Goal: Task Accomplishment & Management: Manage account settings

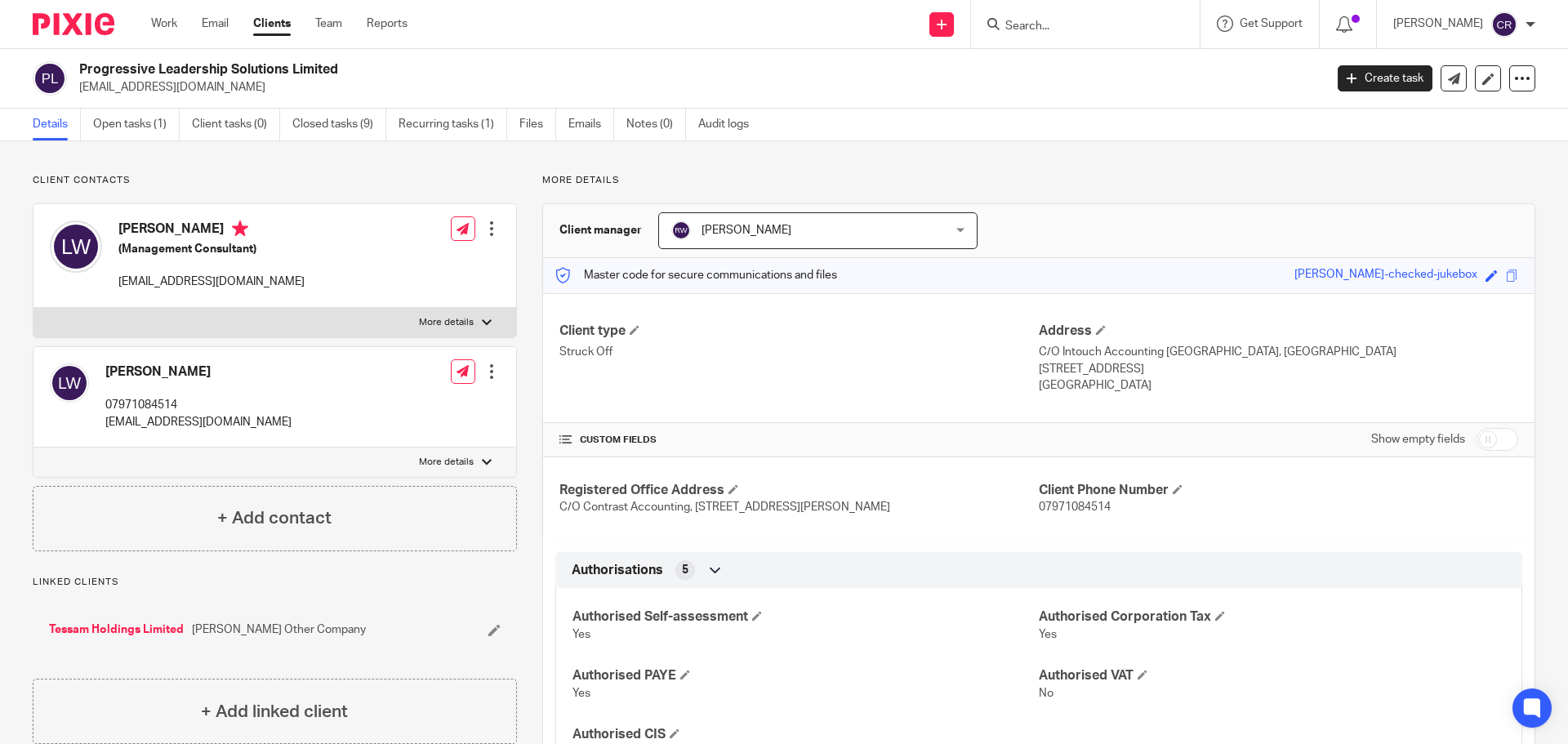
click at [1480, 436] on input "checkbox" at bounding box center [1498, 440] width 42 height 23
checkbox input "true"
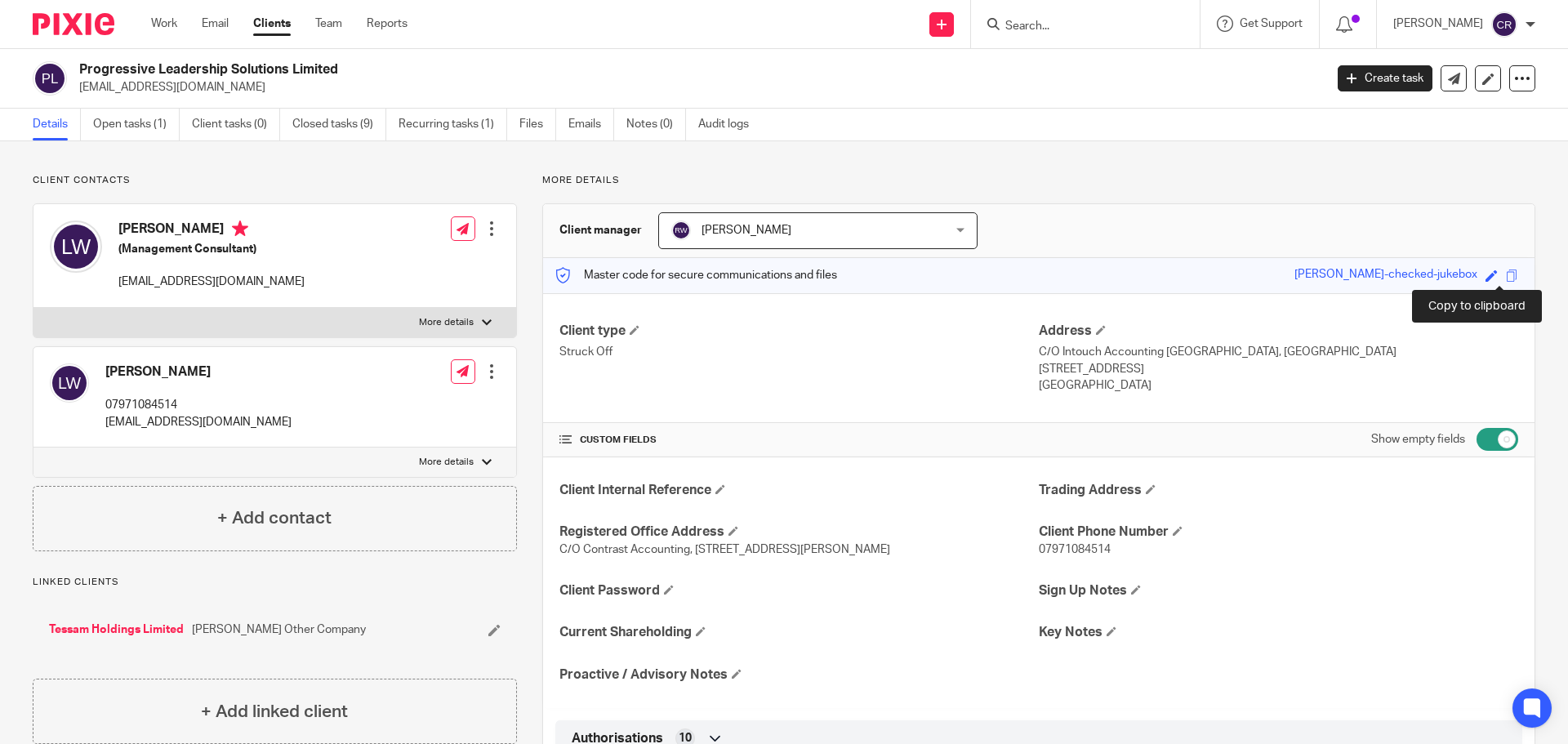
click at [1506, 280] on span at bounding box center [1513, 276] width 12 height 12
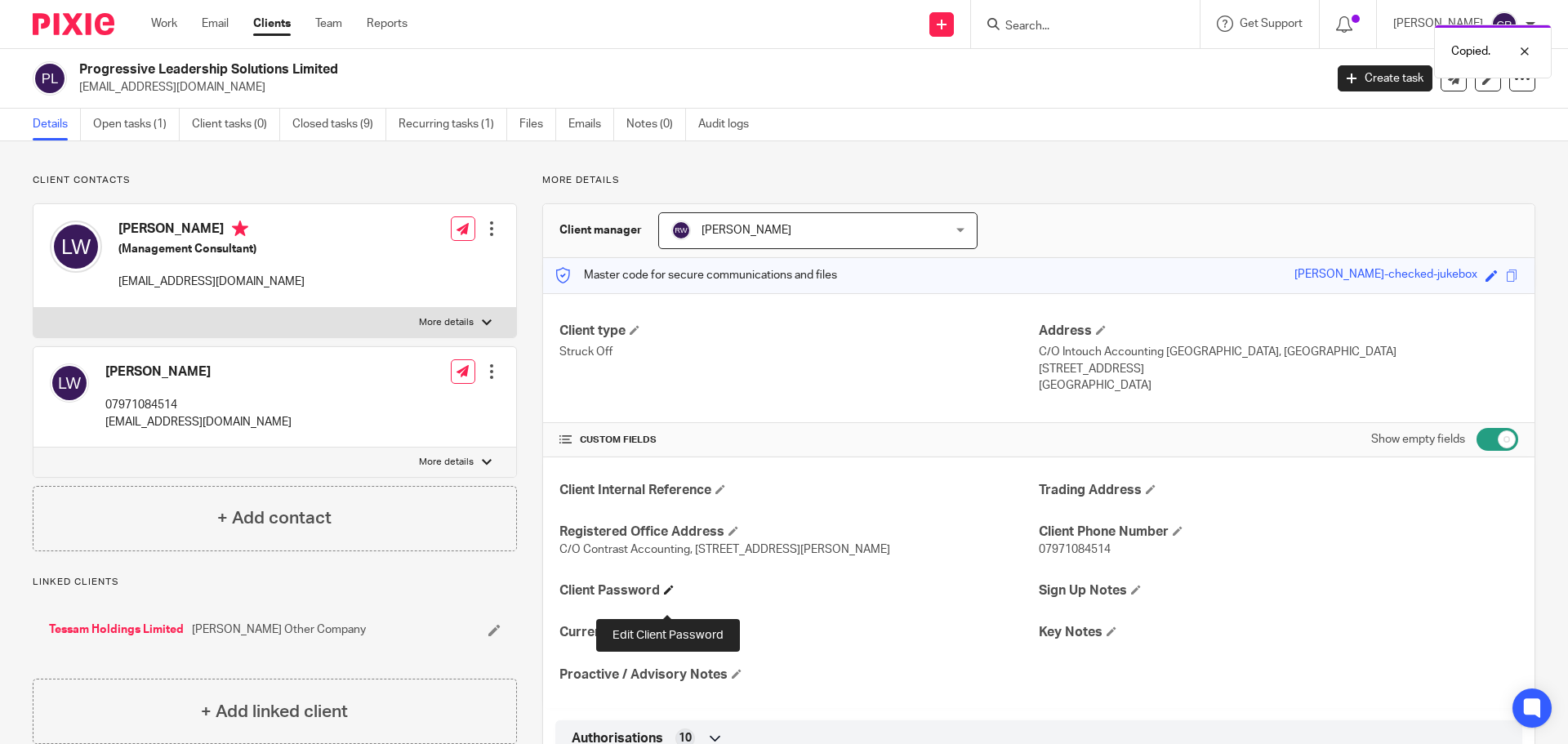
click at [670, 595] on span at bounding box center [668, 590] width 10 height 10
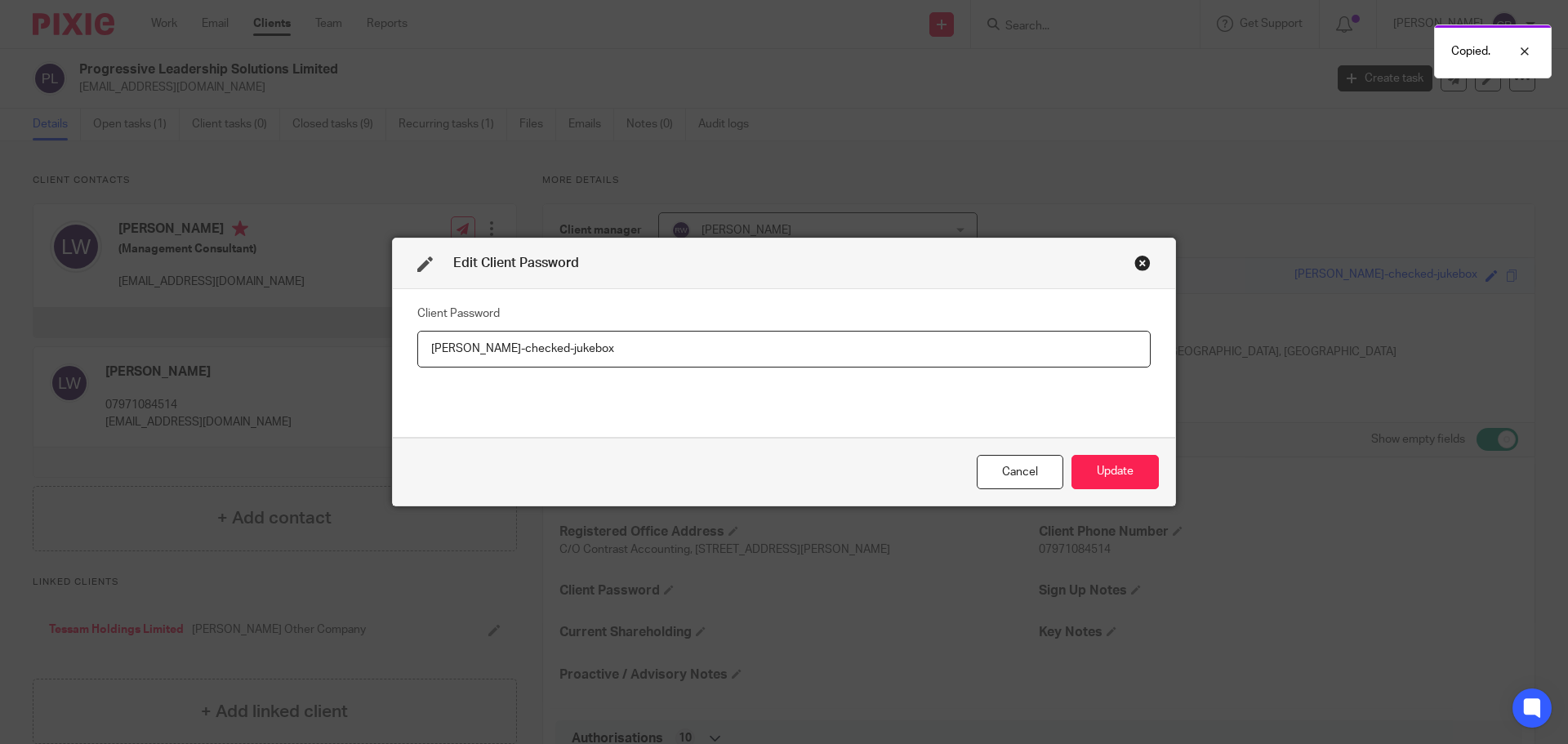
type input "[PERSON_NAME]-checked-jukebox"
click at [1110, 453] on div "Cancel Update" at bounding box center [784, 472] width 783 height 69
click at [1103, 468] on button "Update" at bounding box center [1115, 473] width 88 height 36
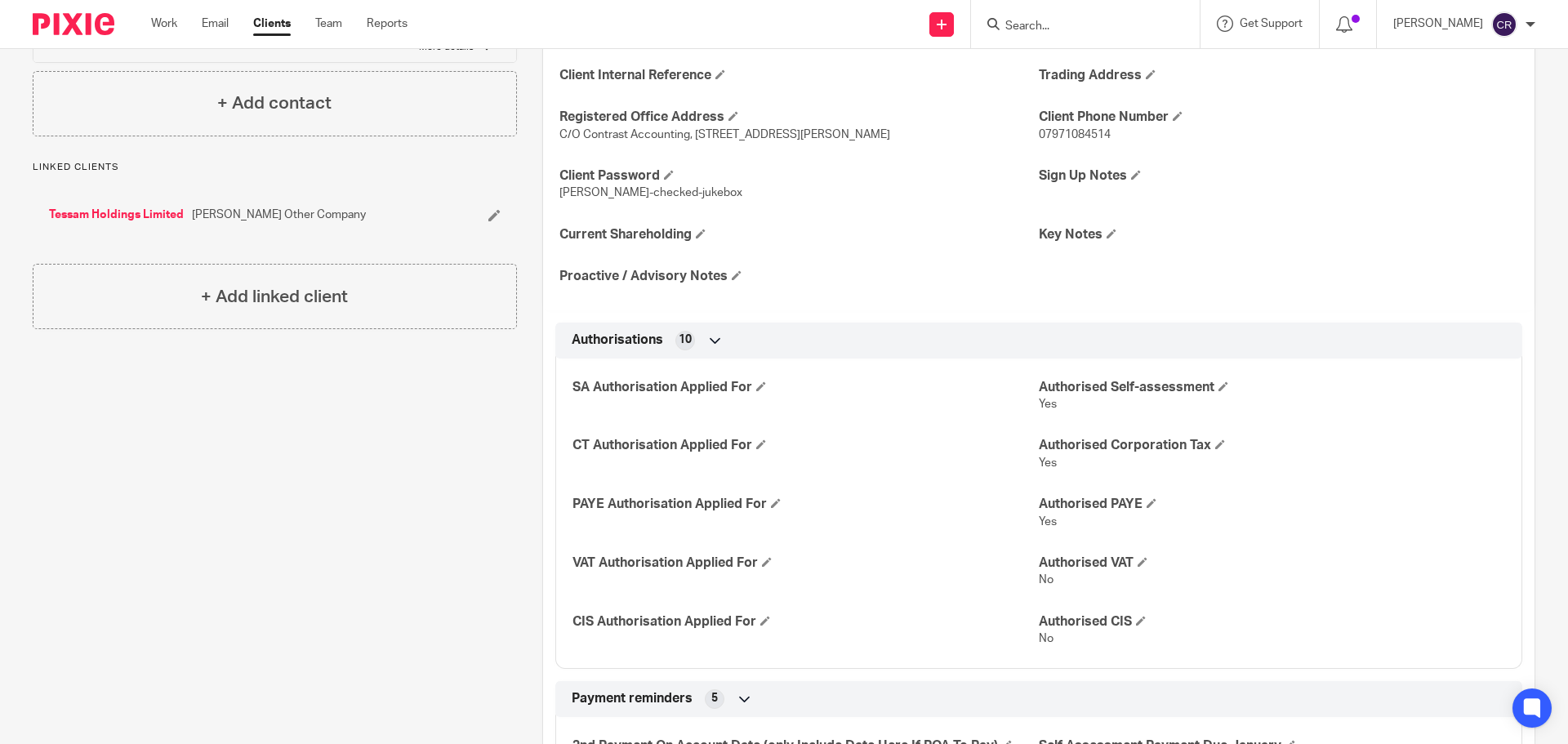
scroll to position [654, 0]
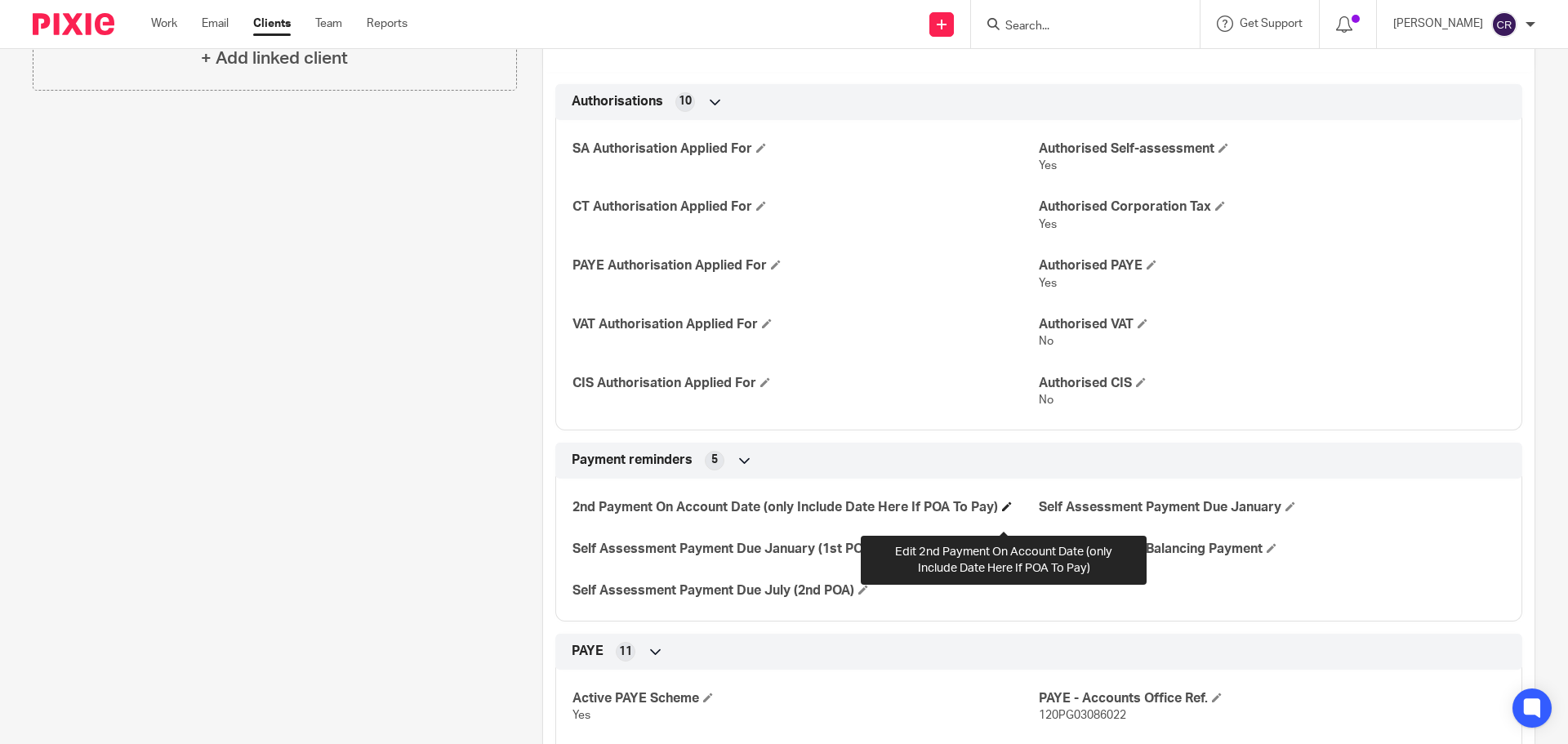
click at [1003, 512] on span at bounding box center [1006, 506] width 10 height 10
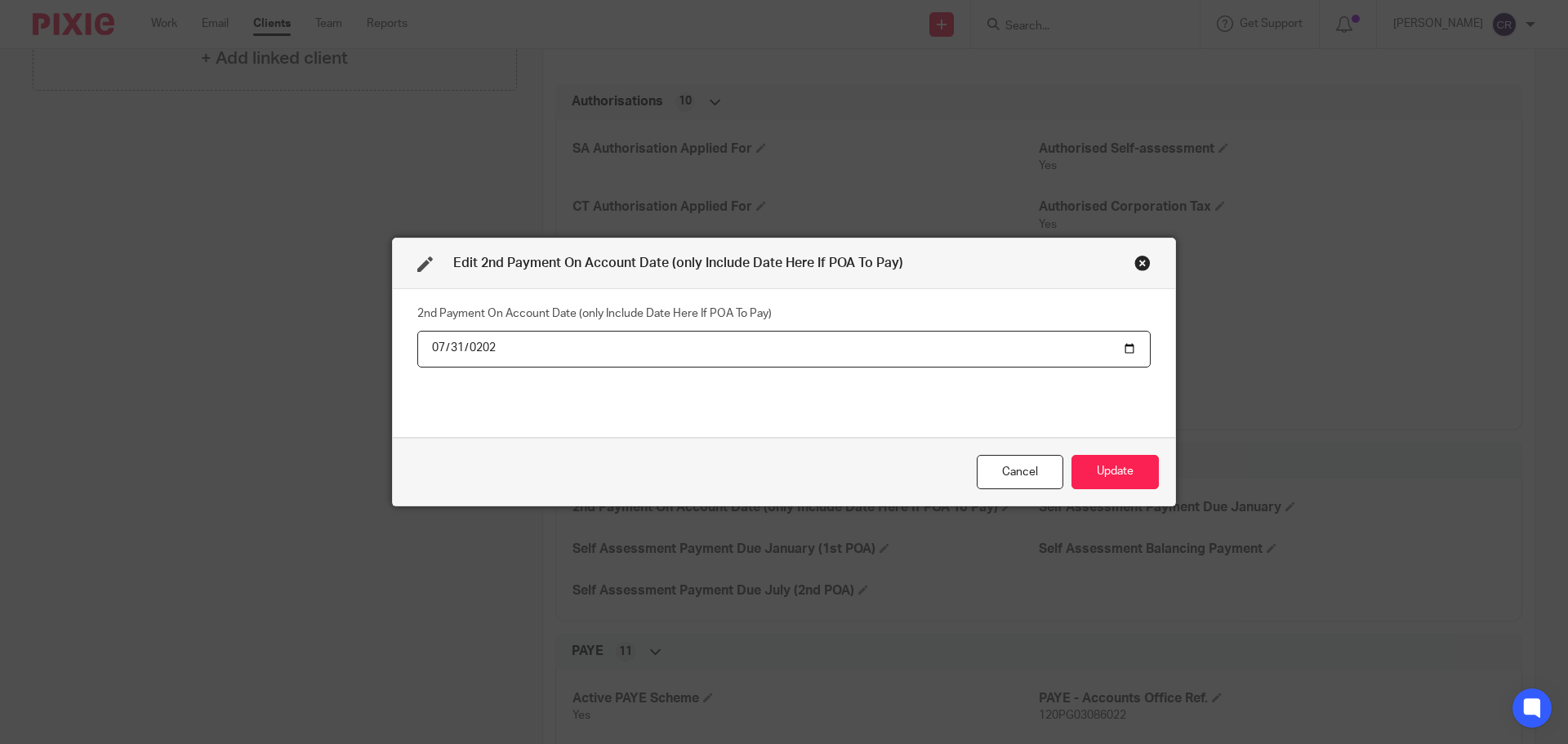
type input "2026-07-31"
click at [1071, 455] on button "Update" at bounding box center [1115, 473] width 88 height 36
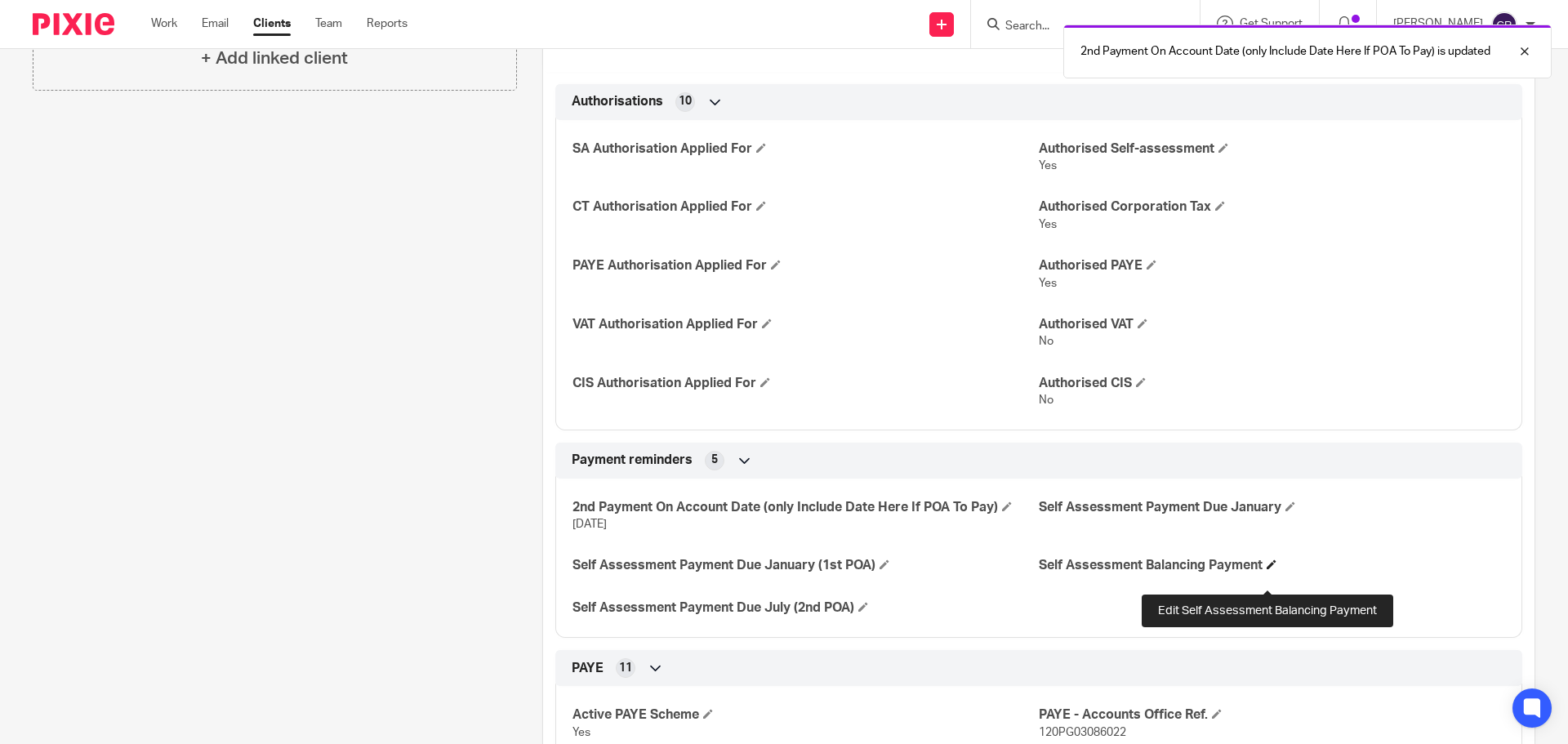
click at [1268, 570] on span at bounding box center [1271, 564] width 10 height 10
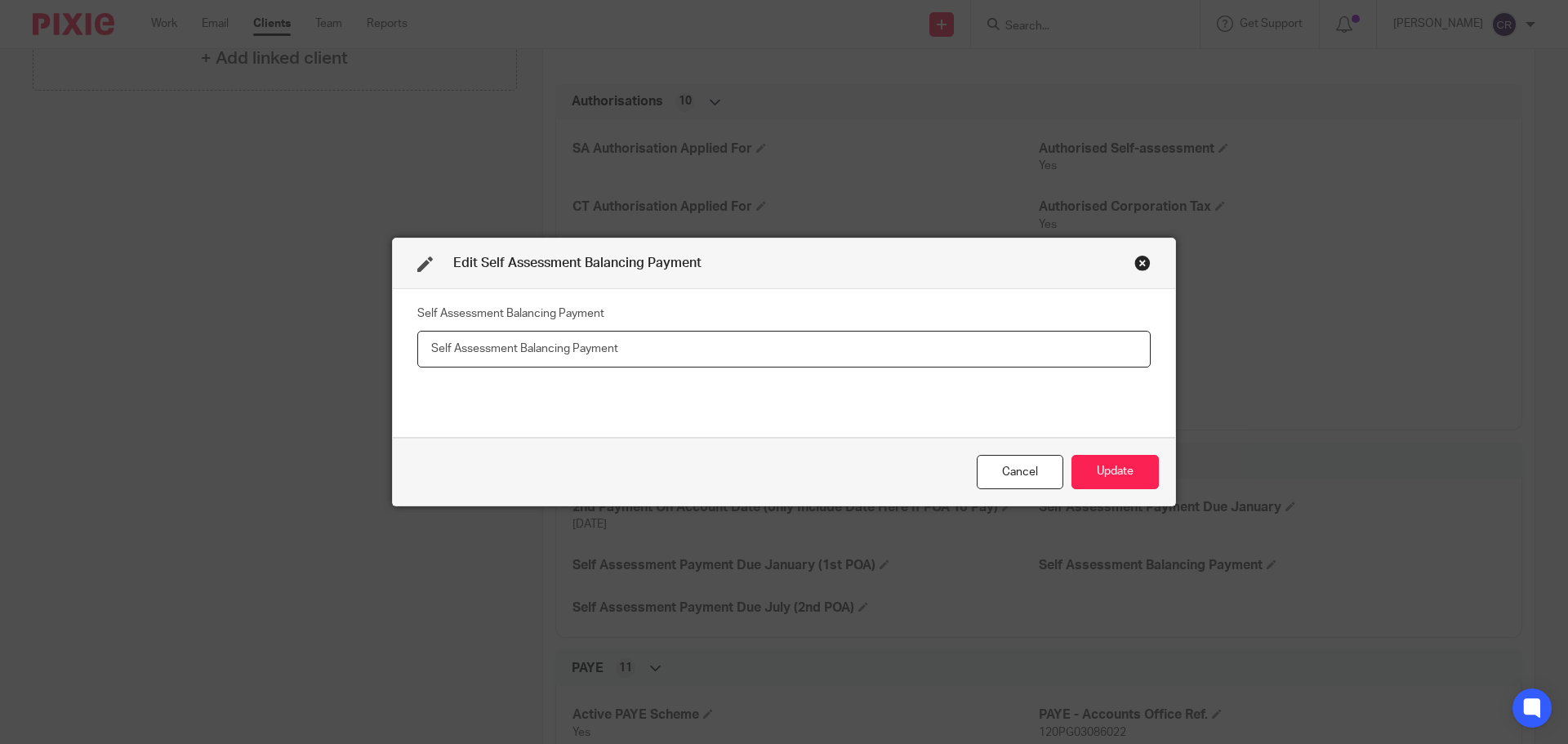
drag, startPoint x: 621, startPoint y: 355, endPoint x: 731, endPoint y: 375, distance: 111.8
click at [621, 355] on input "text" at bounding box center [784, 349] width 733 height 36
paste input "1,832.46"
type input "1,832.46"
click at [1117, 460] on button "Update" at bounding box center [1115, 473] width 88 height 36
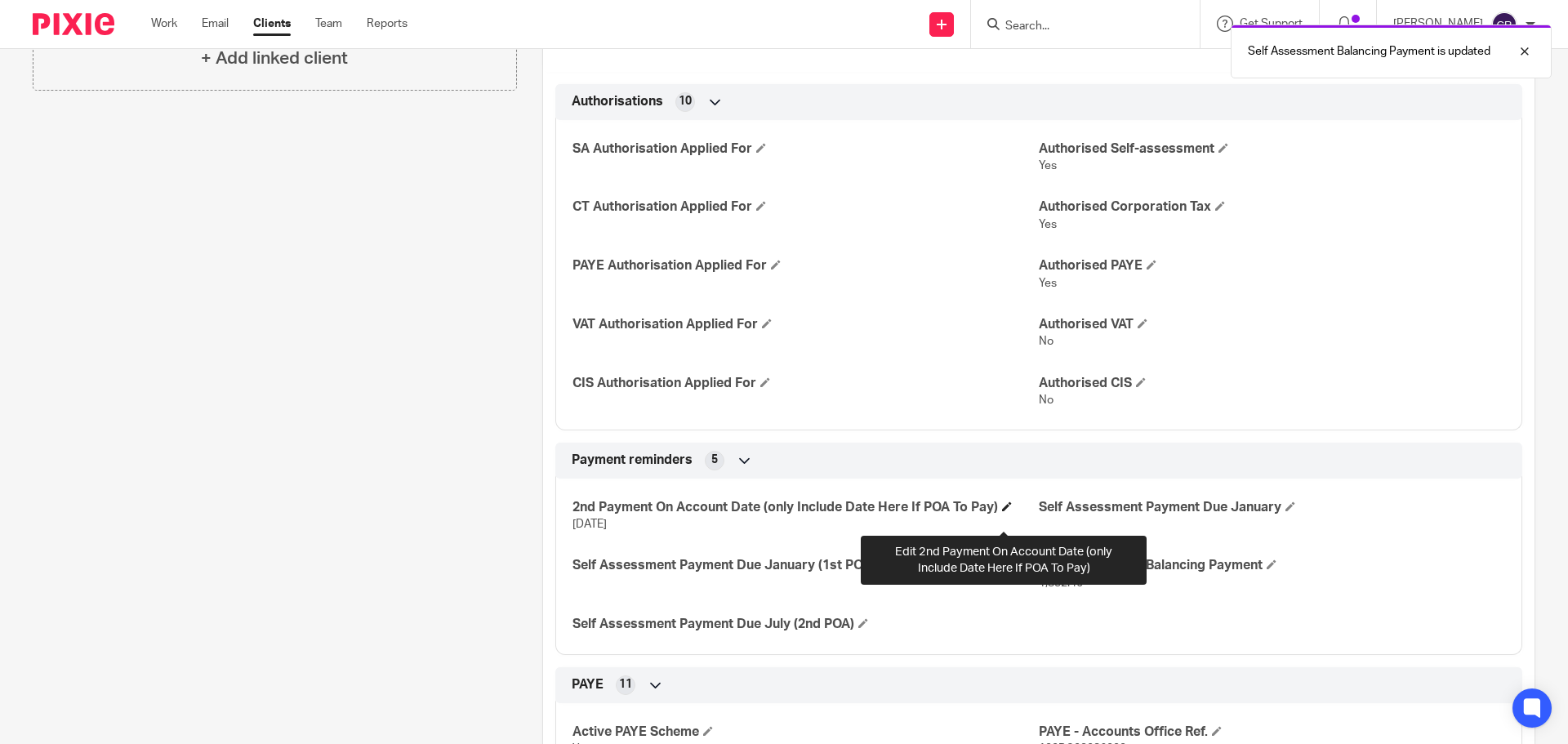
click at [1002, 512] on span at bounding box center [1006, 506] width 10 height 10
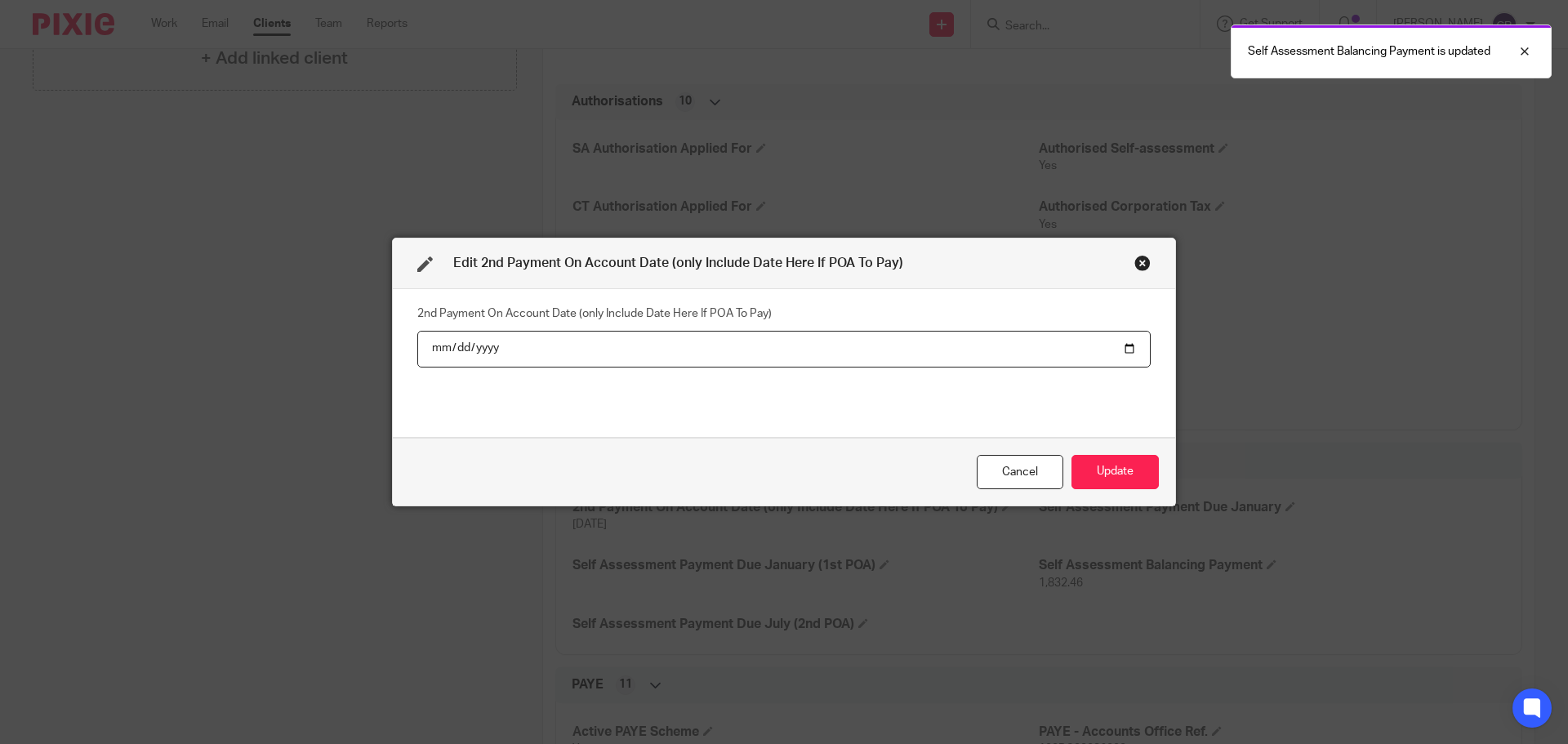
drag, startPoint x: 938, startPoint y: 356, endPoint x: 0, endPoint y: 356, distance: 938.0
click at [0, 356] on div "Edit 2nd Payment On Account Date (only Include Date Here If POA To Pay) 2nd Pay…" at bounding box center [784, 372] width 1568 height 744
click at [459, 350] on input "2026-07-31" at bounding box center [784, 349] width 733 height 36
drag, startPoint x: 459, startPoint y: 350, endPoint x: 559, endPoint y: 342, distance: 100.3
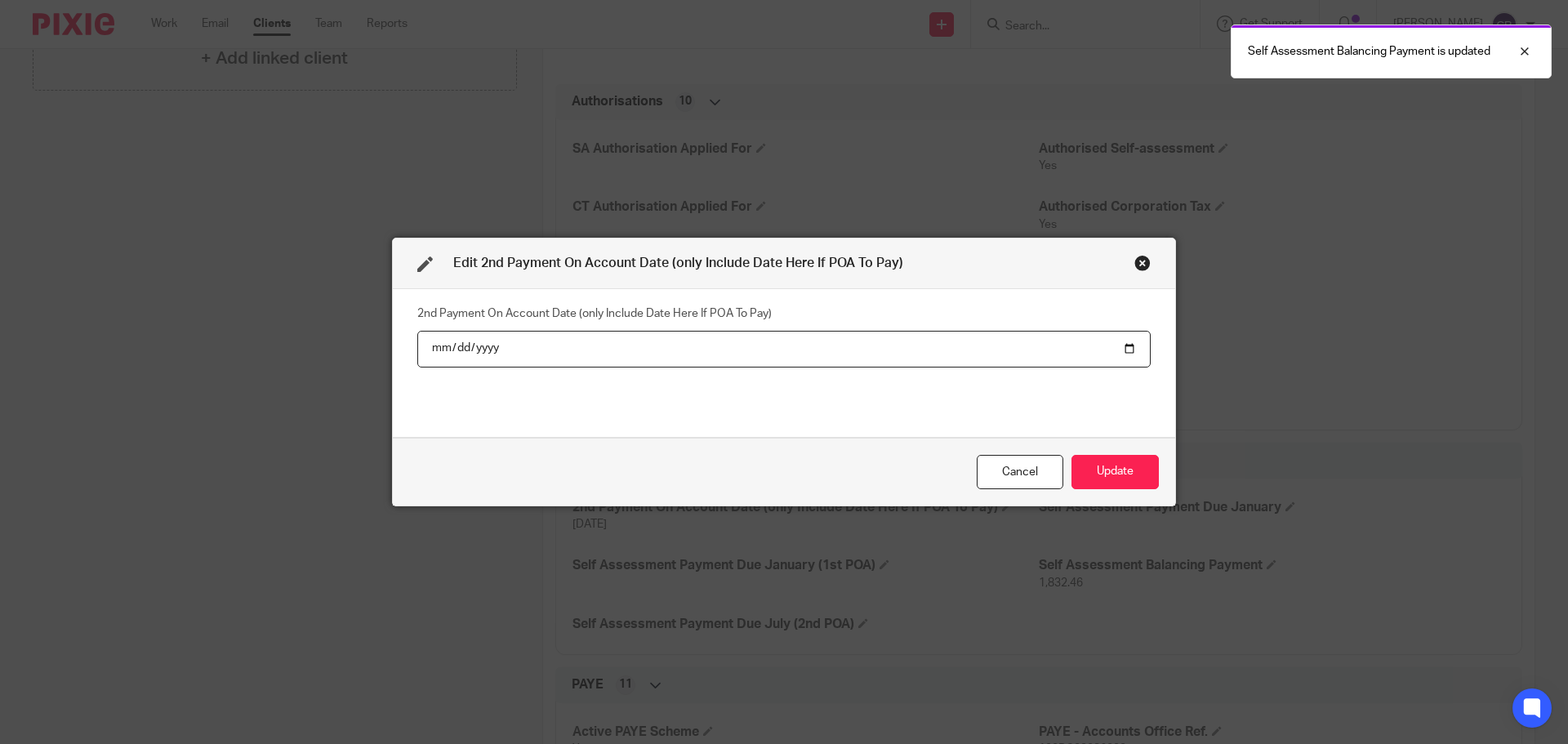
click at [497, 350] on input "2026-07-31" at bounding box center [784, 349] width 733 height 36
drag, startPoint x: 1110, startPoint y: 343, endPoint x: 1131, endPoint y: 343, distance: 21.0
click at [1117, 343] on input "2026-07-31" at bounding box center [784, 349] width 733 height 36
click at [1129, 347] on input "2026-07-31" at bounding box center [784, 349] width 733 height 36
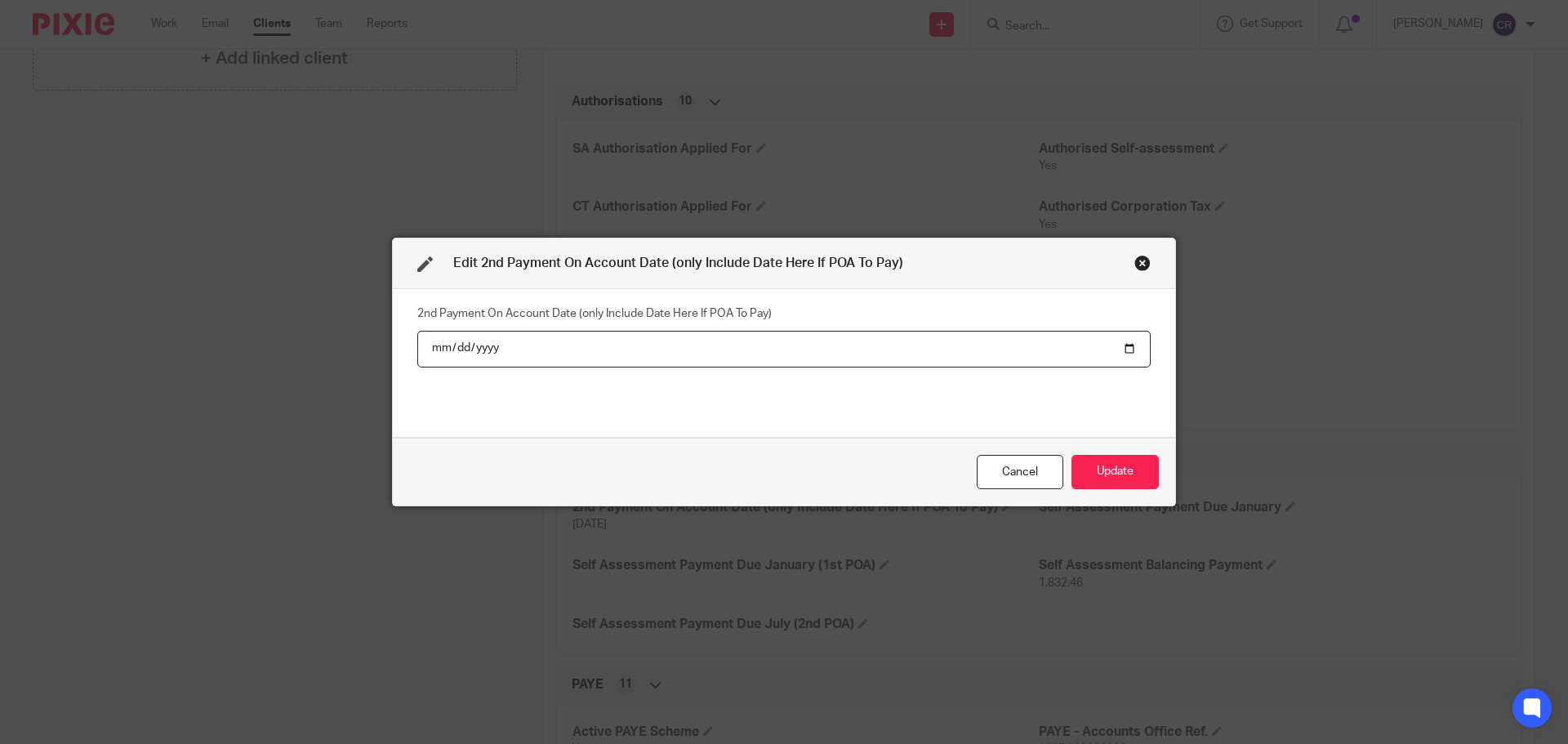
drag, startPoint x: 1116, startPoint y: 346, endPoint x: 1126, endPoint y: 355, distance: 13.5
click at [1117, 347] on input "2026-07-31" at bounding box center [784, 349] width 733 height 36
click at [1126, 355] on input "2026-07-31" at bounding box center [784, 349] width 733 height 36
drag, startPoint x: 1124, startPoint y: 355, endPoint x: 1110, endPoint y: 357, distance: 14.1
click at [1124, 355] on input "2026-07-31" at bounding box center [784, 349] width 733 height 36
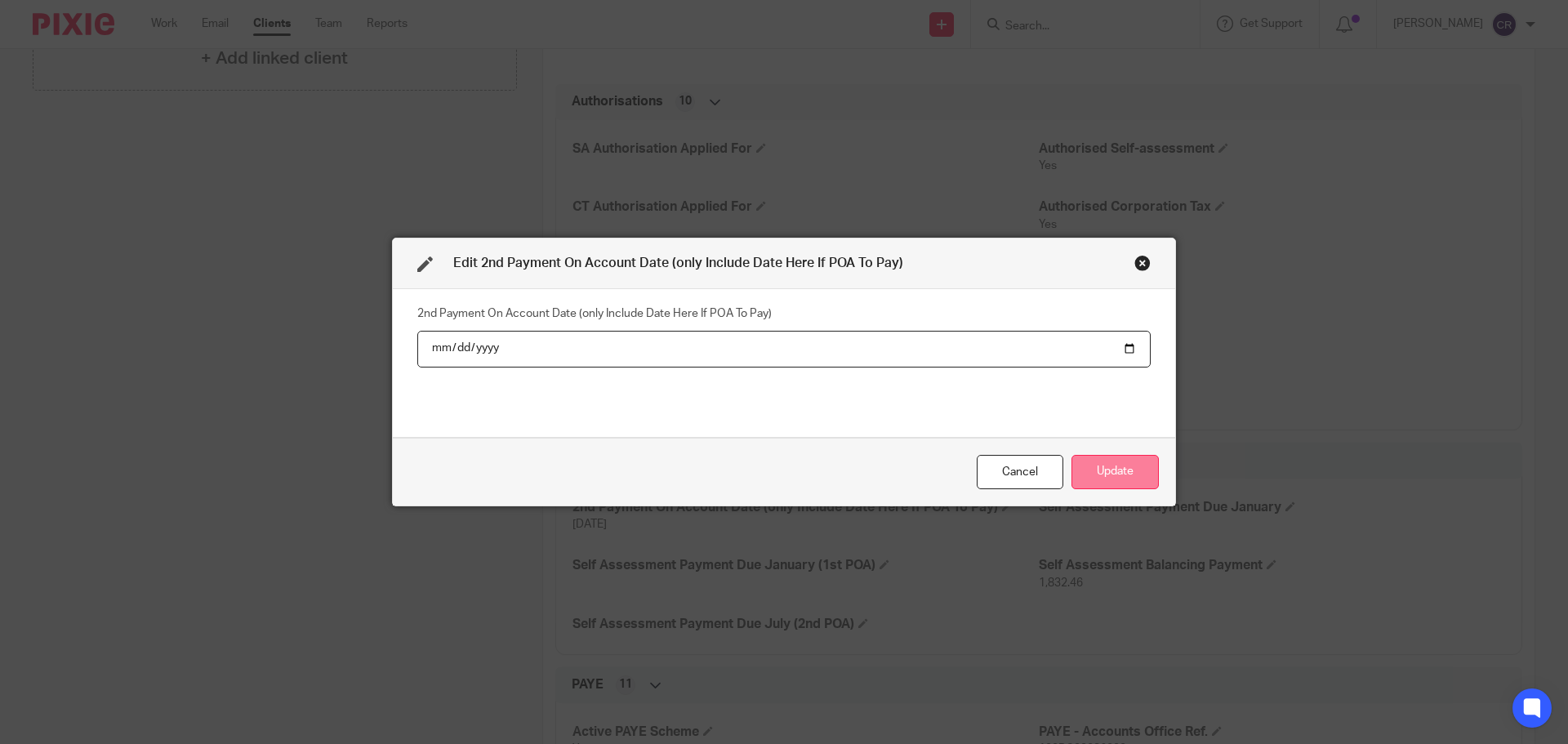
click at [1108, 480] on button "Update" at bounding box center [1115, 473] width 88 height 36
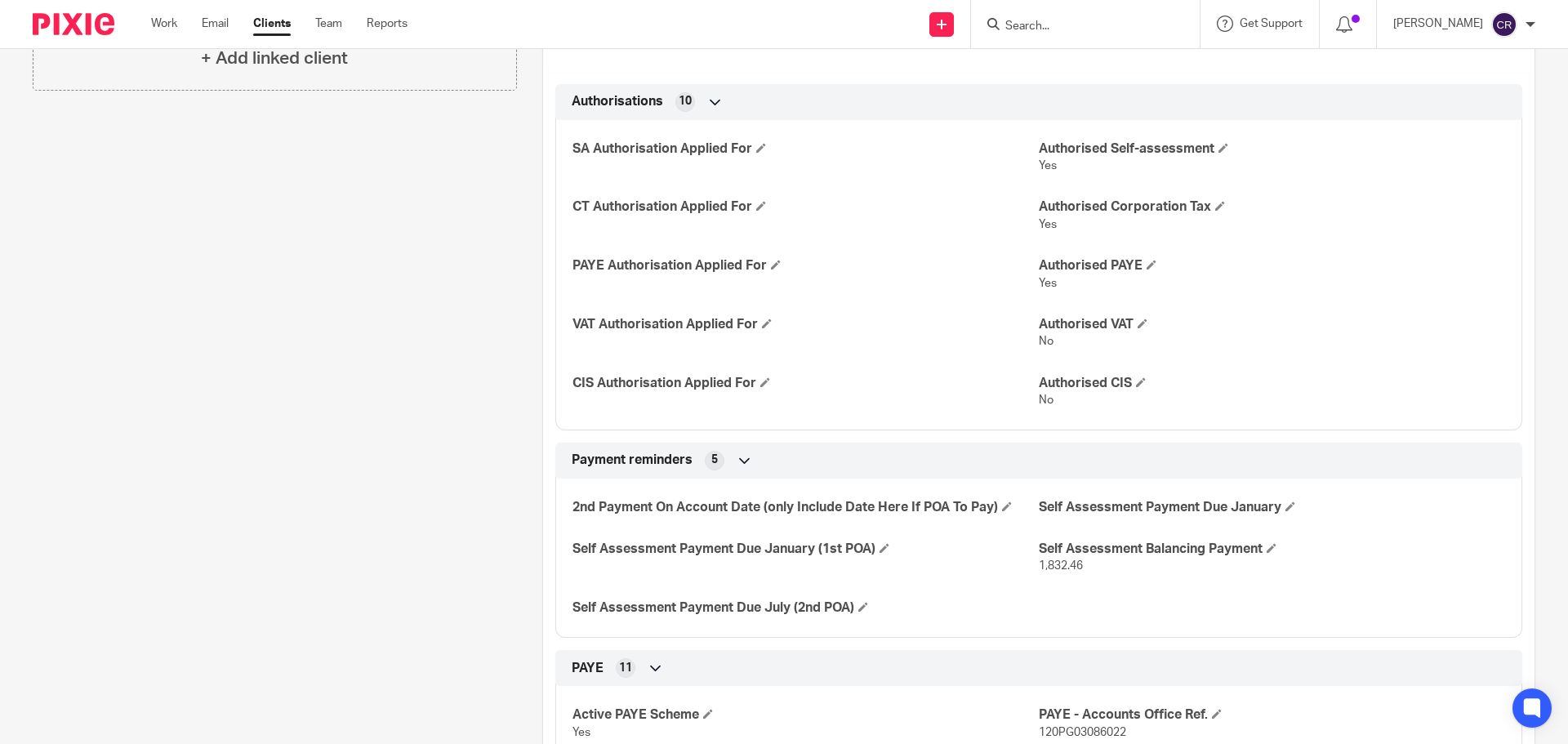
scroll to position [0, 0]
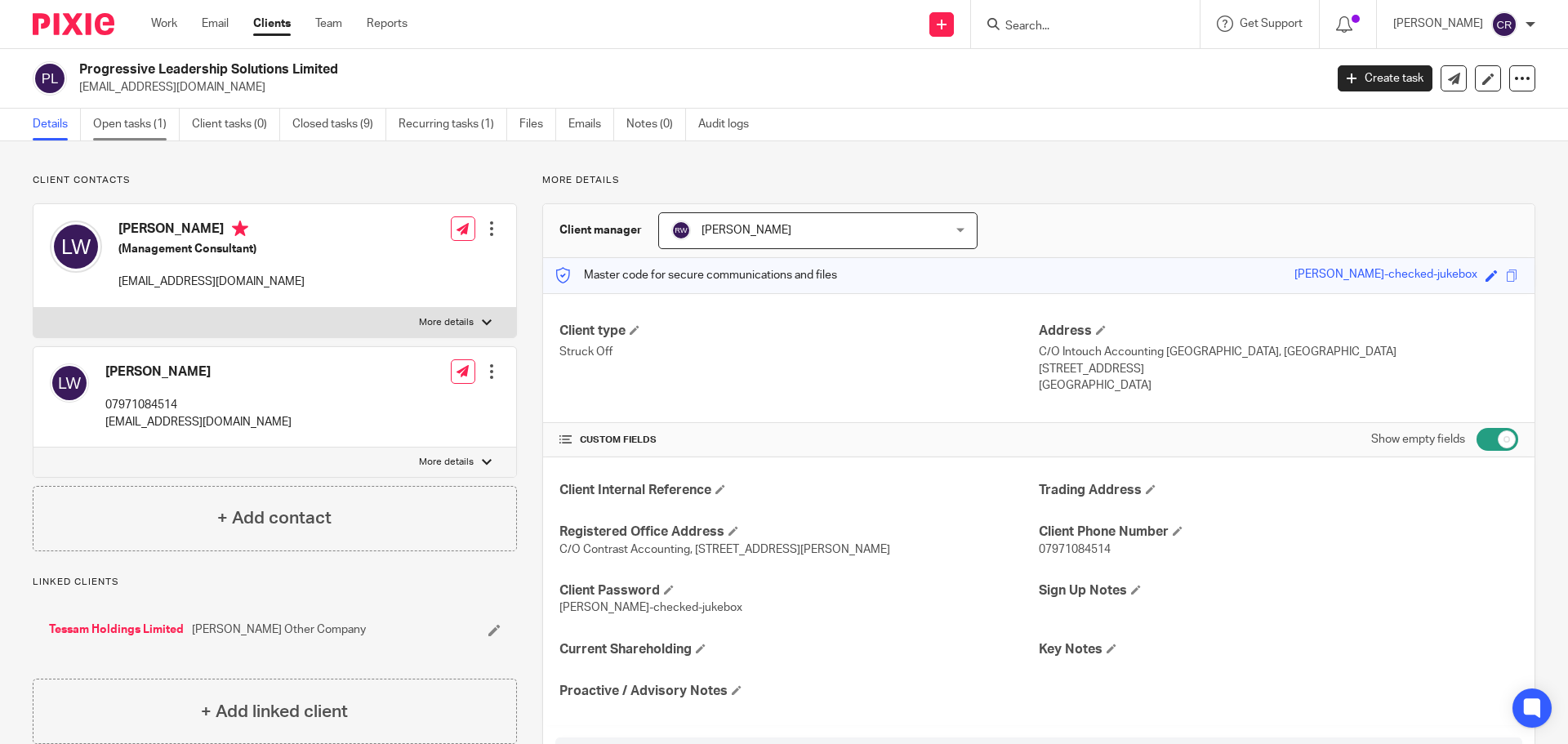
click at [120, 127] on link "Open tasks (1)" at bounding box center [136, 124] width 87 height 32
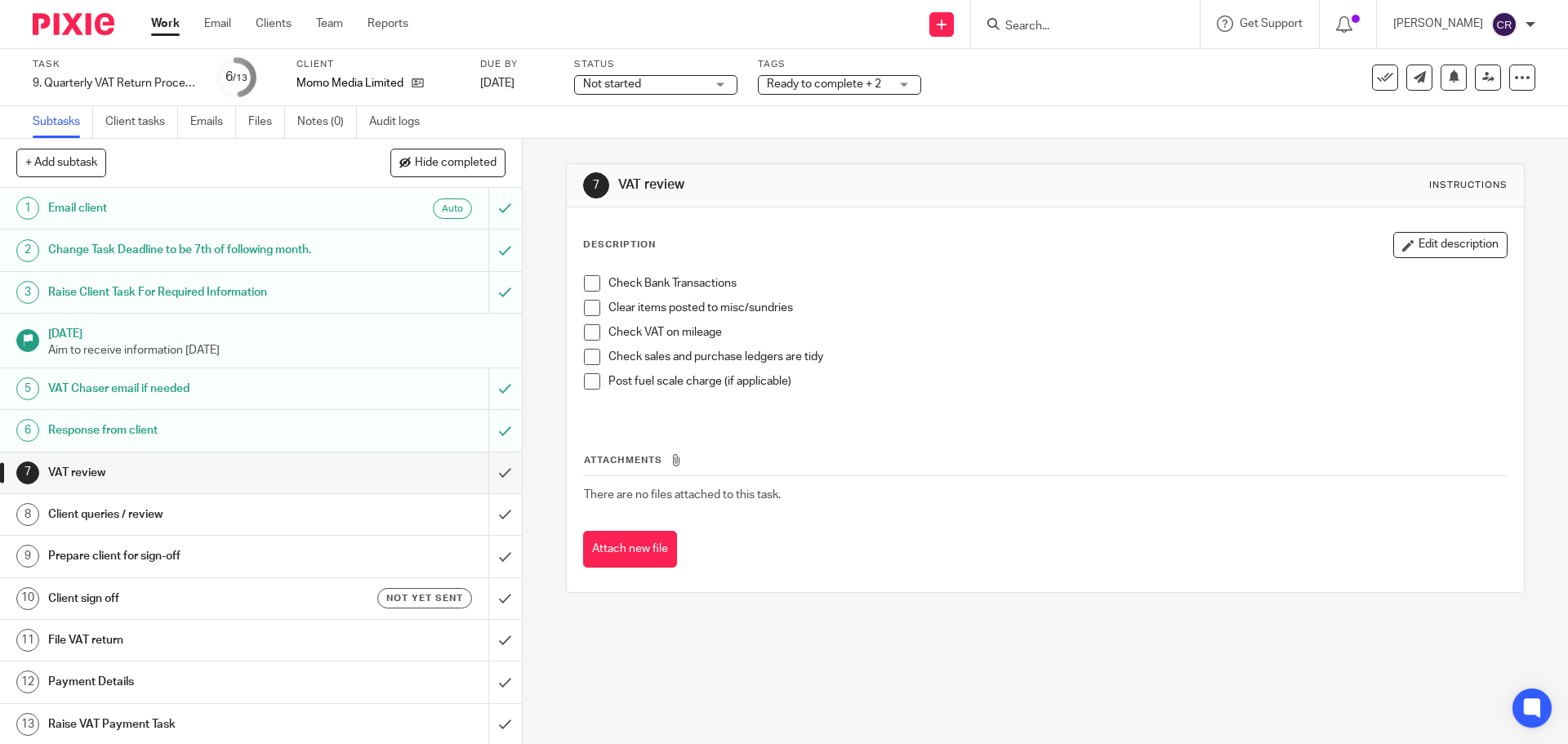
click at [1071, 33] on input "Search" at bounding box center [1077, 27] width 147 height 15
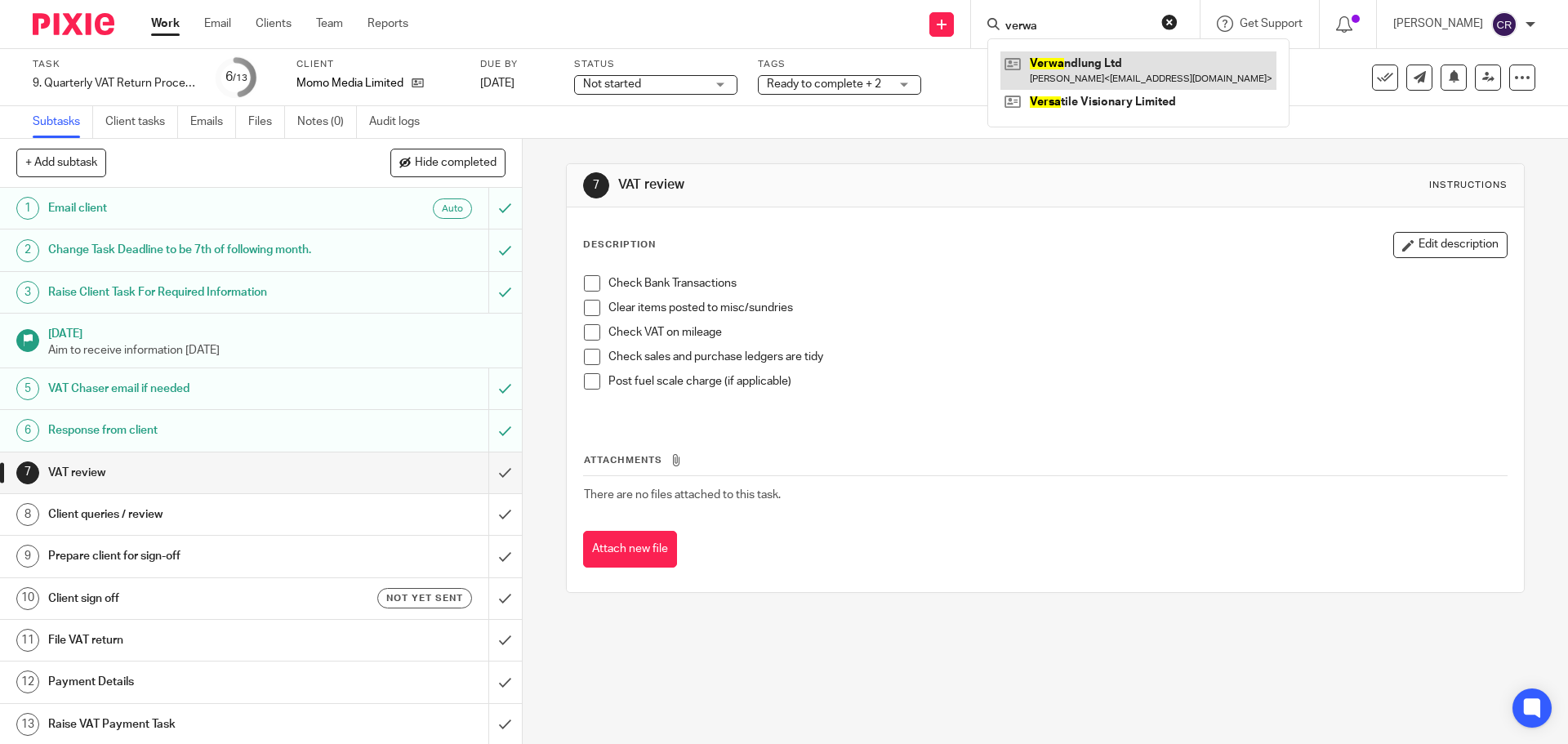
type input "verwa"
click at [1078, 64] on link at bounding box center [1138, 69] width 276 height 37
click at [1166, 617] on div "7 VAT review Instructions Description Edit description Check Bank Transactions …" at bounding box center [1044, 378] width 958 height 479
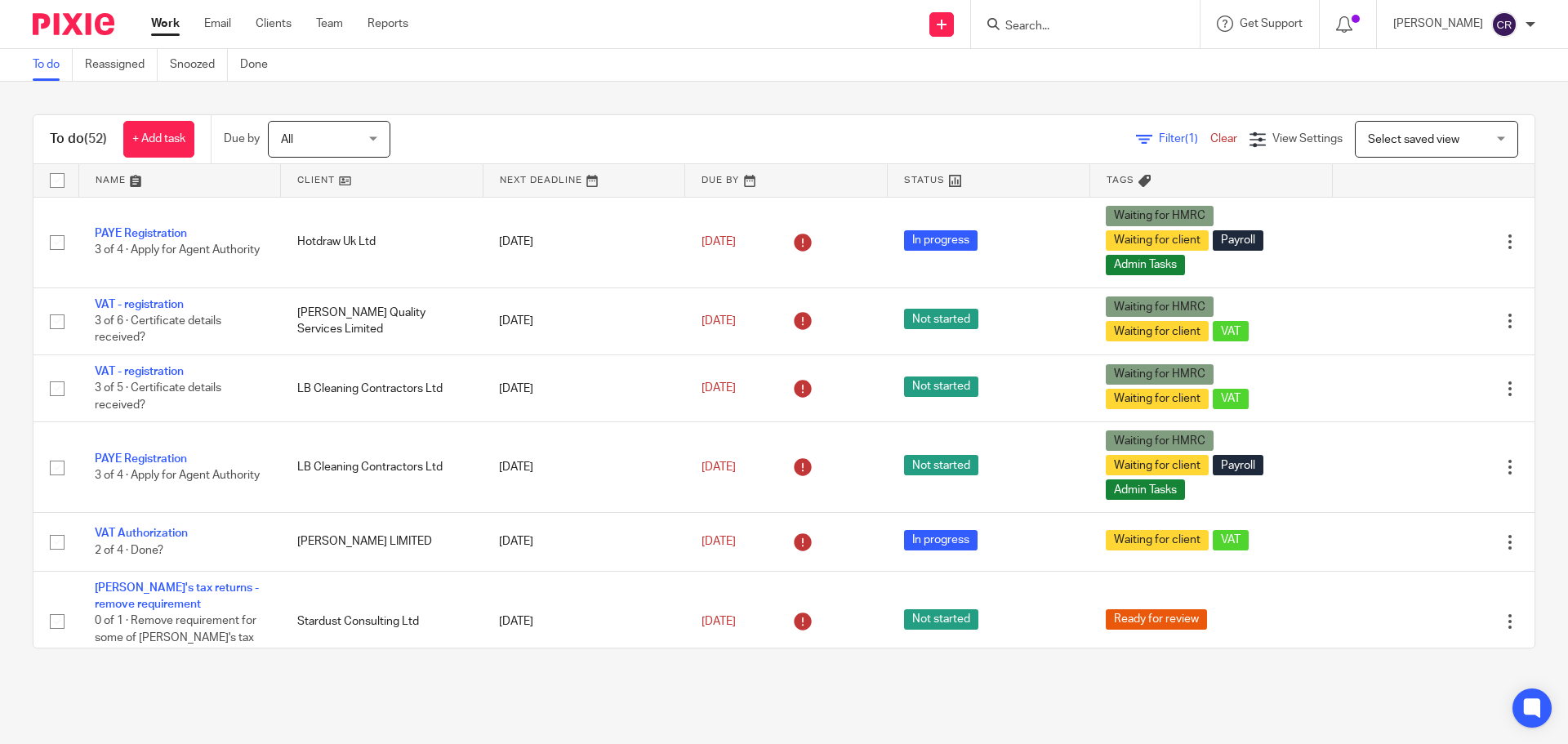
click at [1082, 27] on input "Search" at bounding box center [1077, 27] width 147 height 15
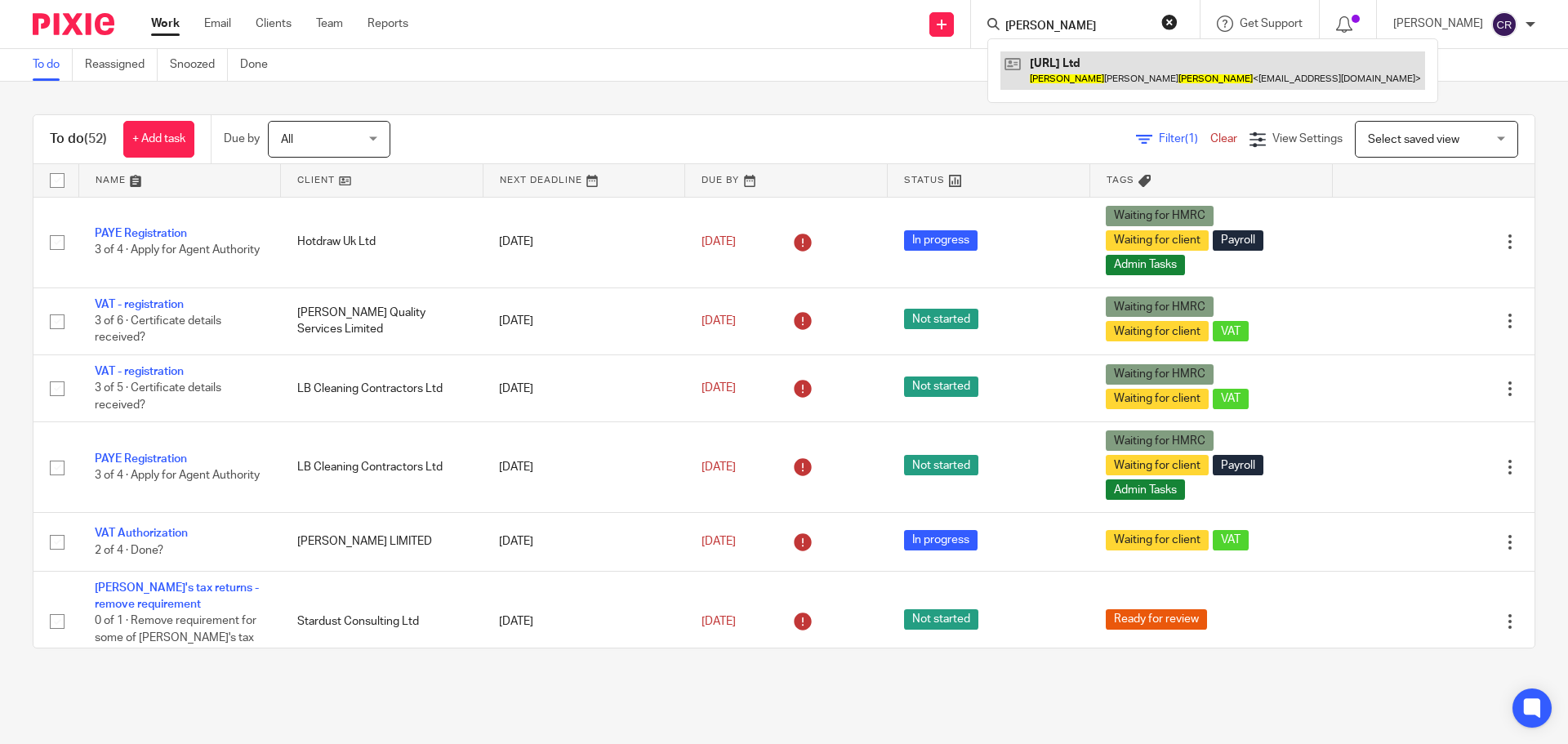
type input "DAVID BAKER"
click at [1111, 75] on link at bounding box center [1213, 69] width 425 height 37
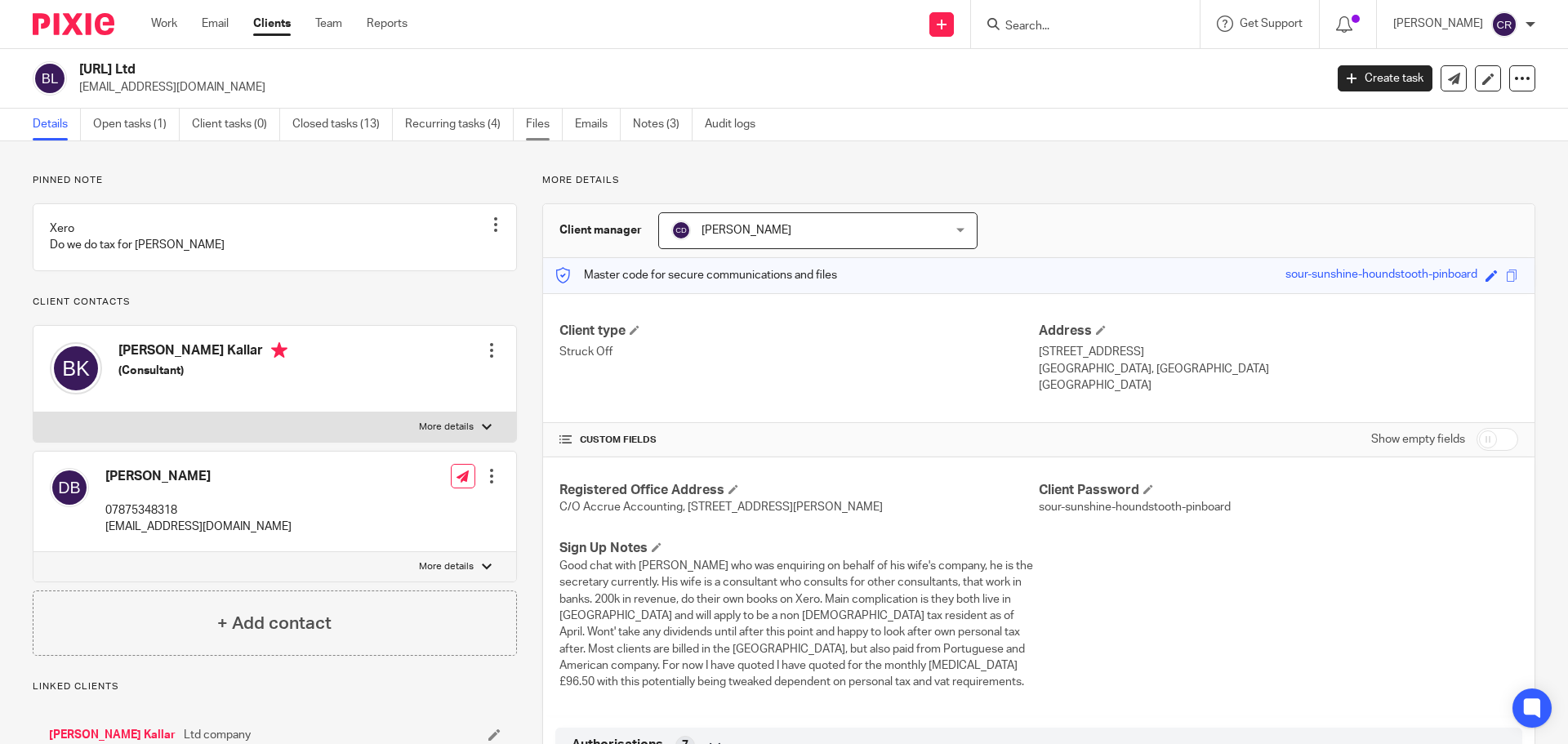
click at [534, 133] on link "Files" at bounding box center [544, 124] width 36 height 32
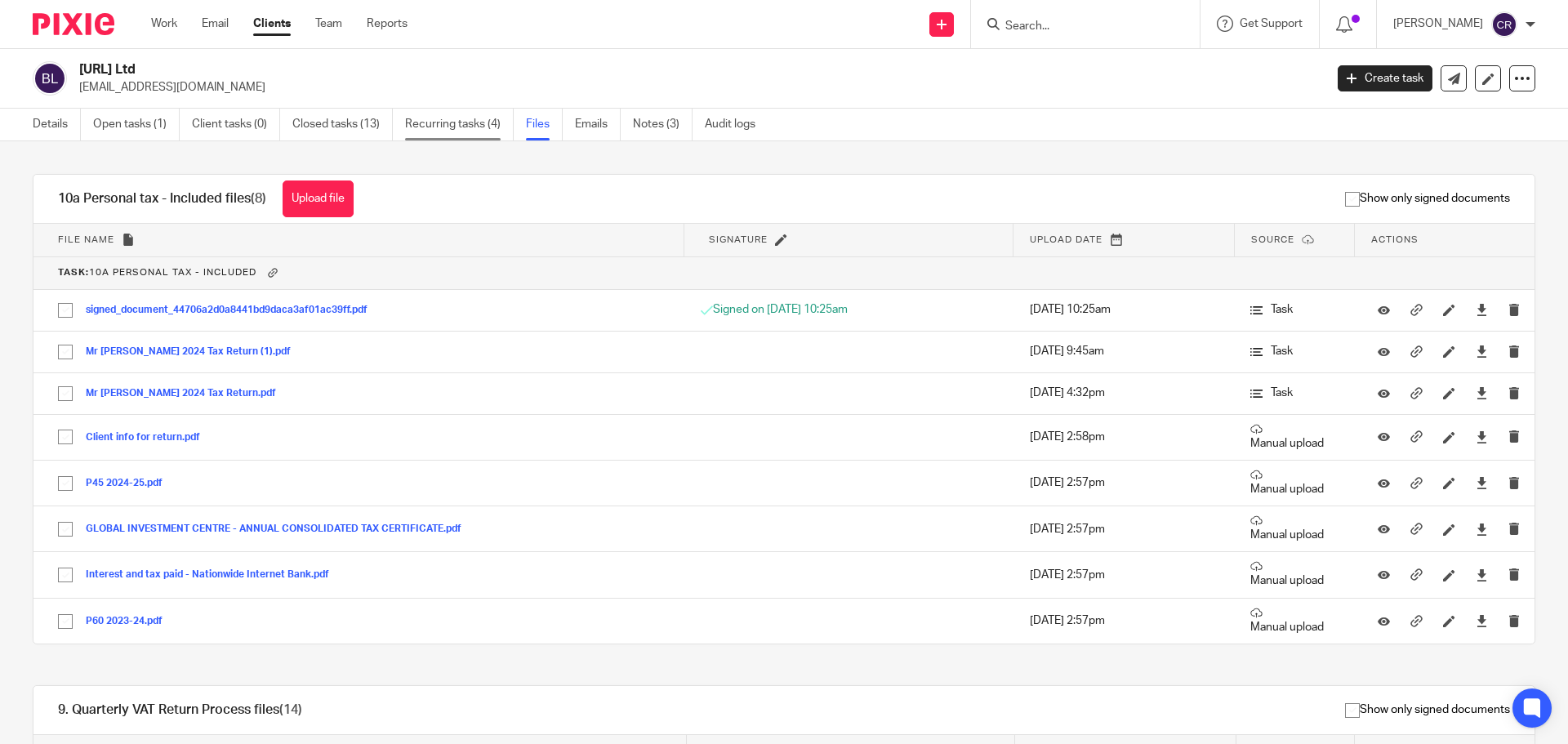
click at [460, 117] on link "Recurring tasks (4)" at bounding box center [459, 124] width 108 height 32
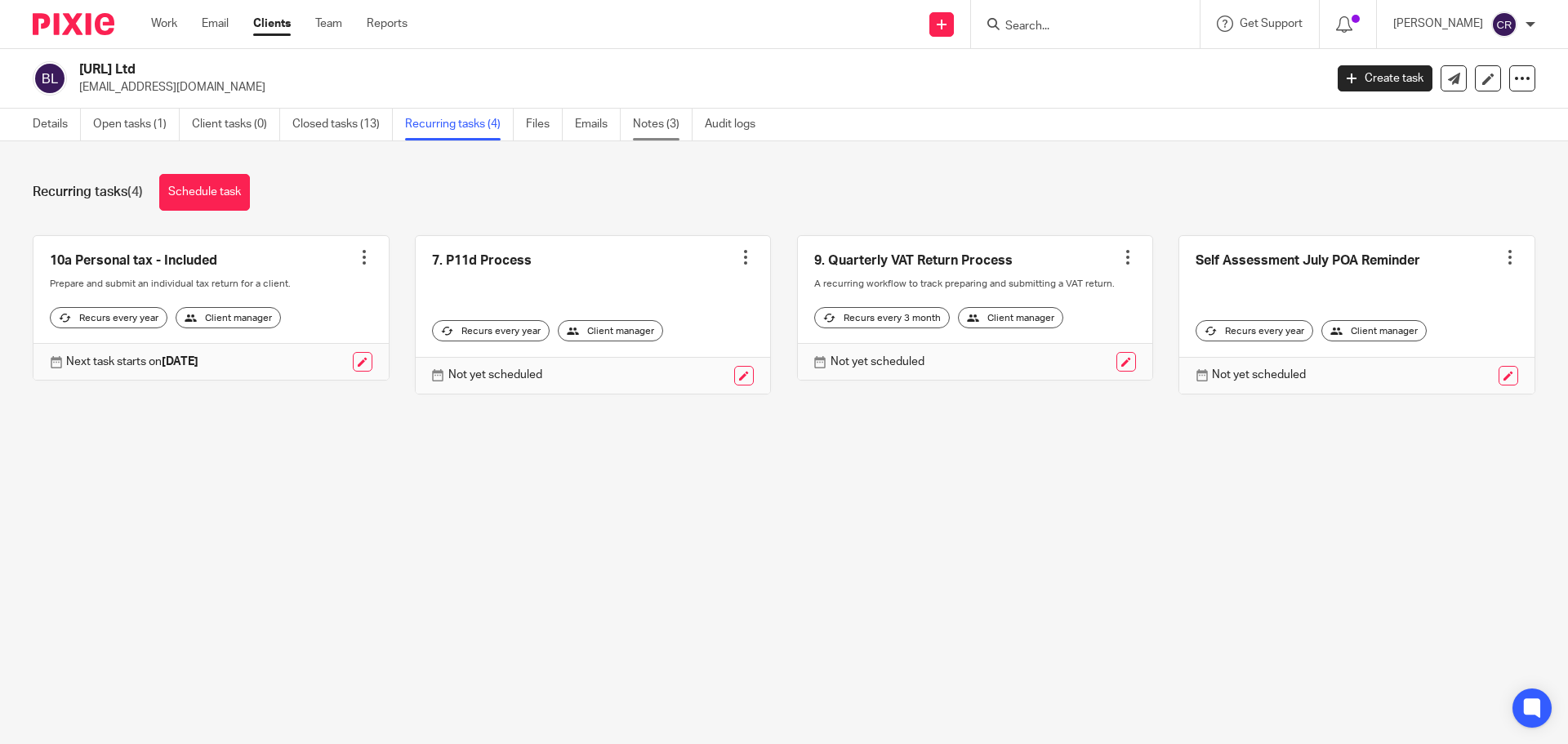
click at [672, 130] on link "Notes (3)" at bounding box center [662, 124] width 60 height 32
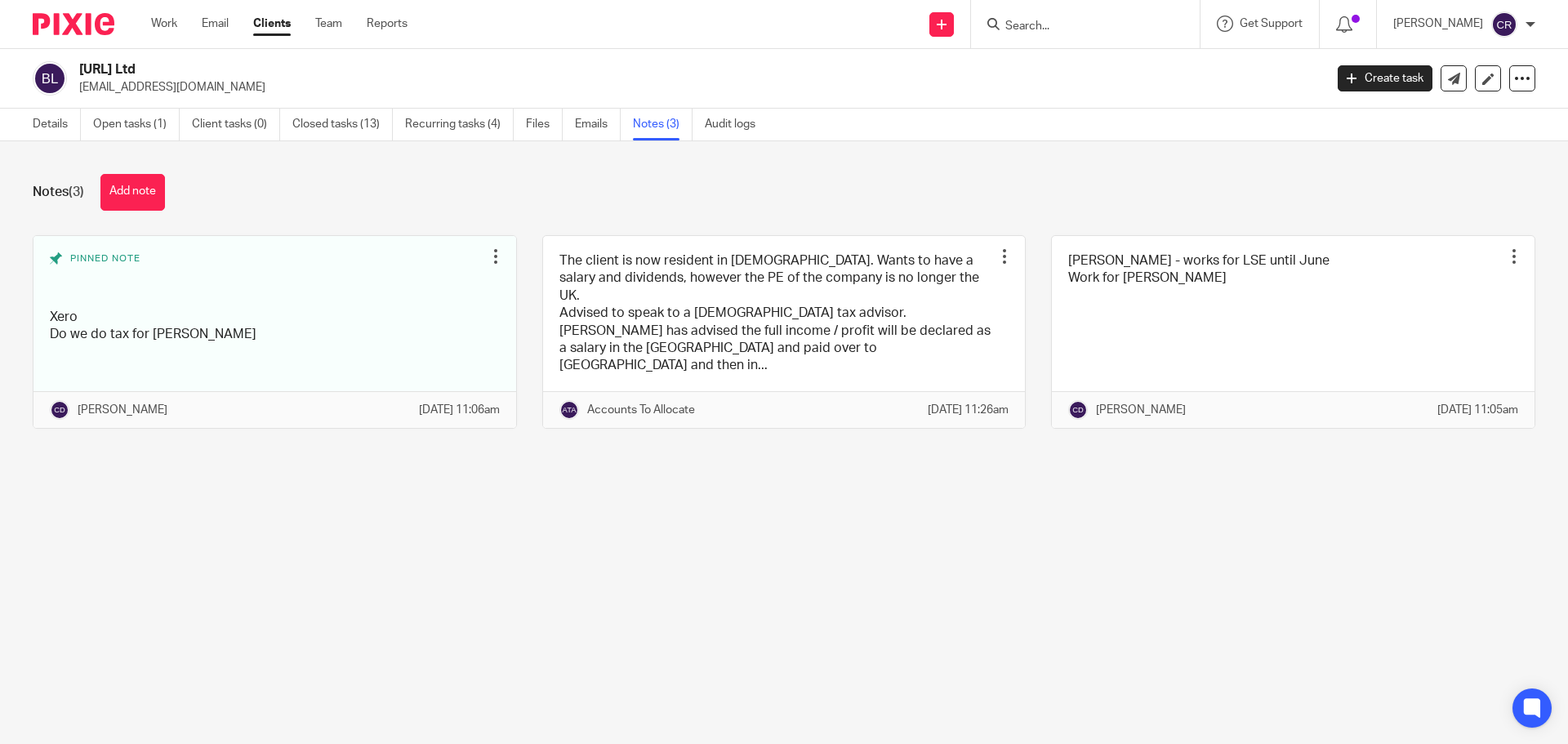
click at [191, 121] on ul "Details Open tasks (1) Client tasks (0) Closed tasks (13) Recurring tasks (4) F…" at bounding box center [407, 124] width 747 height 32
click at [141, 125] on link "Open tasks (1)" at bounding box center [136, 124] width 87 height 32
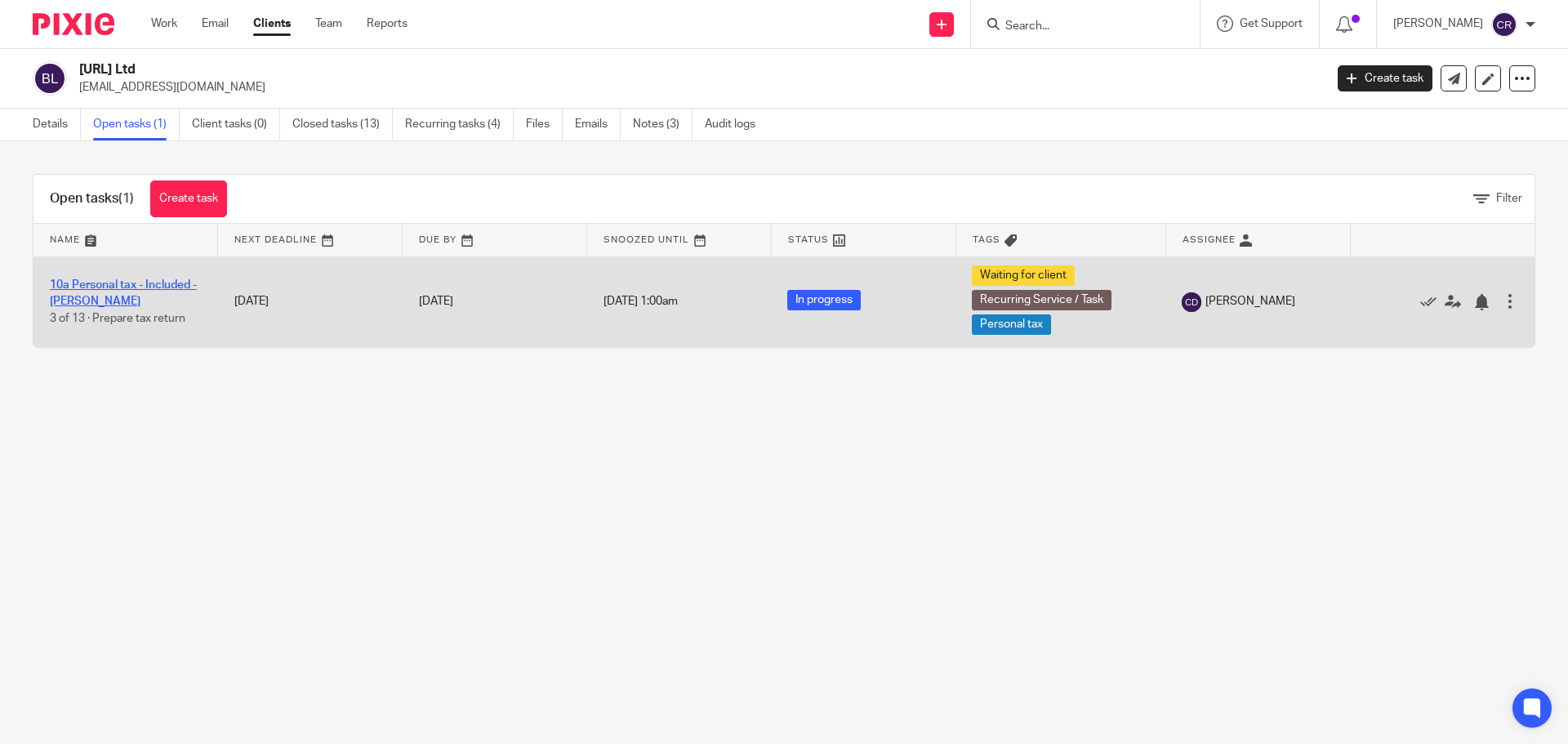
click at [92, 286] on link "10a Personal tax - Included - [PERSON_NAME]" at bounding box center [123, 293] width 147 height 28
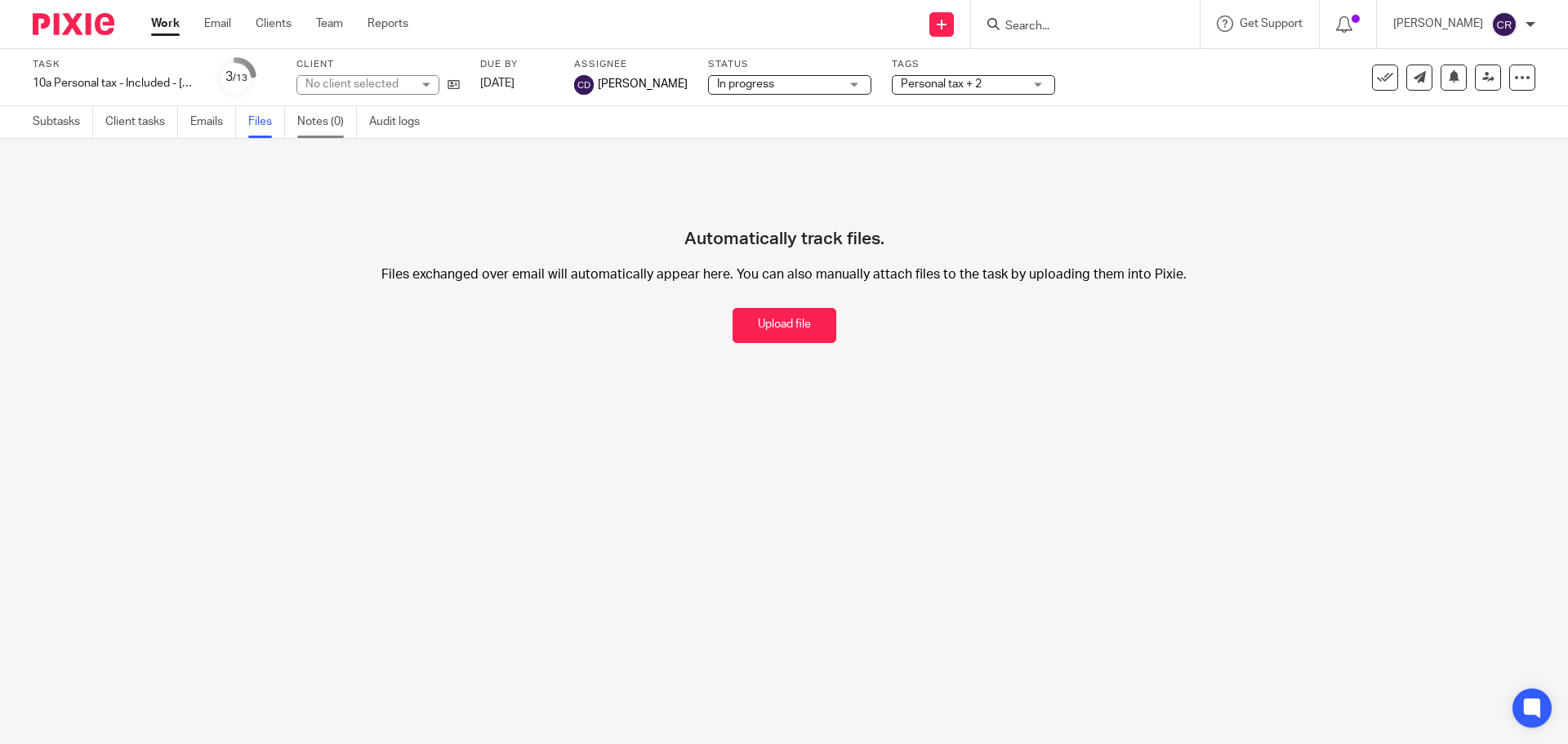
click at [333, 115] on link "Notes (0)" at bounding box center [327, 121] width 60 height 32
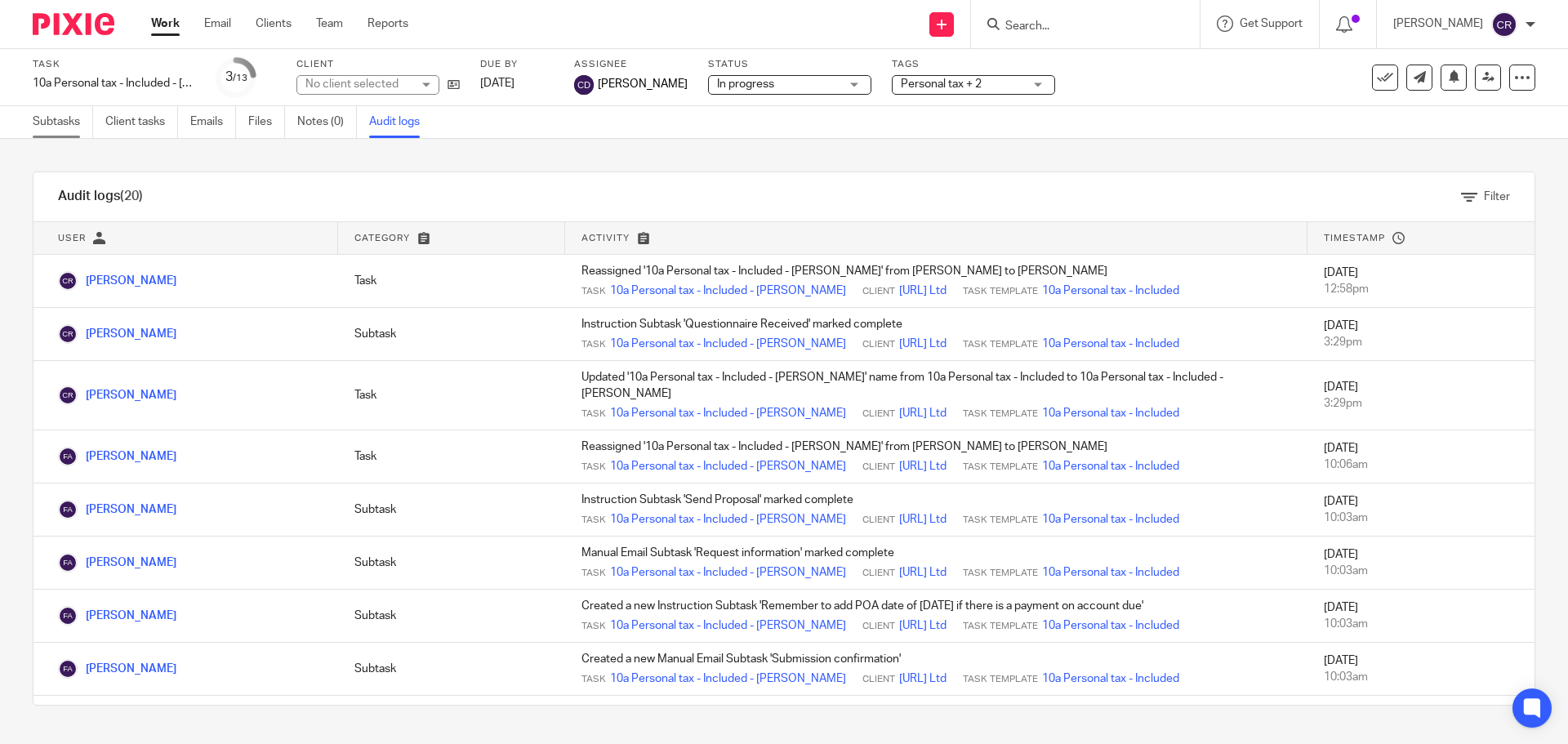
click at [78, 127] on link "Subtasks" at bounding box center [63, 121] width 61 height 32
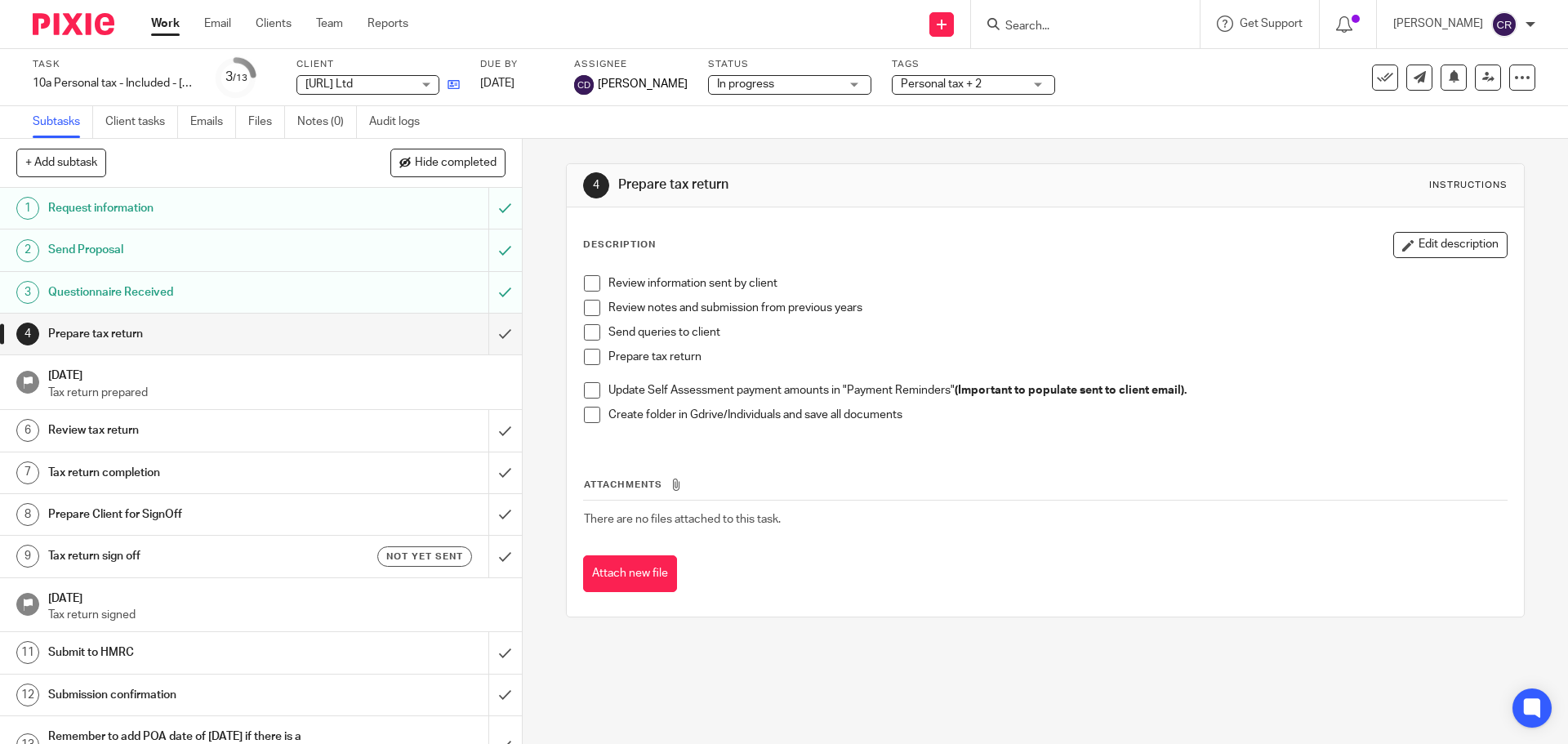
click at [450, 78] on link at bounding box center [450, 84] width 21 height 16
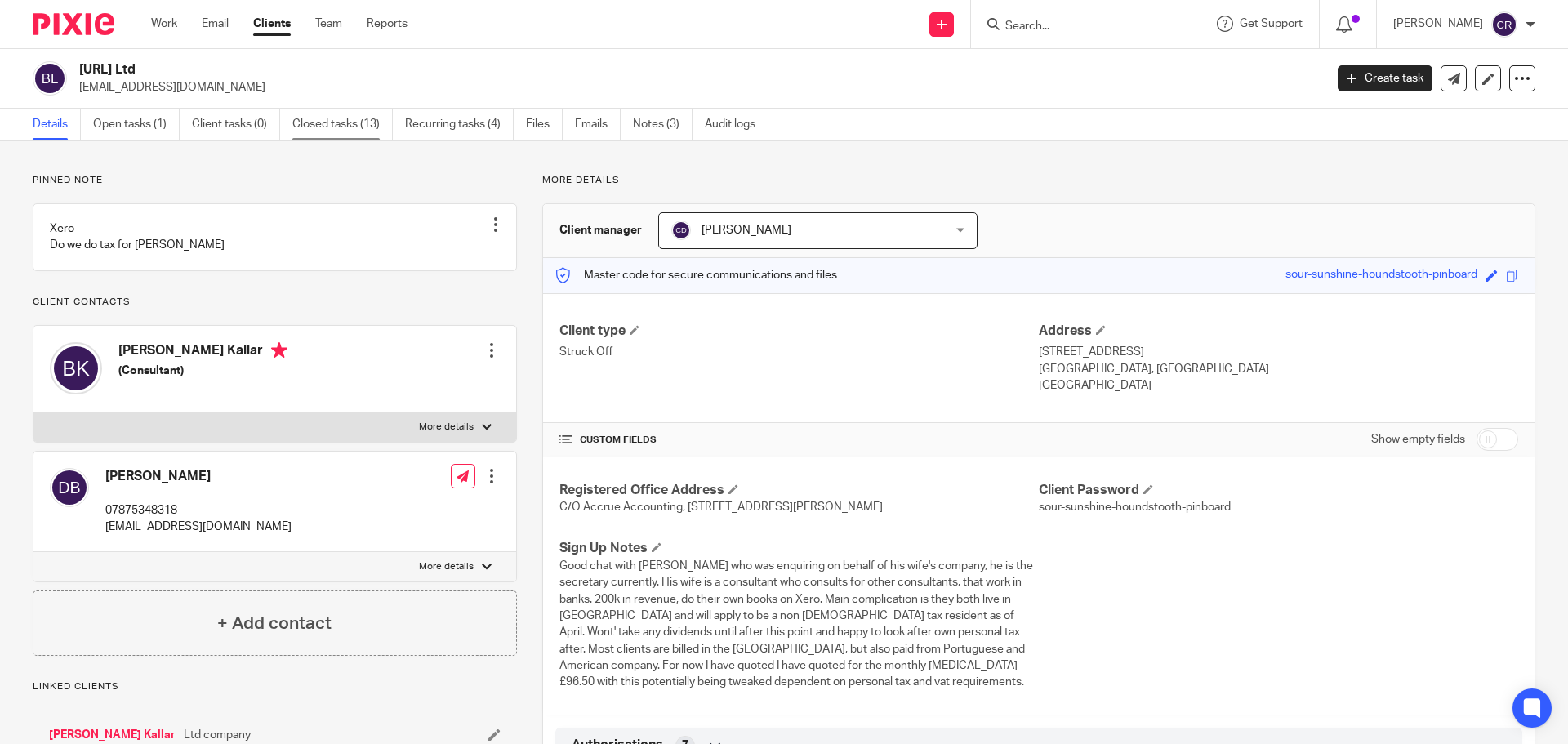
click at [348, 138] on link "Closed tasks (13)" at bounding box center [342, 124] width 101 height 32
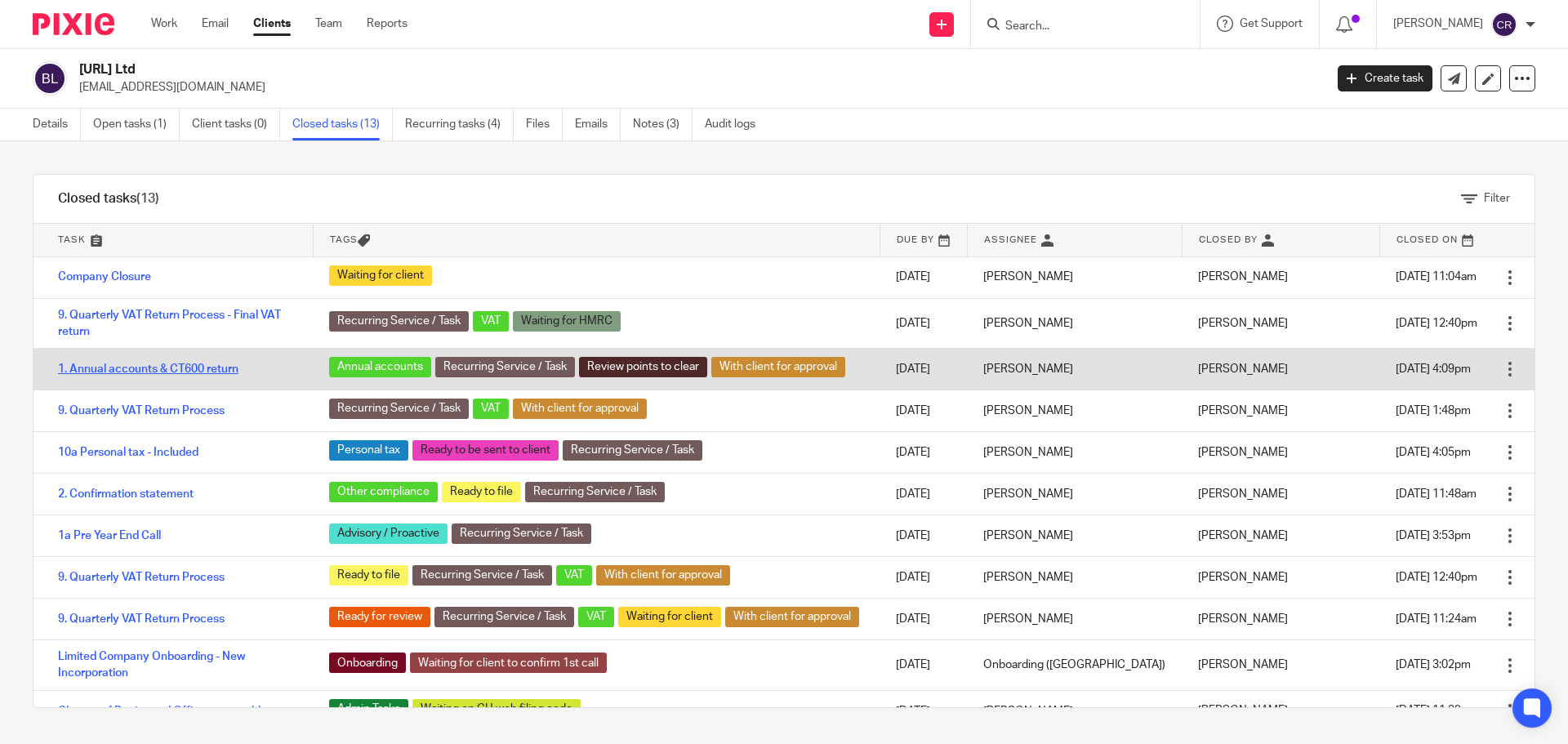
click at [168, 368] on link "1. Annual accounts & CT600 return" at bounding box center [148, 369] width 180 height 11
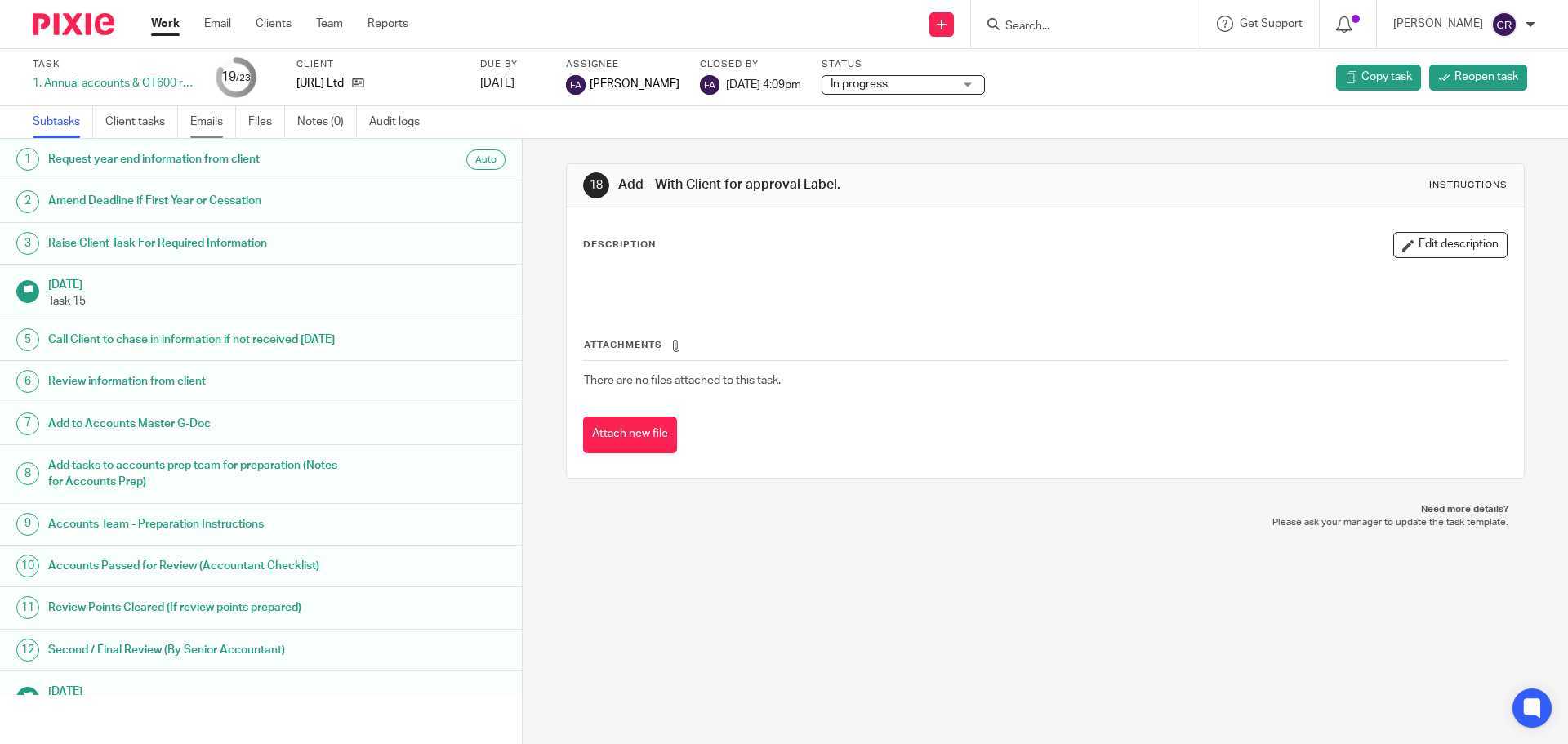
click at [211, 123] on link "Emails" at bounding box center [213, 121] width 46 height 32
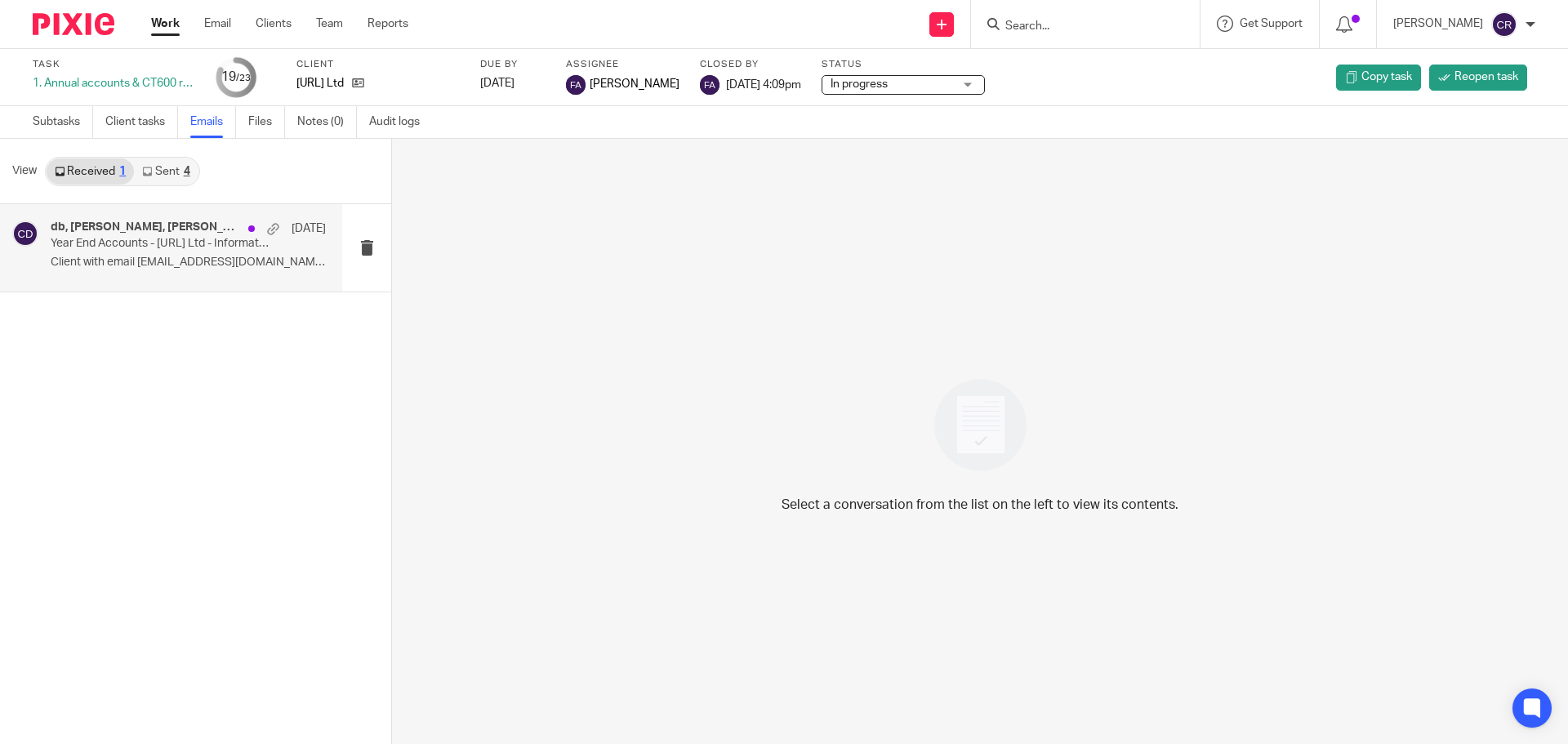
click at [156, 271] on div "db, [PERSON_NAME], [PERSON_NAME] [DATE] Year End Accounts - [URL] Ltd - Informa…" at bounding box center [188, 247] width 276 height 55
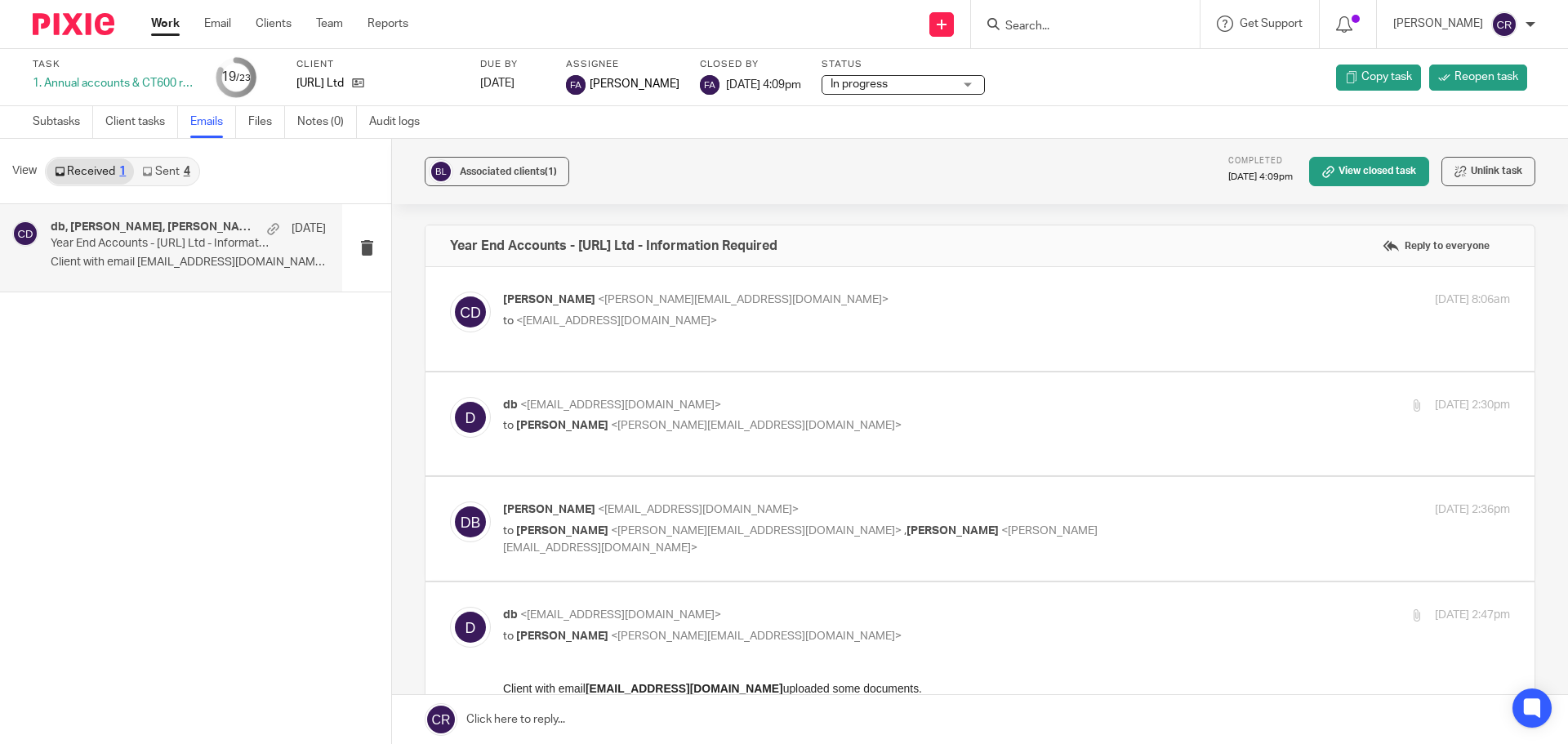
click at [961, 297] on p "[PERSON_NAME] <[PERSON_NAME][EMAIL_ADDRESS][DOMAIN_NAME]>" at bounding box center [838, 300] width 672 height 17
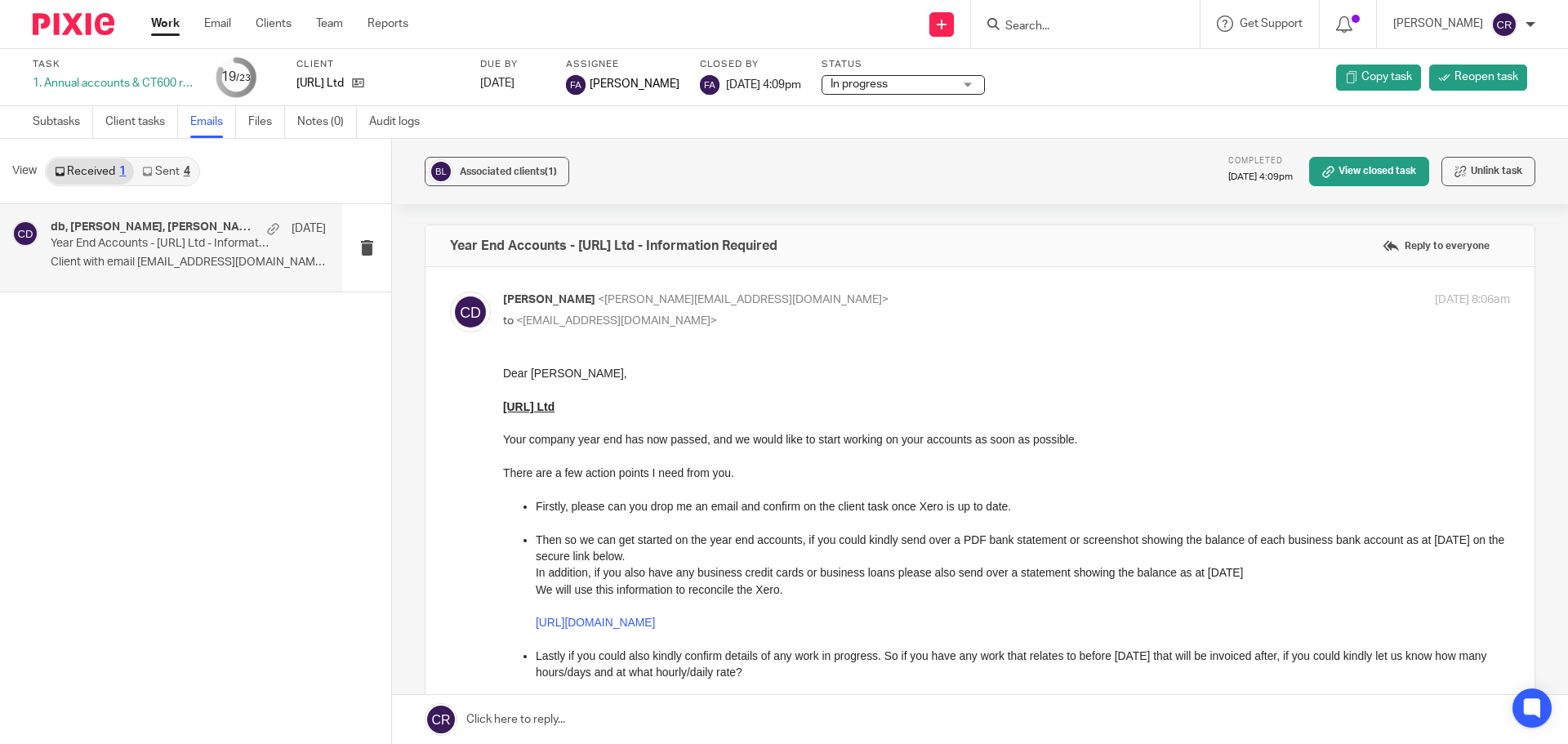
click at [997, 323] on p "to <db@blockai.cloud>" at bounding box center [838, 322] width 672 height 17
checkbox input "false"
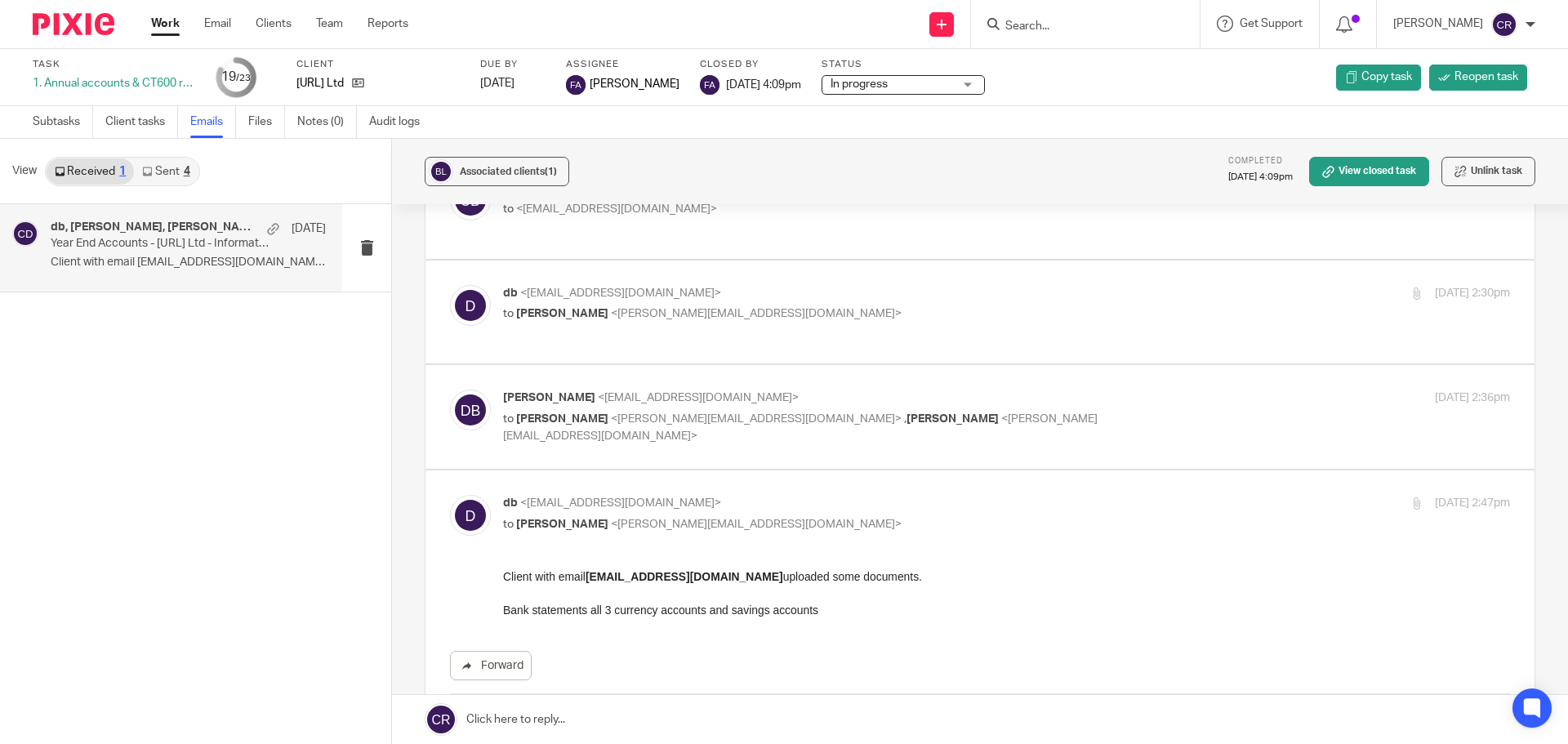
scroll to position [163, 0]
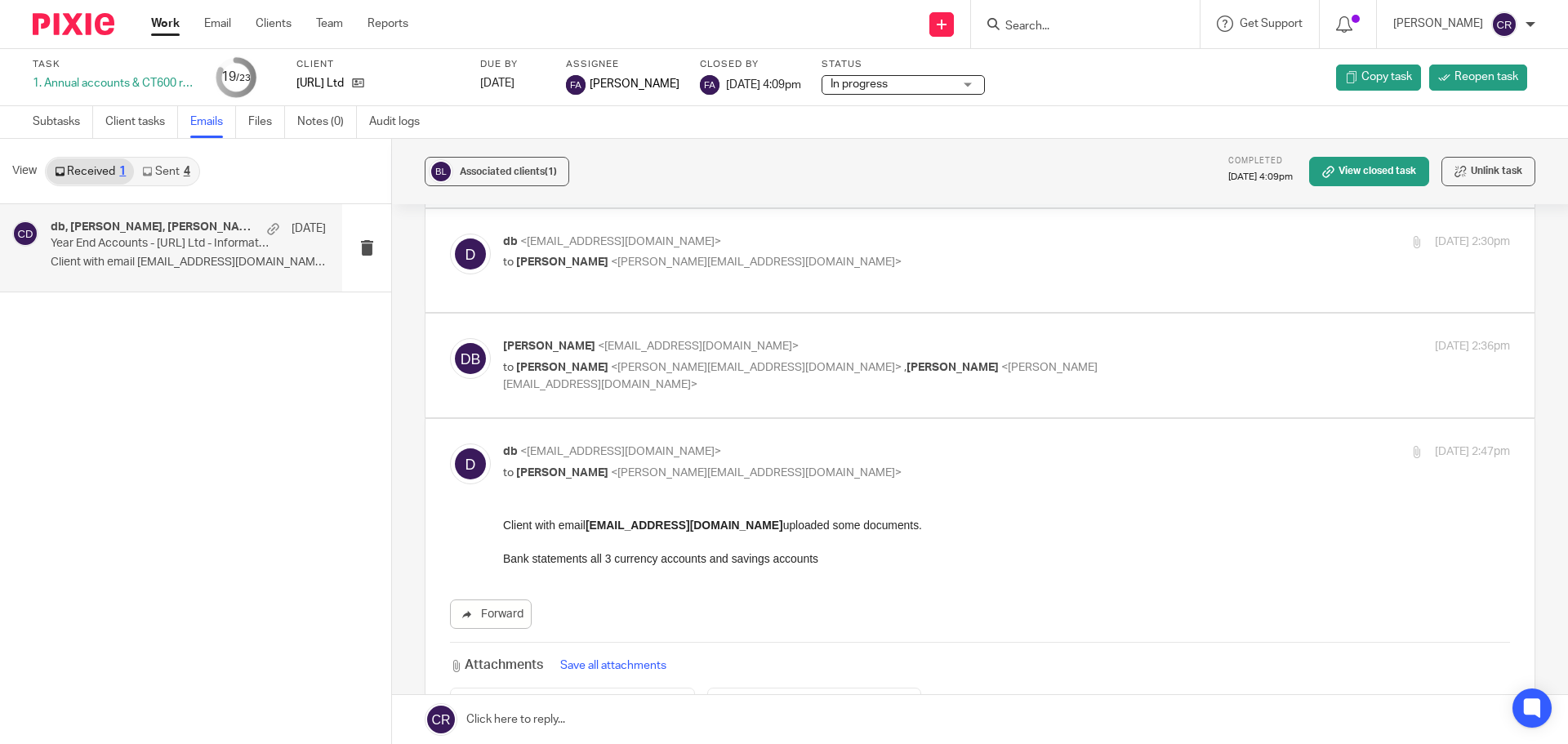
click at [983, 258] on p "to Chris Deakin <chris@accrueaccounting.co.uk>" at bounding box center [838, 263] width 672 height 17
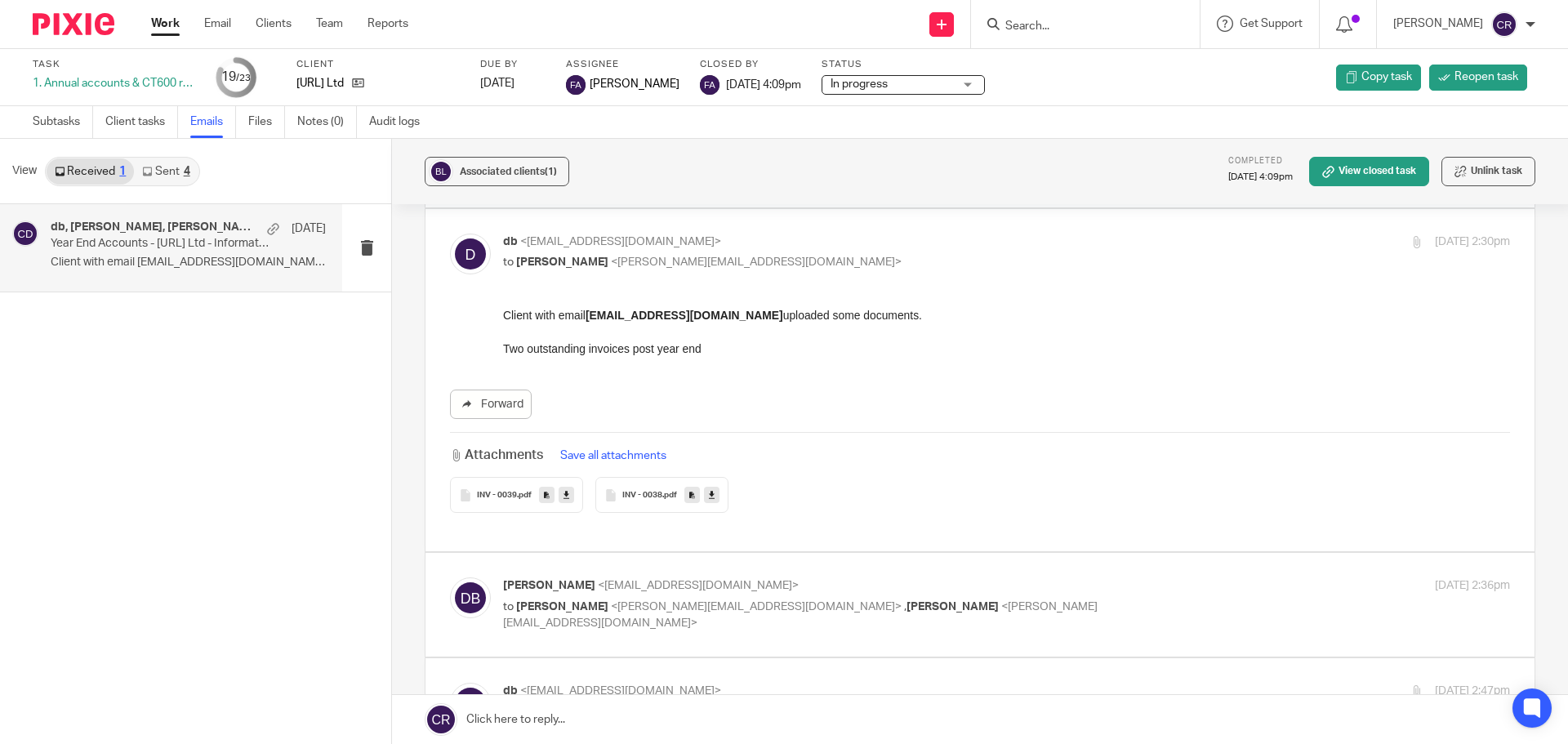
scroll to position [0, 0]
click at [898, 269] on p "to Chris Deakin <chris@accrueaccounting.co.uk>" at bounding box center [838, 263] width 672 height 17
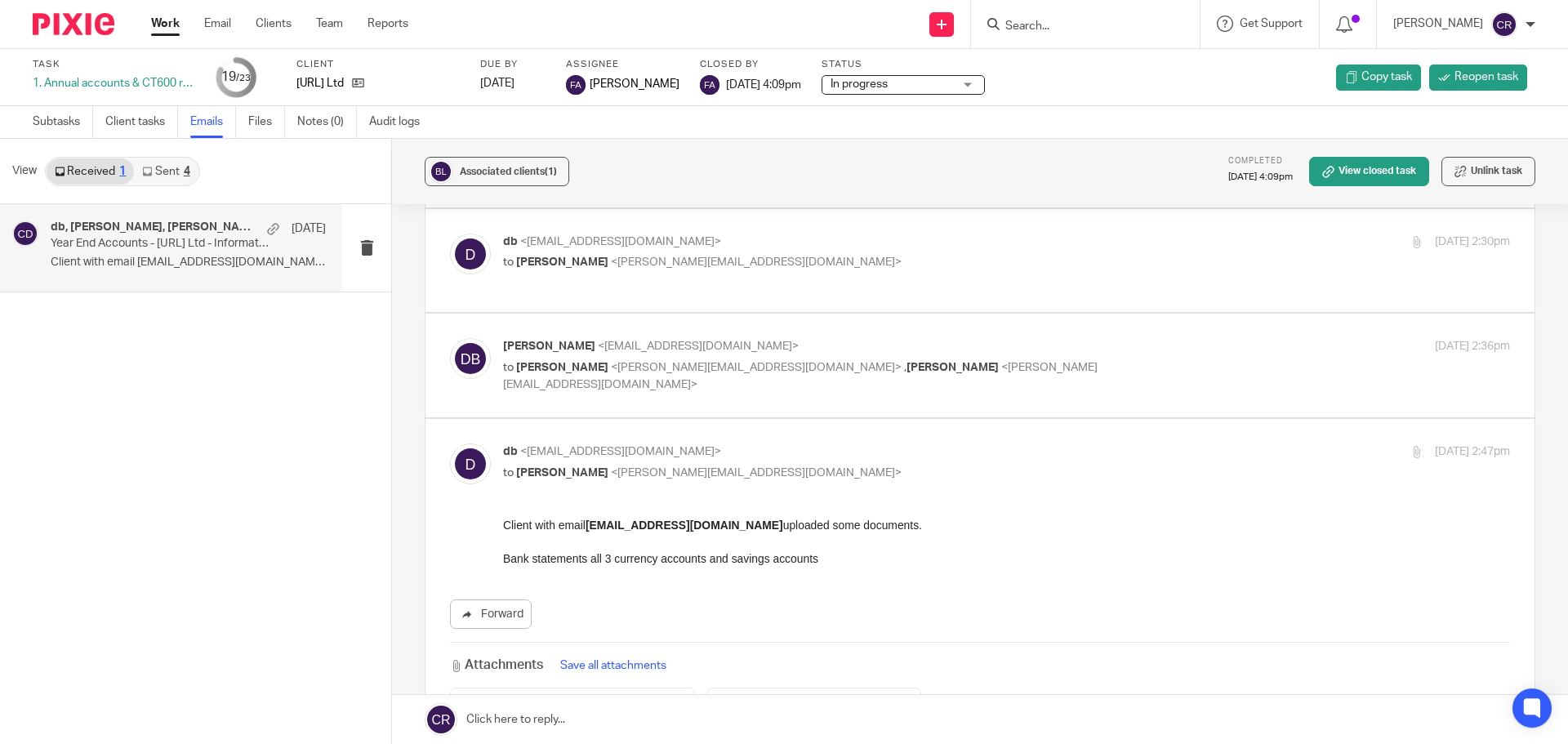
click at [984, 279] on div "db <db@blockai.cloud> to Chris Deakin <chris@accrueaccounting.co.uk> 5 Dec 2024…" at bounding box center [979, 260] width 1060 height 55
click at [837, 228] on label at bounding box center [980, 261] width 1109 height 104
click at [450, 233] on input "checkbox" at bounding box center [449, 233] width 1 height 1
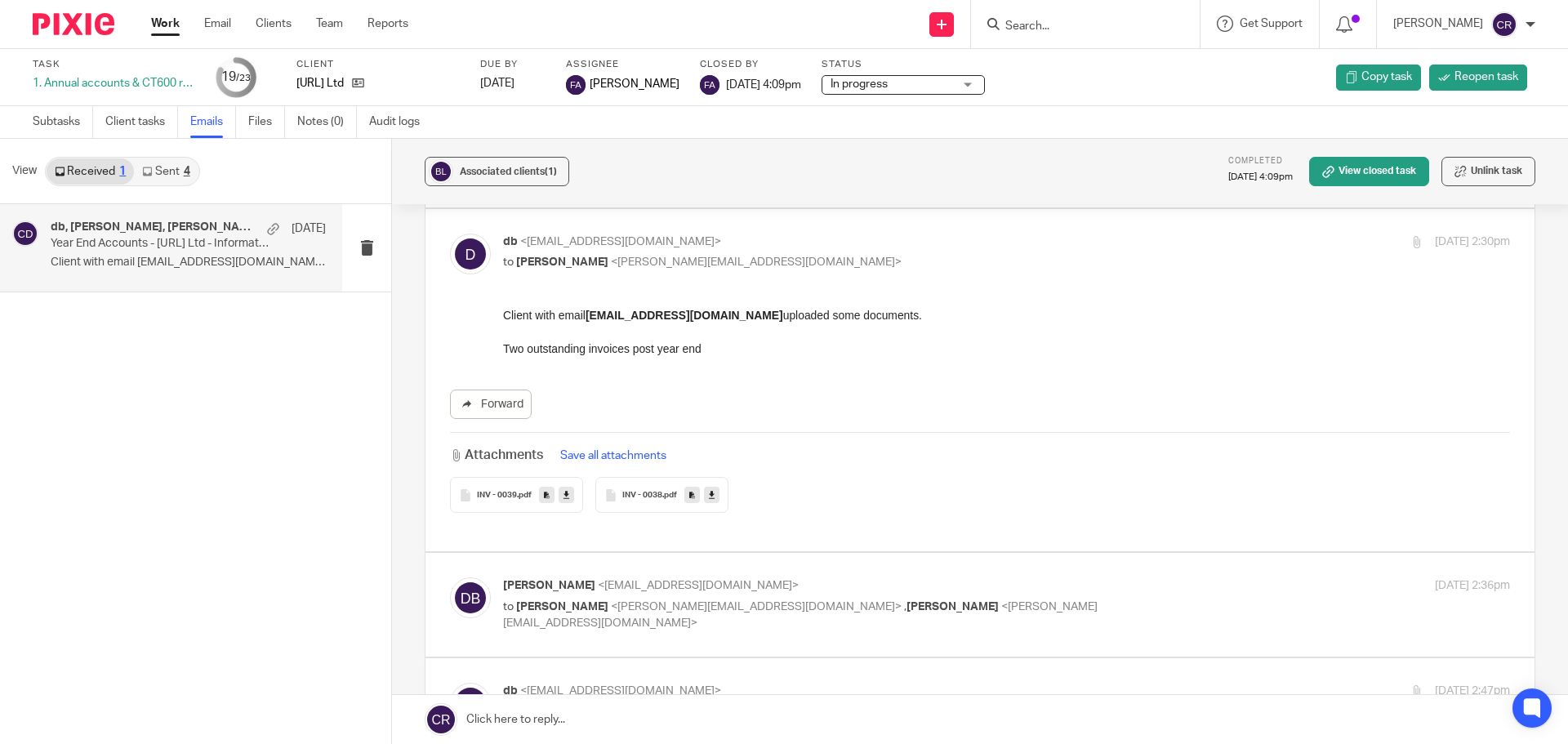
click at [848, 249] on p "db <db@blockai.cloud>" at bounding box center [838, 242] width 672 height 17
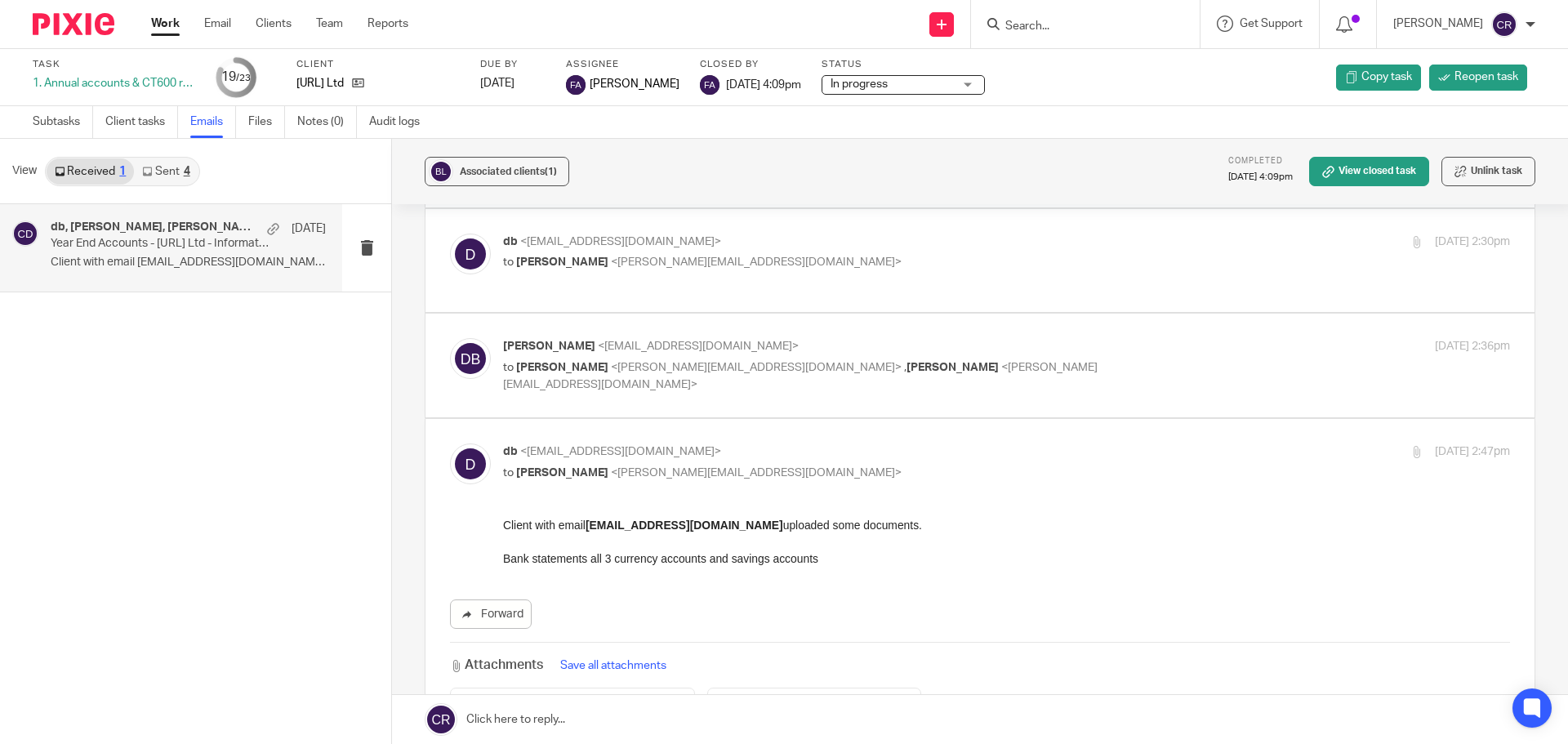
click at [849, 249] on p "db <db@blockai.cloud>" at bounding box center [838, 242] width 672 height 17
checkbox input "true"
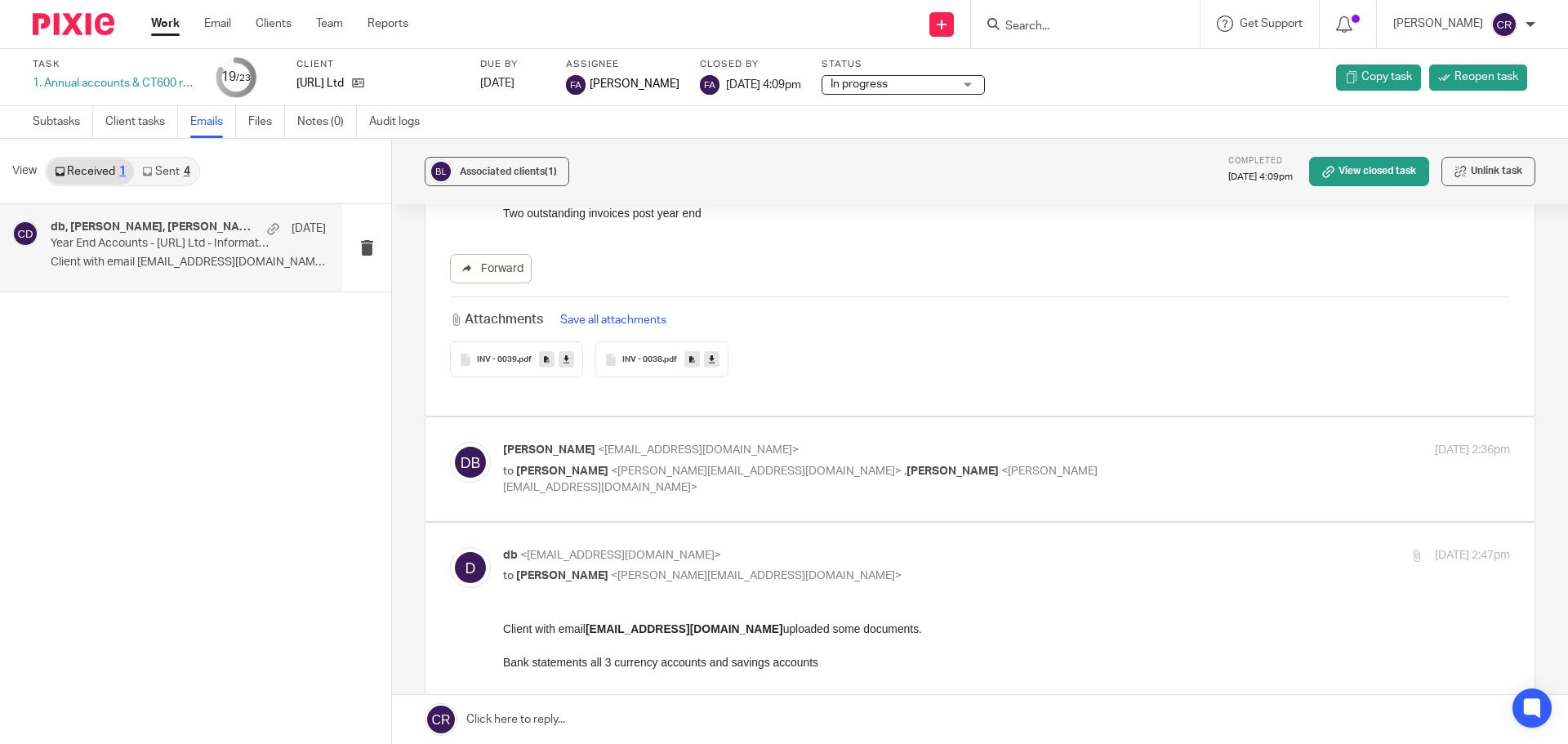
scroll to position [327, 0]
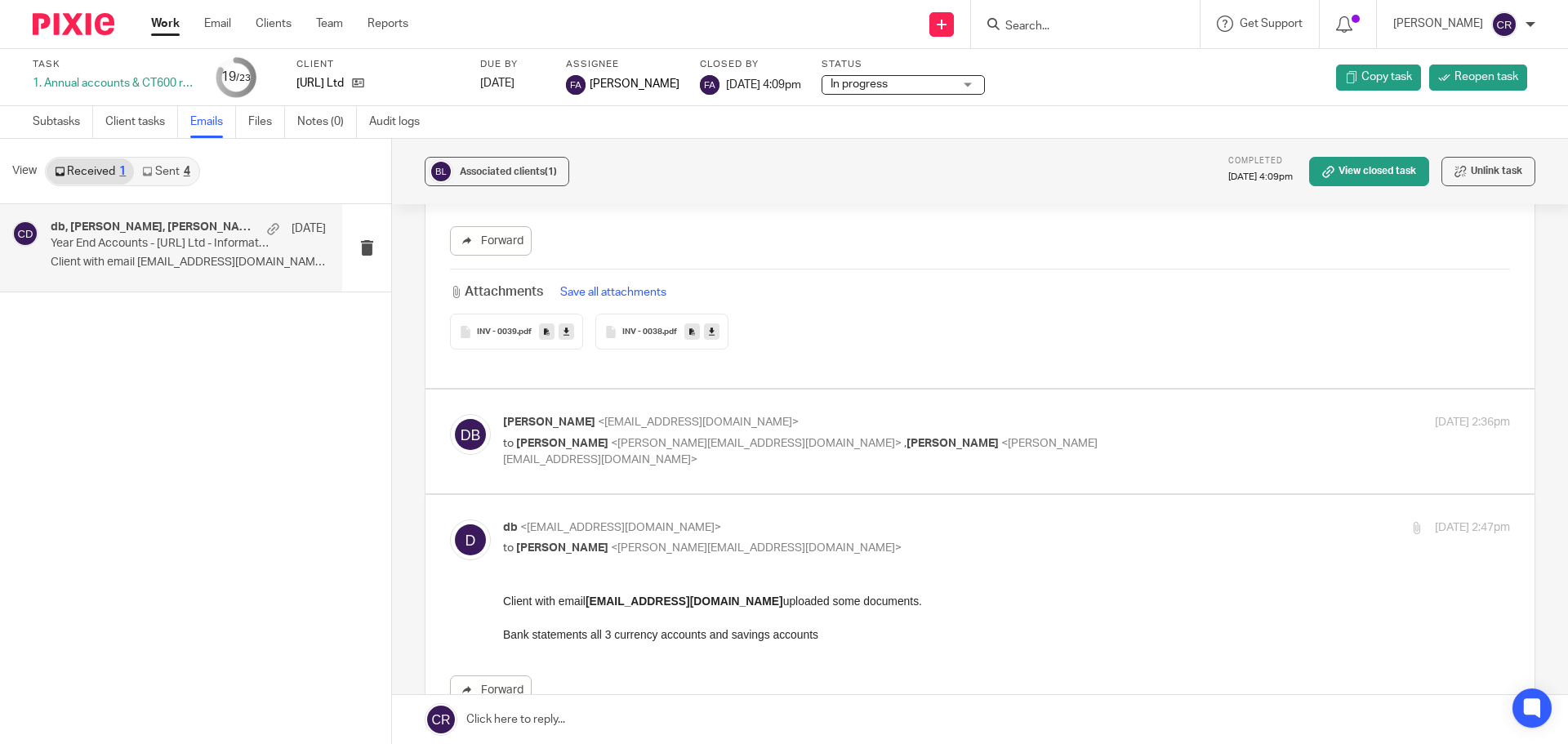
drag, startPoint x: 1094, startPoint y: 416, endPoint x: 1098, endPoint y: 375, distance: 41.2
click at [1094, 412] on div "david baker <db@blockai.cloud> to Chris Deakin <chris@accrueaccounting.co.uk> ,…" at bounding box center [980, 441] width 1109 height 104
click at [1083, 468] on div "david baker <db@blockai.cloud> to Chris Deakin <chris@accrueaccounting.co.uk> ,…" at bounding box center [979, 441] width 1060 height 55
click at [1105, 432] on div "david baker <db@blockai.cloud> to Chris Deakin <chris@accrueaccounting.co.uk> ,…" at bounding box center [838, 441] width 672 height 55
checkbox input "true"
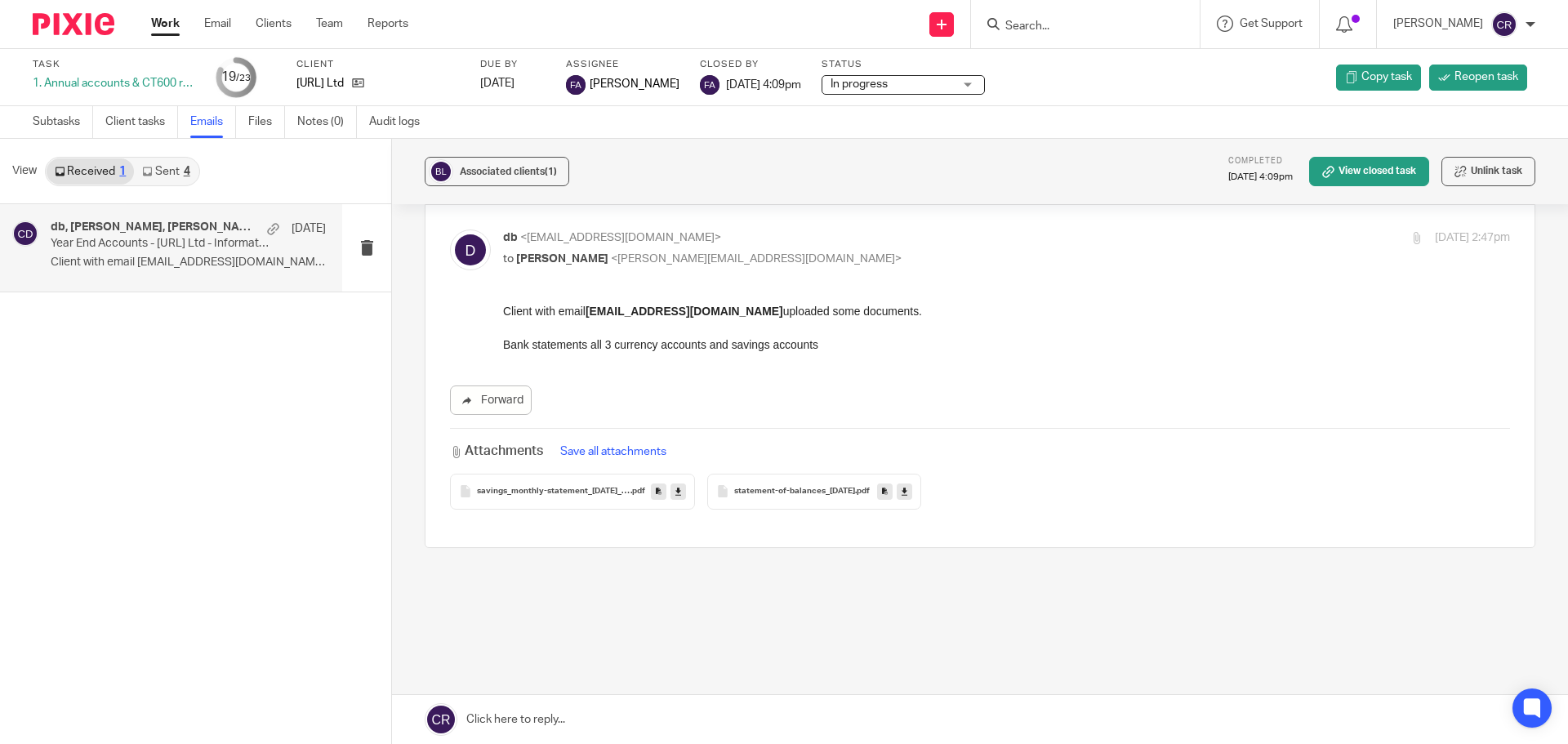
scroll to position [1133, 0]
click at [179, 173] on link "Sent 4" at bounding box center [166, 172] width 63 height 26
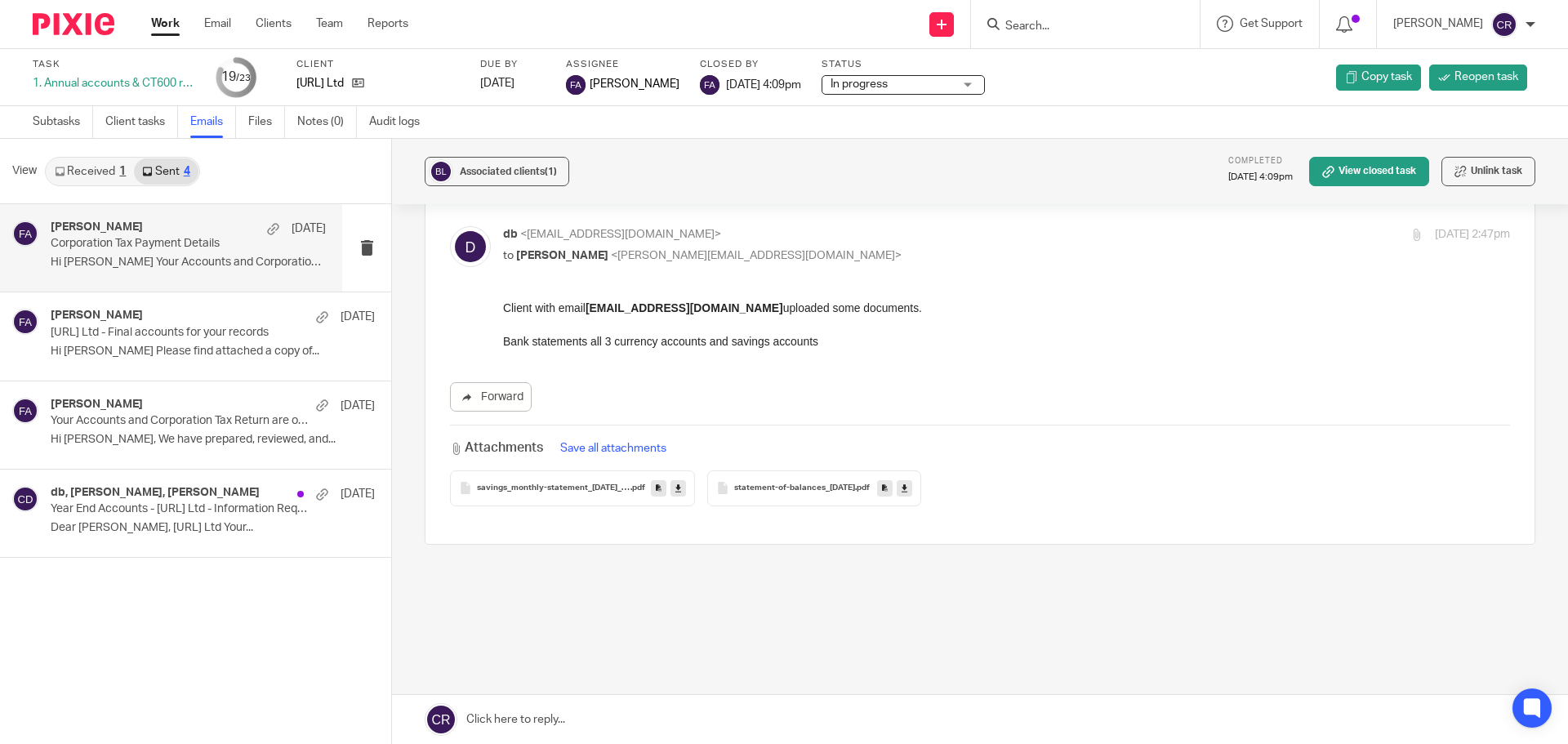
click at [114, 246] on p "Corporation Tax Payment Details" at bounding box center [160, 244] width 220 height 14
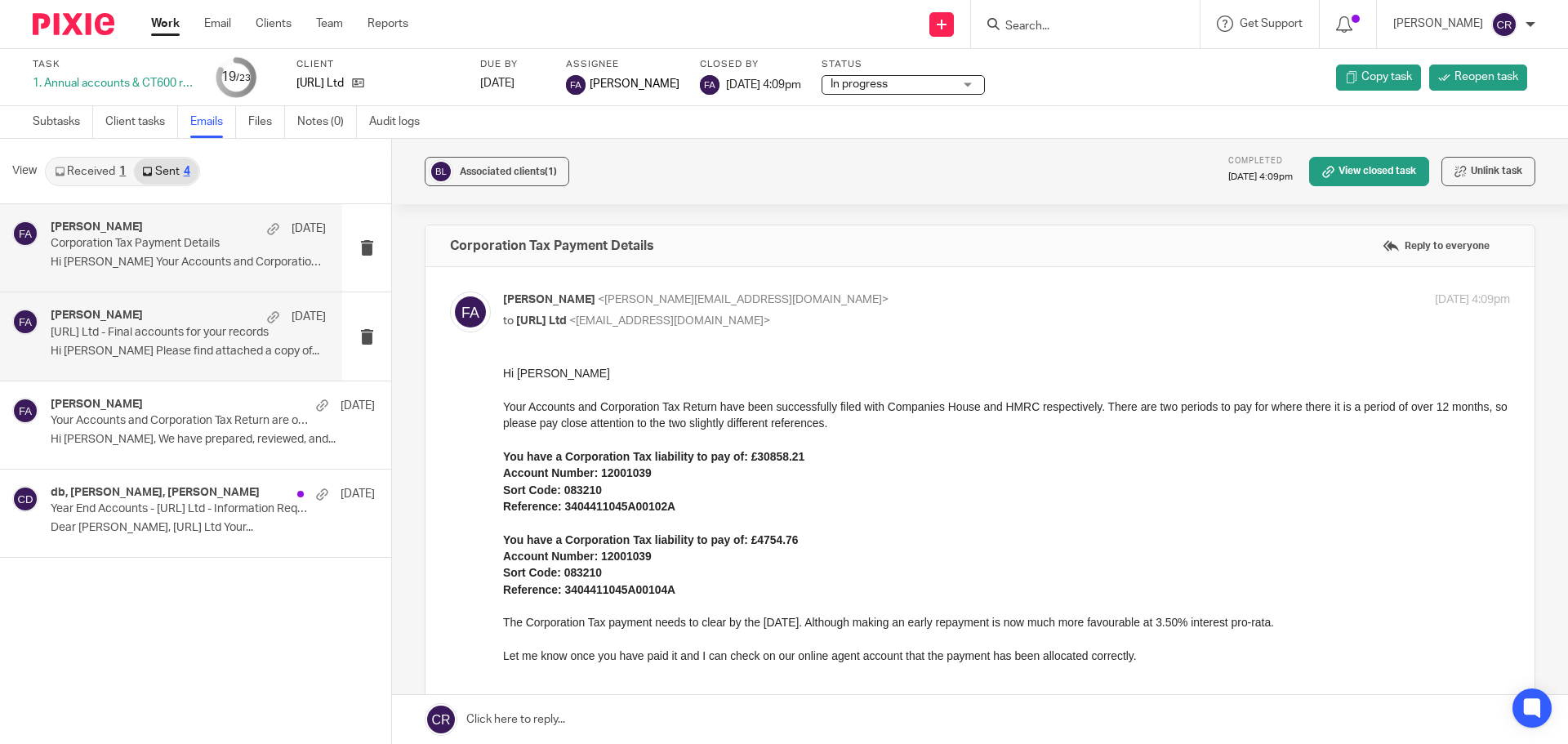
scroll to position [0, 0]
click at [139, 329] on p "Block.Ai Ltd - Final accounts for your records" at bounding box center [160, 333] width 220 height 14
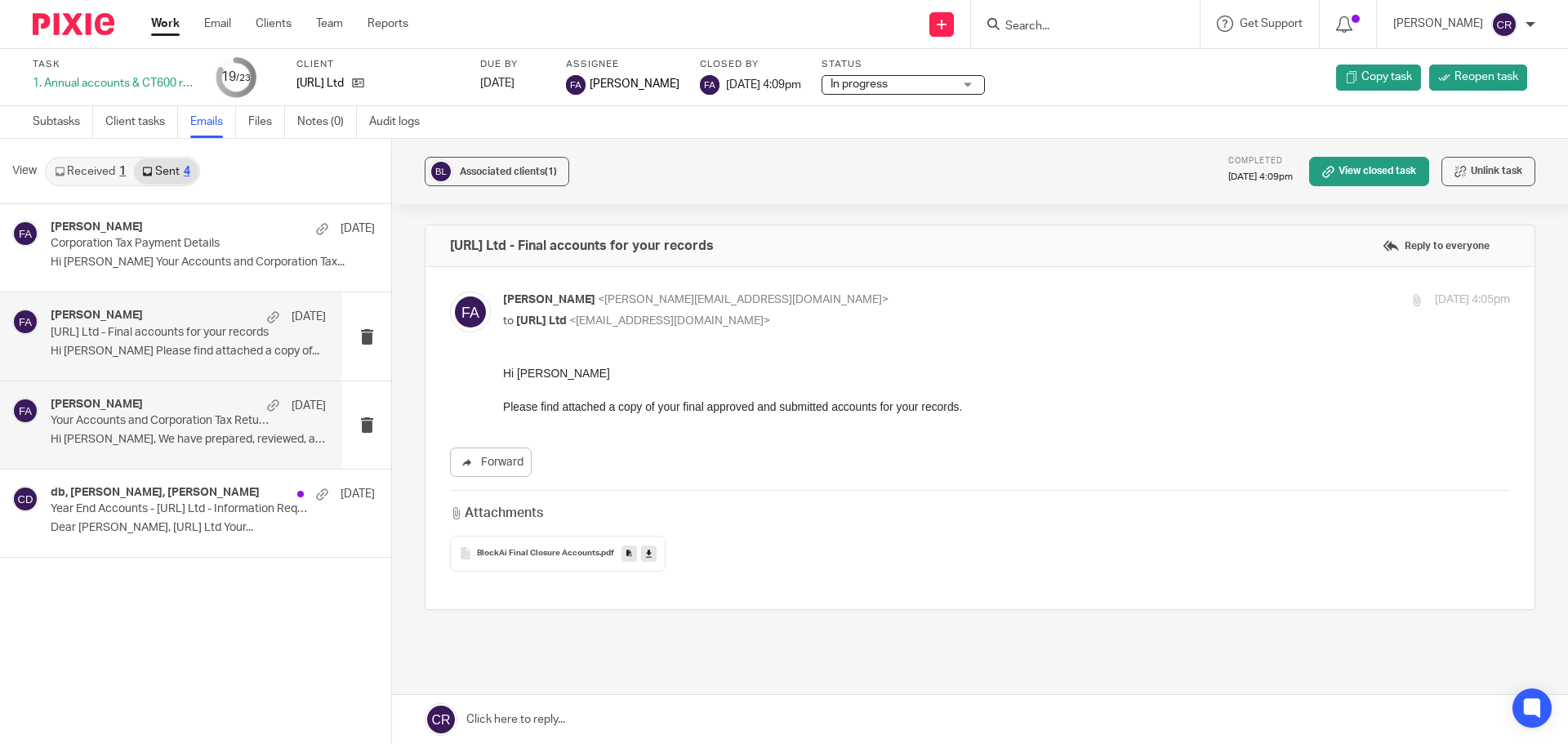
click at [169, 418] on p "Your Accounts and Corporation Tax Return are on the way for your approval." at bounding box center [160, 421] width 220 height 14
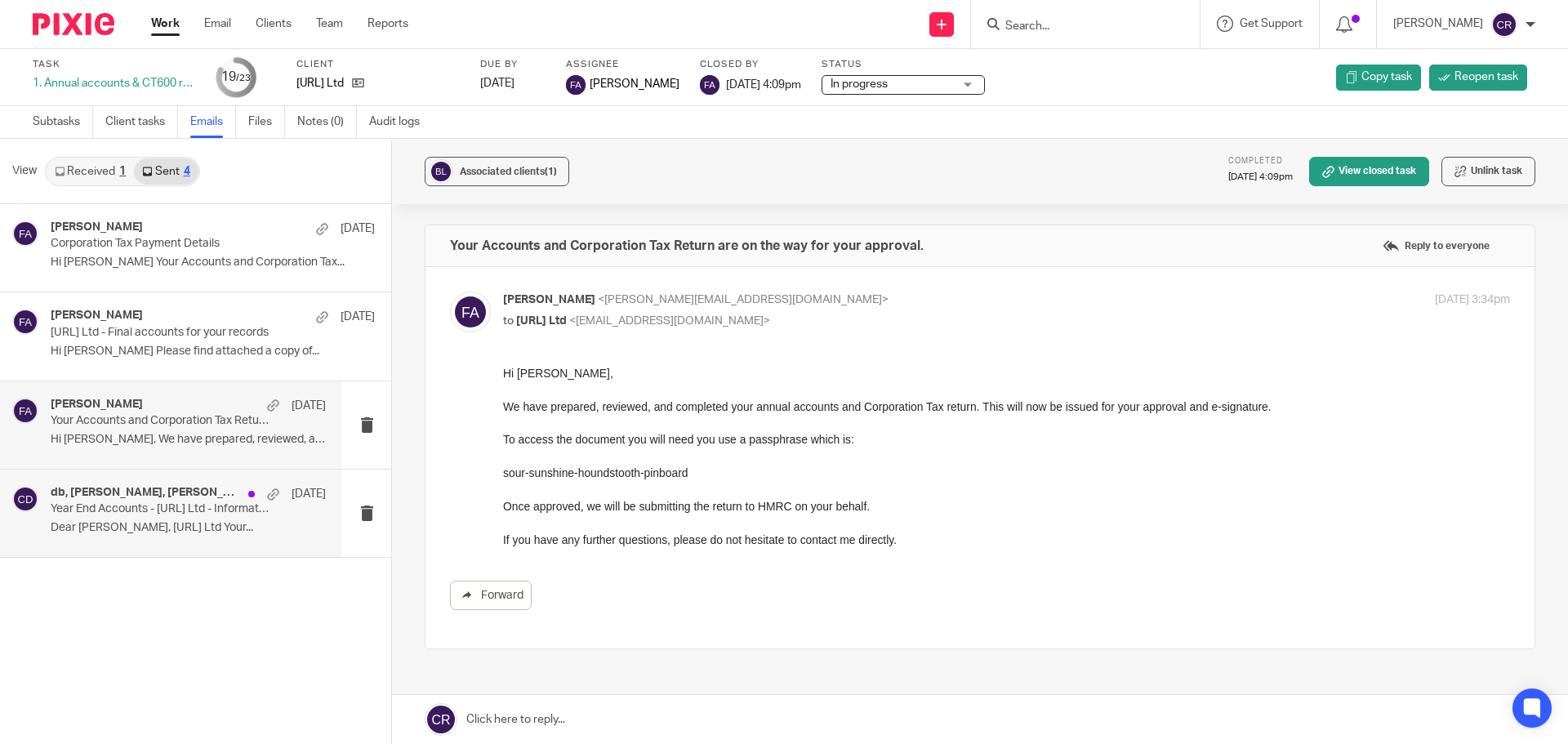
click at [121, 493] on h4 "db, david baker, Chris Deakin" at bounding box center [145, 493] width 190 height 14
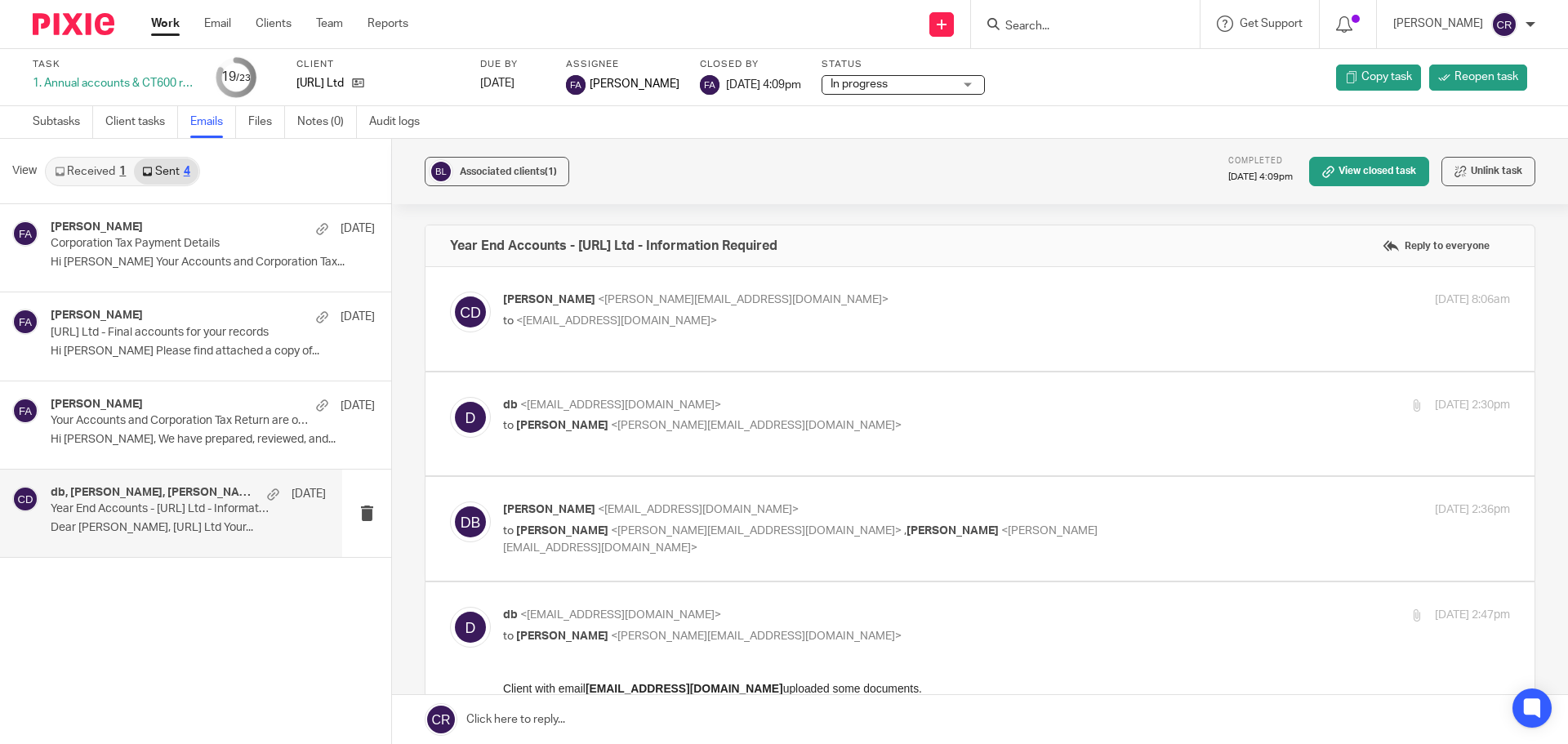
click at [896, 326] on p "to <db@blockai.cloud>" at bounding box center [838, 322] width 672 height 17
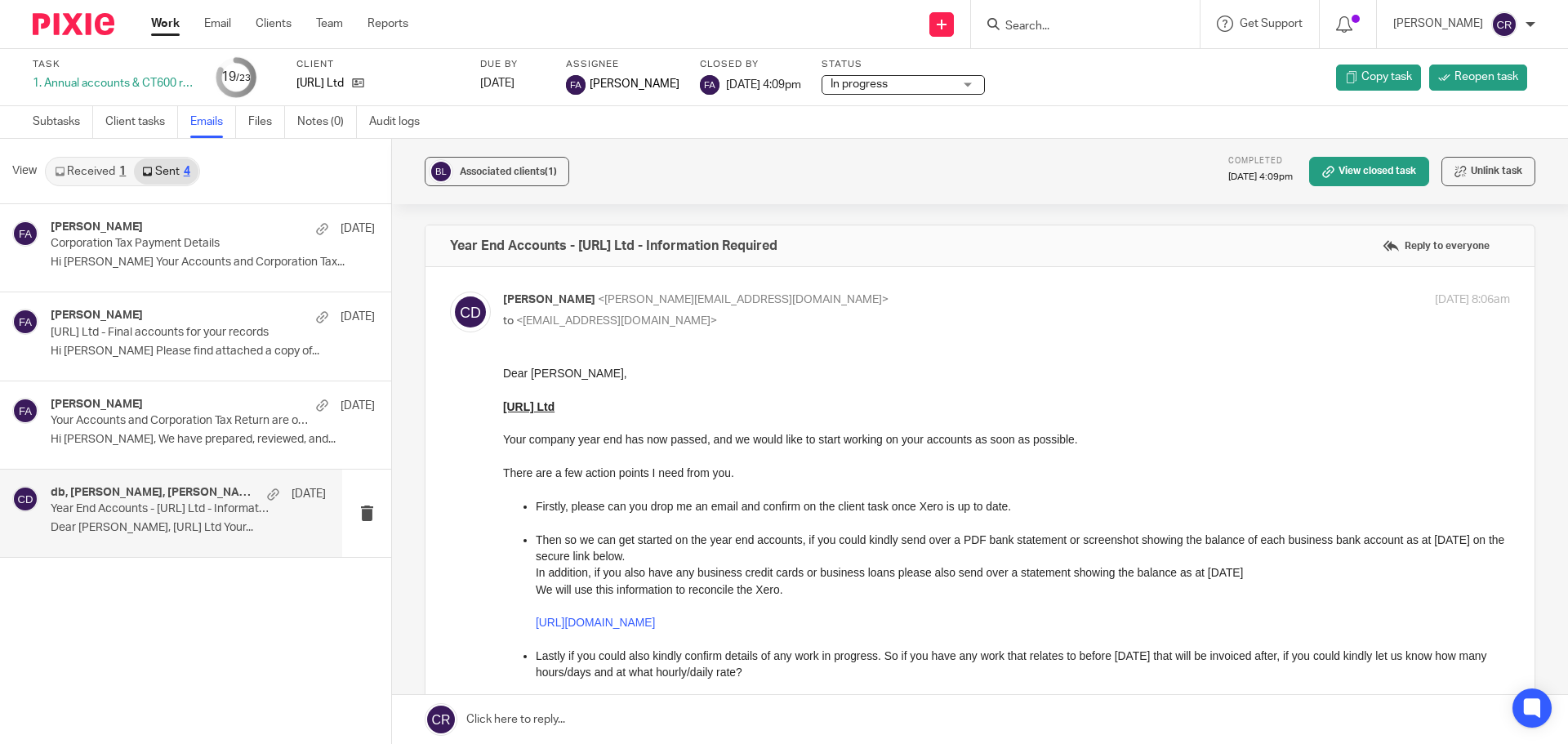
click at [938, 313] on p "to <db@blockai.cloud>" at bounding box center [838, 322] width 672 height 17
checkbox input "false"
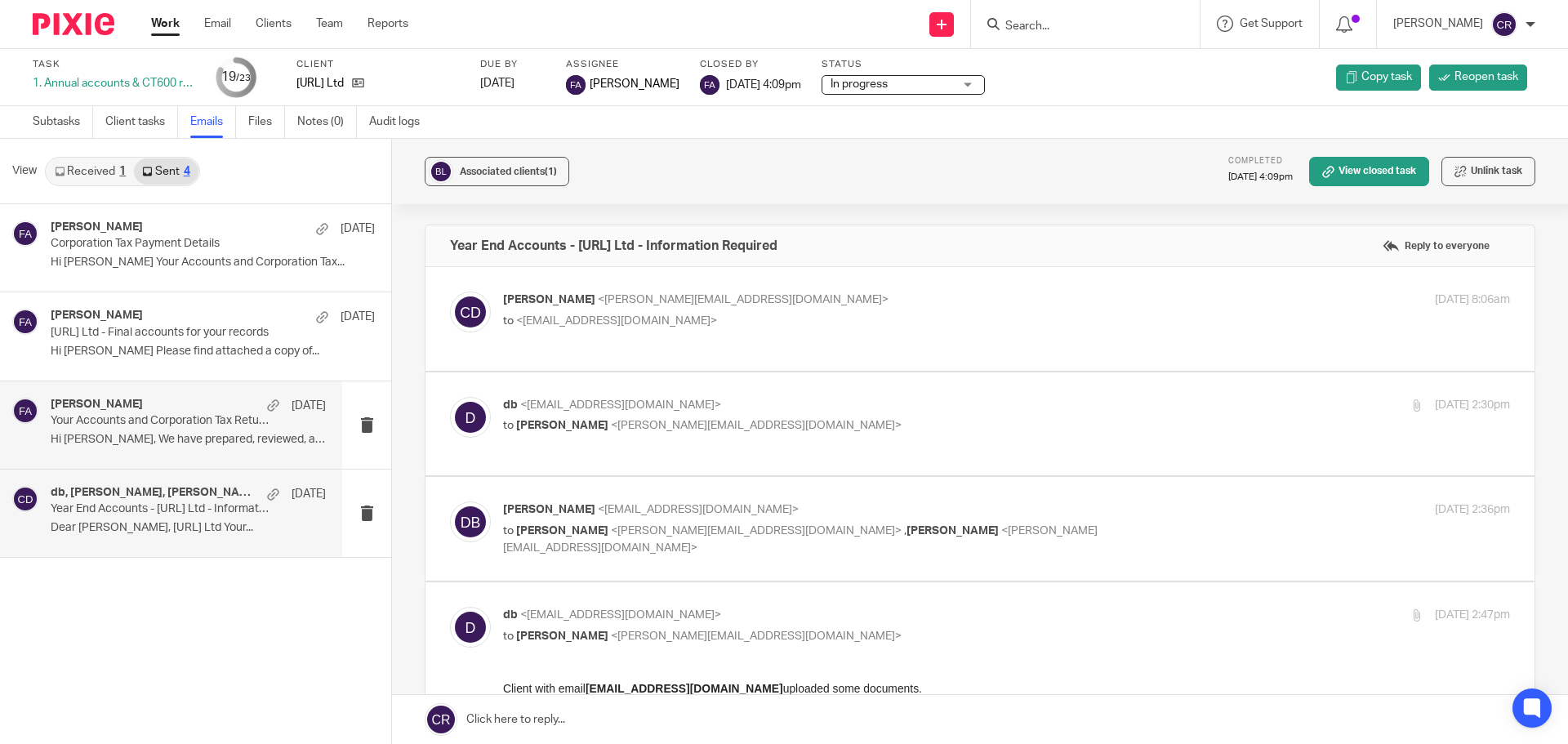
click at [189, 406] on div "Finn Austin 7 Apr" at bounding box center [188, 406] width 276 height 16
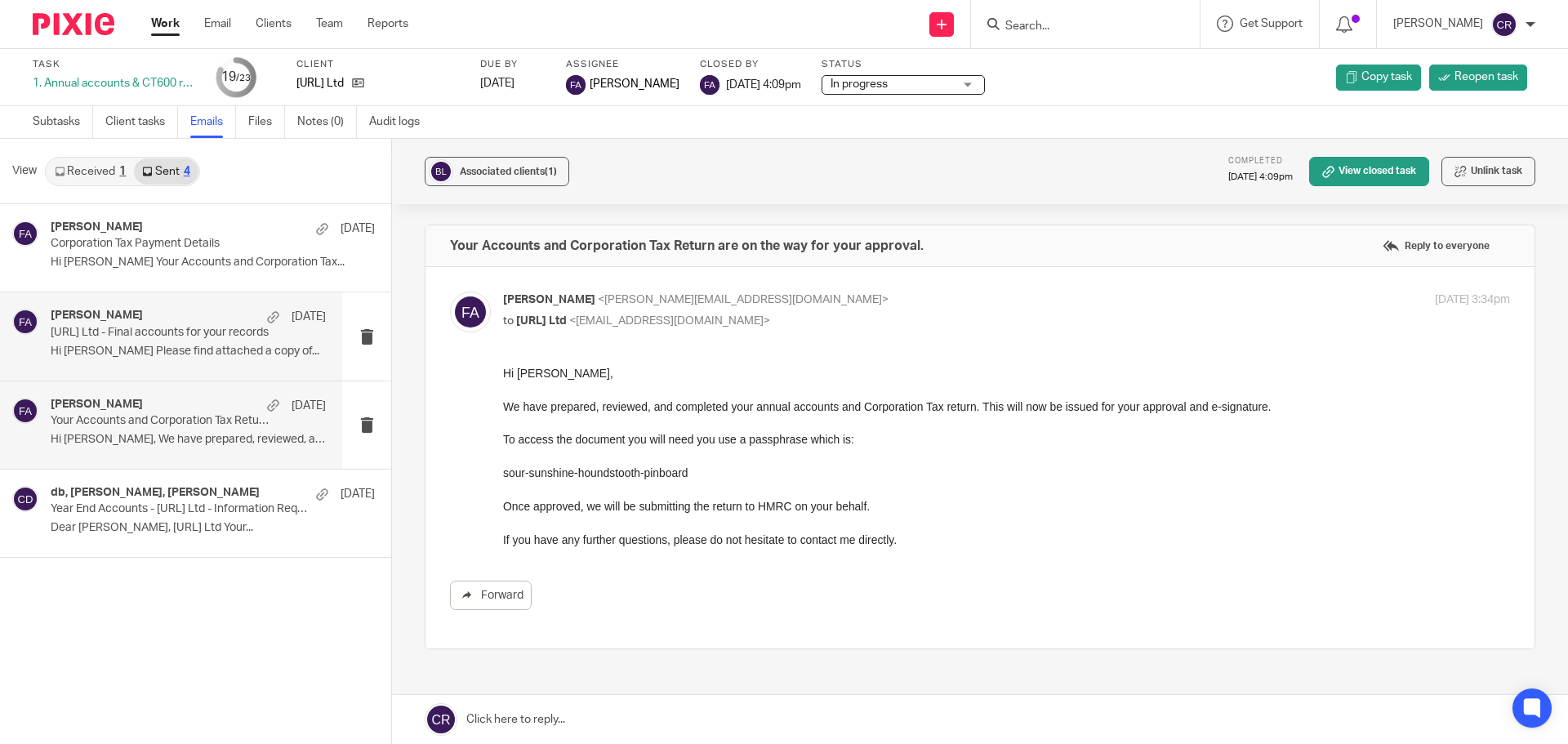
click at [106, 341] on div "Finn Austin 7 Apr Block.Ai Ltd - Final accounts for your records Hi David Pleas…" at bounding box center [188, 336] width 276 height 55
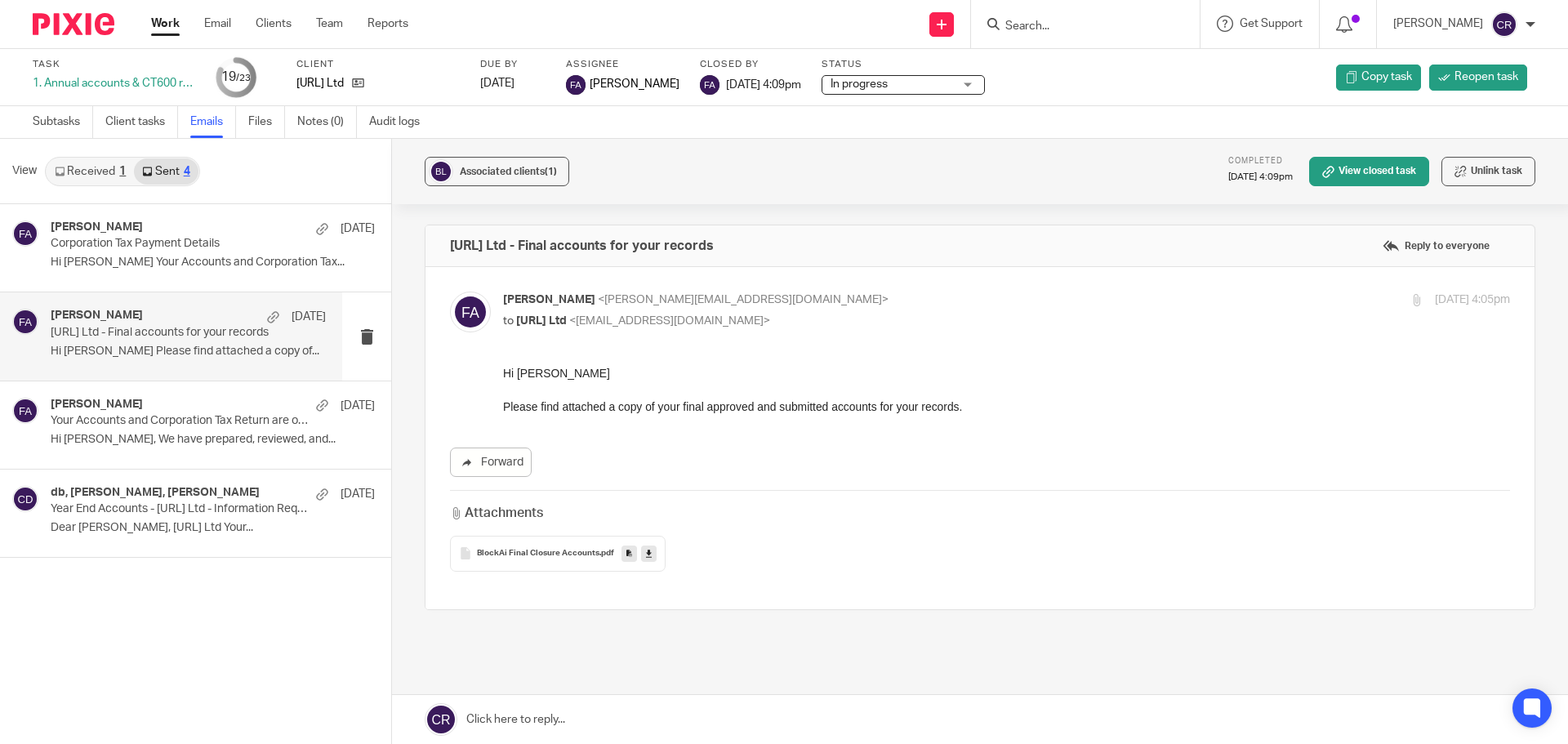
click at [510, 558] on span "BlockAi Final Closure Accounts" at bounding box center [537, 553] width 122 height 10
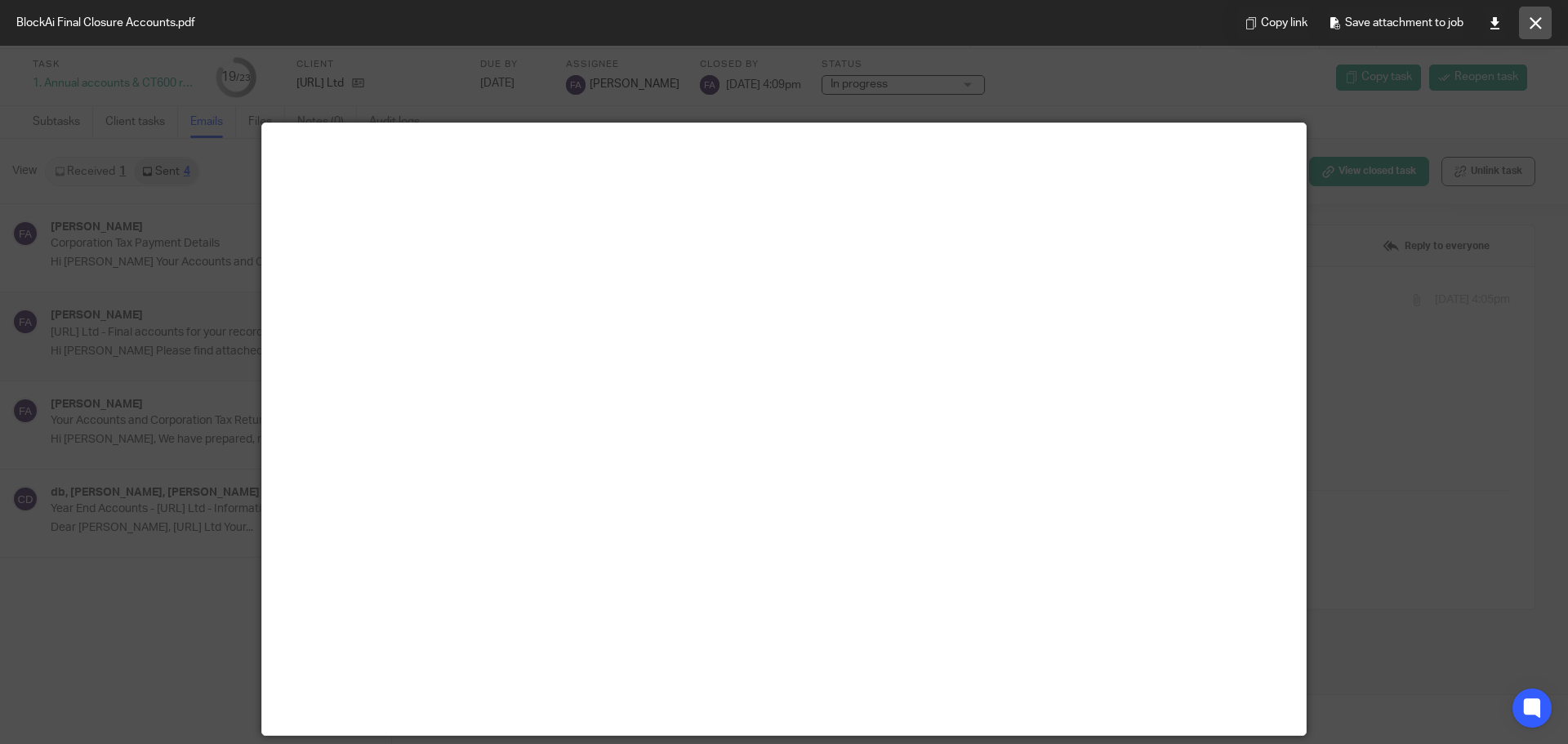
click at [1527, 28] on button at bounding box center [1536, 23] width 33 height 33
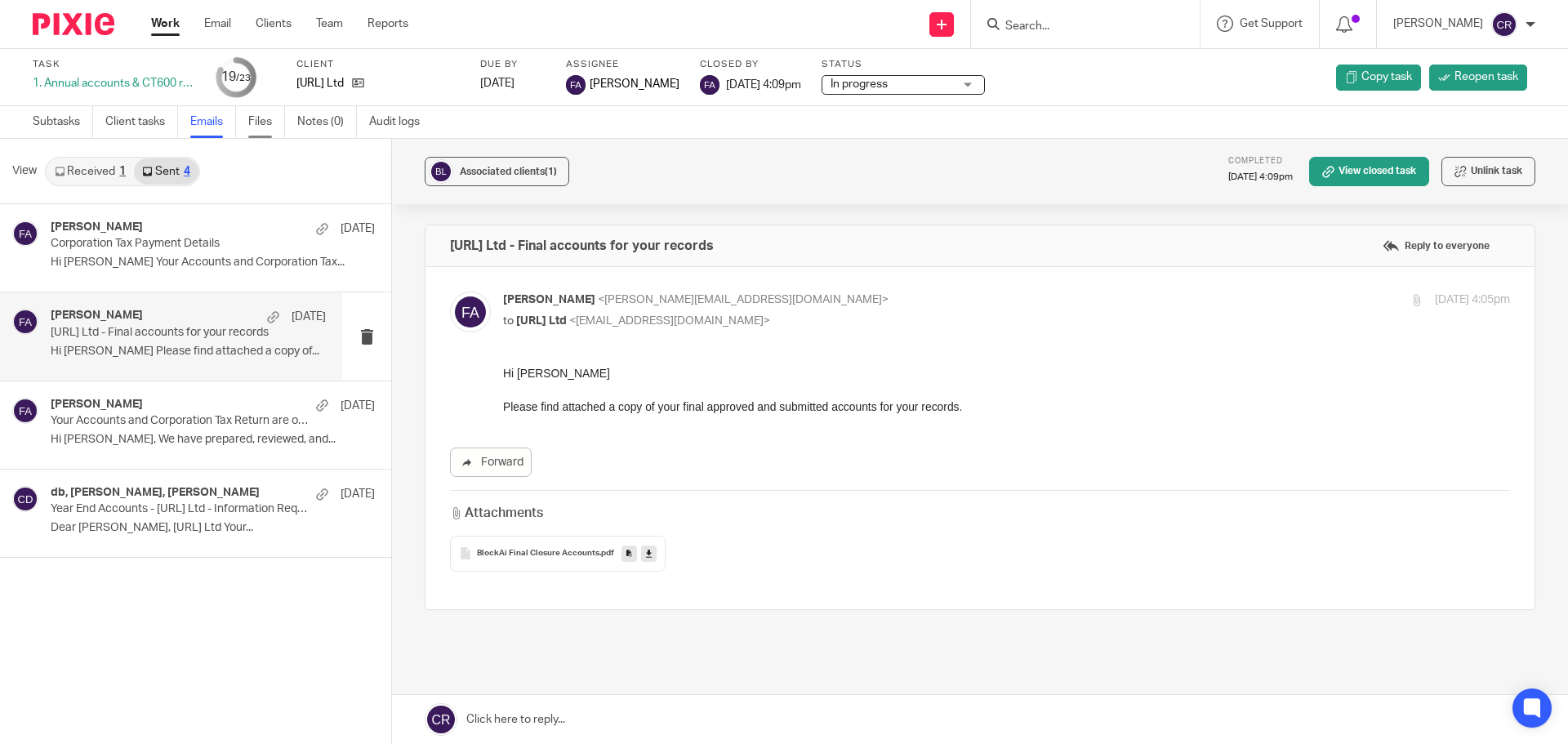
click at [283, 121] on link "Files" at bounding box center [266, 121] width 36 height 32
click at [263, 126] on link "Files" at bounding box center [266, 121] width 36 height 32
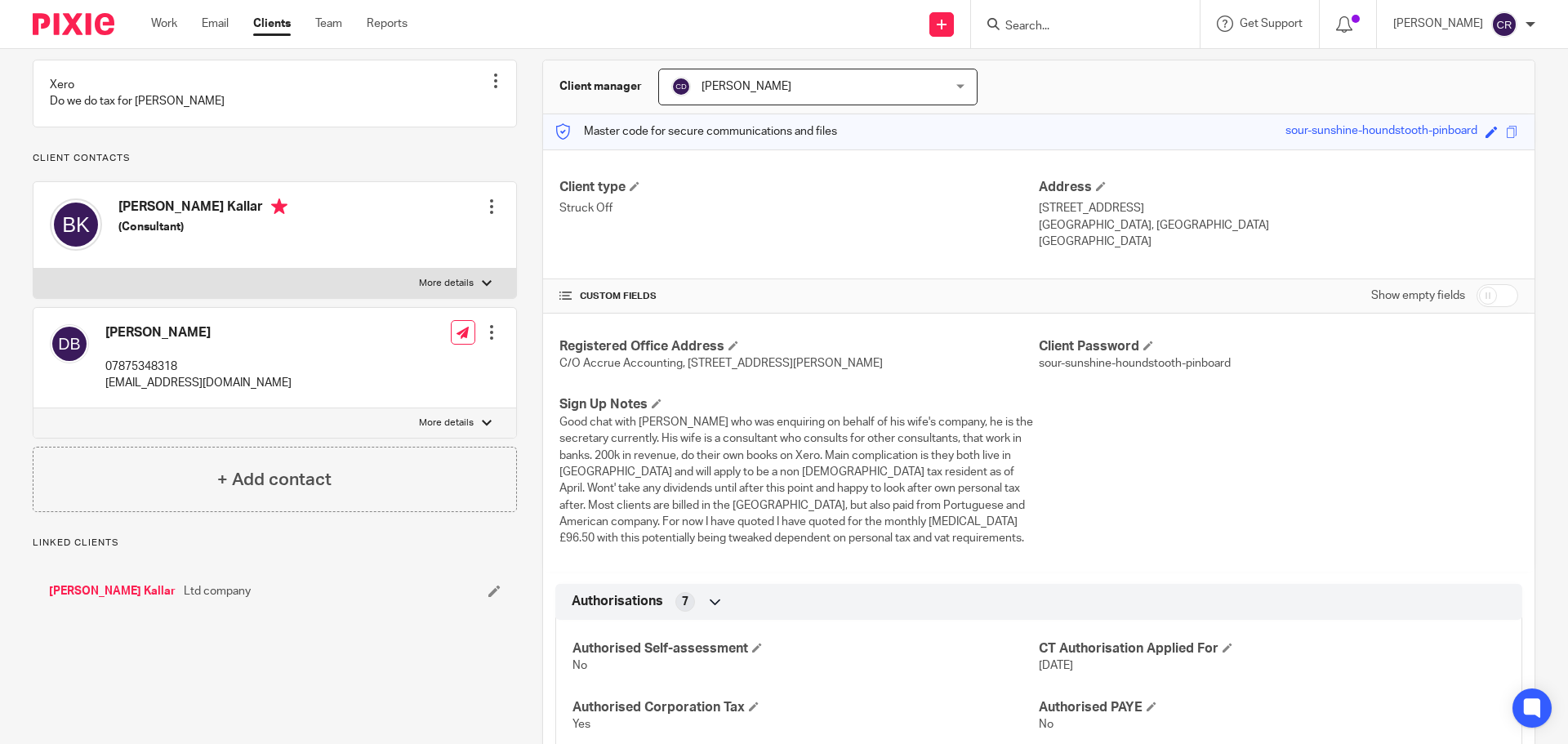
scroll to position [408, 0]
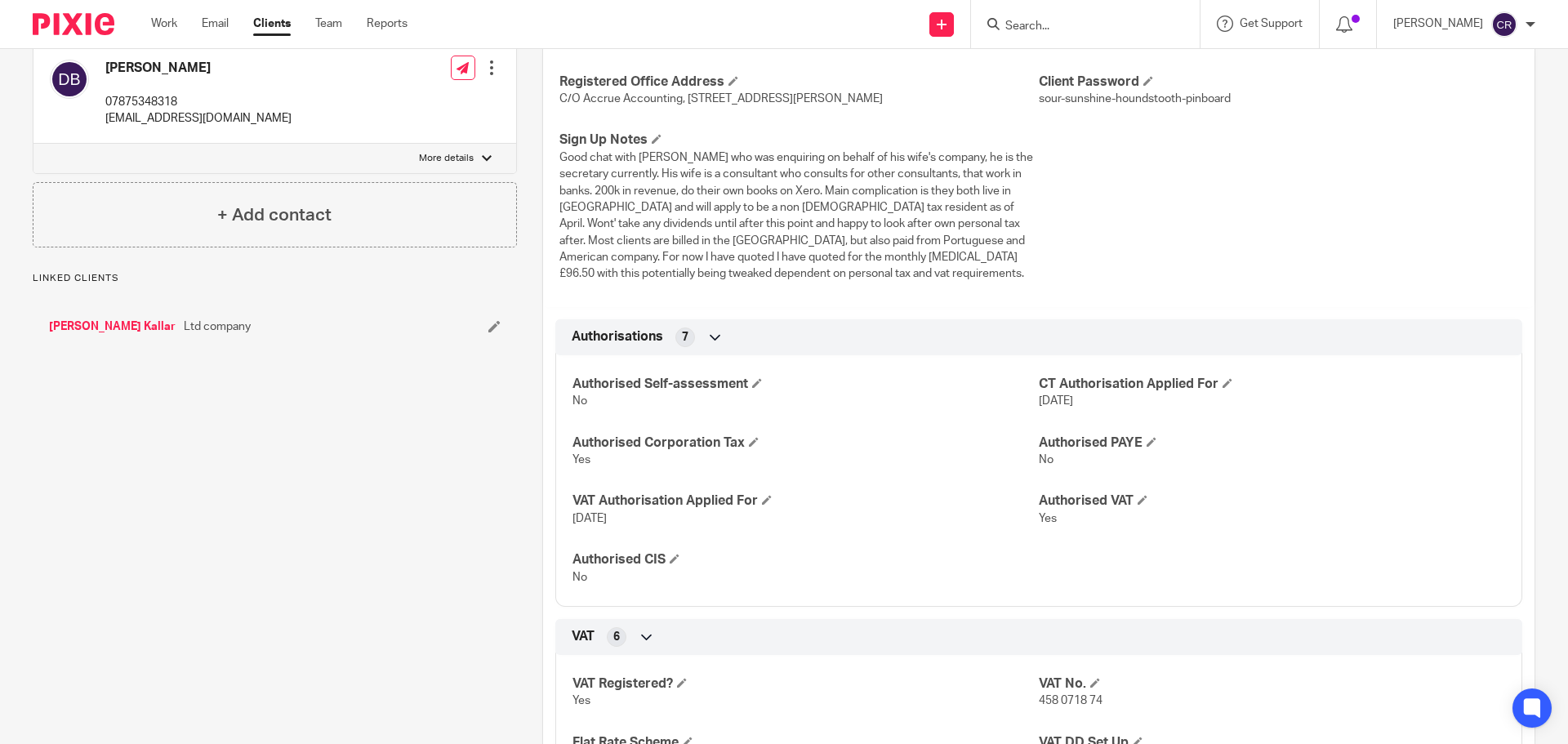
click at [106, 335] on link "[PERSON_NAME] Kallar" at bounding box center [113, 326] width 127 height 16
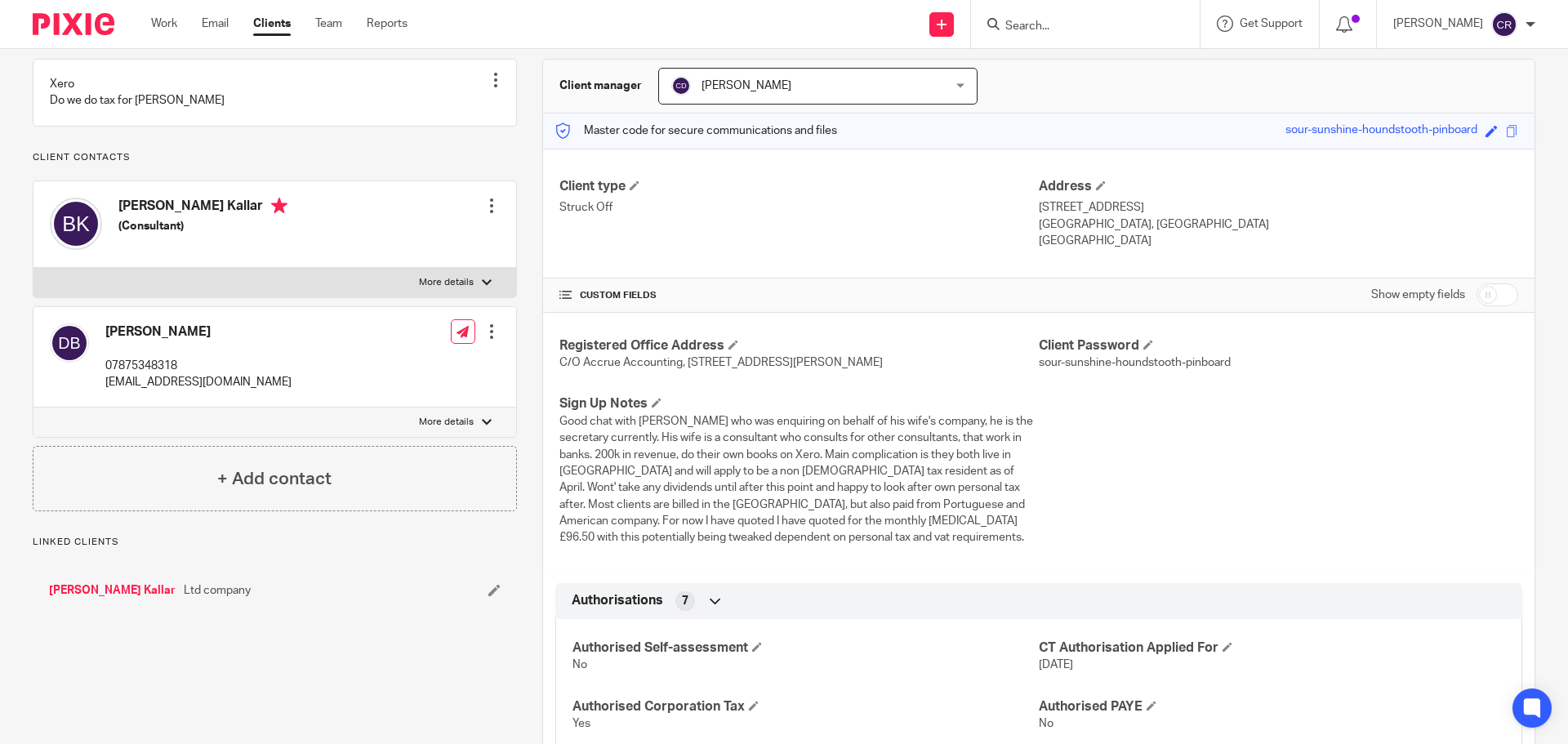
scroll to position [327, 0]
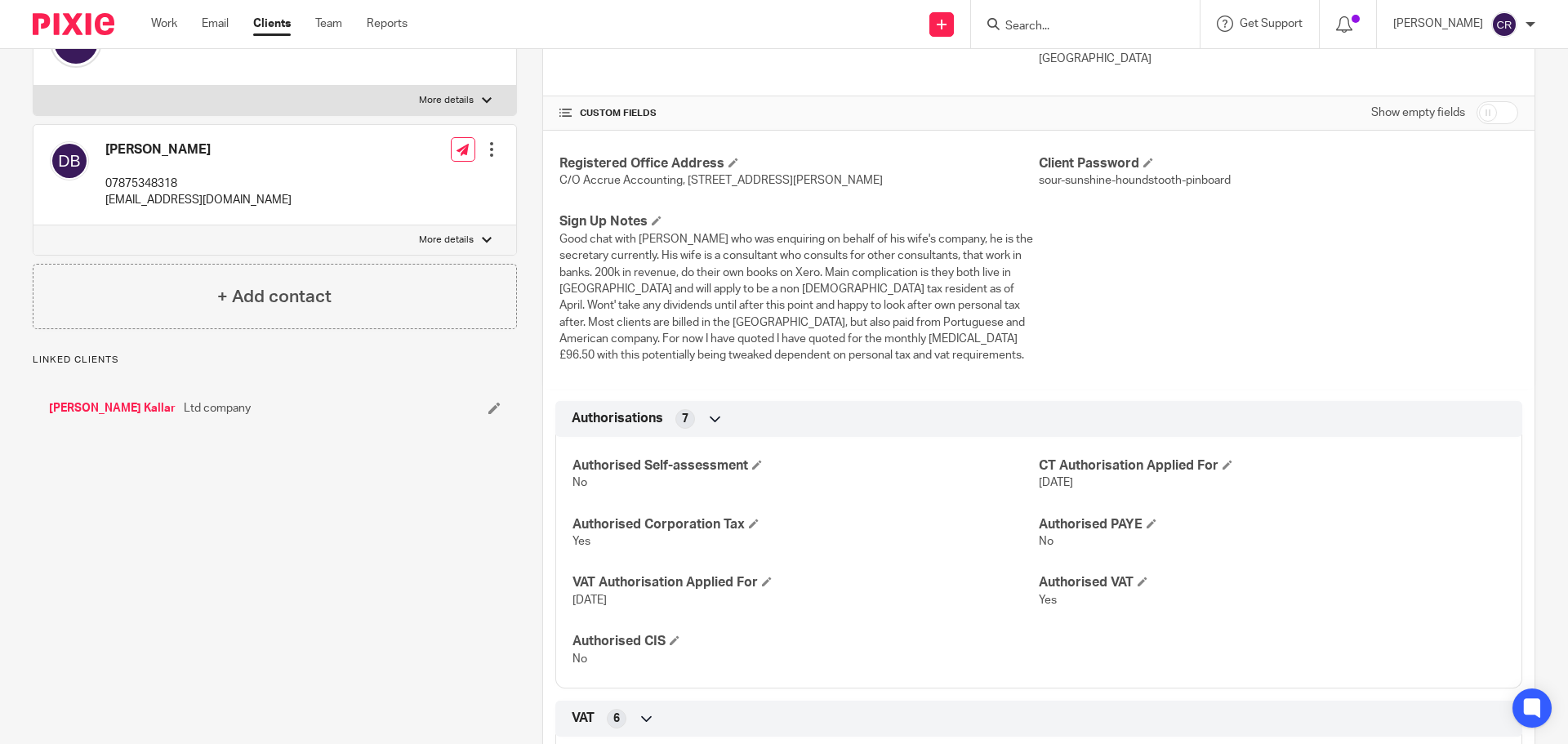
click at [289, 225] on div "David Edward Baker 07875348318 rawdice@me.com Edit contact Create client from c…" at bounding box center [275, 175] width 483 height 101
click at [279, 255] on label "More details" at bounding box center [275, 240] width 483 height 29
click at [34, 225] on input "More details" at bounding box center [33, 225] width 1 height 1
checkbox input "true"
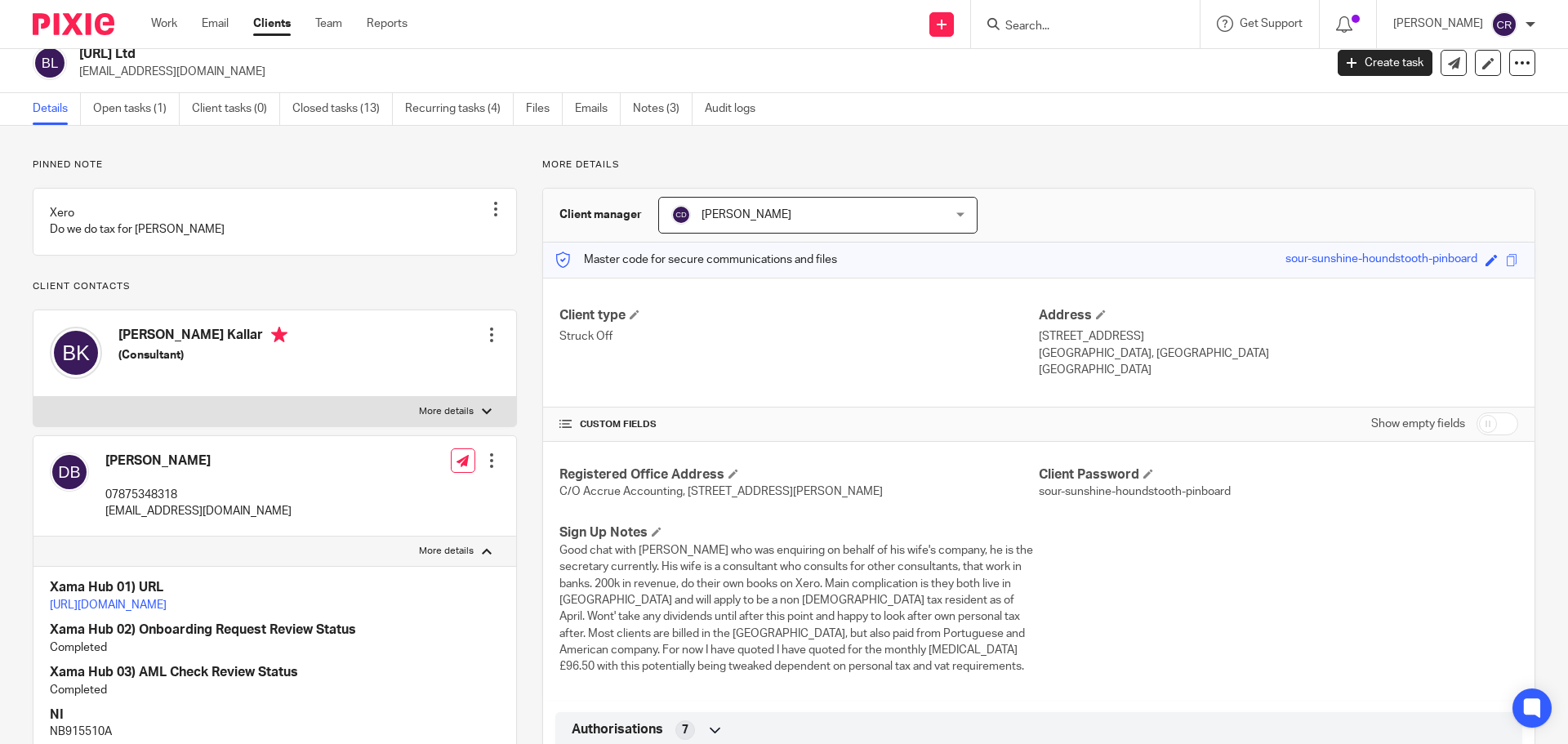
scroll to position [0, 0]
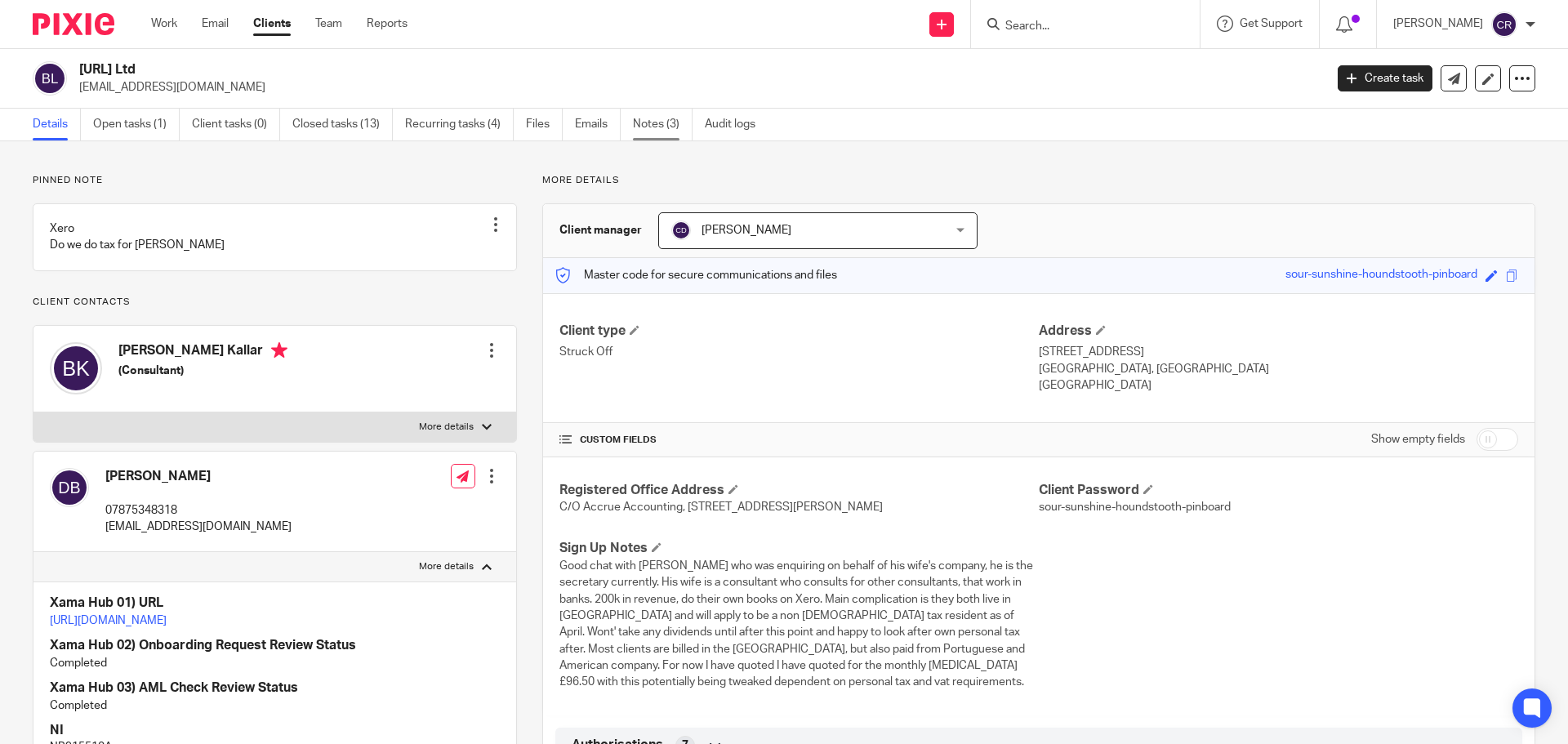
click at [678, 121] on link "Notes (3)" at bounding box center [662, 124] width 60 height 32
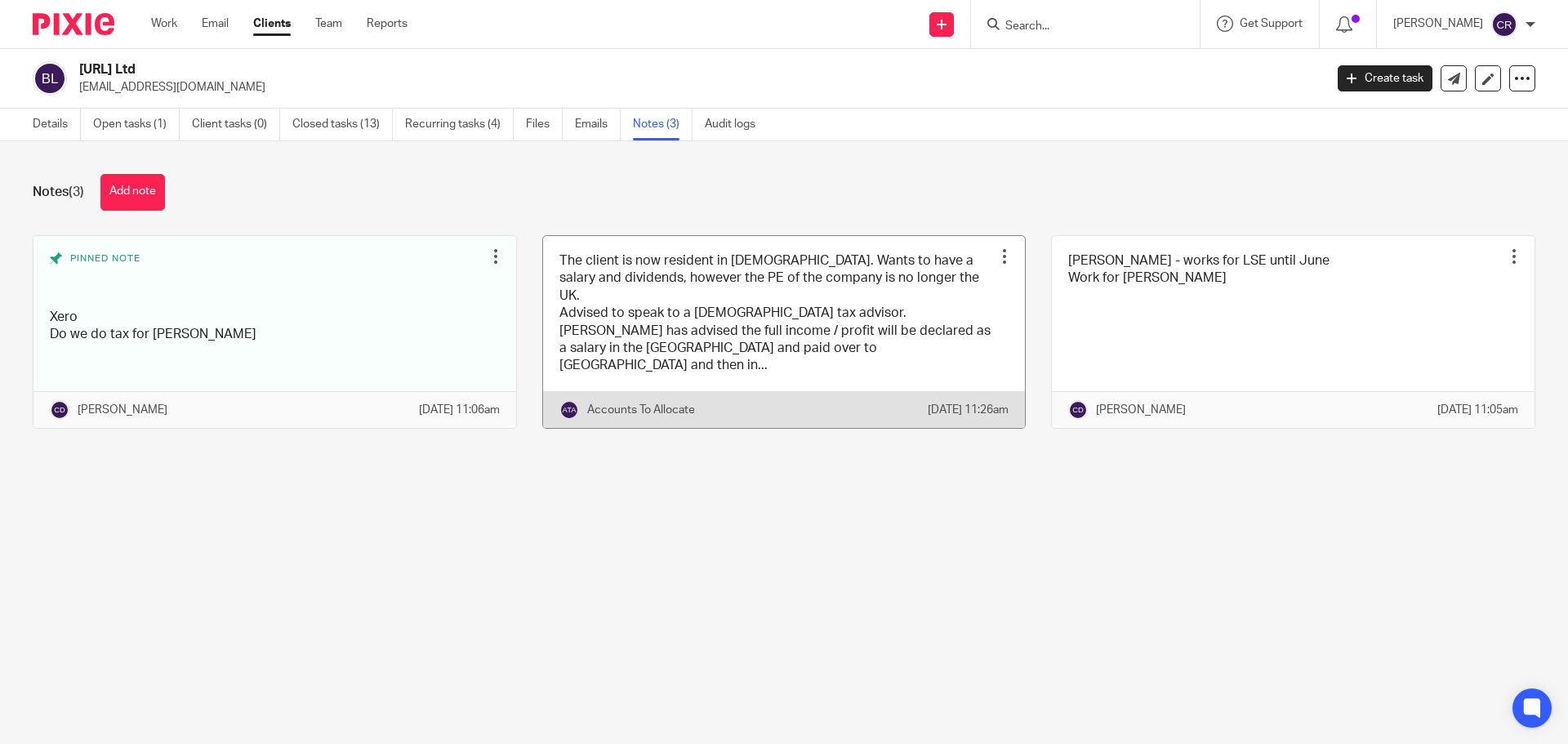
click at [802, 266] on link at bounding box center [784, 331] width 483 height 192
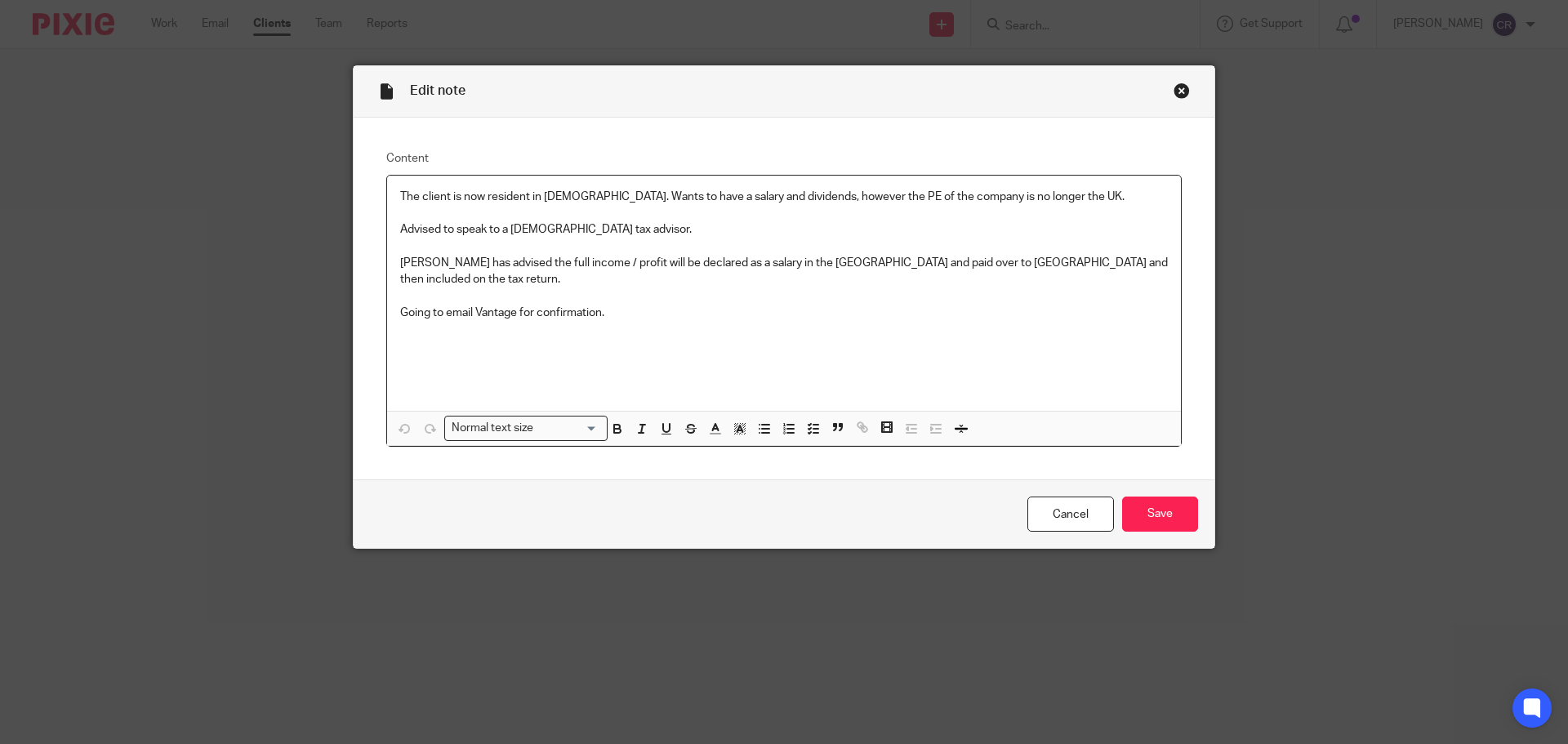
click at [1174, 88] on div "Close this dialog window" at bounding box center [1181, 90] width 16 height 16
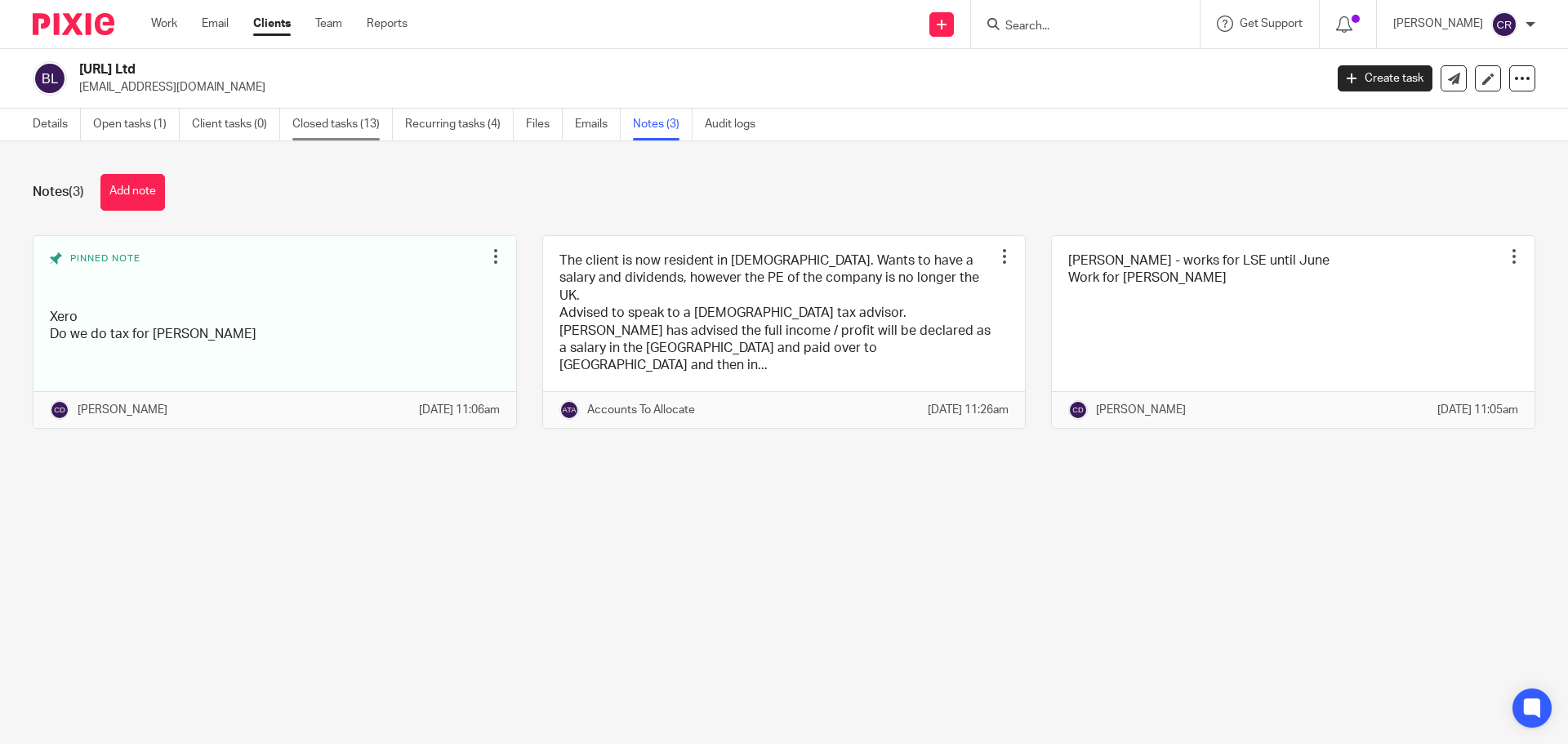
click at [362, 118] on link "Closed tasks (13)" at bounding box center [342, 124] width 101 height 32
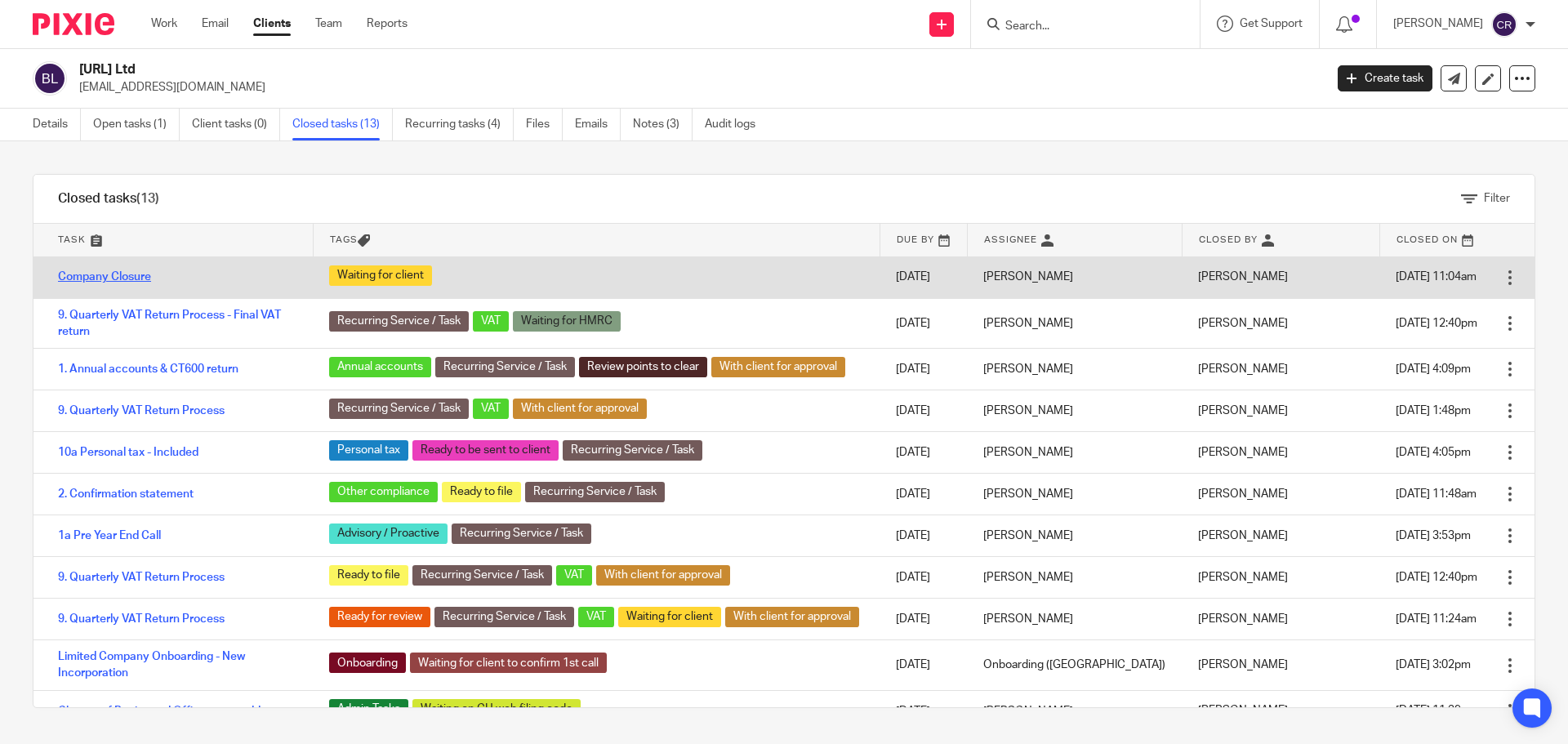
click at [120, 280] on link "Company Closure" at bounding box center [104, 277] width 93 height 11
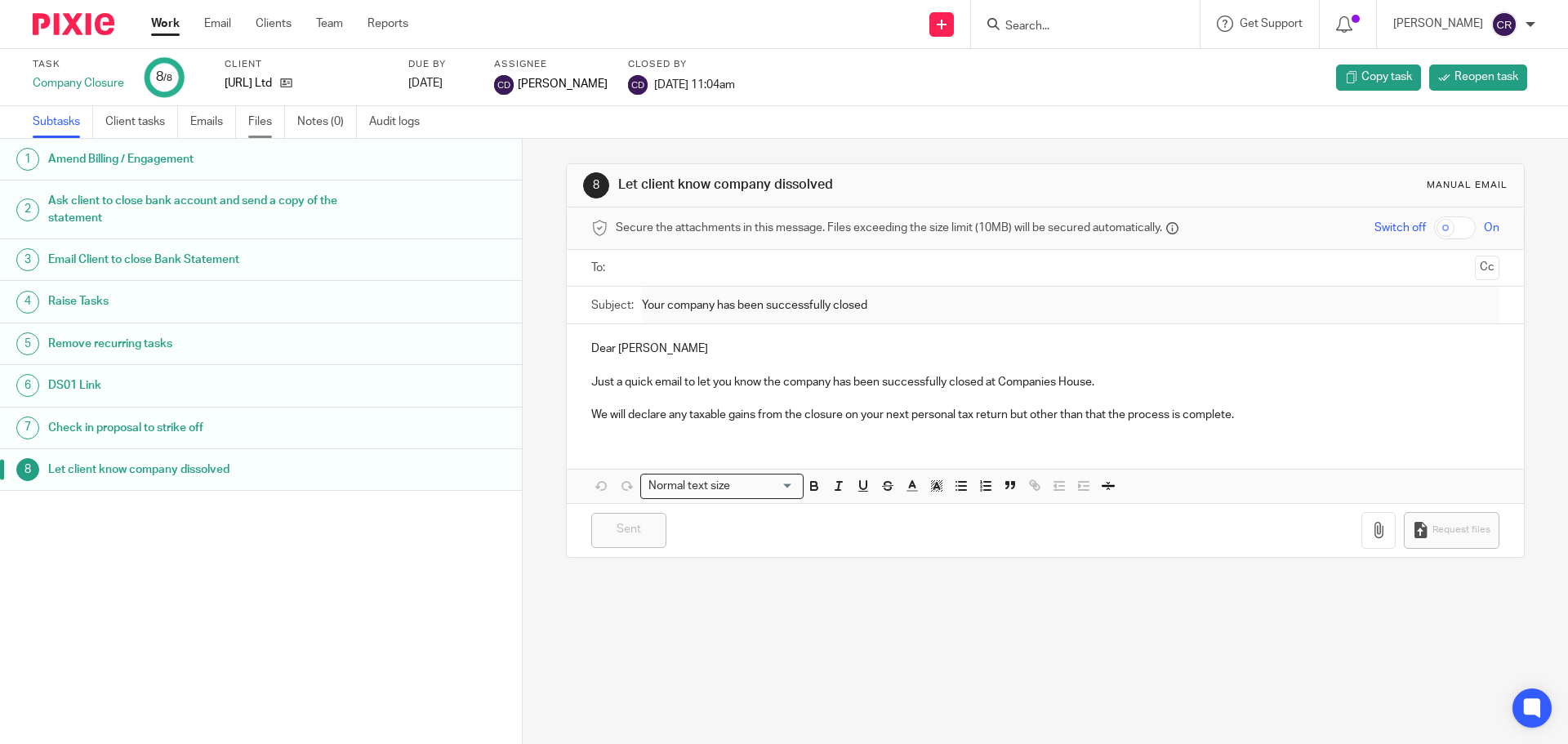
click at [262, 117] on link "Files" at bounding box center [266, 121] width 36 height 32
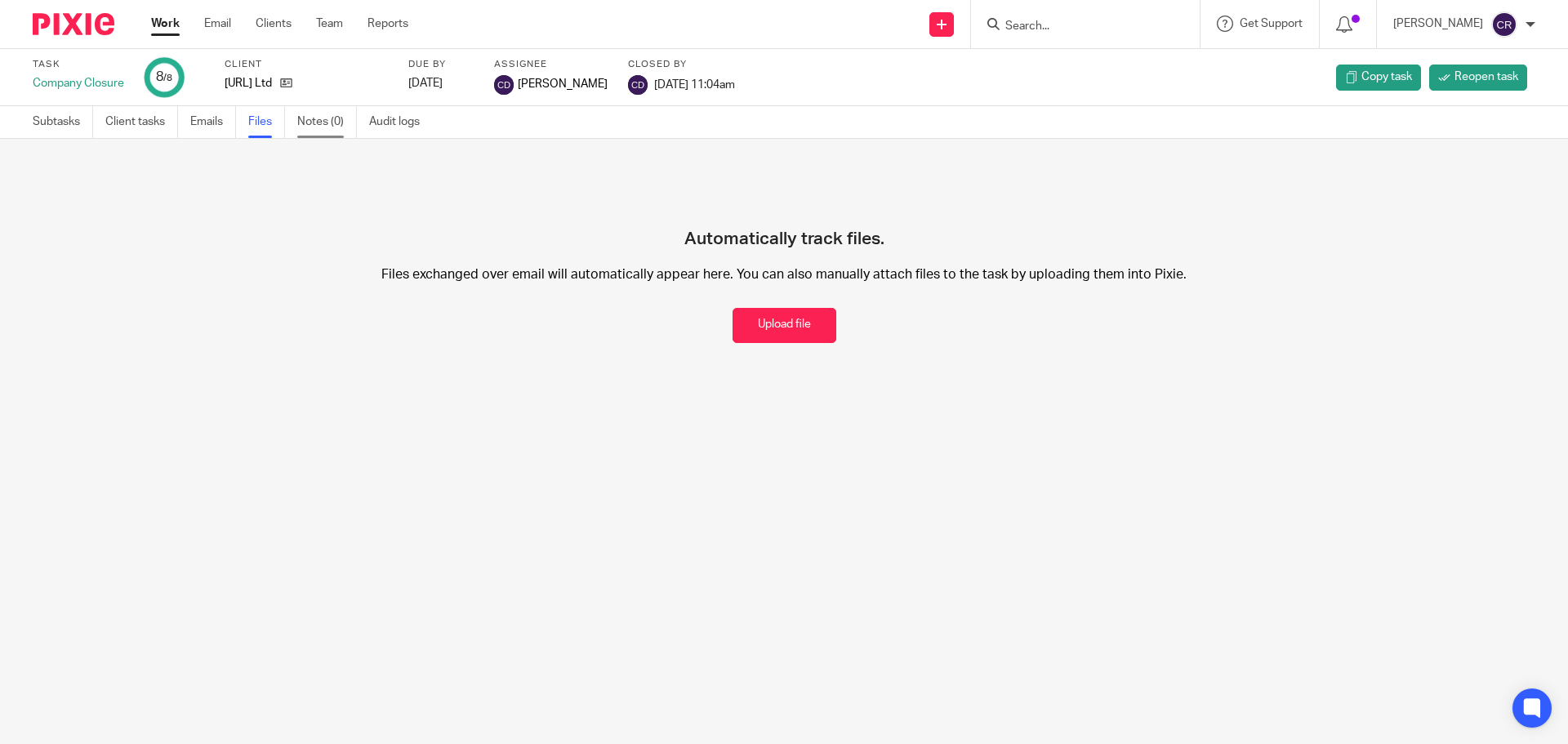
click at [310, 117] on link "Notes (0)" at bounding box center [327, 121] width 60 height 32
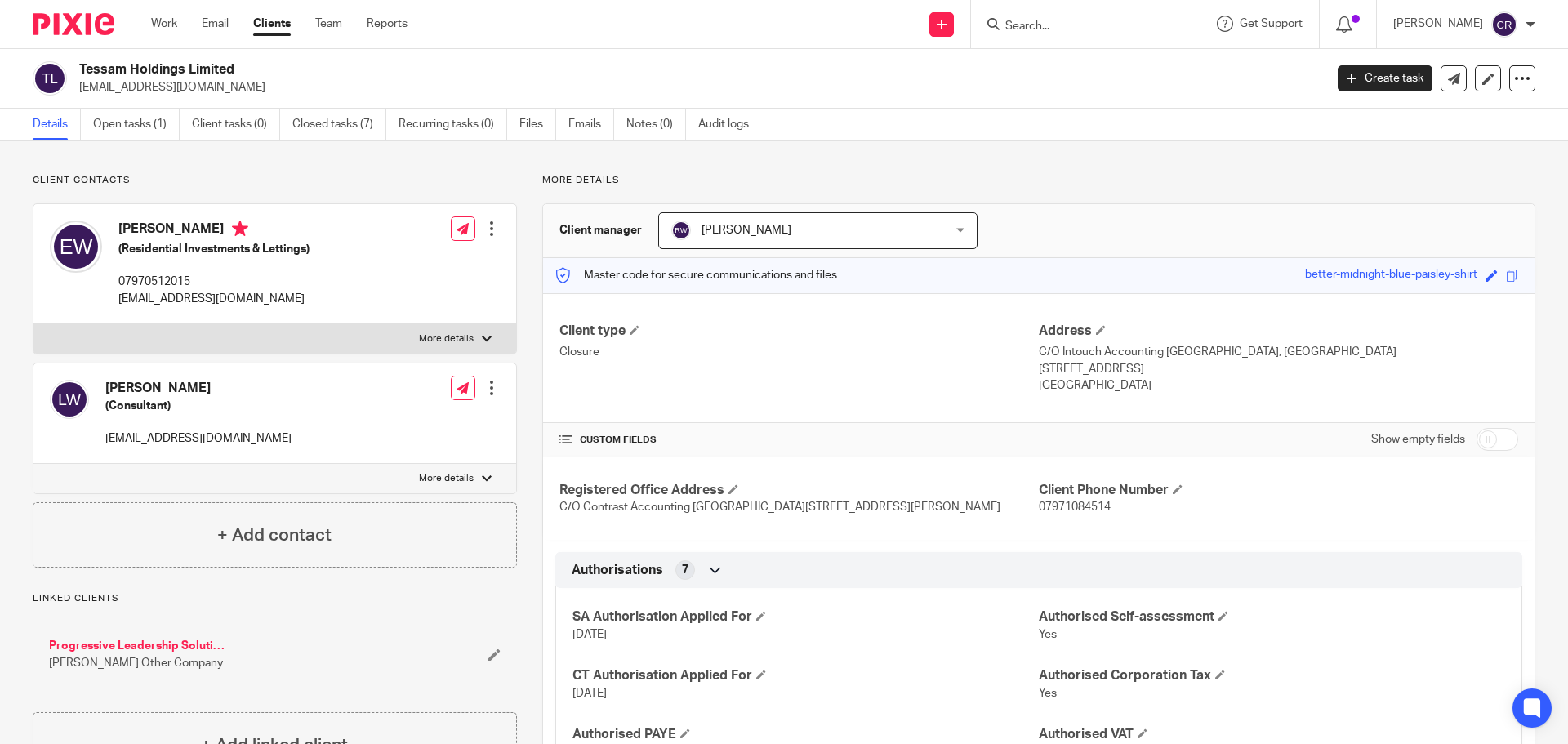
click at [1492, 438] on input "checkbox" at bounding box center [1498, 440] width 42 height 23
checkbox input "true"
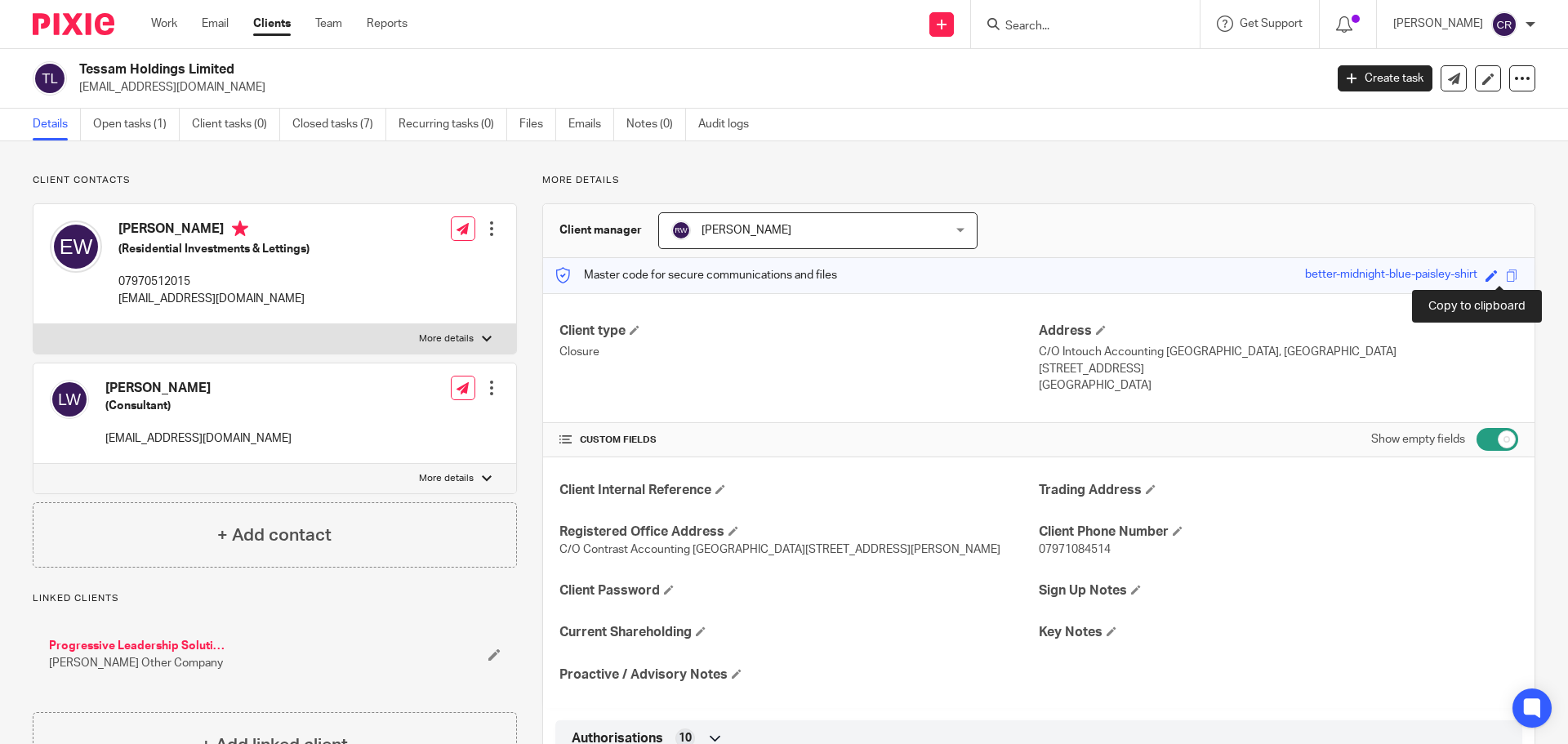
click at [1506, 275] on span at bounding box center [1513, 276] width 12 height 12
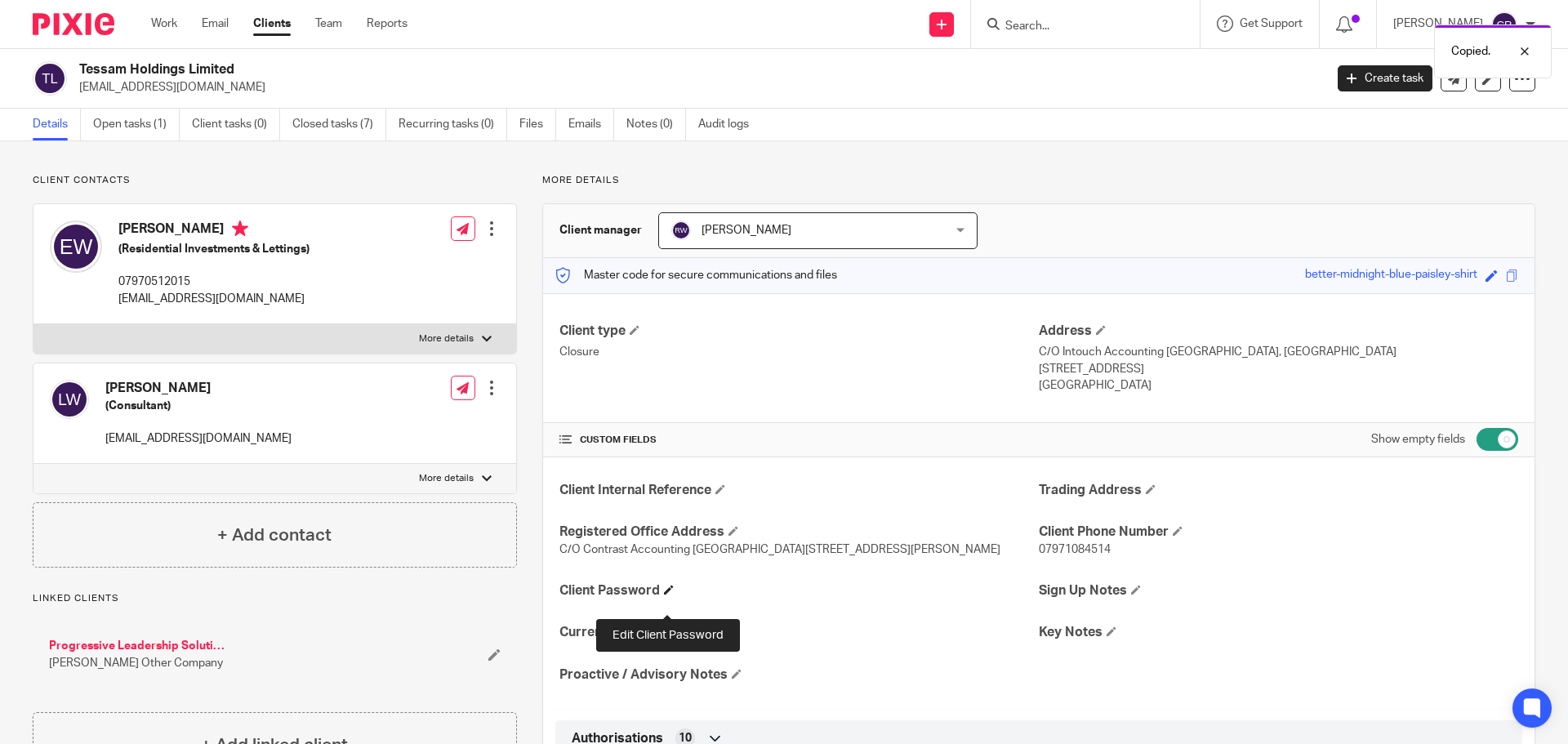
click at [669, 595] on span at bounding box center [668, 590] width 10 height 10
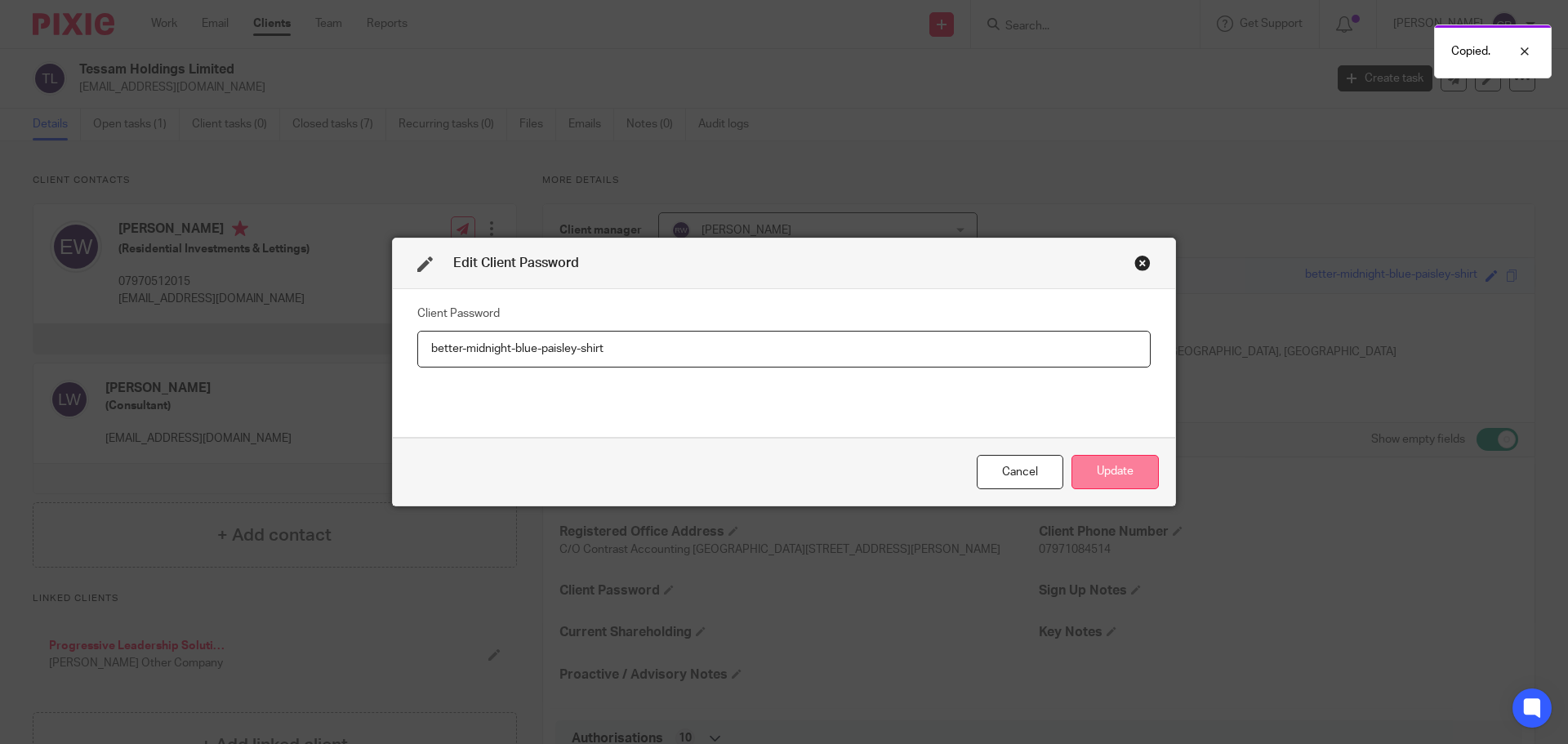
type input "better-midnight-blue-paisley-shirt"
click at [1122, 475] on button "Update" at bounding box center [1115, 473] width 88 height 36
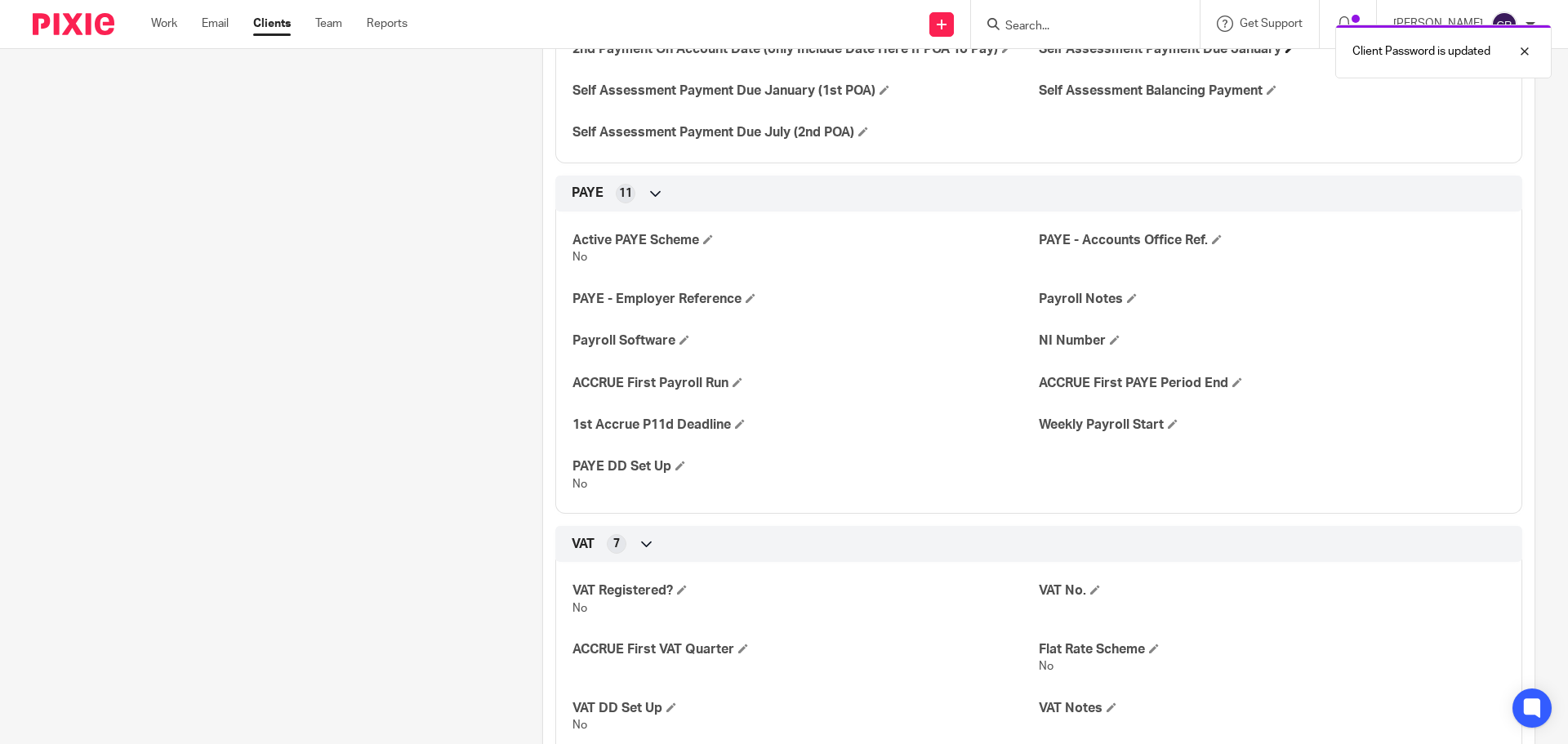
scroll to position [735, 0]
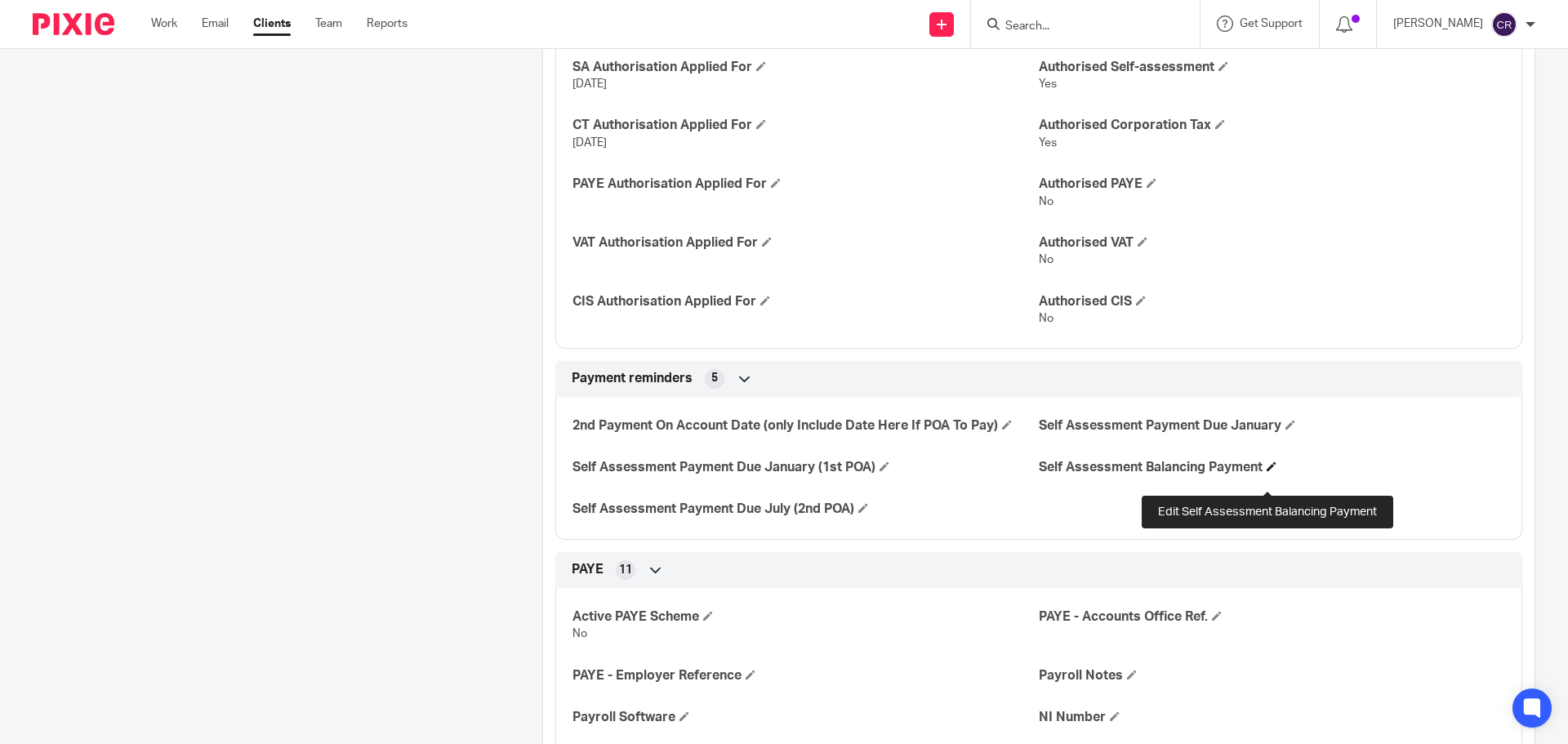
click at [1266, 472] on span at bounding box center [1271, 466] width 10 height 10
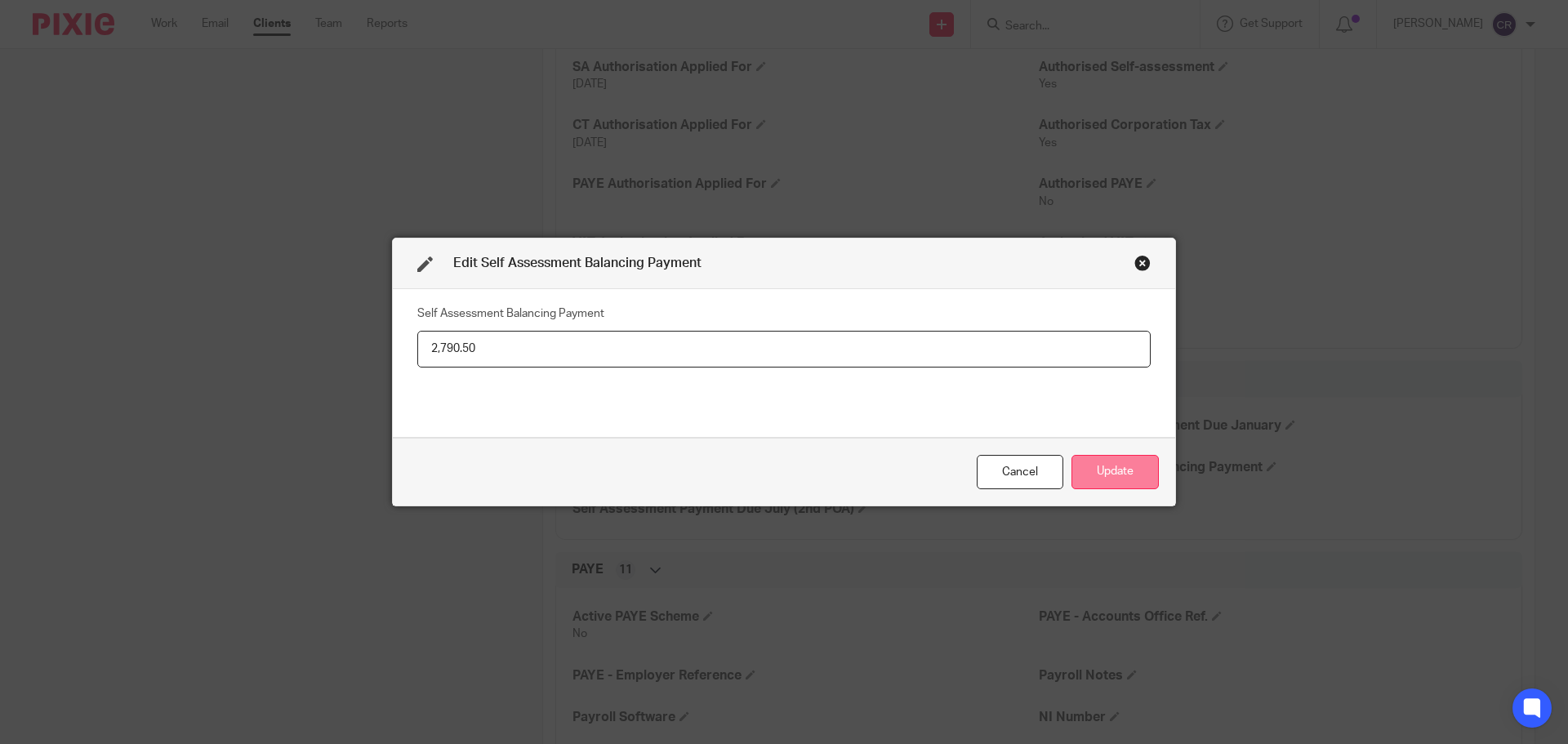
type input "2,790.50"
click at [1110, 473] on button "Update" at bounding box center [1115, 473] width 88 height 36
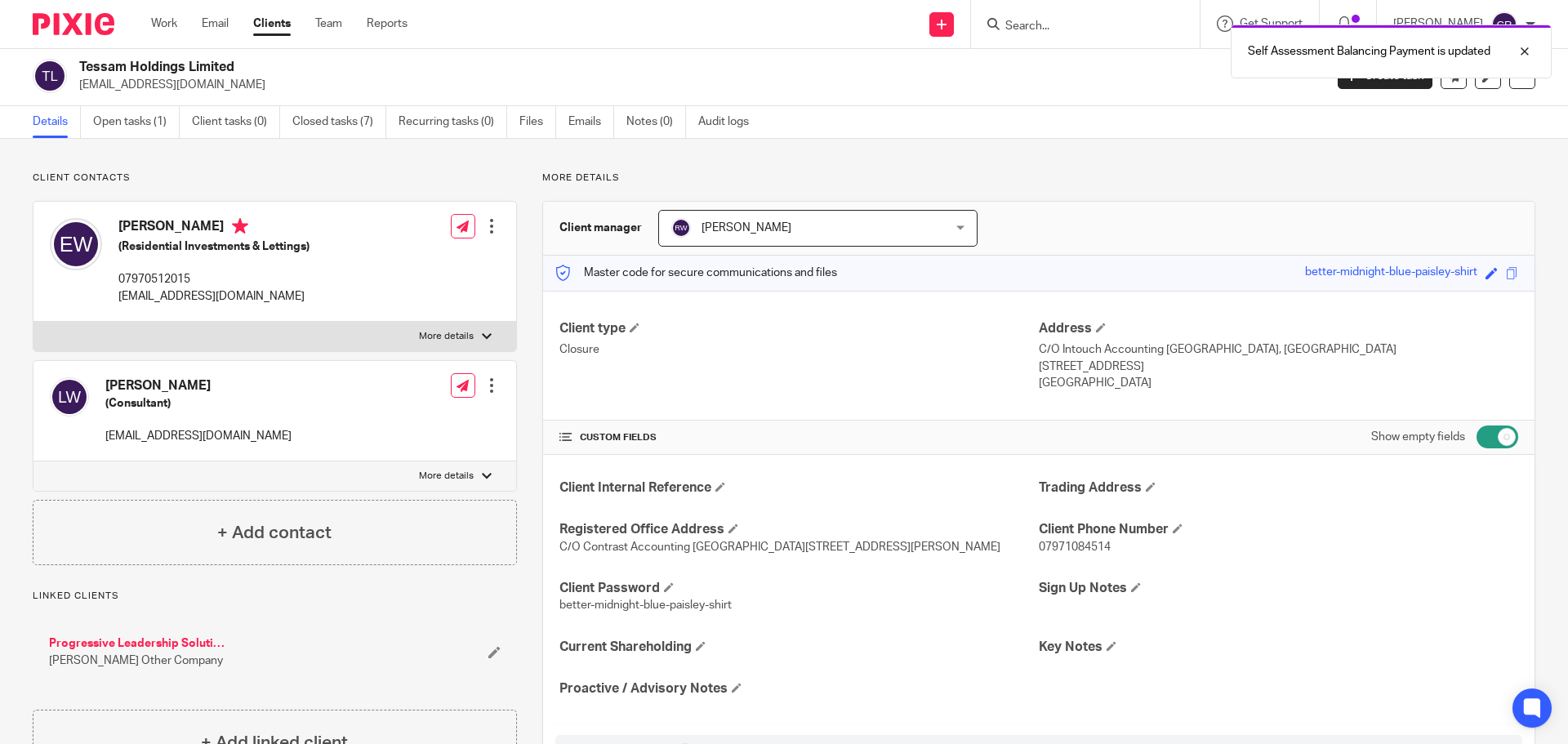
scroll to position [0, 0]
click at [134, 130] on link "Open tasks (1)" at bounding box center [136, 124] width 87 height 32
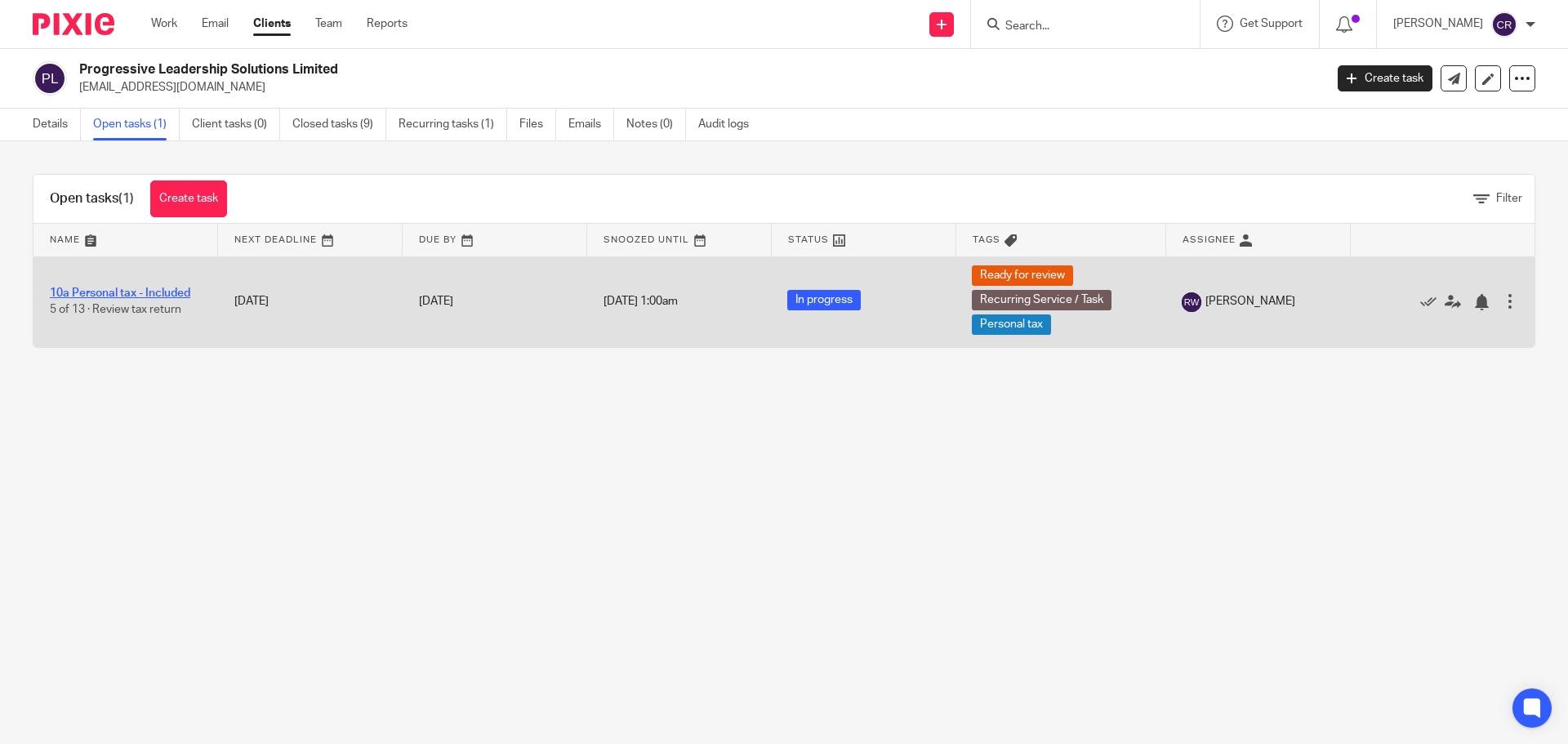
click at [134, 293] on link "10a Personal tax - Included" at bounding box center [120, 293] width 140 height 11
click at [106, 290] on link "10a Personal tax - Included" at bounding box center [120, 293] width 140 height 11
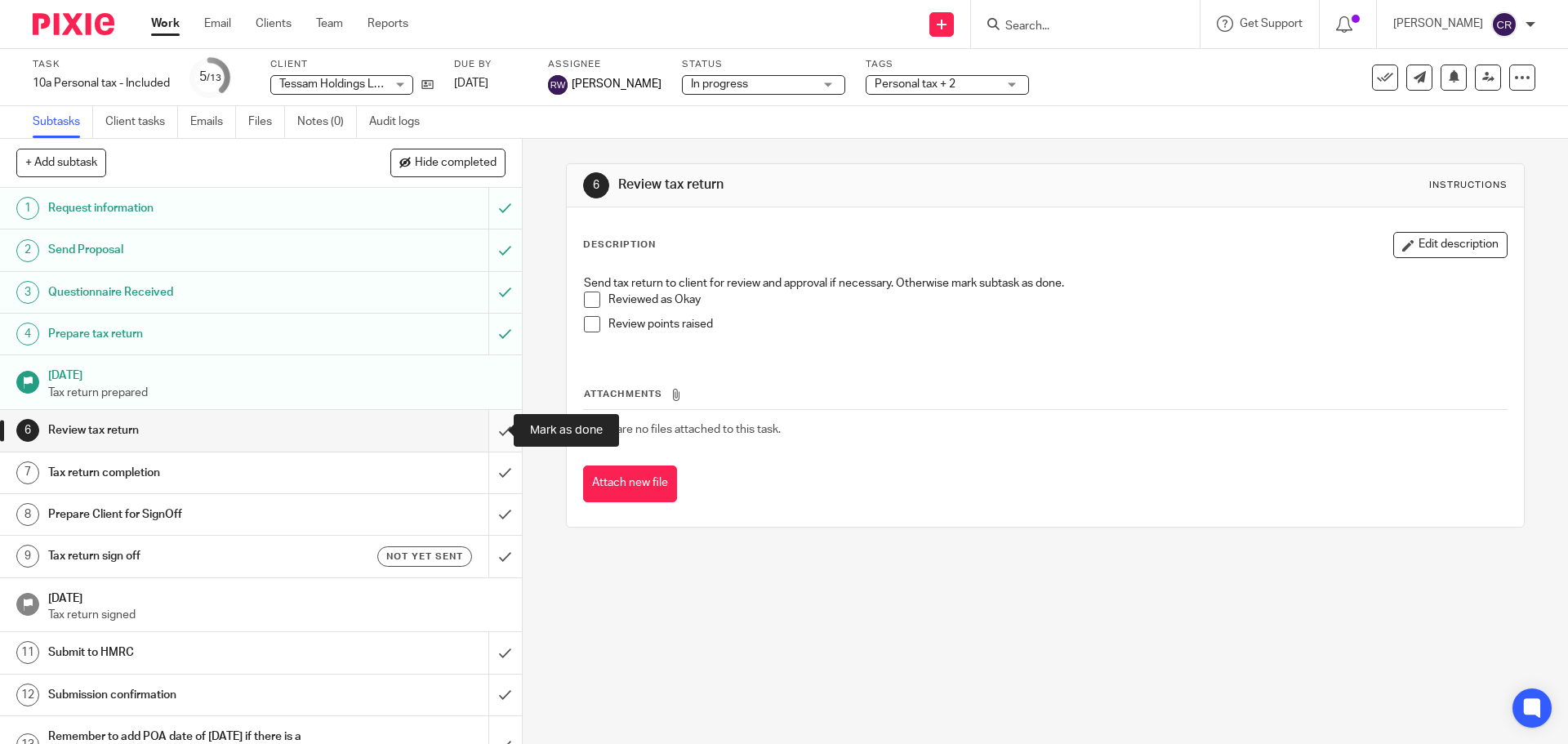
click at [484, 427] on input "submit" at bounding box center [261, 430] width 522 height 41
click at [491, 467] on input "submit" at bounding box center [261, 473] width 522 height 41
click at [489, 436] on input "submit" at bounding box center [261, 430] width 522 height 41
click at [484, 486] on input "submit" at bounding box center [261, 473] width 522 height 41
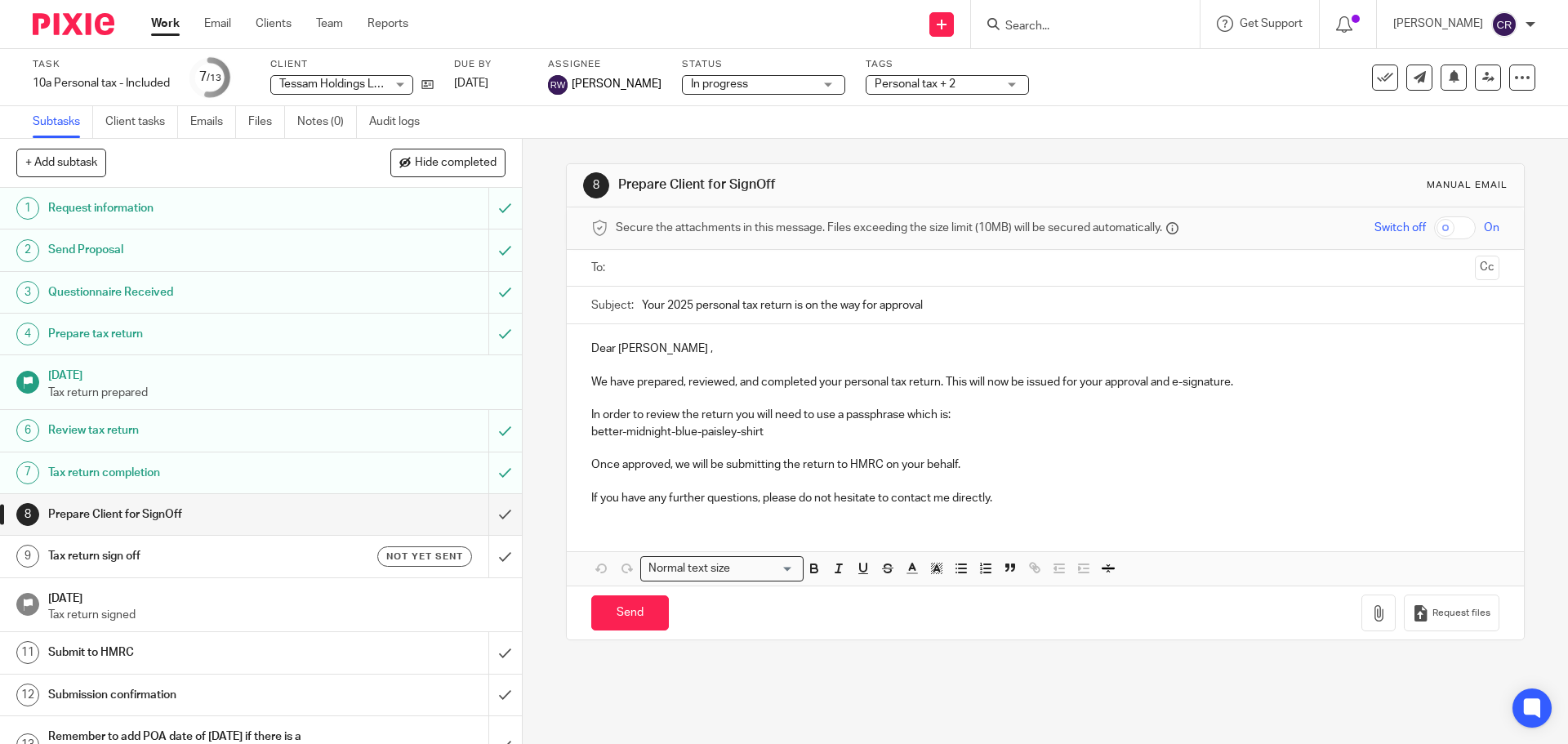
click at [672, 270] on input "text" at bounding box center [1044, 269] width 846 height 19
click at [624, 616] on input "Send" at bounding box center [630, 617] width 78 height 36
click at [266, 569] on h1 "Tax return sign off" at bounding box center [190, 557] width 283 height 24
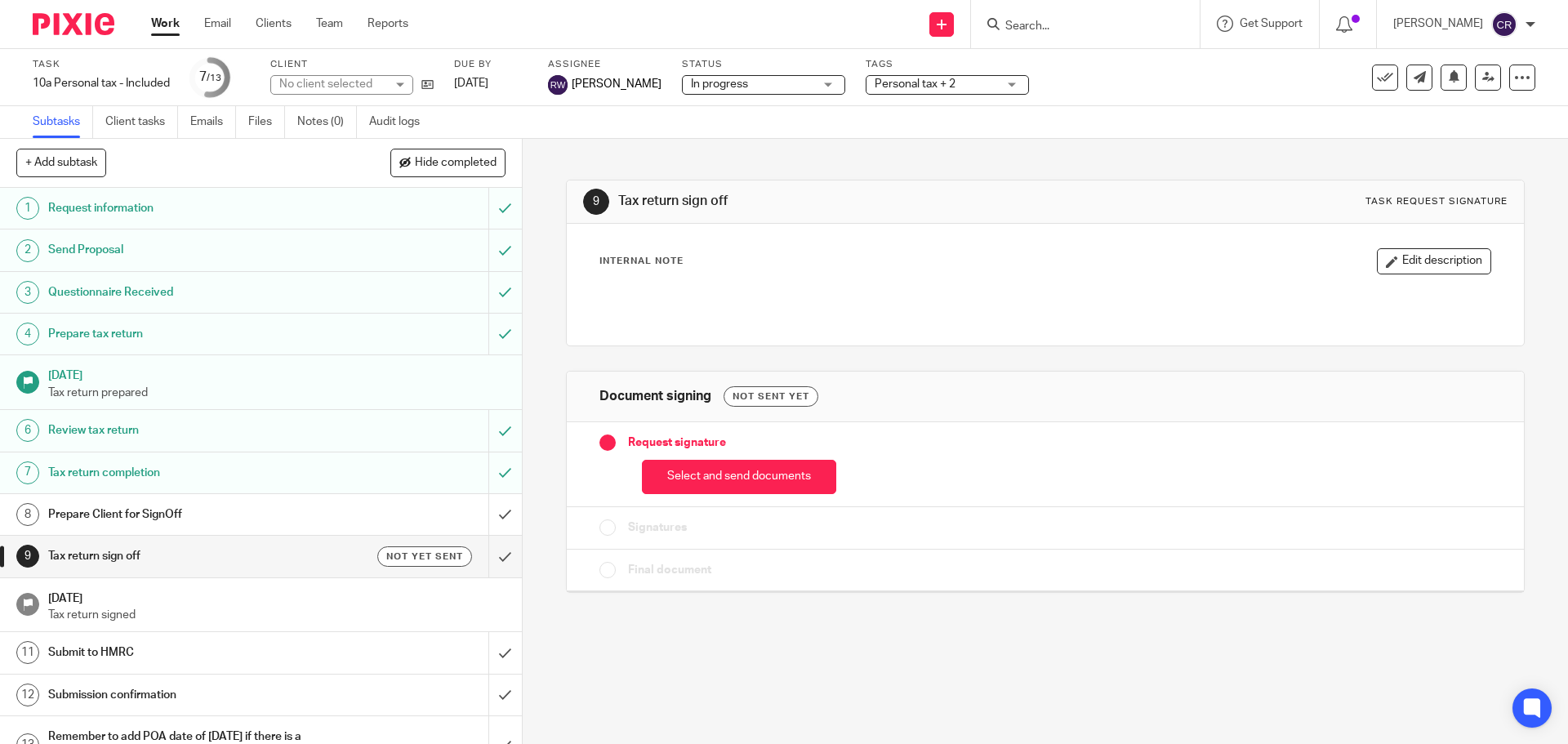
click at [737, 474] on button "Select and send documents" at bounding box center [739, 477] width 194 height 36
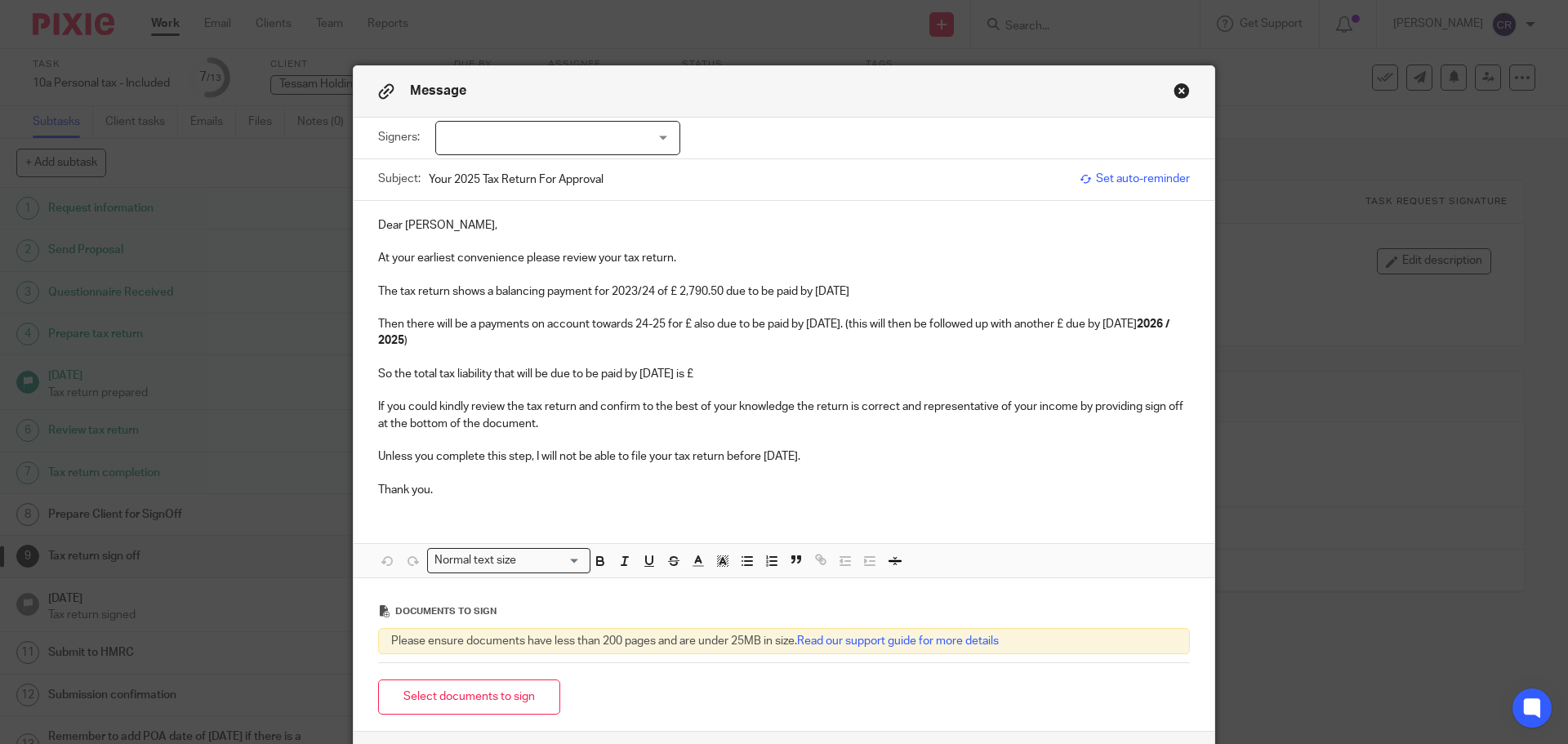
drag, startPoint x: 630, startPoint y: 292, endPoint x: 657, endPoint y: 432, distance: 142.6
click at [634, 304] on div "Dear Emma, At your earliest convenience please review your tax return. The tax …" at bounding box center [784, 356] width 861 height 310
click at [649, 279] on p at bounding box center [784, 274] width 812 height 16
drag, startPoint x: 650, startPoint y: 294, endPoint x: 628, endPoint y: 295, distance: 22.0
click at [628, 295] on p "The tax return shows a balancing payment for 2023/24 of £ 2,790.50 due to be pa…" at bounding box center [784, 291] width 812 height 16
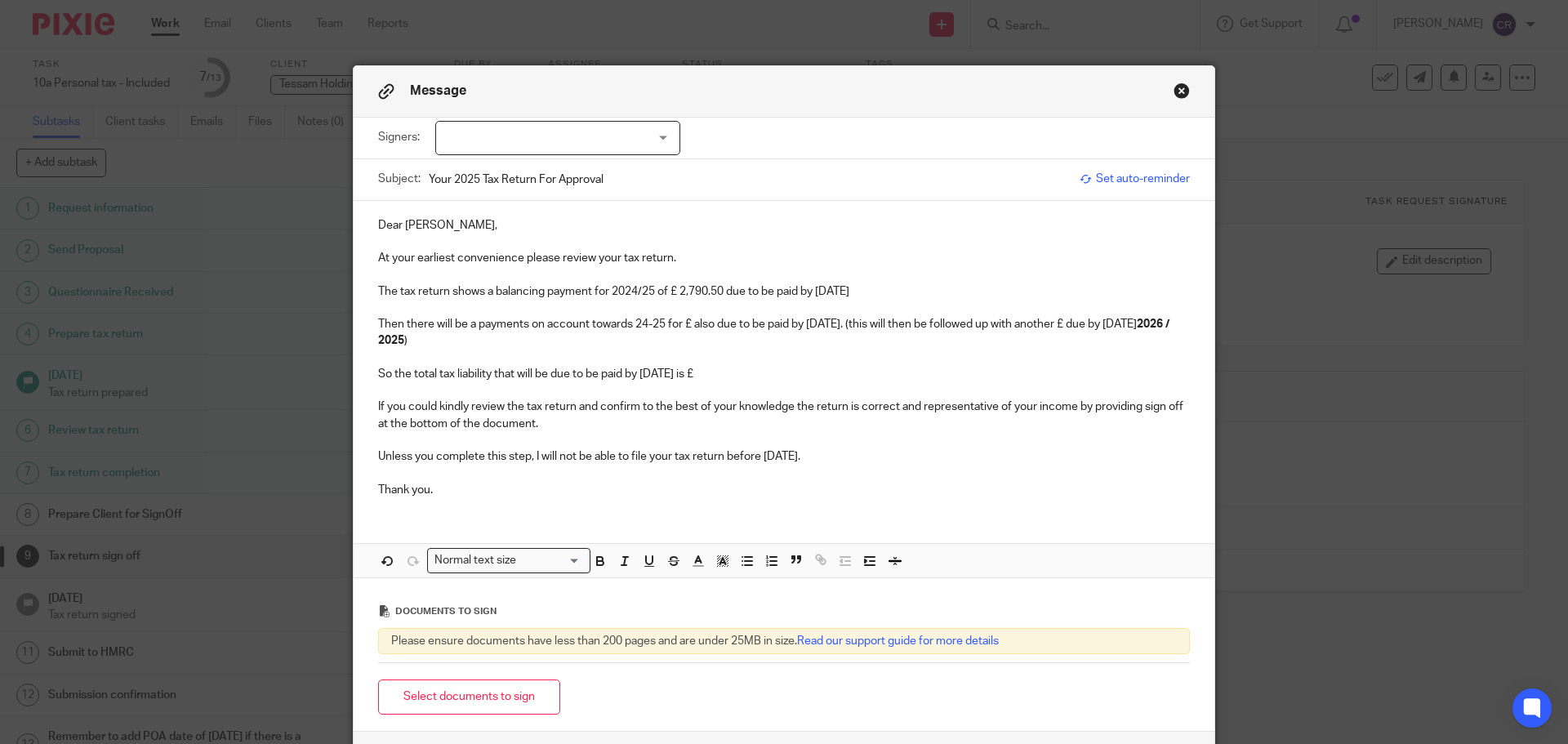
click at [411, 375] on p "So the total tax liability that will be due to be paid by 31 Jan 2026 is £" at bounding box center [784, 374] width 812 height 16
drag, startPoint x: 393, startPoint y: 375, endPoint x: 374, endPoint y: 375, distance: 19.0
click at [378, 375] on p "So the total tax liability that will be due to be paid by 31 Jan 2026 is £" at bounding box center [784, 374] width 812 height 16
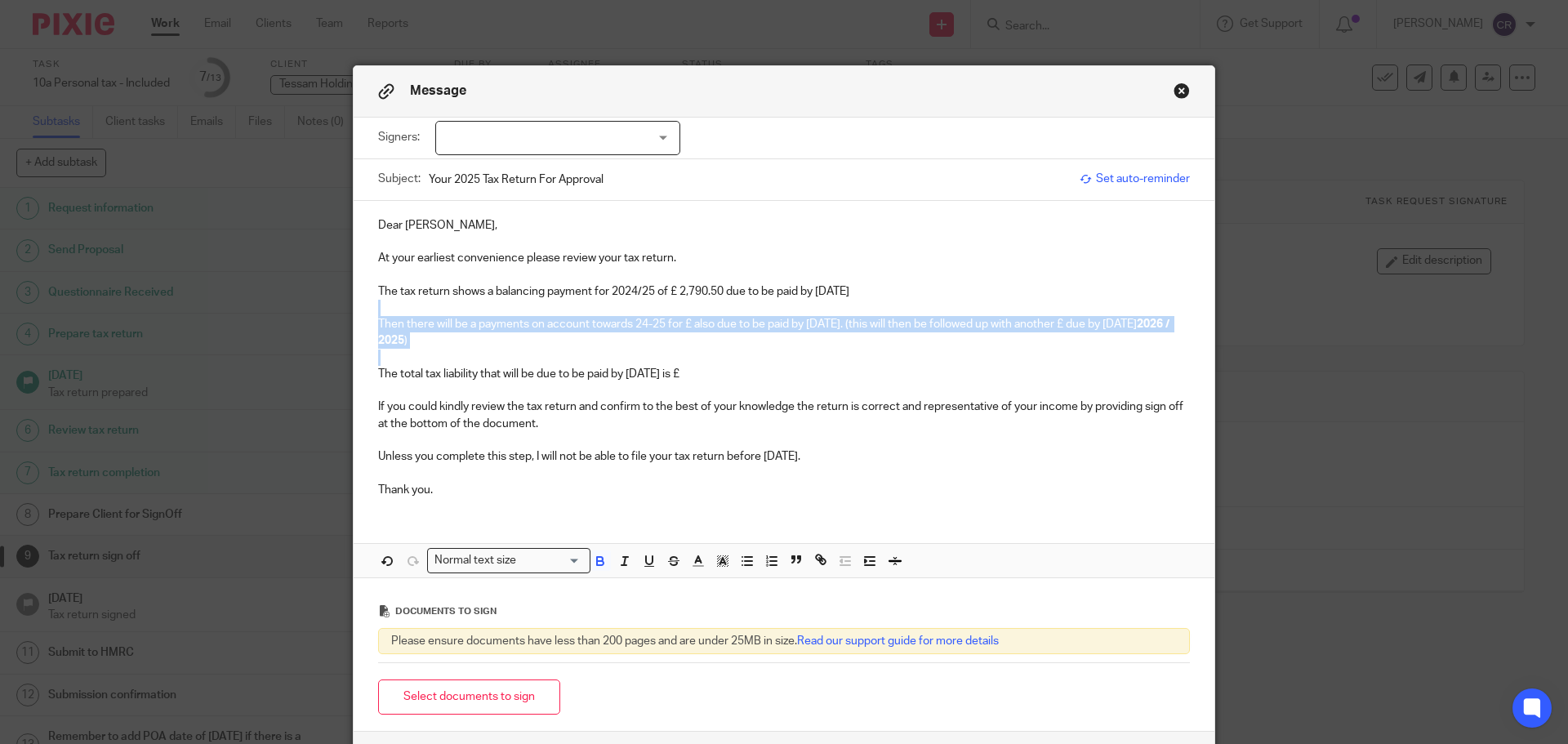
drag, startPoint x: 382, startPoint y: 361, endPoint x: 374, endPoint y: 310, distance: 51.6
click at [374, 310] on div "Dear Emma, At your earliest convenience please review your tax return. The tax …" at bounding box center [784, 356] width 861 height 310
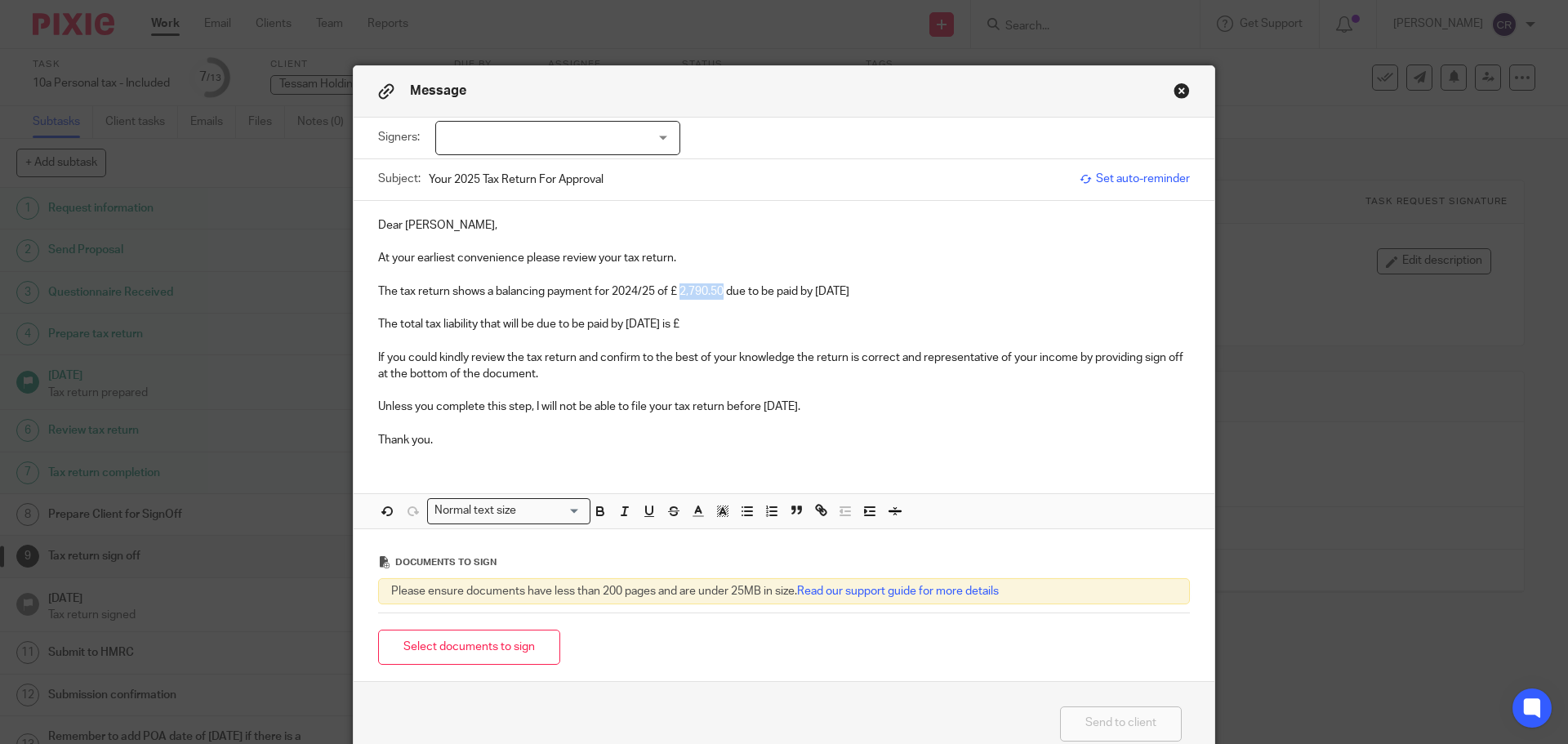
drag, startPoint x: 720, startPoint y: 291, endPoint x: 679, endPoint y: 295, distance: 41.2
click at [679, 295] on p "The tax return shows a balancing payment for 2024/25 of £ 2,790.50 due to be pa…" at bounding box center [784, 291] width 812 height 16
copy p "2,790.50"
click at [730, 329] on p "The total tax liability that will be due to be paid by 31 Jan 2026 is £" at bounding box center [784, 324] width 812 height 16
click at [596, 134] on div at bounding box center [557, 138] width 245 height 35
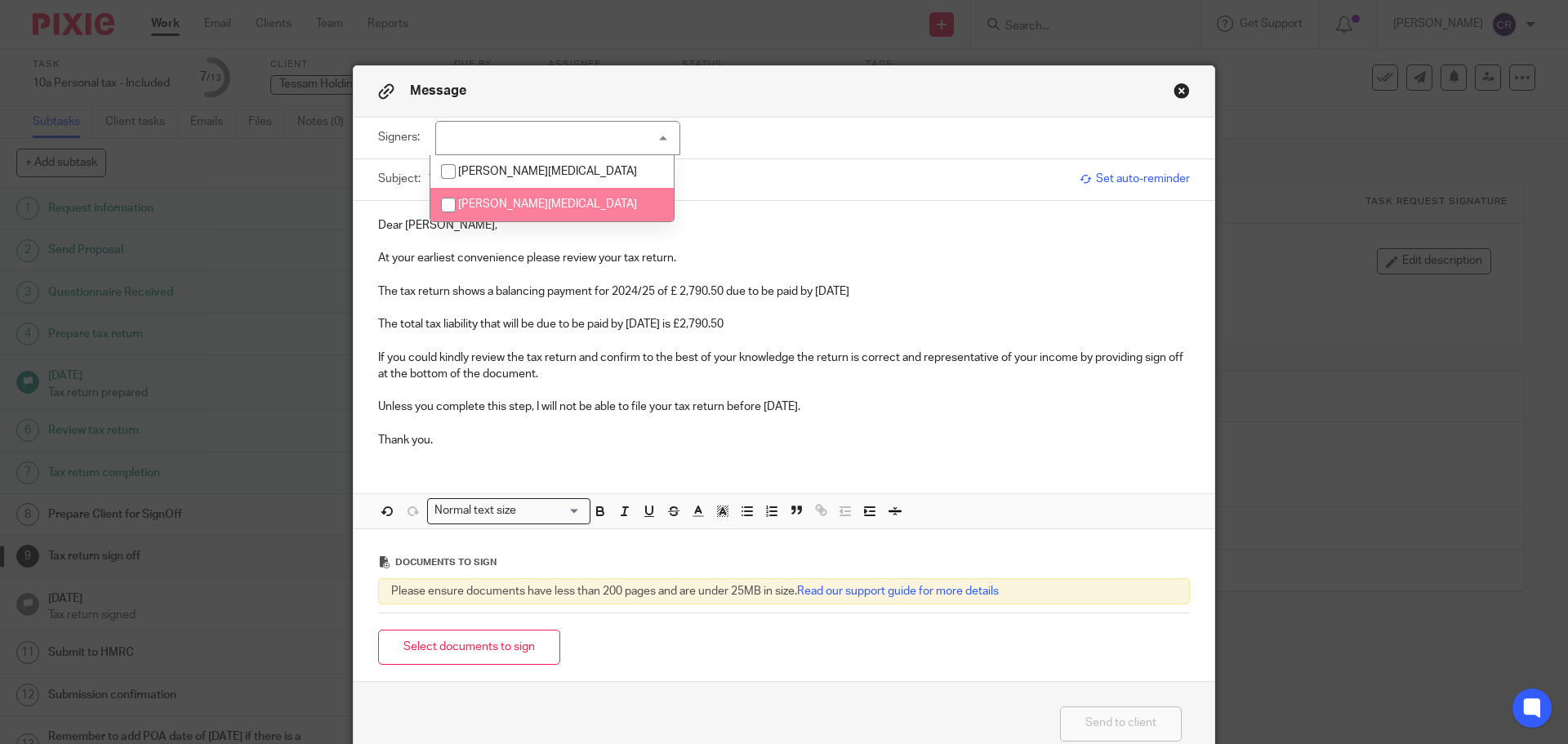
click at [582, 208] on li "Emma Whitehead" at bounding box center [552, 205] width 244 height 34
checkbox input "true"
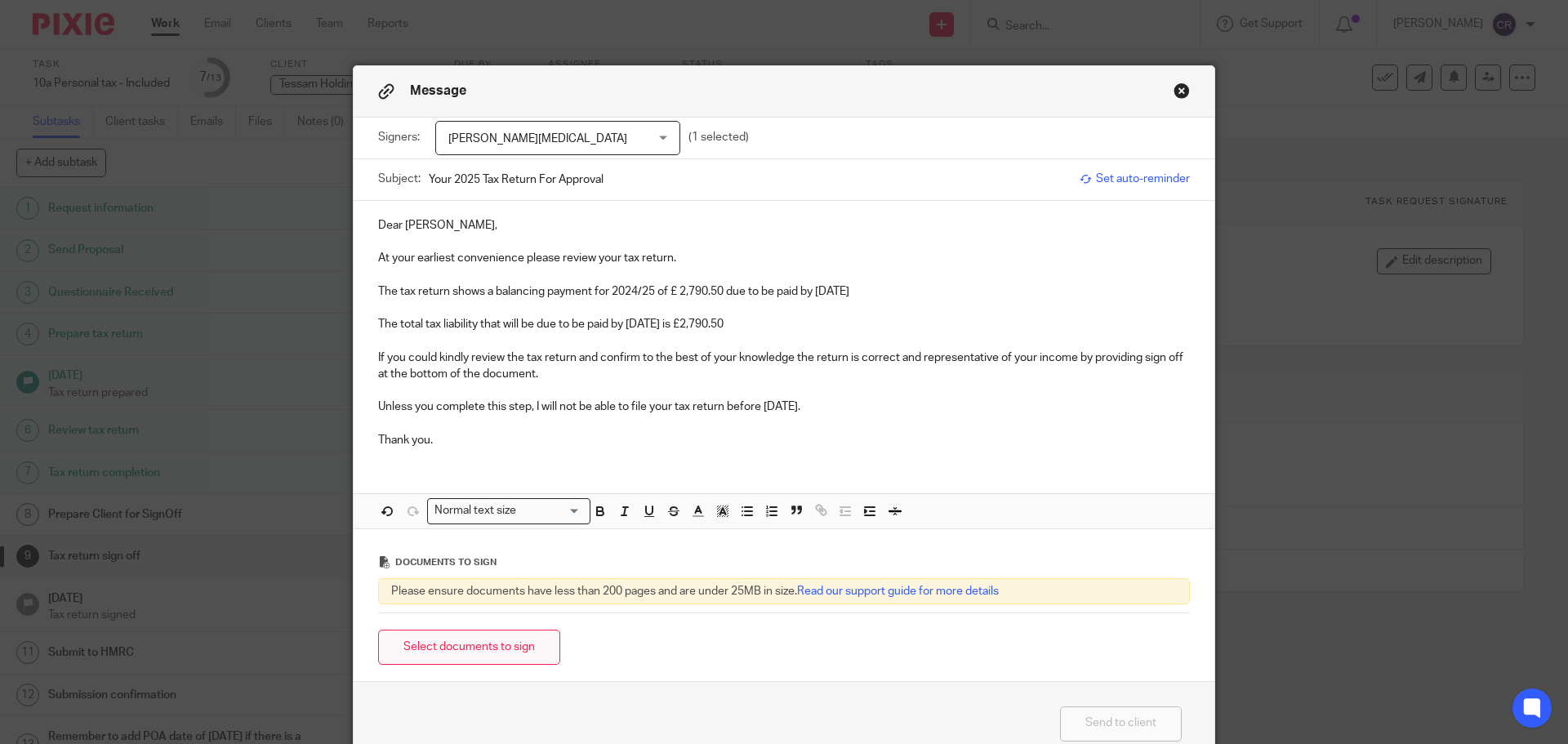
click at [512, 656] on button "Select documents to sign" at bounding box center [469, 647] width 182 height 36
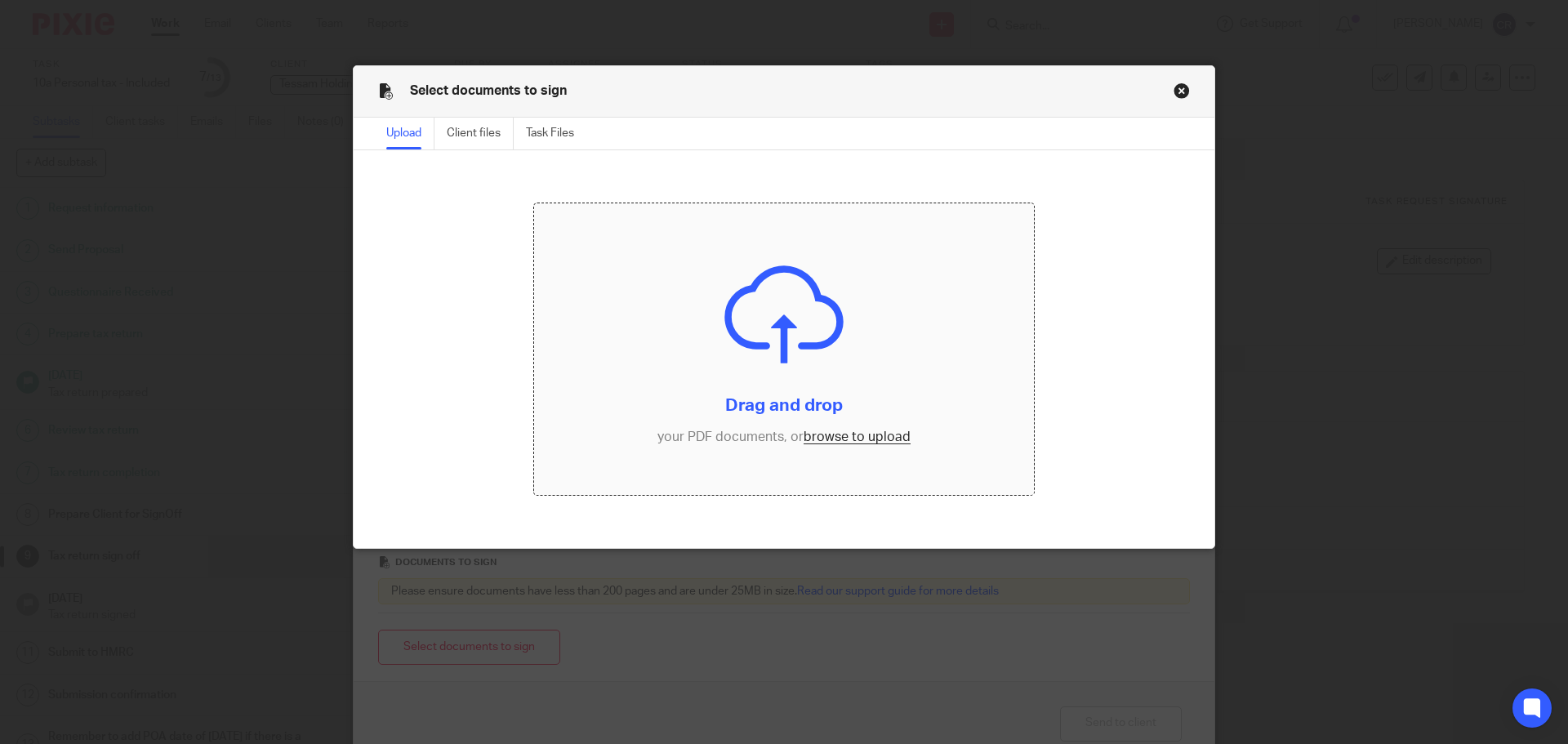
click at [833, 317] on input "file" at bounding box center [784, 349] width 501 height 292
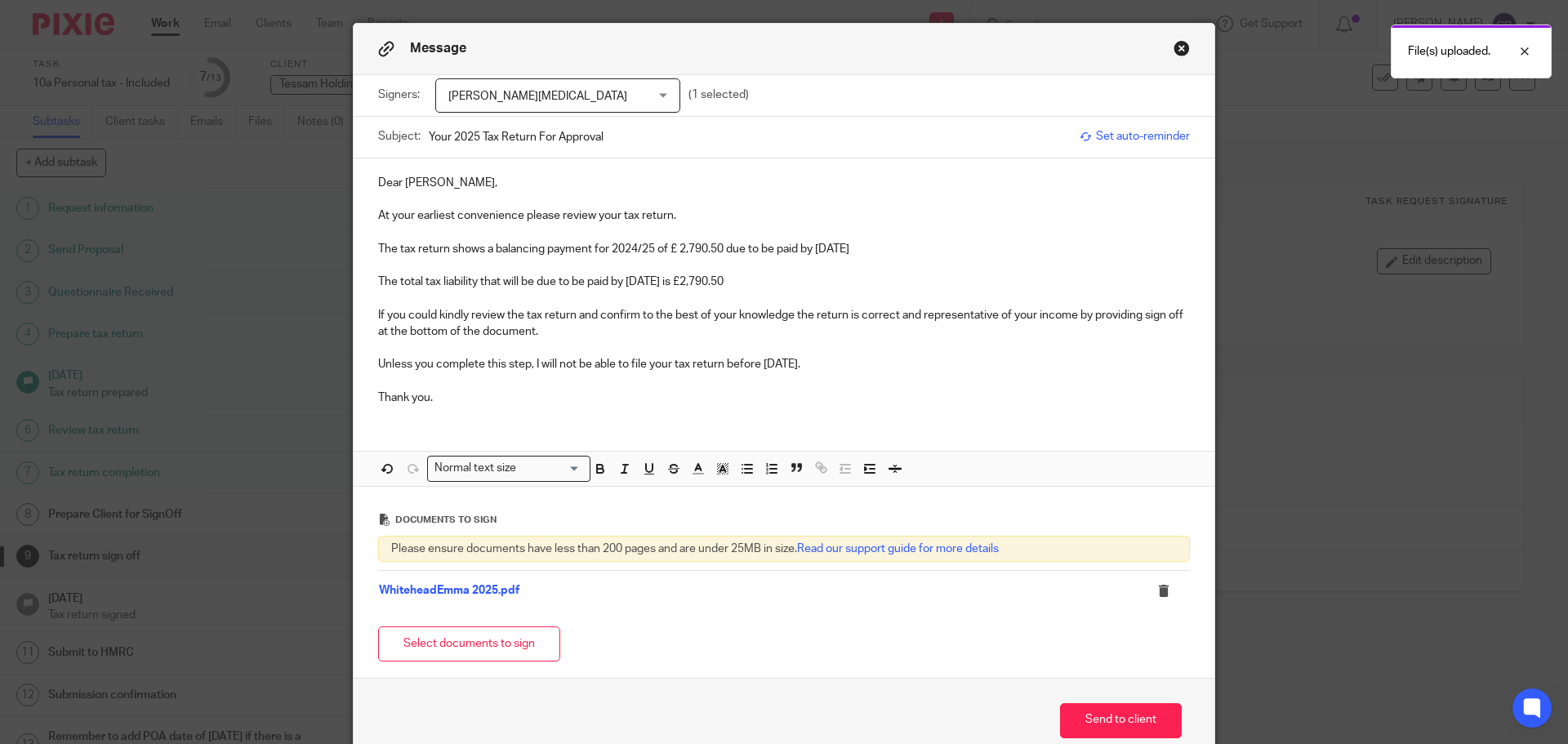
scroll to position [127, 0]
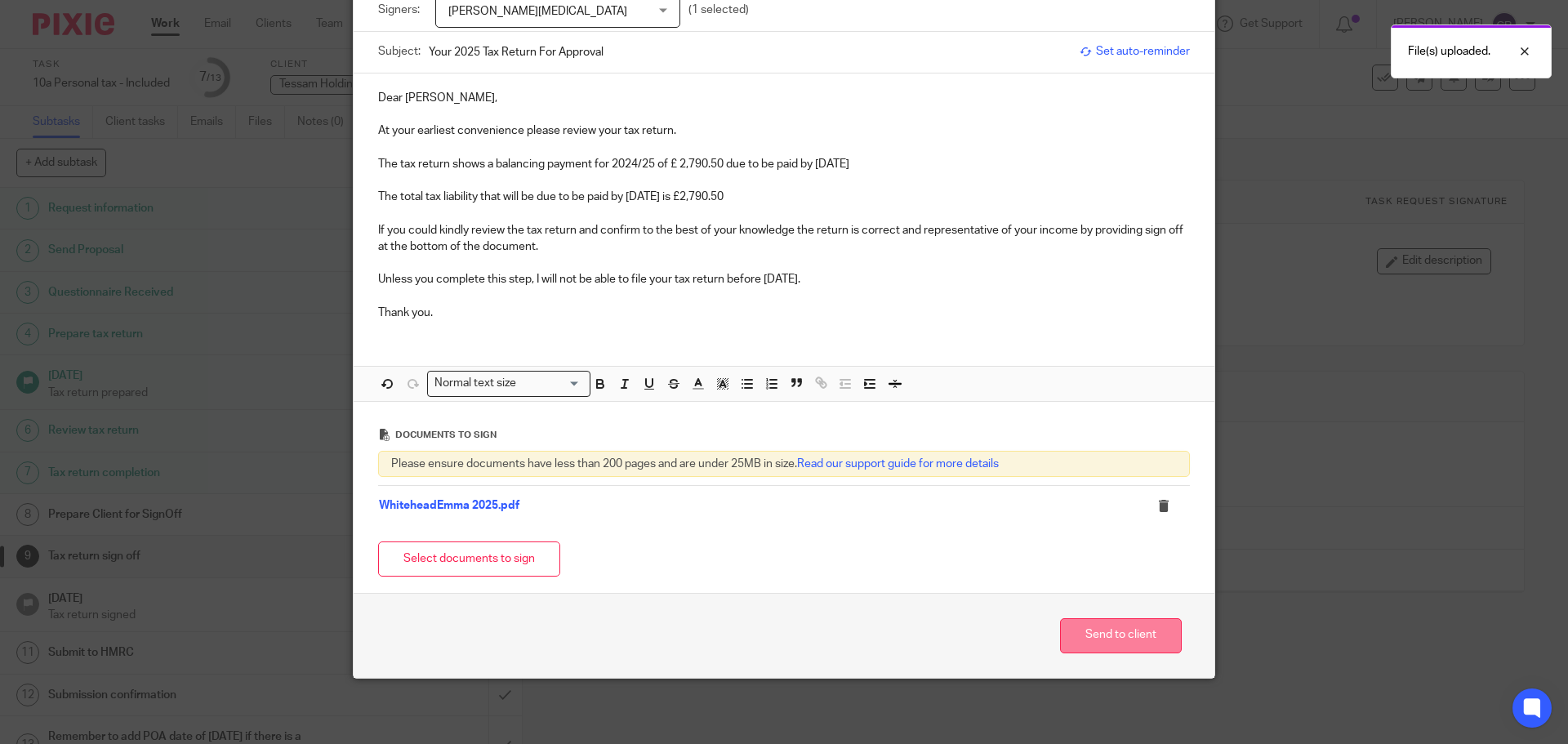
click at [1109, 648] on button "Send to client" at bounding box center [1121, 636] width 121 height 36
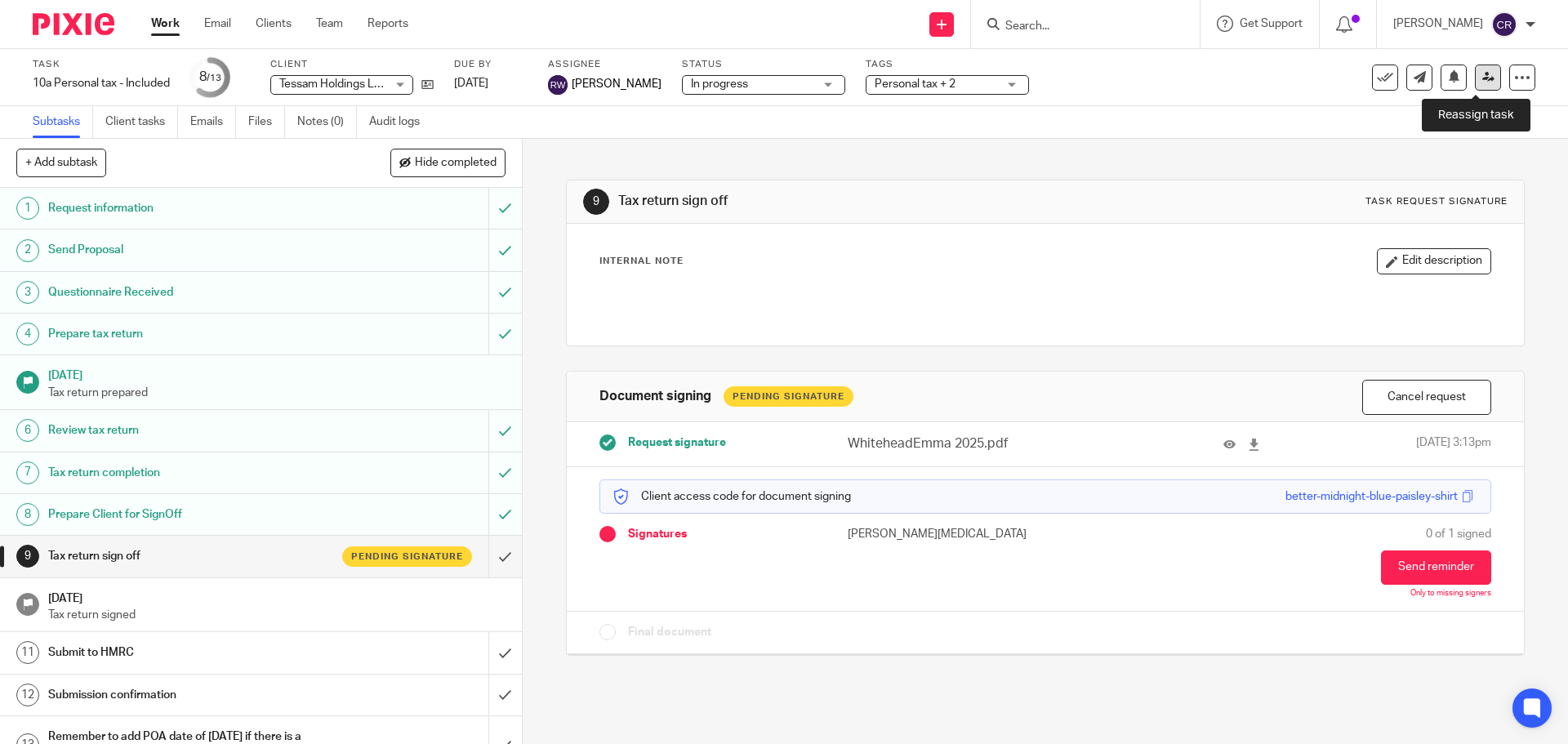
click at [1482, 81] on icon at bounding box center [1488, 77] width 12 height 12
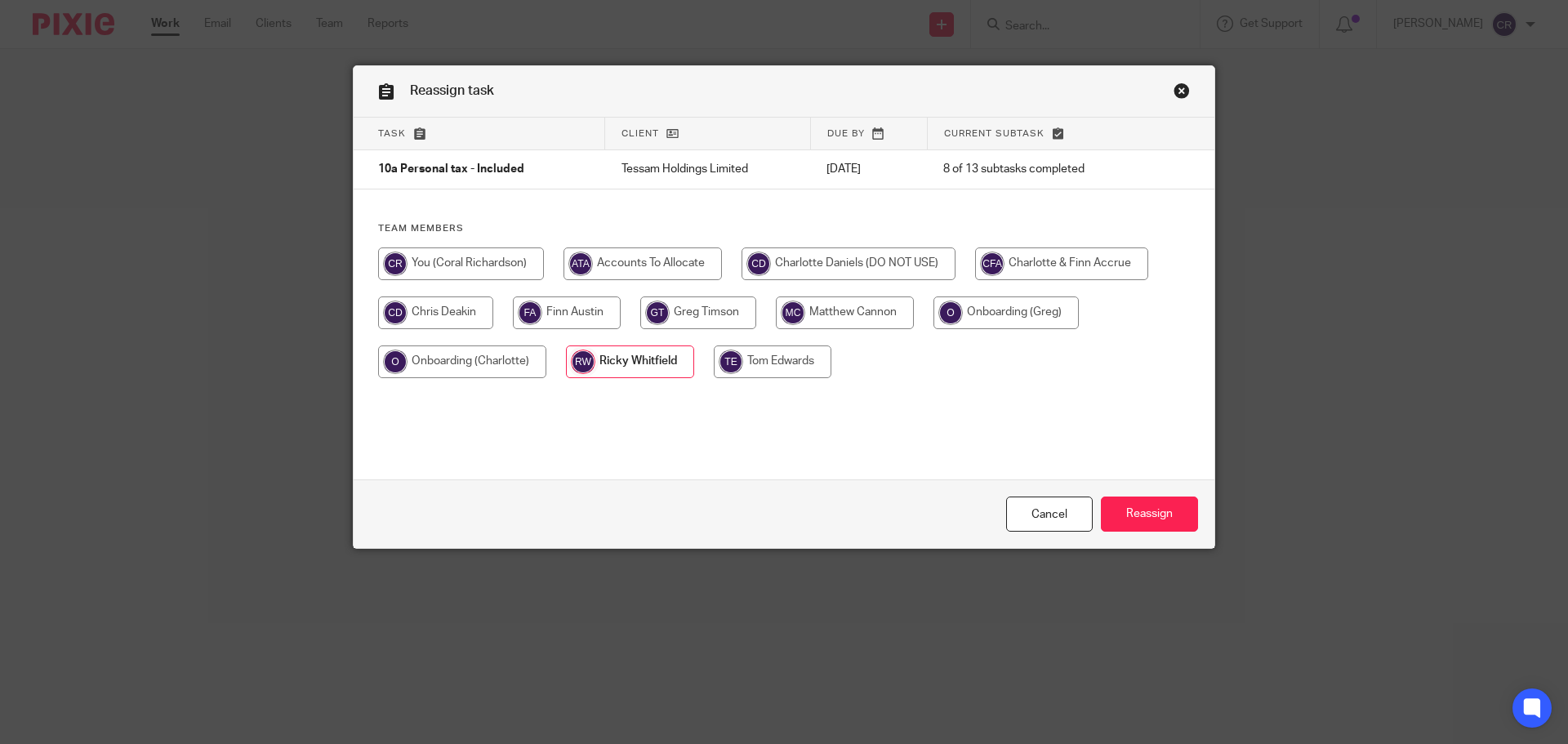
click at [440, 264] on input "radio" at bounding box center [460, 264] width 166 height 33
radio input "true"
click at [1138, 520] on input "Reassign" at bounding box center [1149, 514] width 97 height 36
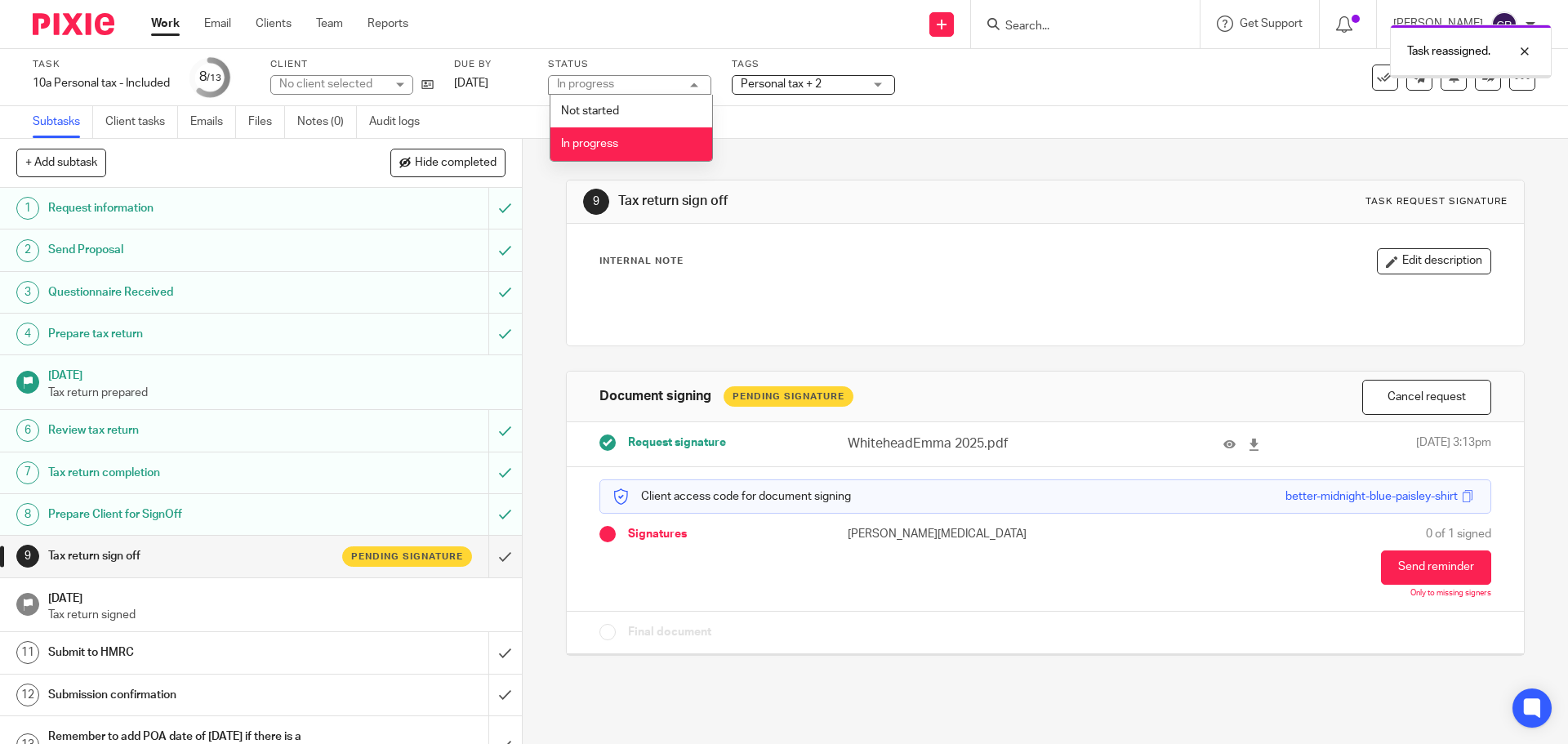
click at [835, 82] on span "Personal tax + 2" at bounding box center [802, 85] width 122 height 17
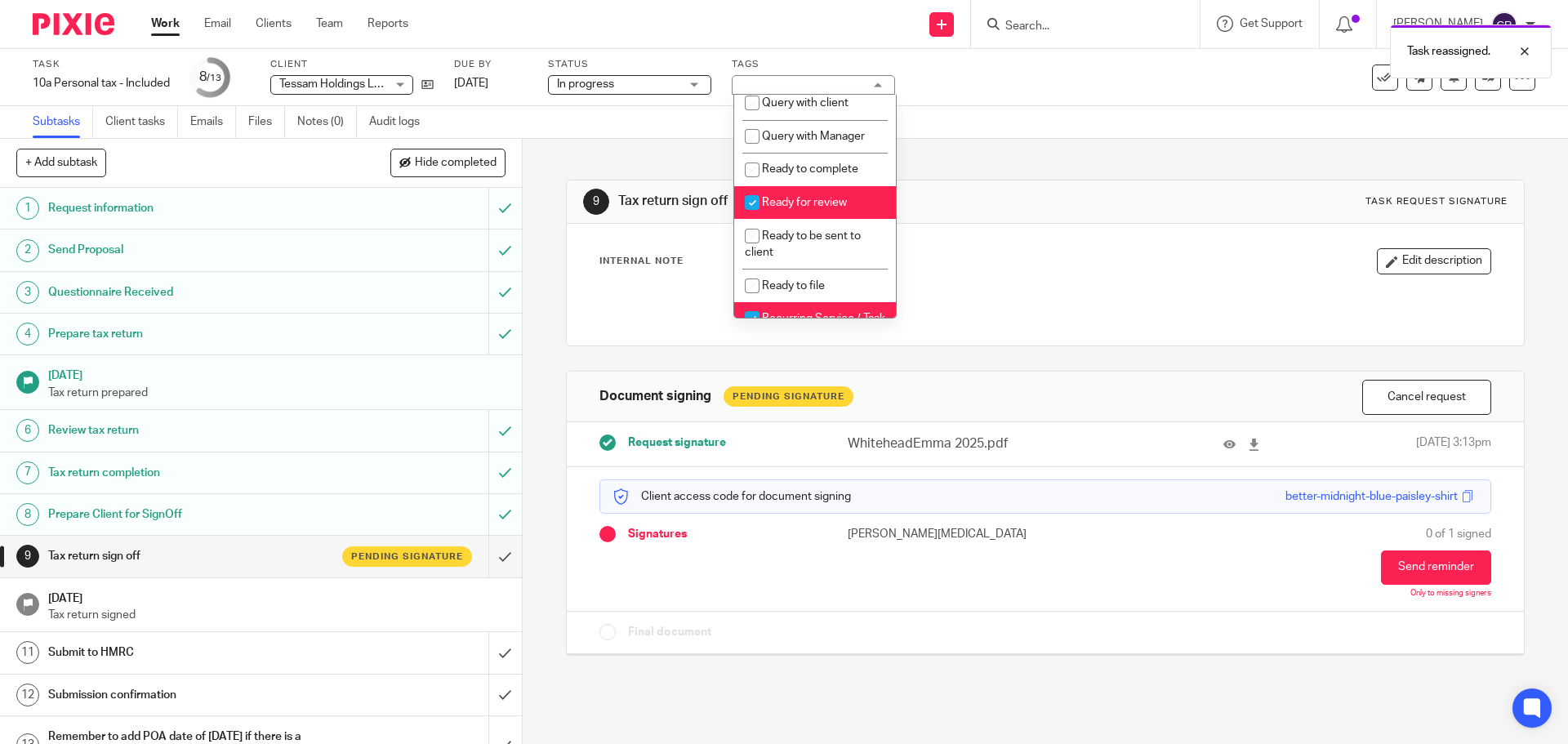
click at [791, 211] on li "Ready for review" at bounding box center [815, 203] width 162 height 34
checkbox input "false"
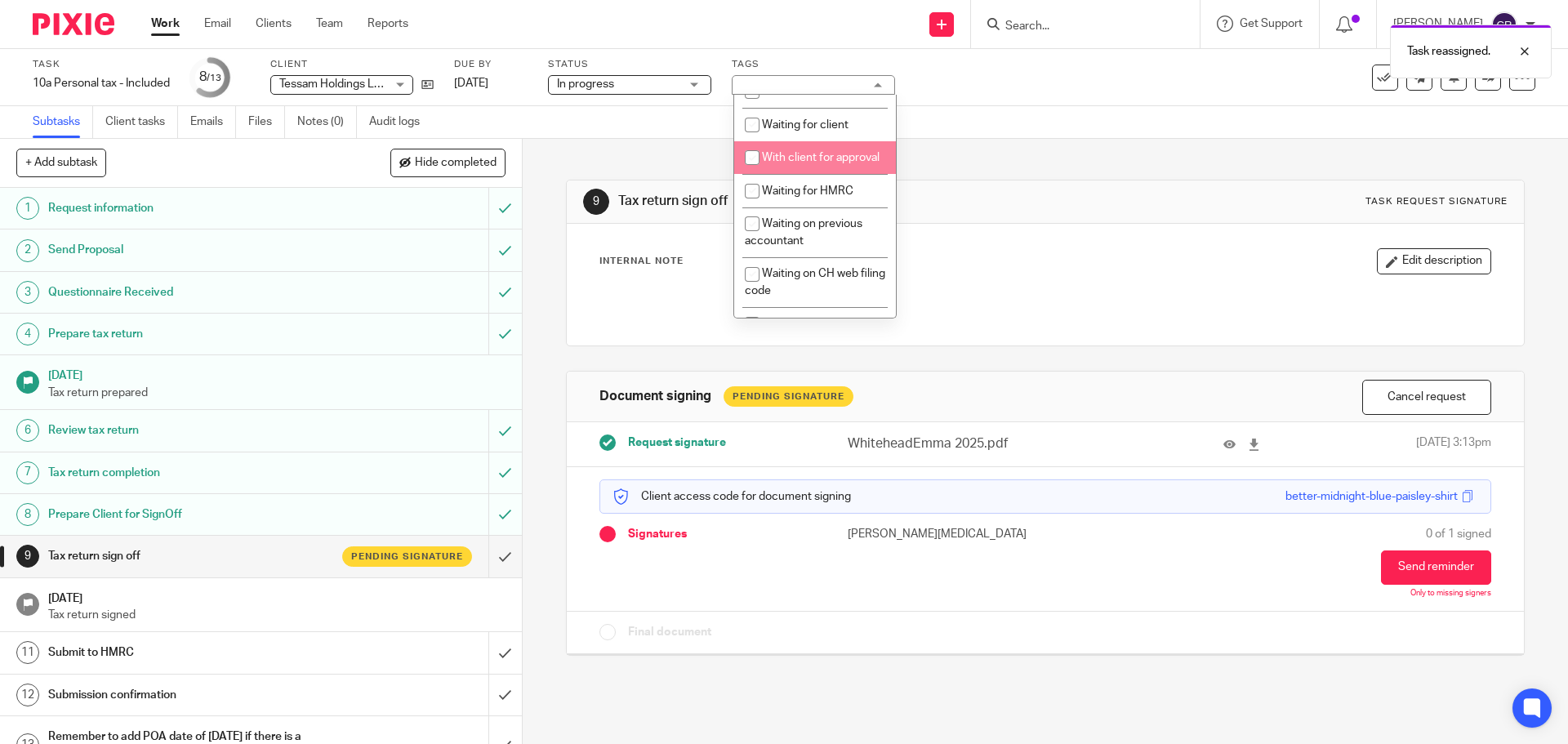
click at [805, 175] on li "With client for approval" at bounding box center [815, 158] width 162 height 34
checkbox input "true"
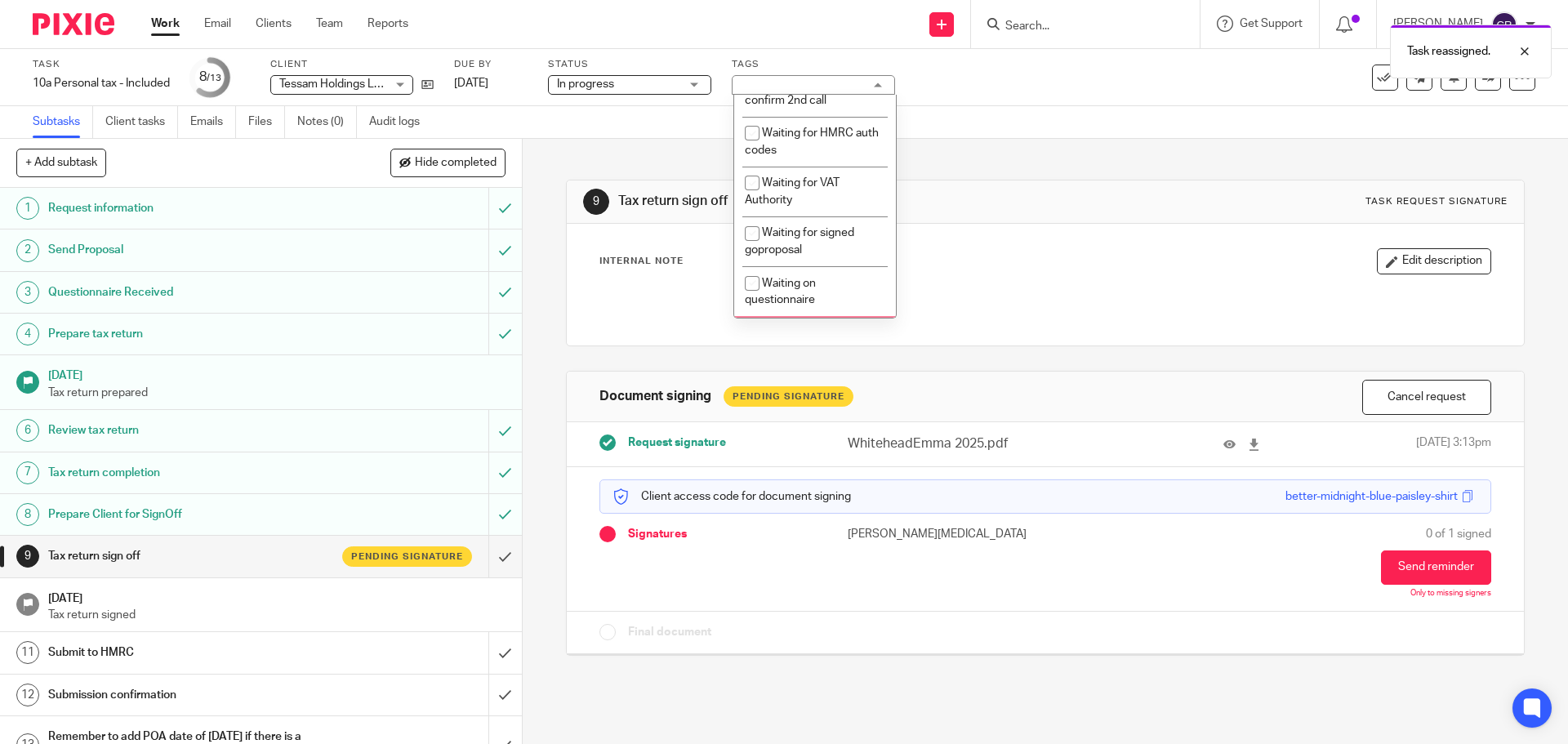
scroll to position [1472, 0]
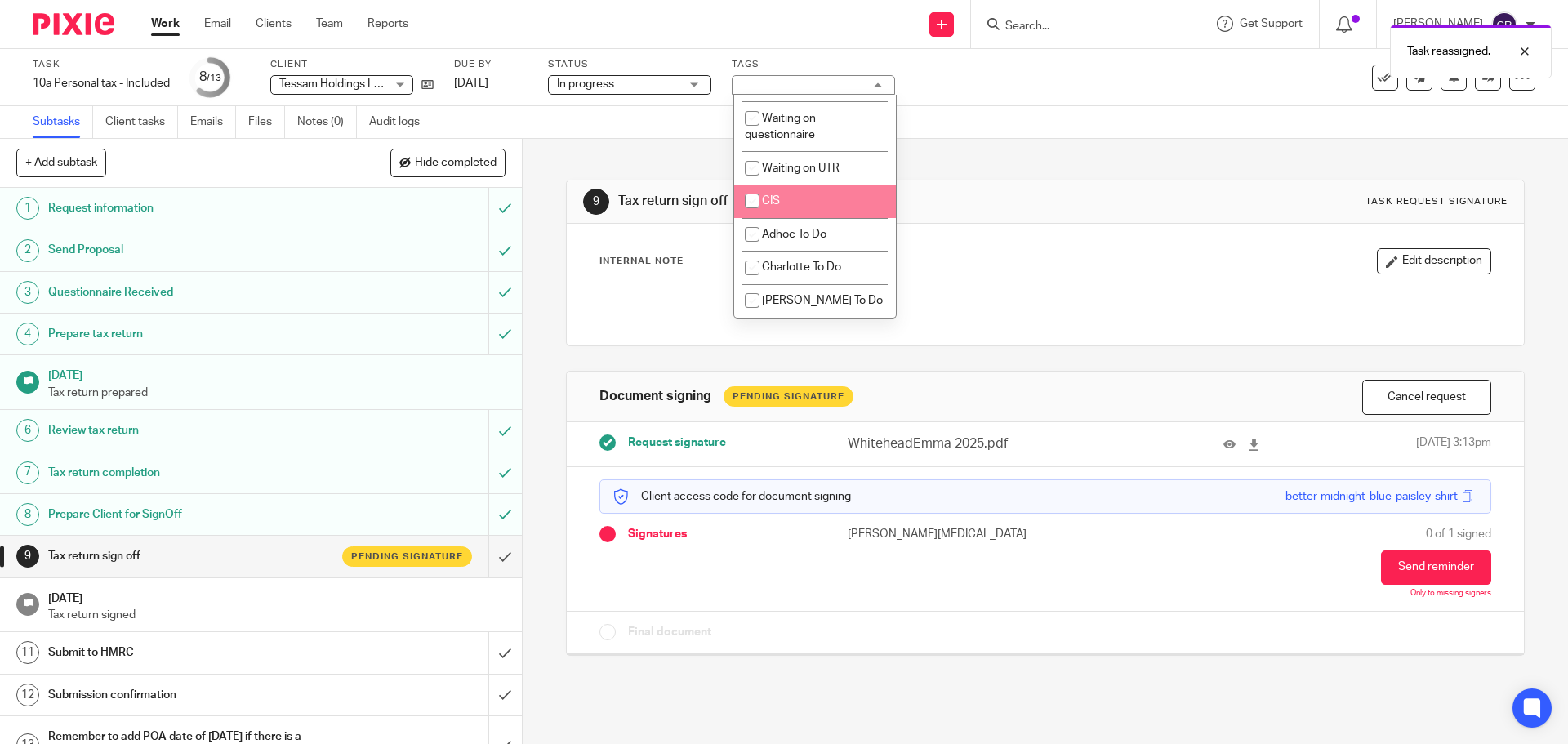
click at [1096, 263] on div "Internal Note Edit description" at bounding box center [1045, 261] width 891 height 26
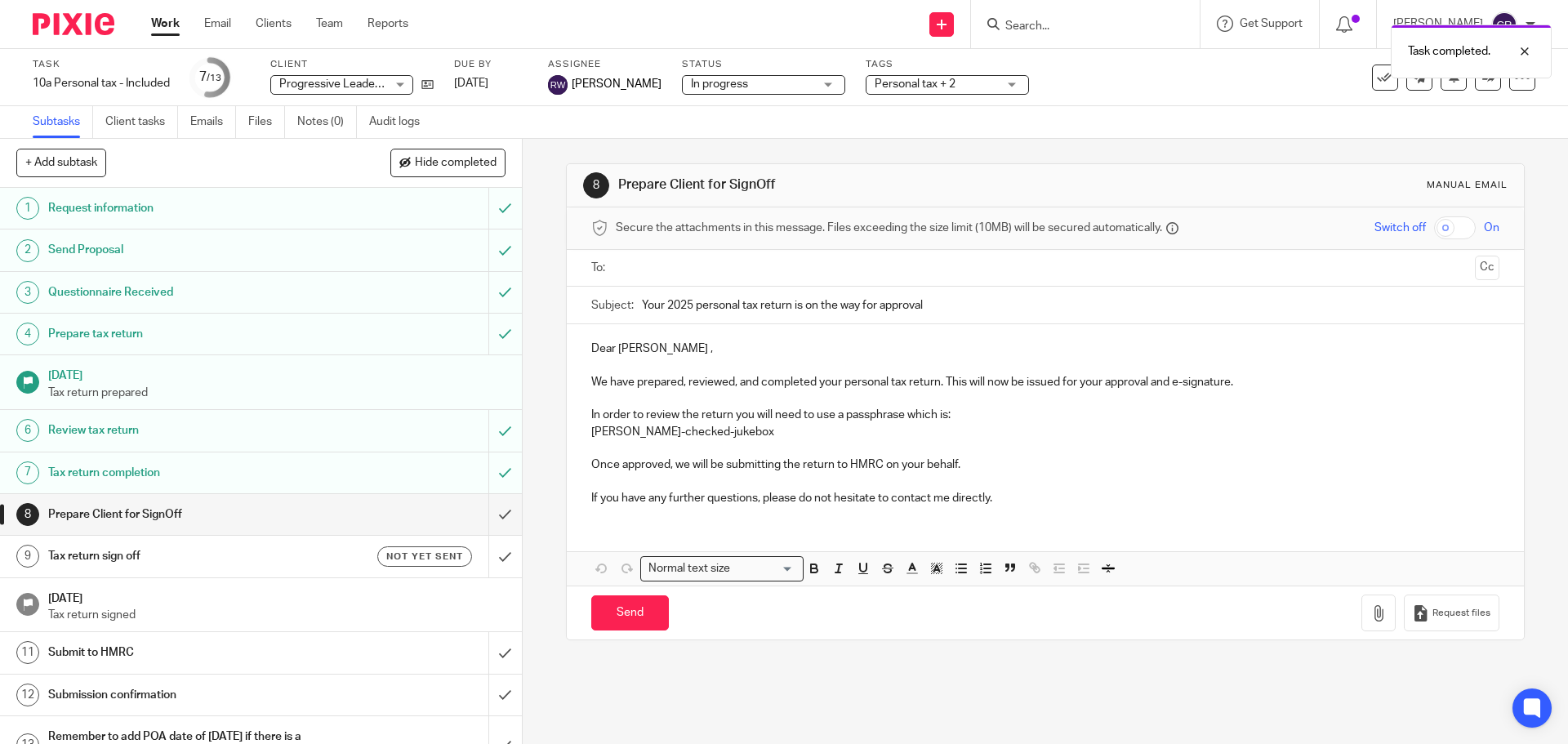
click at [660, 270] on input "text" at bounding box center [1044, 269] width 846 height 19
click at [631, 611] on input "Send" at bounding box center [630, 617] width 78 height 36
click at [260, 573] on link "9 Tax return sign off Not yet sent" at bounding box center [244, 556] width 488 height 41
type input "Sent"
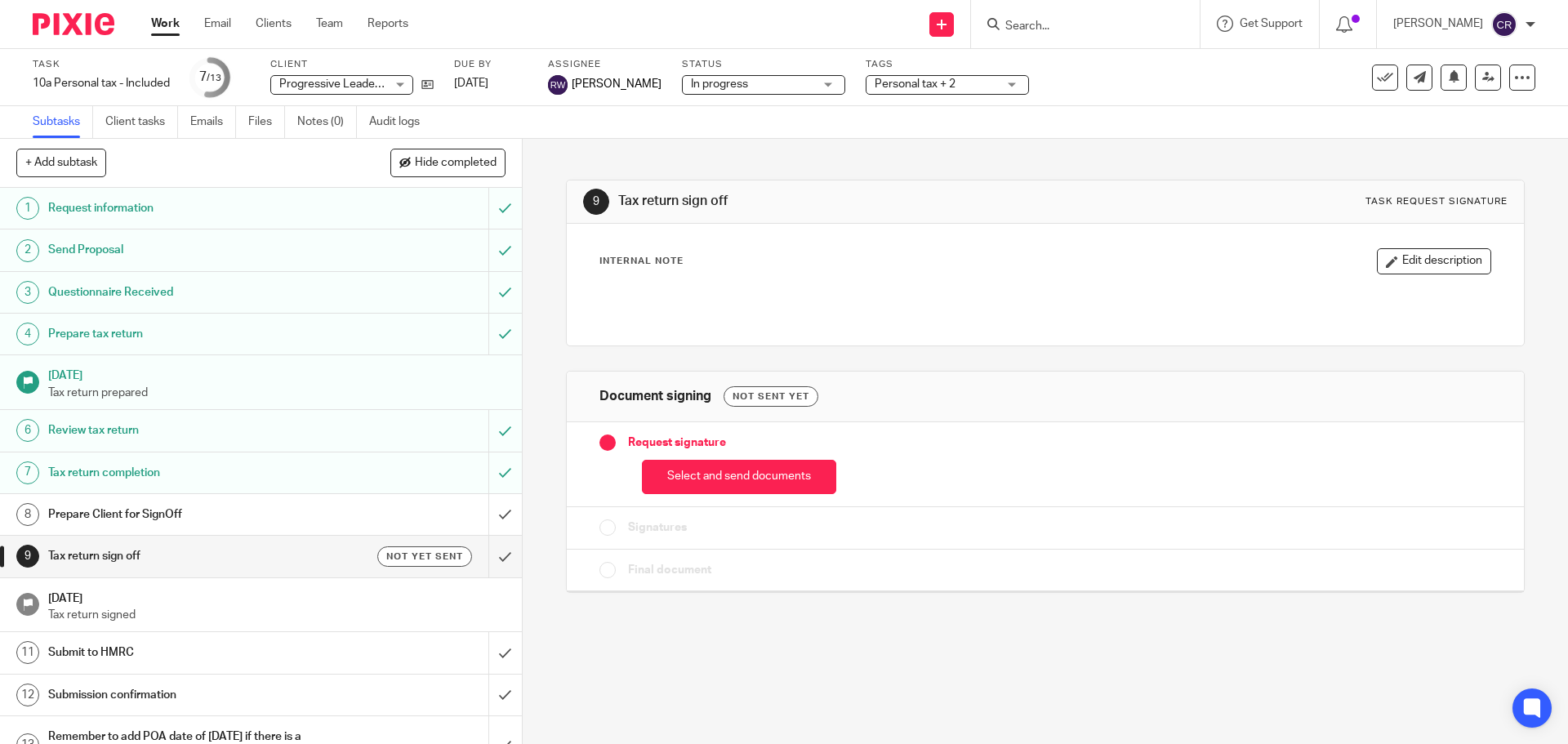
click at [719, 473] on button "Select and send documents" at bounding box center [739, 477] width 194 height 36
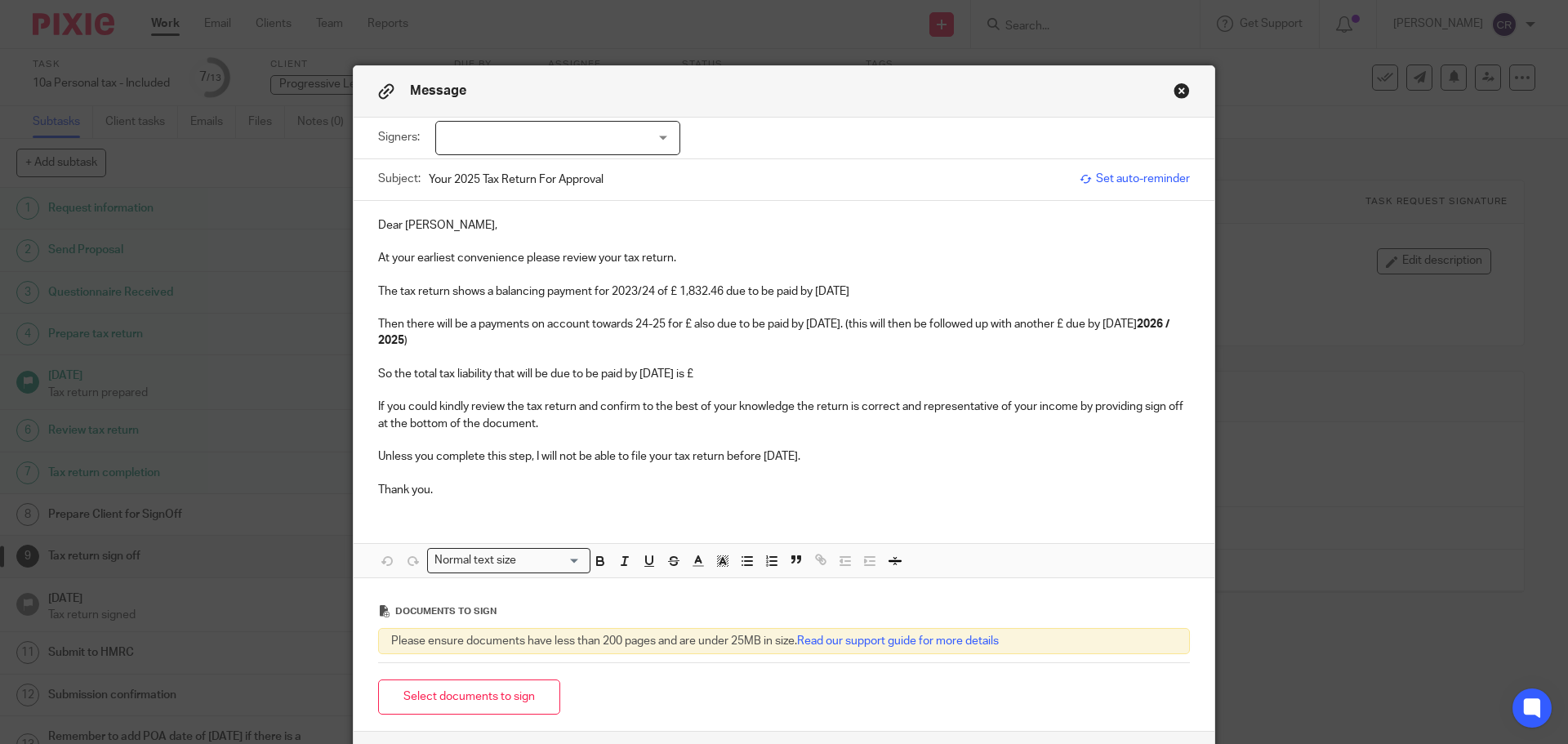
click at [493, 148] on div at bounding box center [557, 138] width 245 height 35
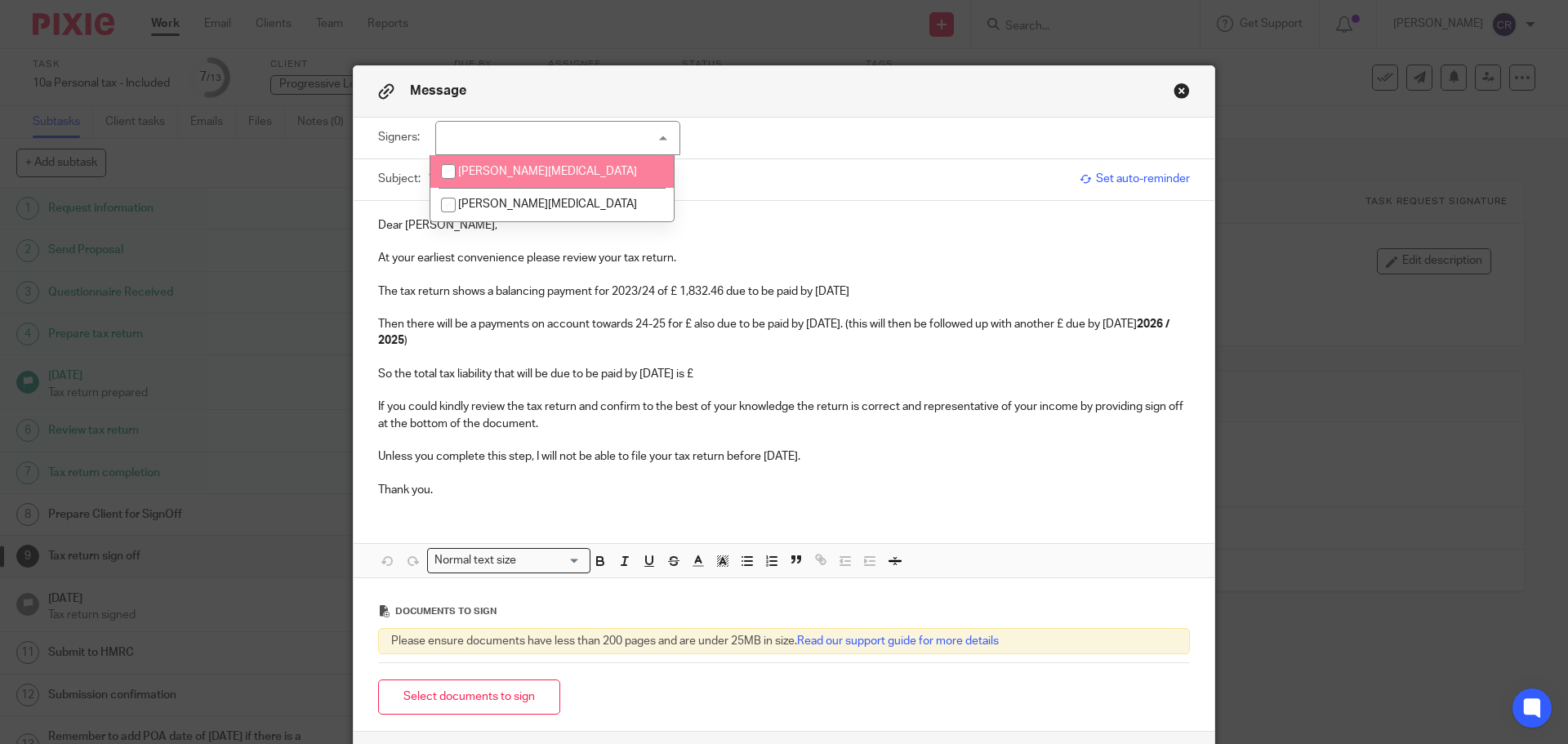
click at [548, 177] on li "Lee Whitehead" at bounding box center [552, 172] width 244 height 34
checkbox input "true"
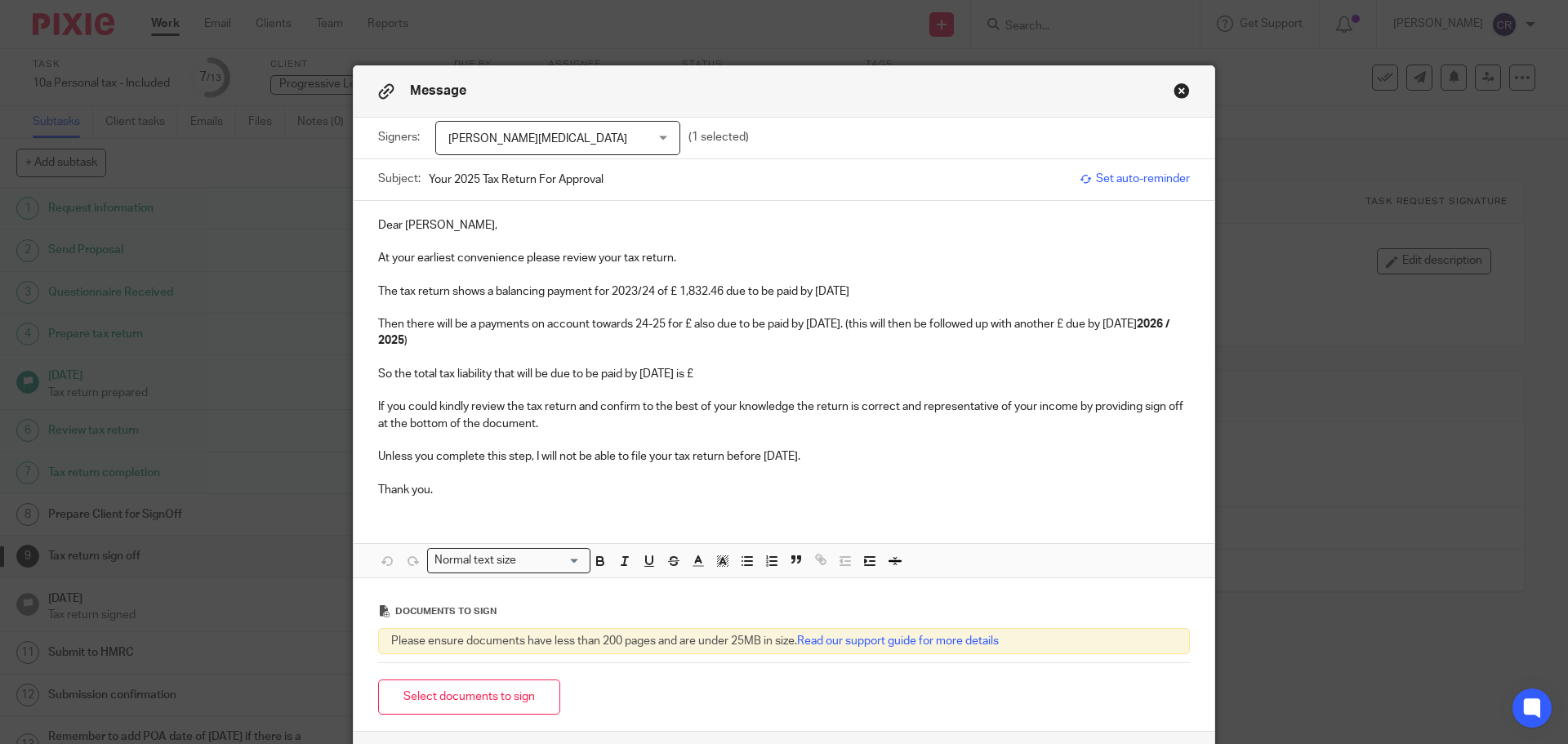
click at [747, 401] on p "If you could kindly review the tax return and confirm to the best of your knowl…" at bounding box center [784, 415] width 812 height 34
drag, startPoint x: 394, startPoint y: 373, endPoint x: 366, endPoint y: 374, distance: 28.0
click at [366, 374] on div "Dear Lee, At your earliest convenience please review your tax return. The tax r…" at bounding box center [784, 356] width 861 height 310
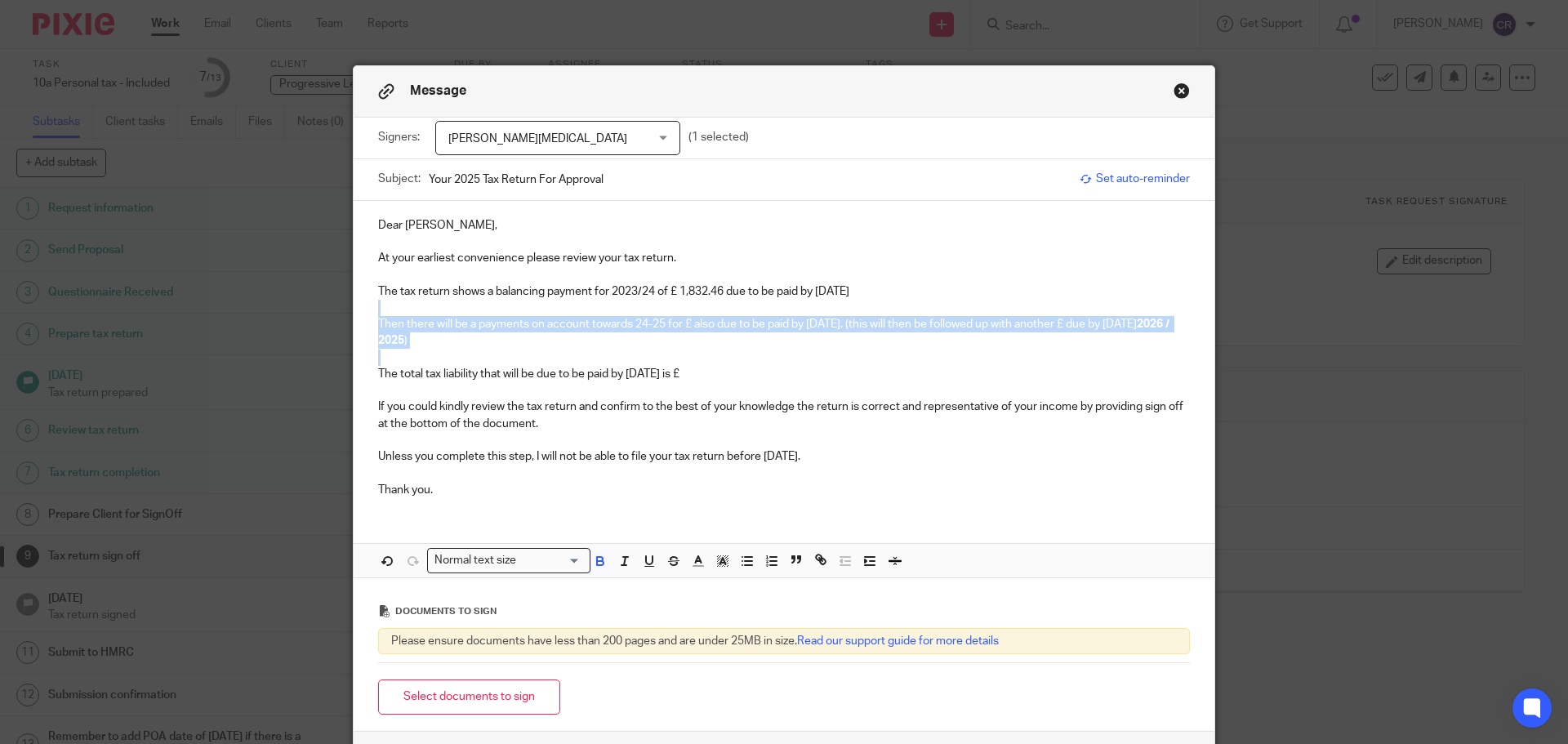
drag, startPoint x: 390, startPoint y: 360, endPoint x: 367, endPoint y: 308, distance: 56.9
click at [367, 308] on div "Dear Lee, At your earliest convenience please review your tax return. The tax r…" at bounding box center [784, 356] width 861 height 310
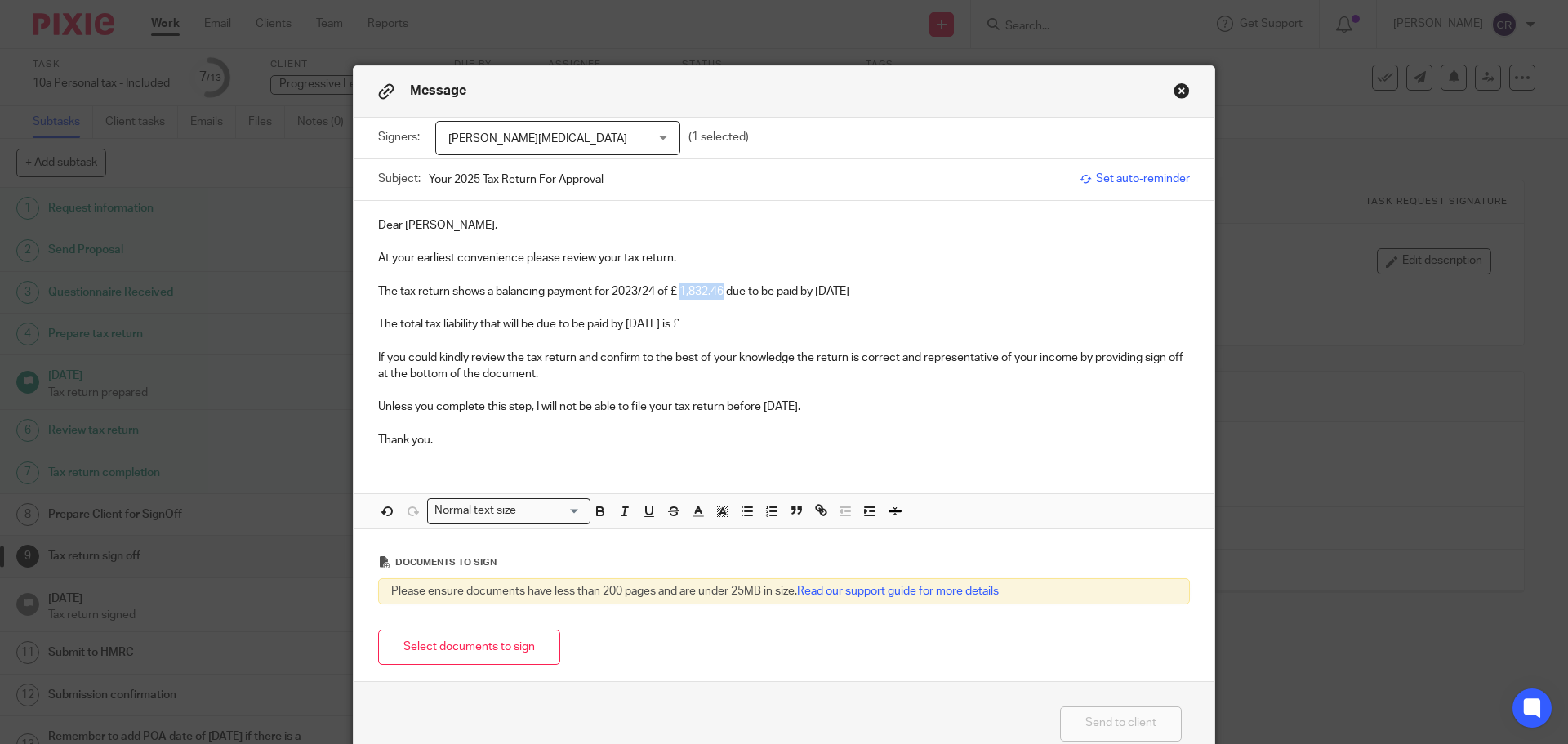
drag, startPoint x: 722, startPoint y: 294, endPoint x: 680, endPoint y: 294, distance: 42.0
click at [680, 294] on p "The tax return shows a balancing payment for 2023/24 of £ 1,832.46 due to be pa…" at bounding box center [784, 291] width 812 height 16
copy p "1,832.46"
click at [732, 328] on p "The total tax liability that will be due to be paid by 31 Jan 2026 is £" at bounding box center [784, 324] width 812 height 16
click at [473, 649] on button "Select documents to sign" at bounding box center [469, 647] width 182 height 36
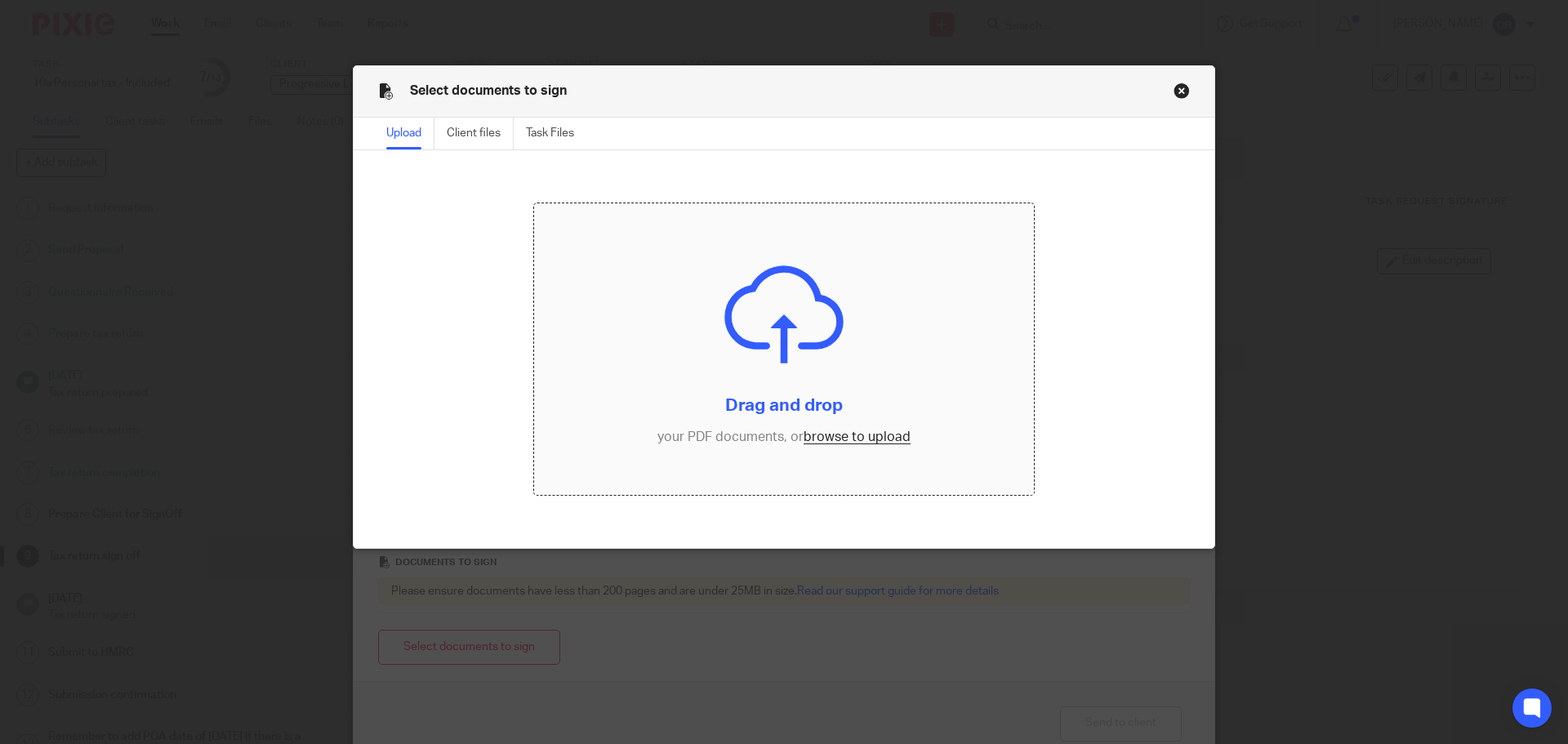
click at [759, 446] on input "file" at bounding box center [784, 349] width 501 height 292
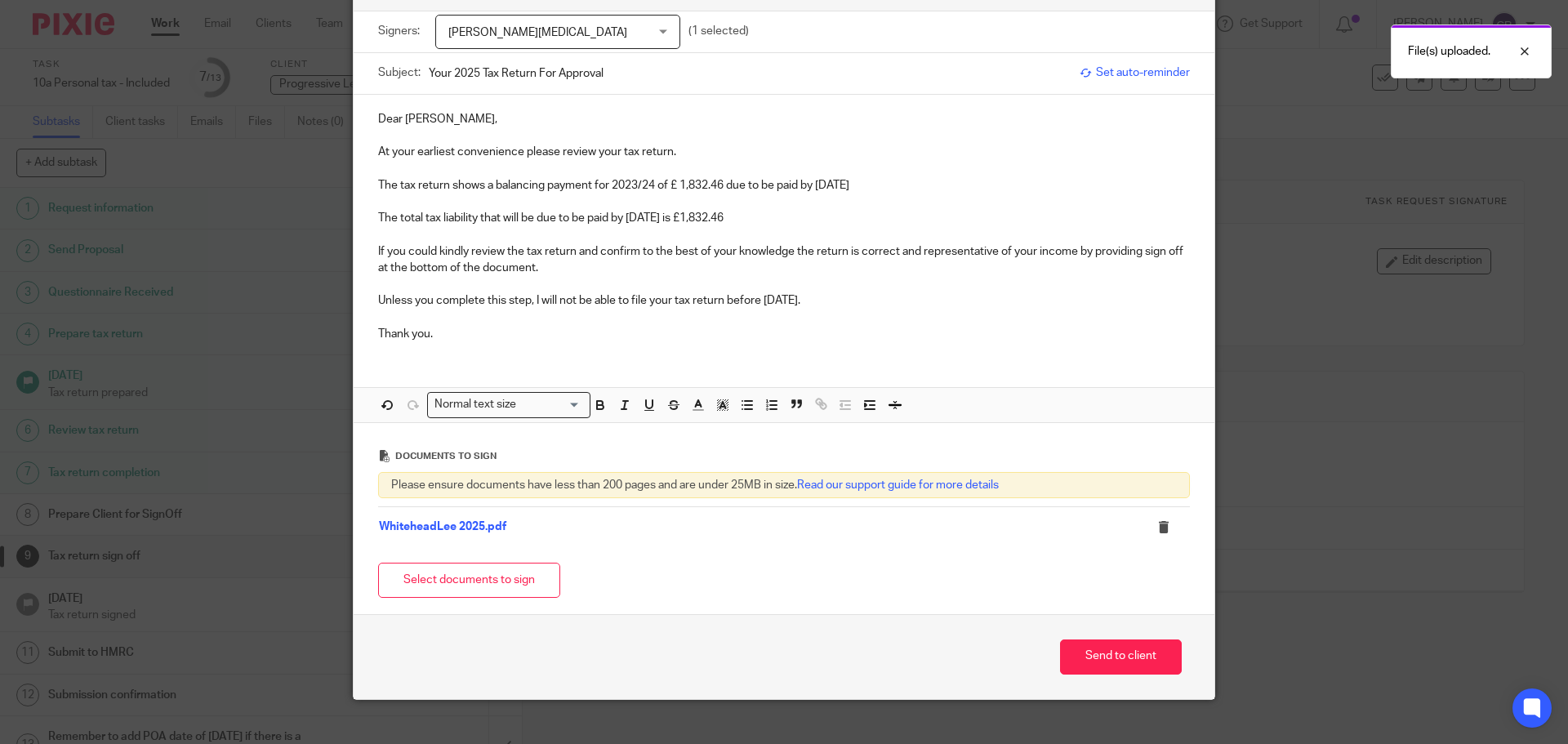
scroll to position [127, 0]
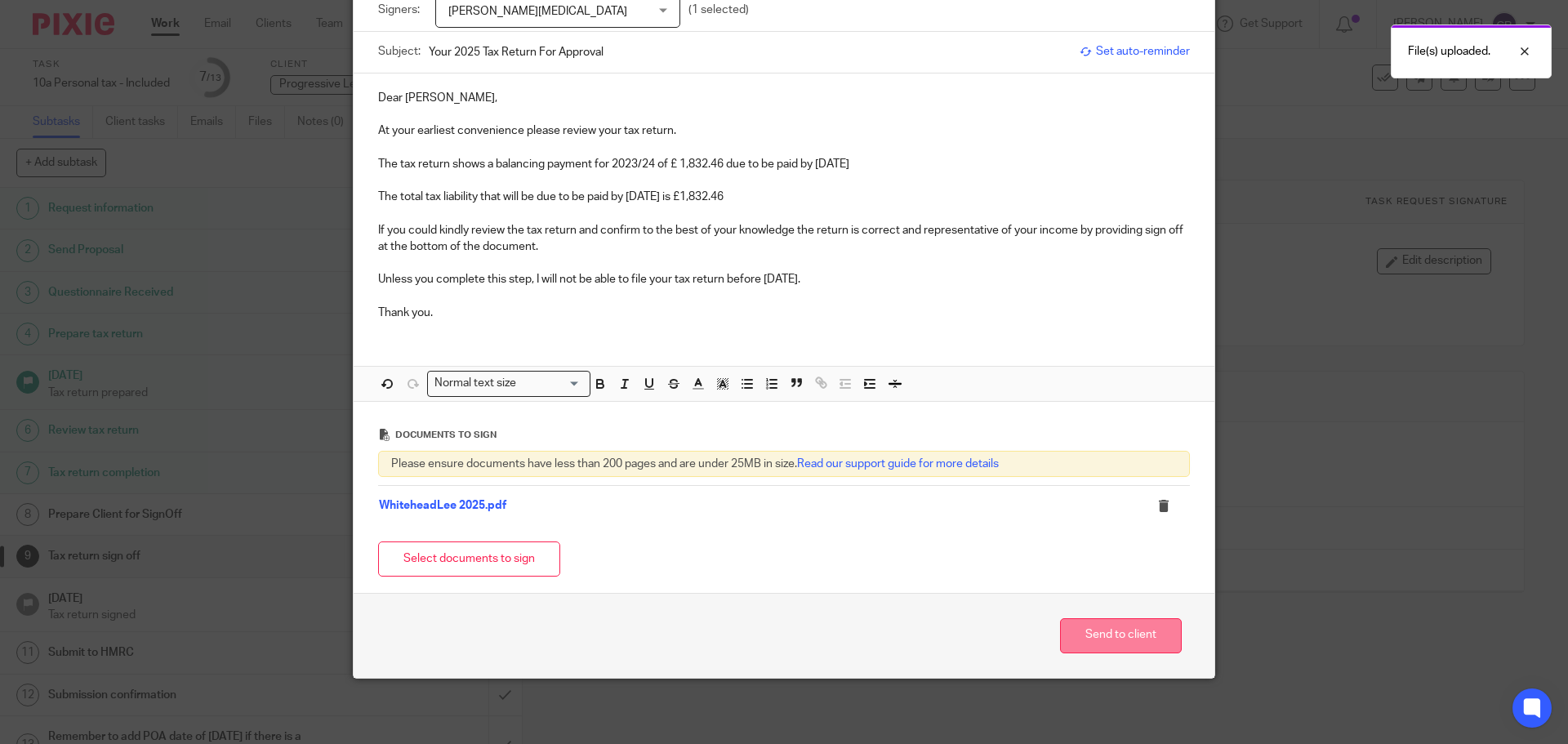
click at [1118, 646] on button "Send to client" at bounding box center [1121, 636] width 121 height 36
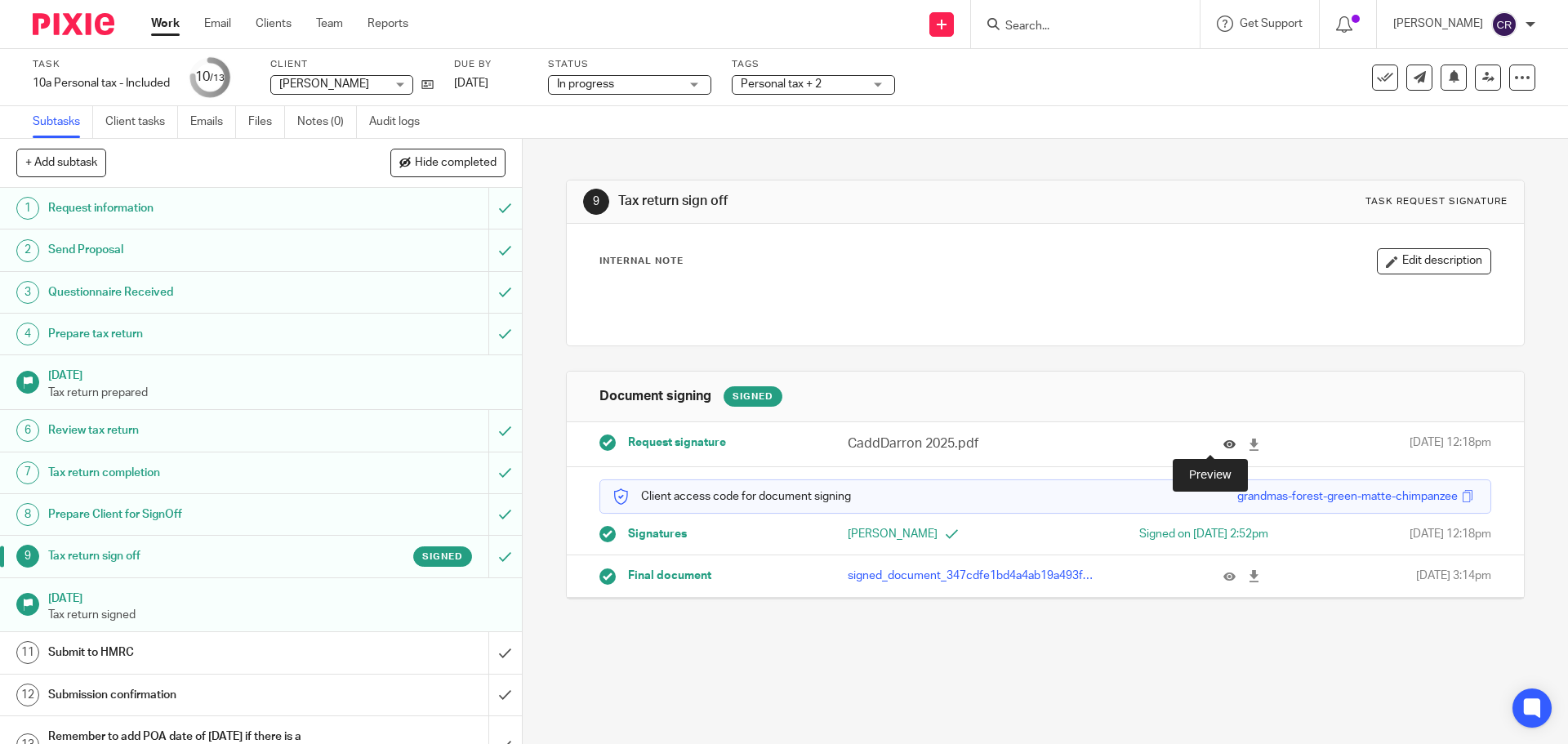
click at [1224, 445] on icon at bounding box center [1230, 445] width 12 height 12
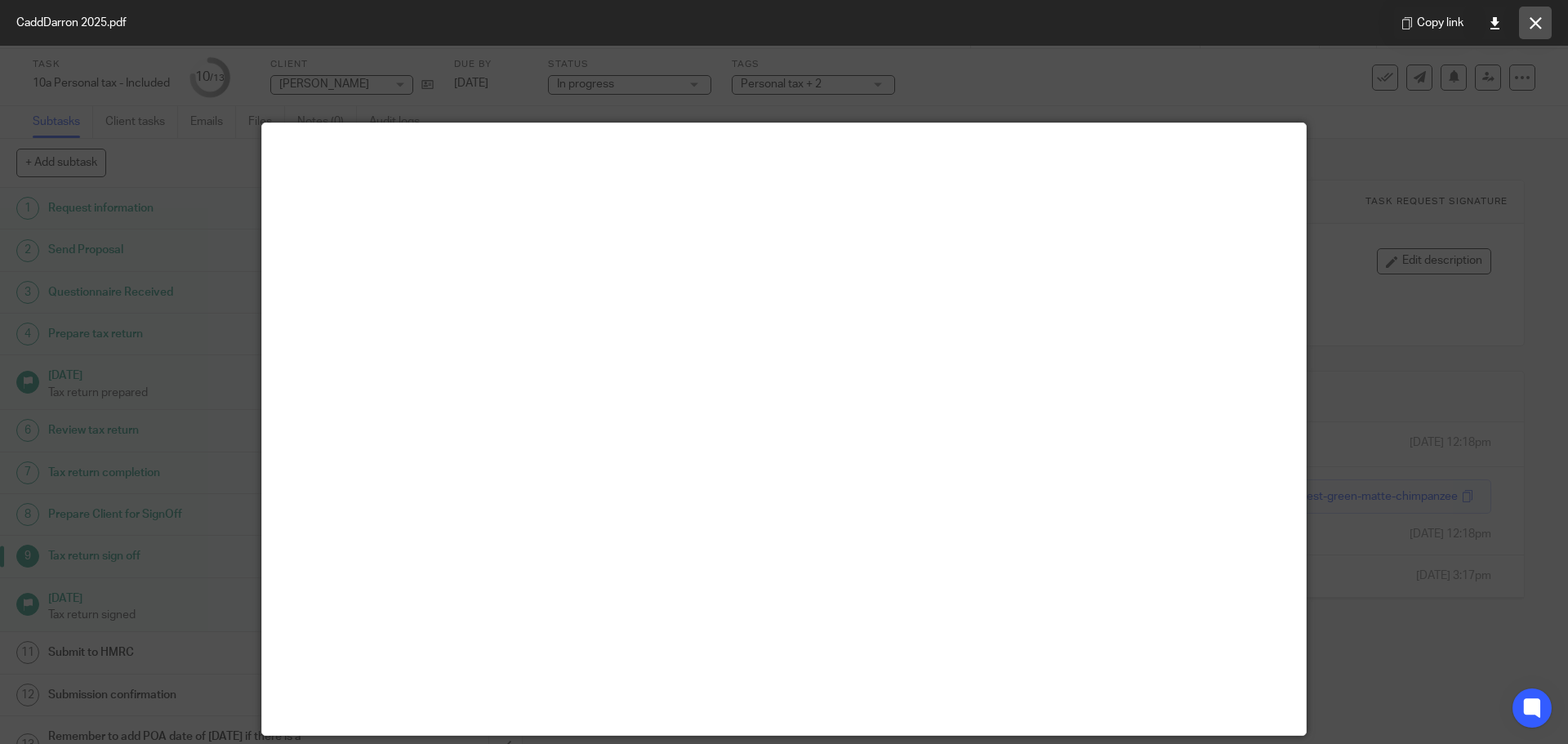
click at [1528, 32] on button at bounding box center [1536, 23] width 33 height 33
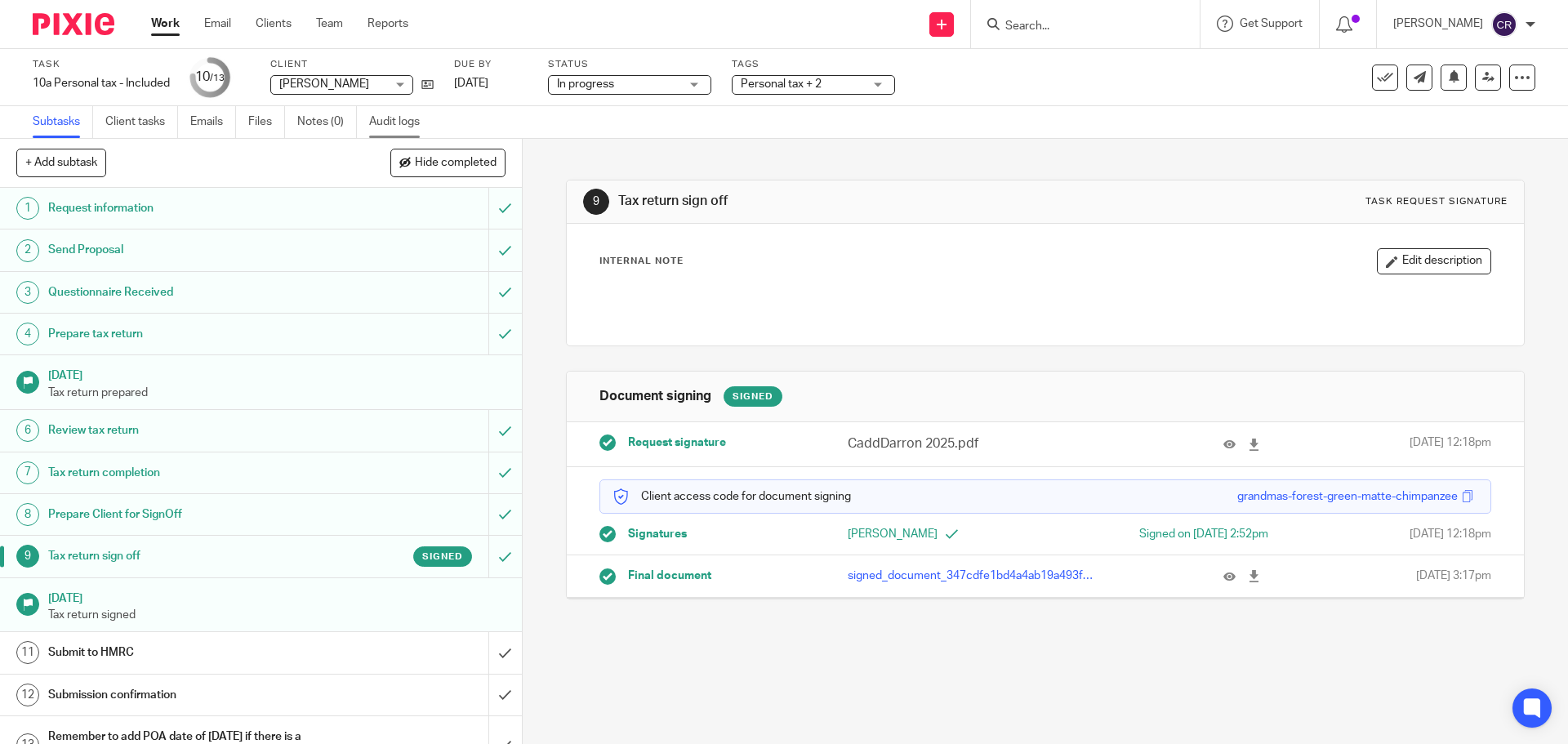
drag, startPoint x: 334, startPoint y: 124, endPoint x: 406, endPoint y: 108, distance: 73.8
click at [333, 124] on link "Notes (0)" at bounding box center [327, 121] width 60 height 32
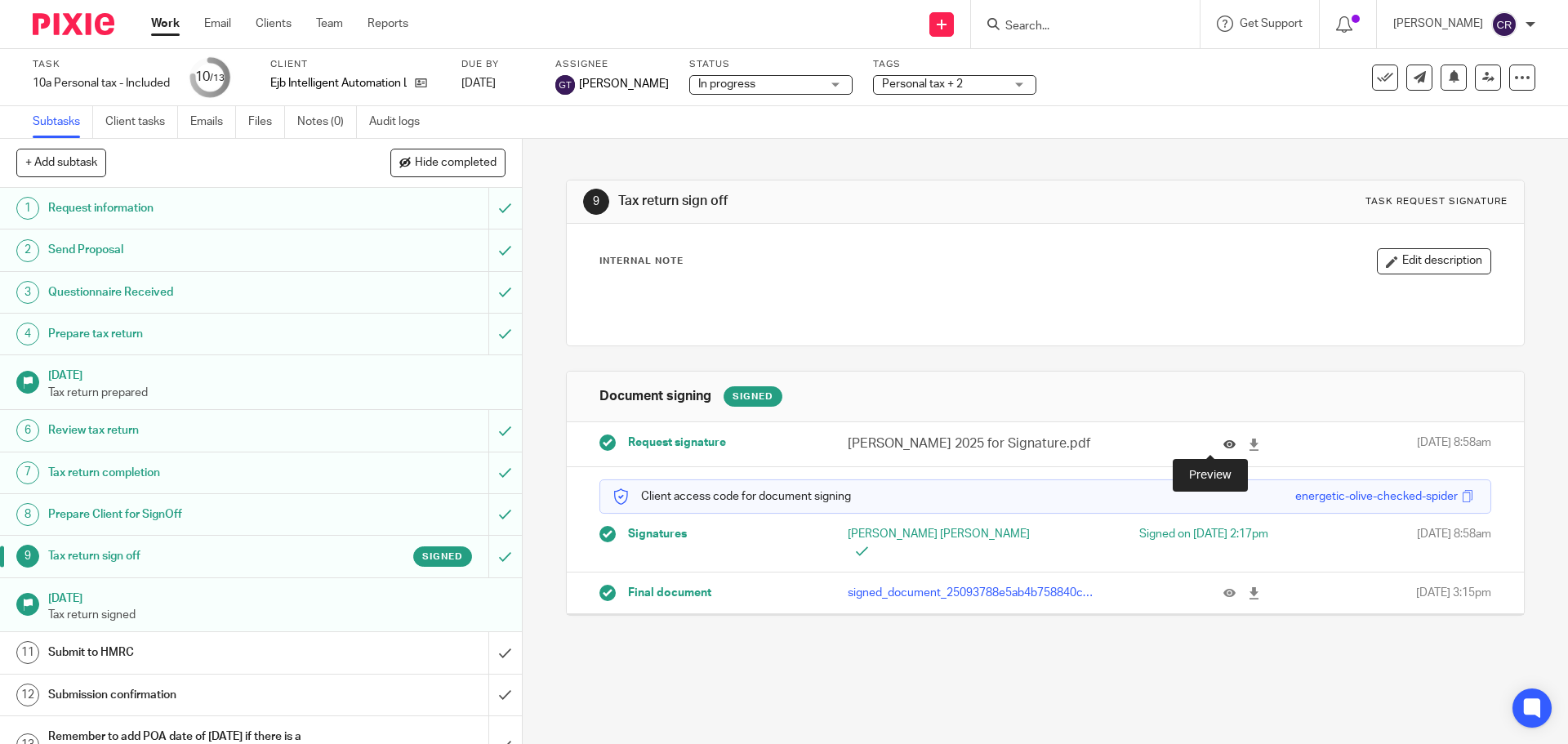
click at [1224, 442] on icon at bounding box center [1230, 445] width 12 height 12
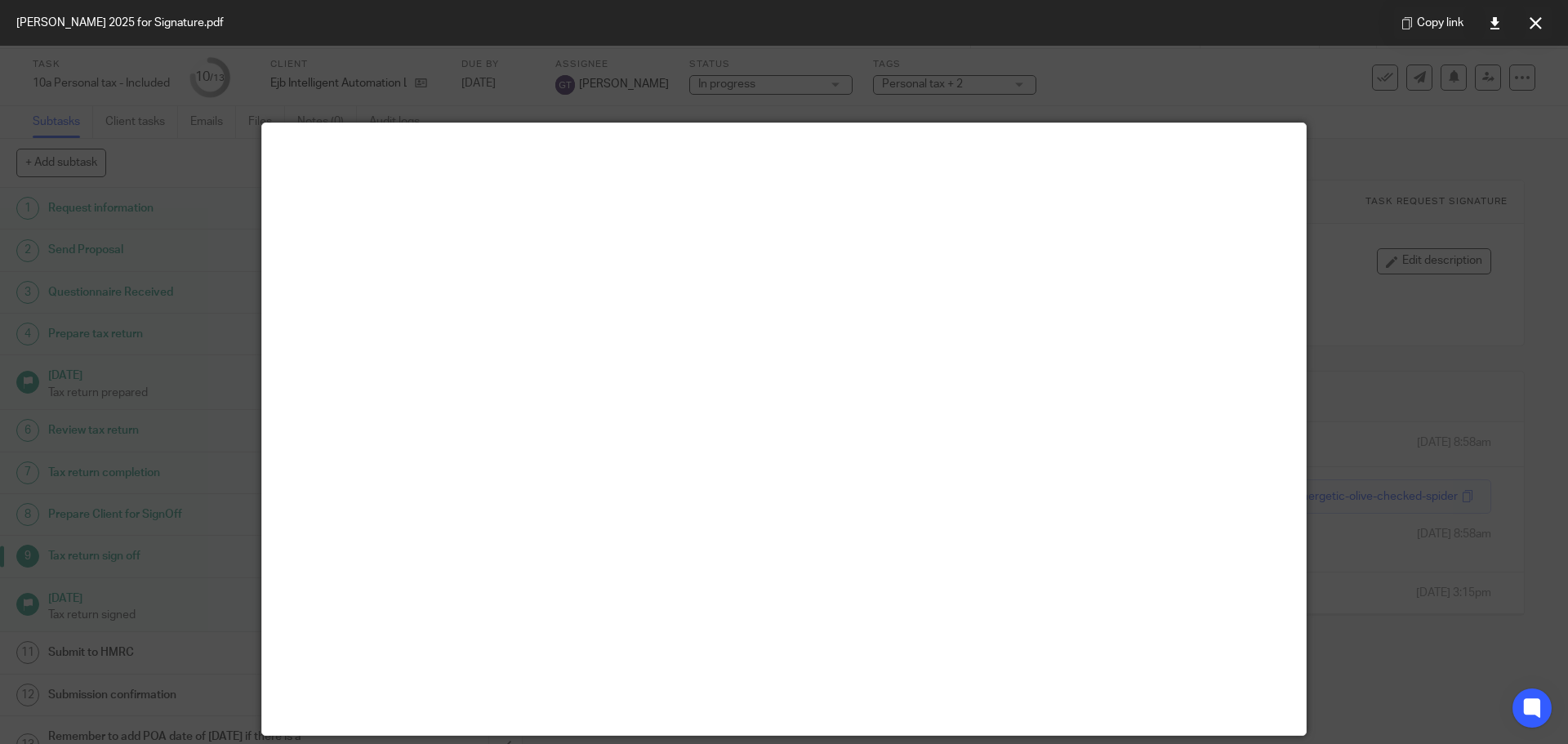
drag, startPoint x: 1541, startPoint y: 21, endPoint x: 1530, endPoint y: 28, distance: 13.0
click at [1545, 21] on button at bounding box center [1536, 23] width 33 height 33
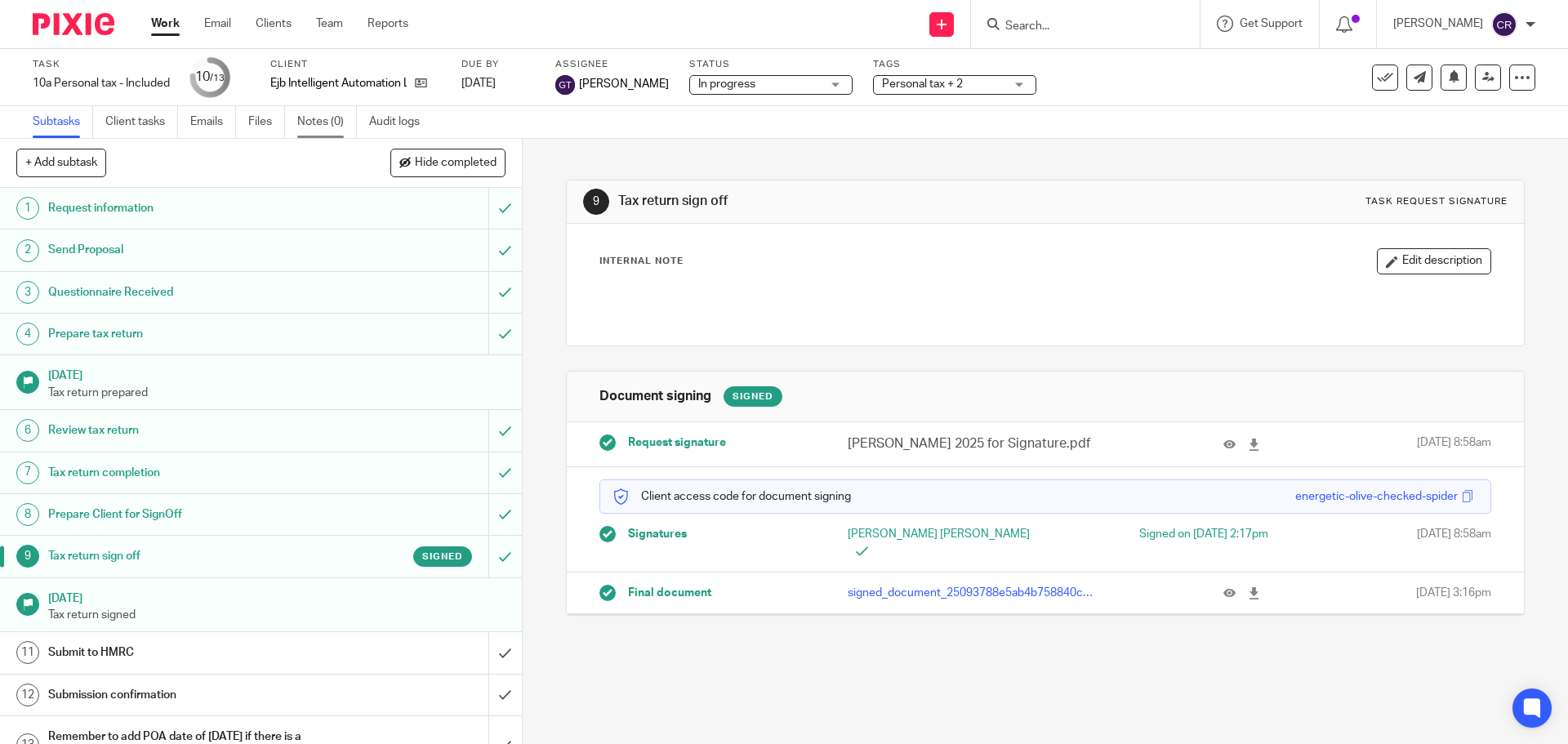
click at [318, 108] on link "Notes (0)" at bounding box center [327, 121] width 60 height 32
click at [492, 643] on input "submit" at bounding box center [261, 652] width 522 height 41
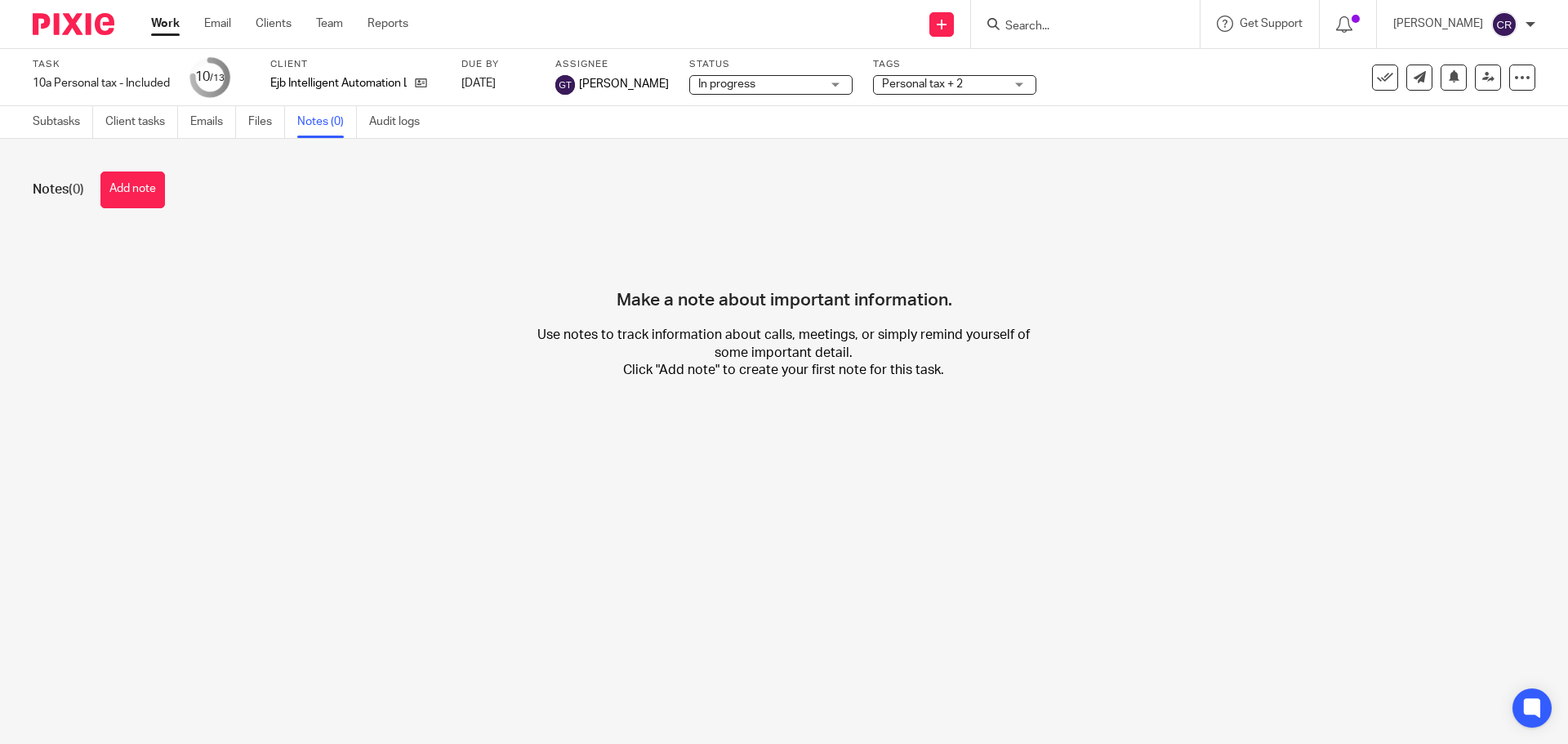
click at [157, 188] on button "Add note" at bounding box center [133, 190] width 64 height 36
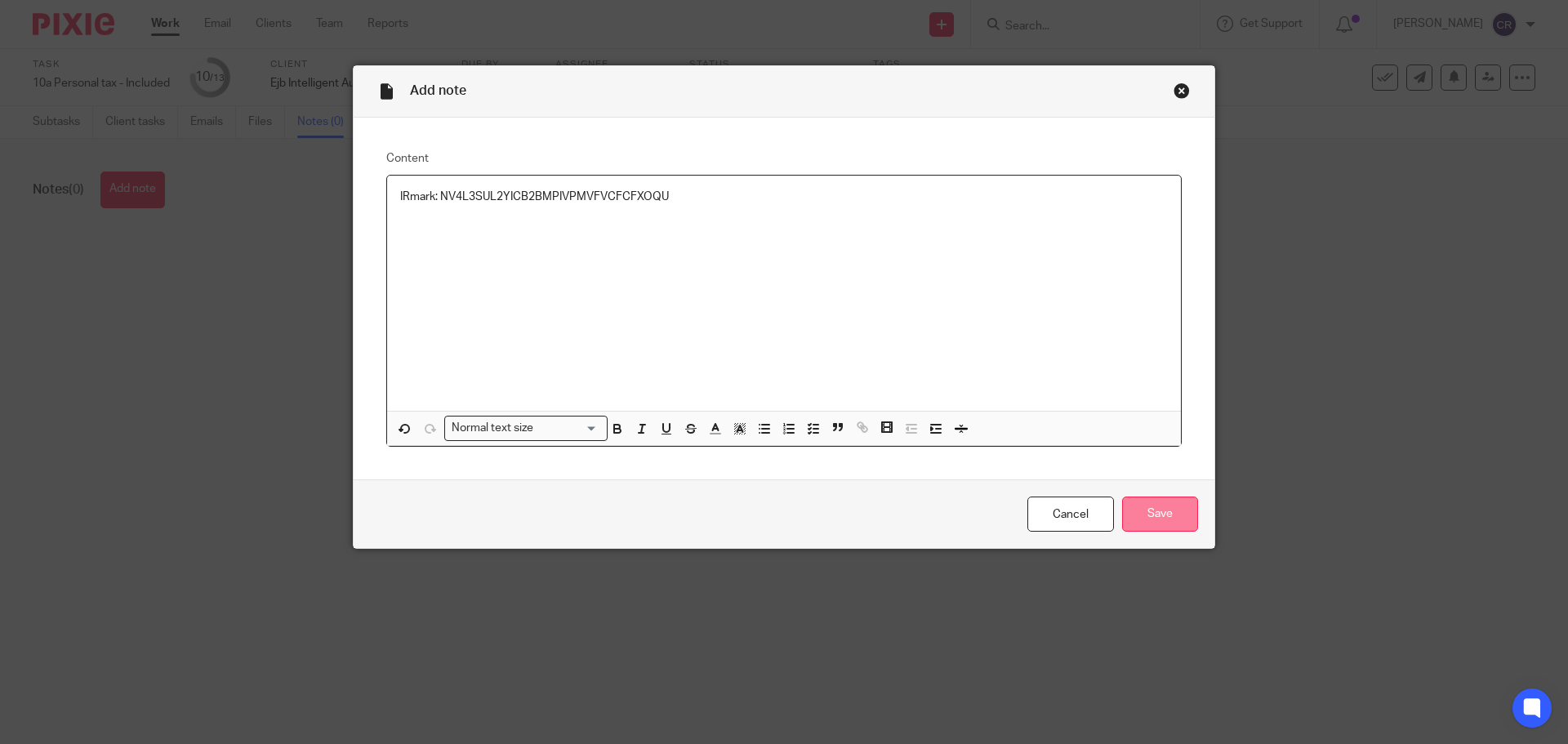
click at [1163, 518] on input "Save" at bounding box center [1161, 514] width 76 height 36
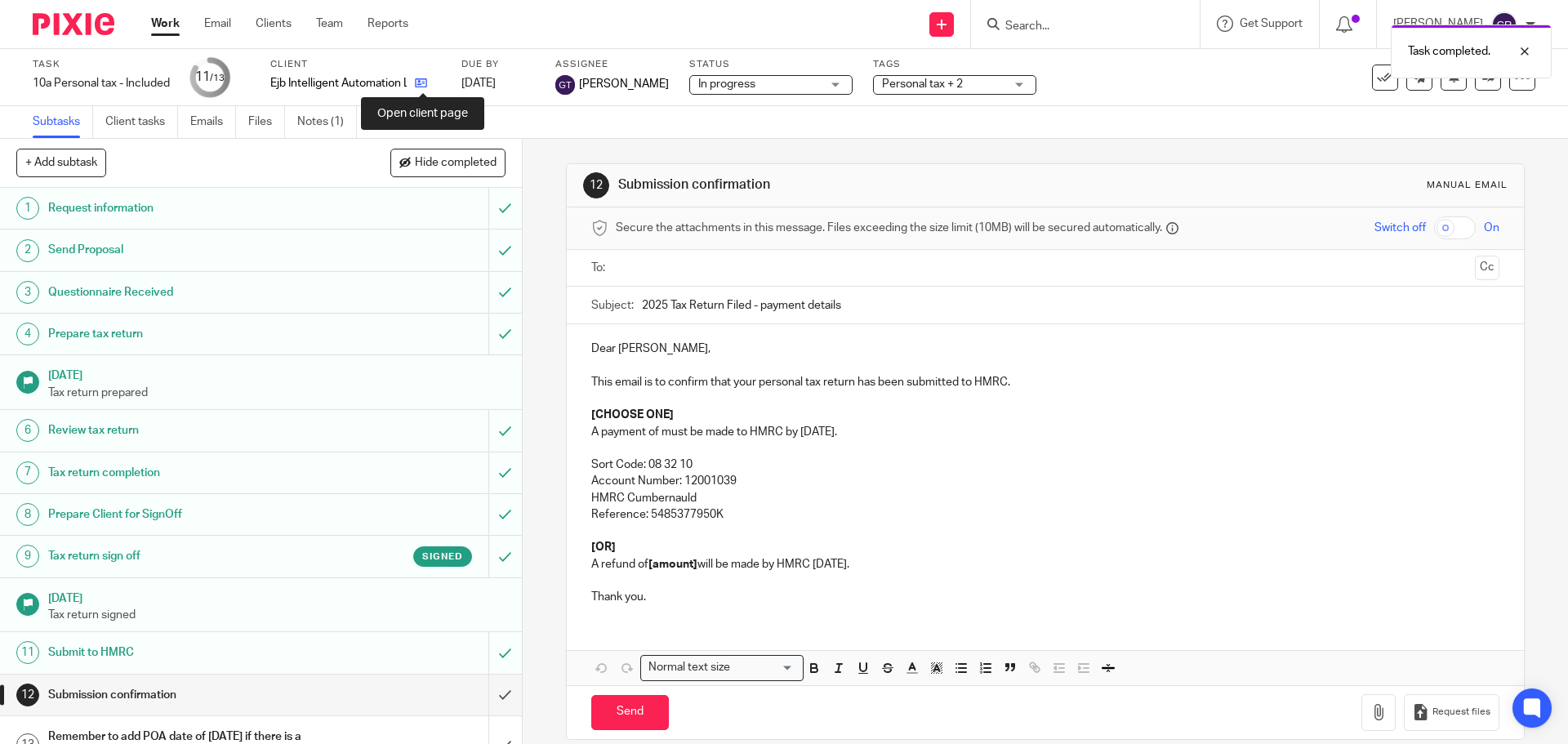
click at [421, 78] on icon at bounding box center [421, 83] width 12 height 12
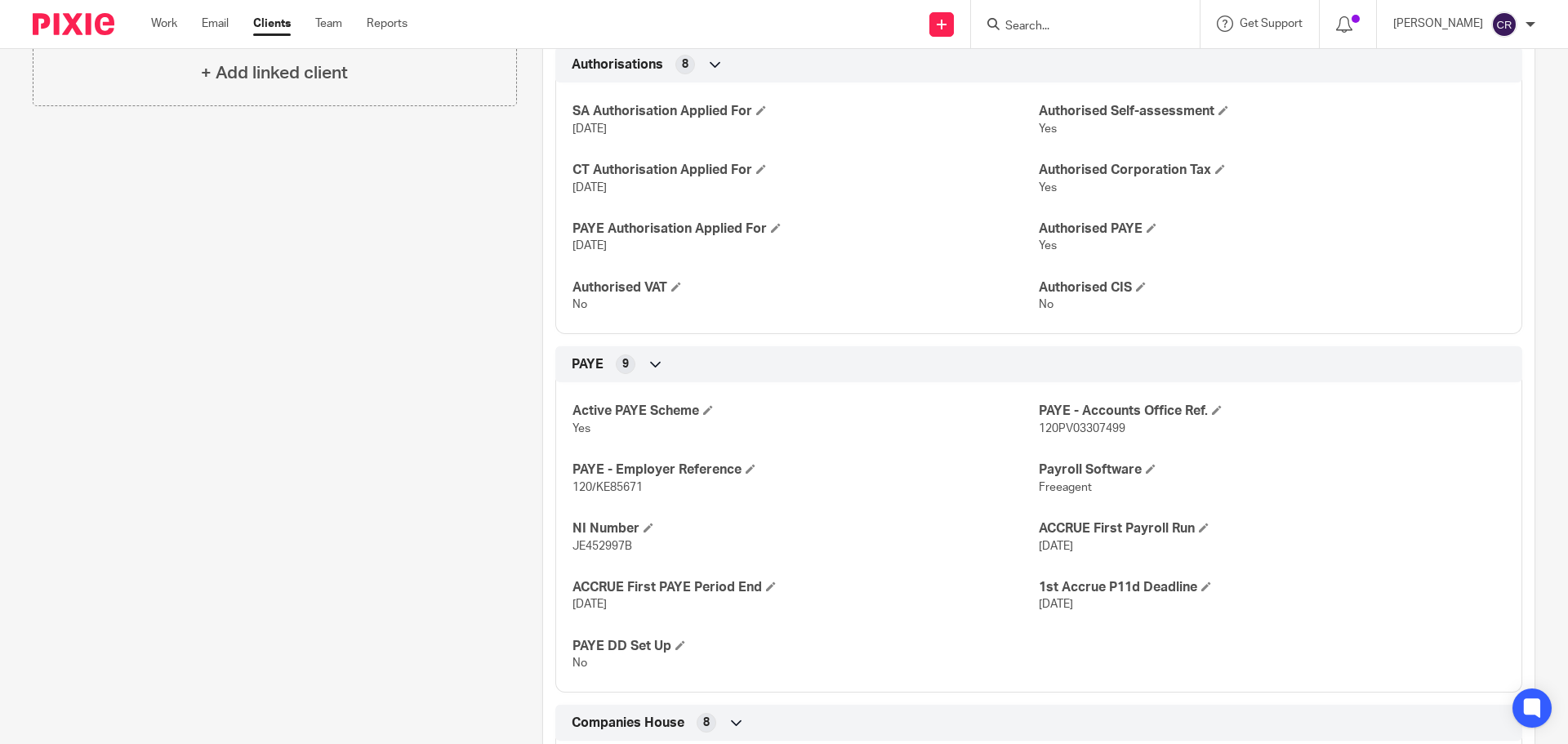
scroll to position [163, 0]
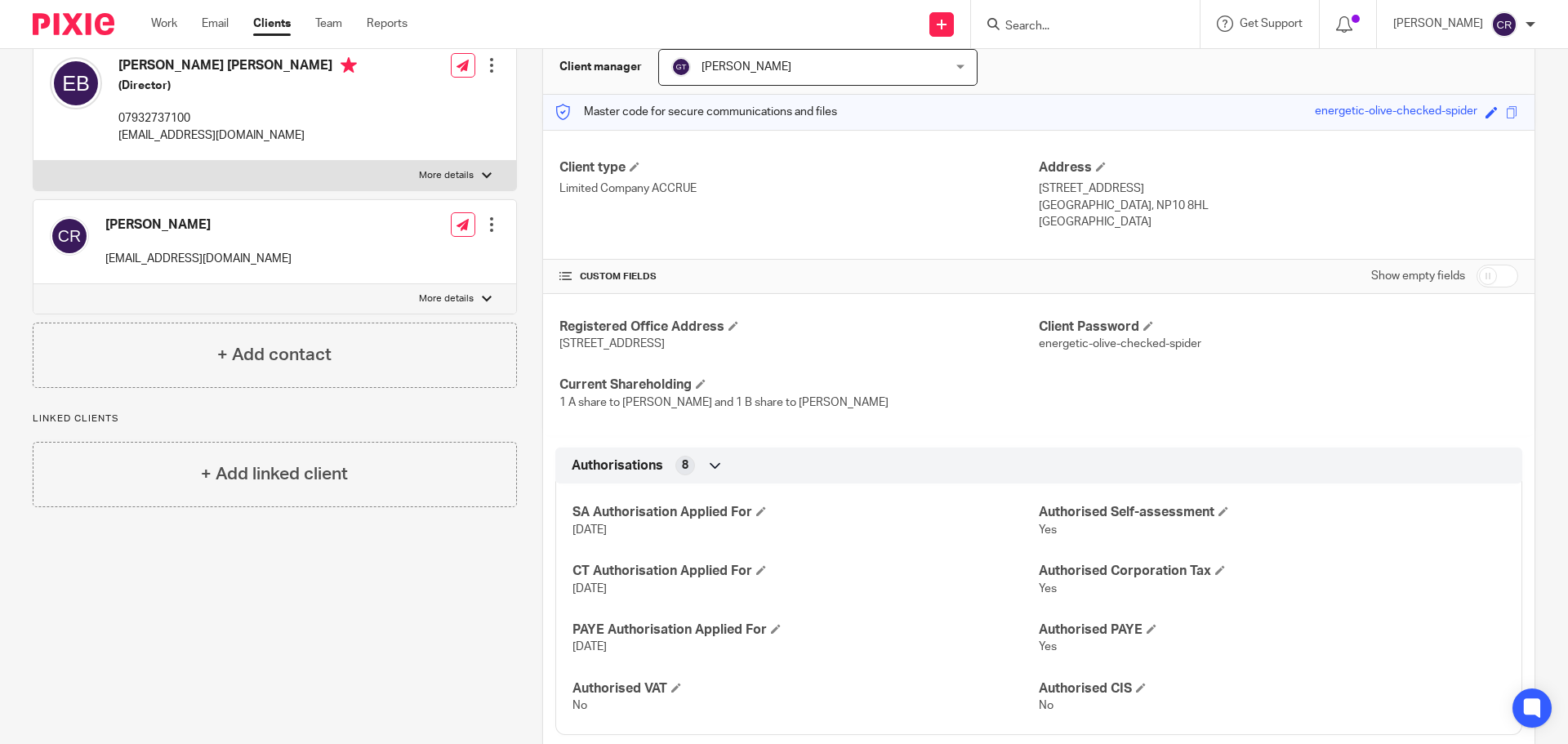
drag, startPoint x: 1474, startPoint y: 279, endPoint x: 1422, endPoint y: 281, distance: 52.0
click at [1477, 279] on input "checkbox" at bounding box center [1498, 276] width 42 height 23
checkbox input "true"
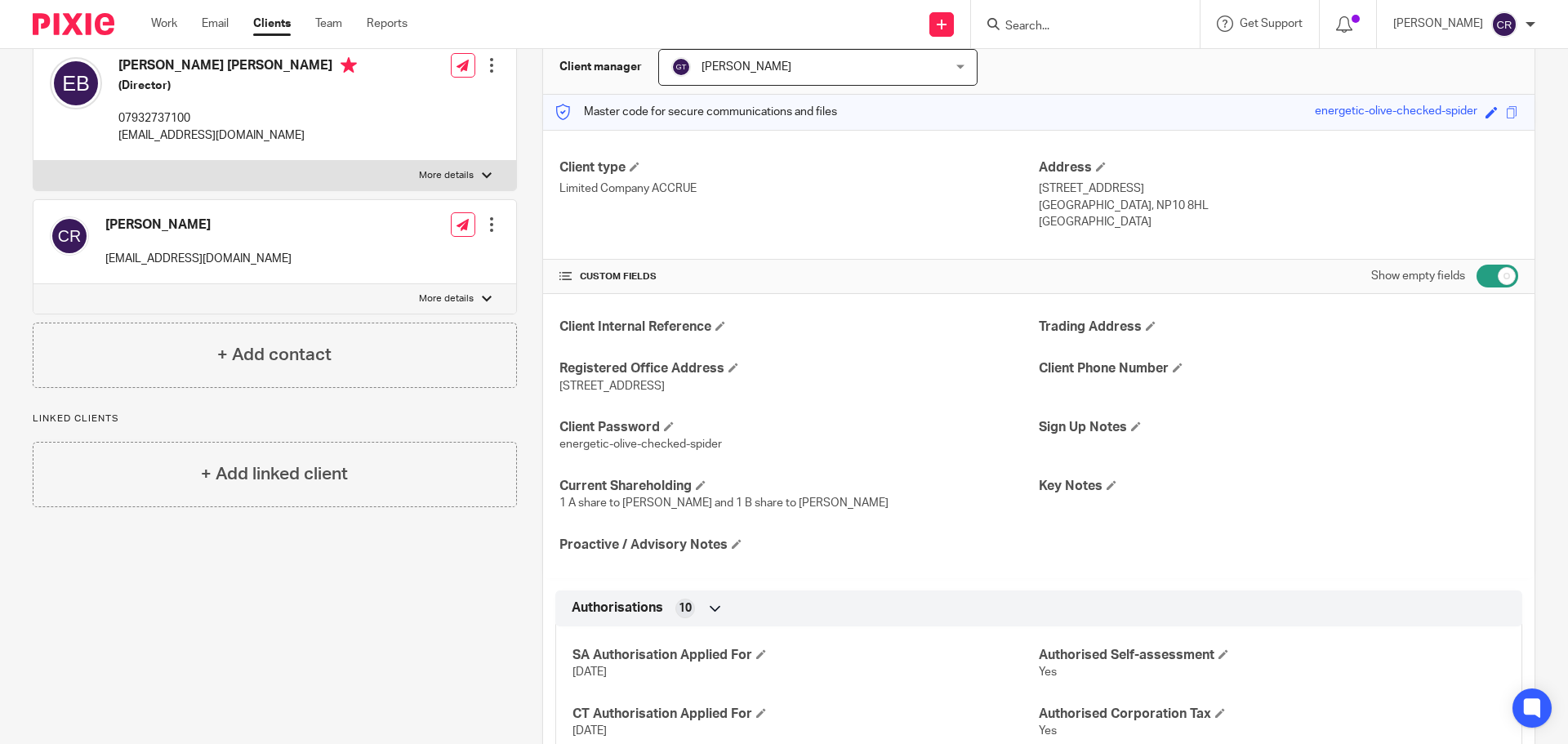
scroll to position [654, 0]
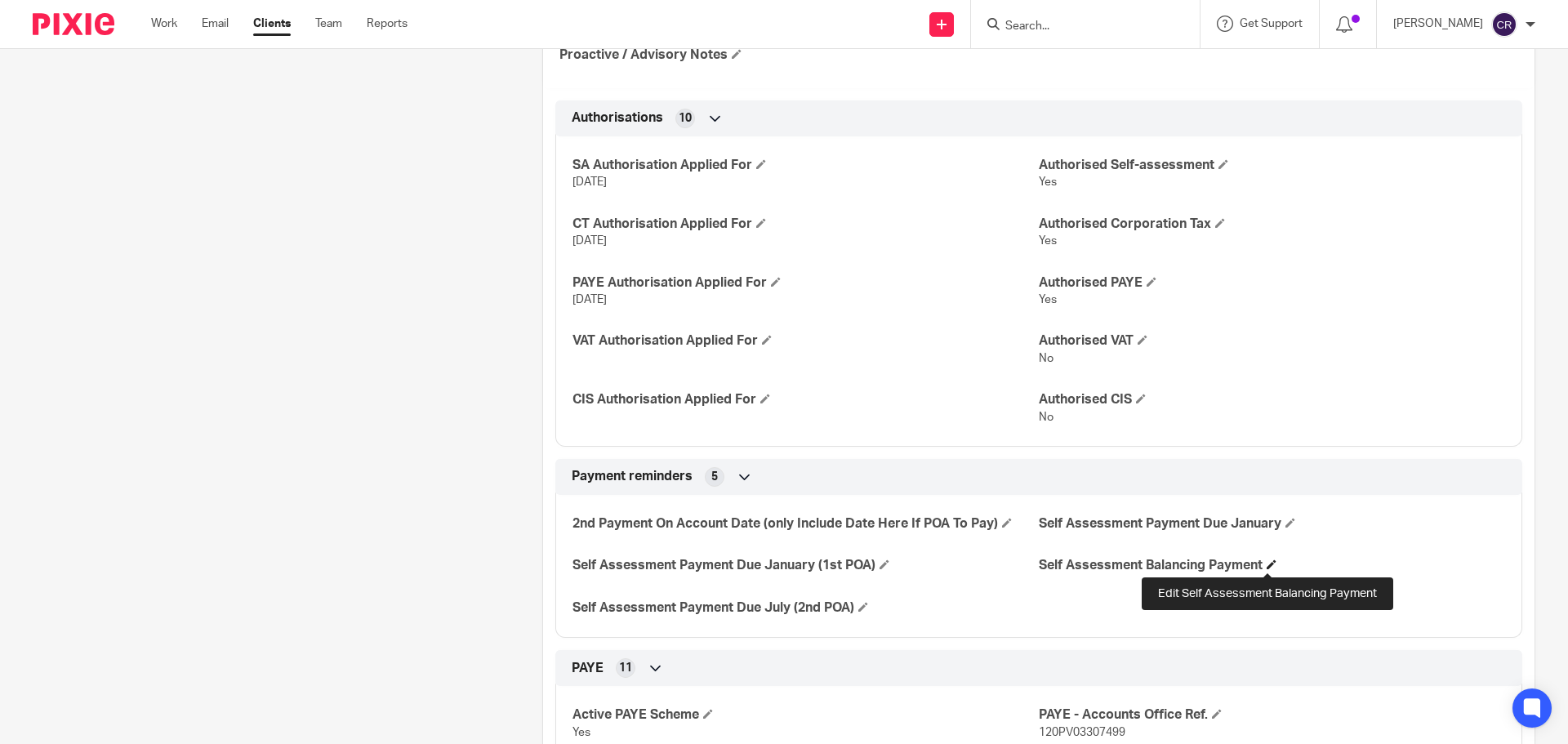
click at [1270, 569] on span at bounding box center [1271, 564] width 10 height 10
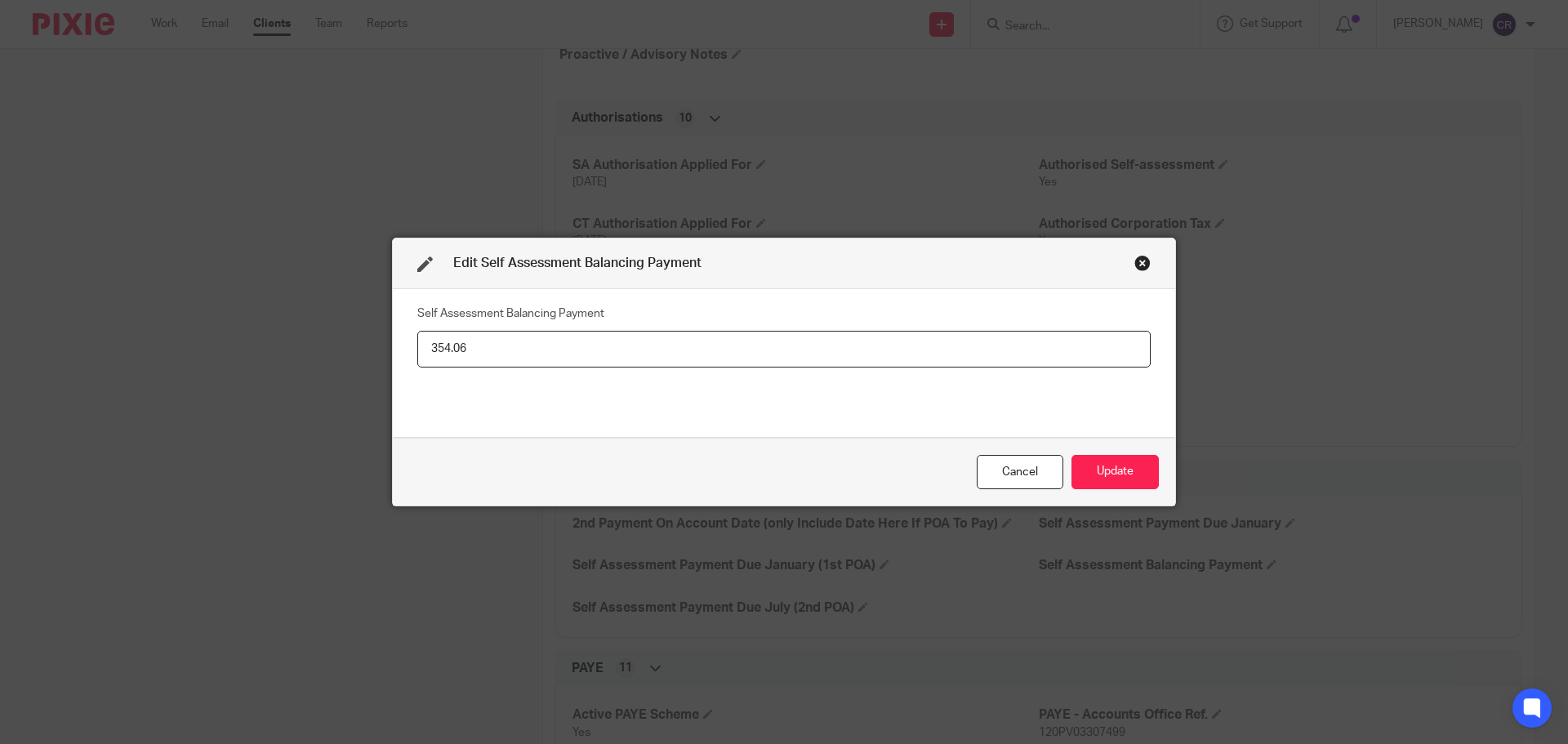
click at [443, 344] on input "354.06" at bounding box center [784, 349] width 733 height 36
type input "354.06"
click at [1107, 473] on button "Update" at bounding box center [1115, 473] width 88 height 36
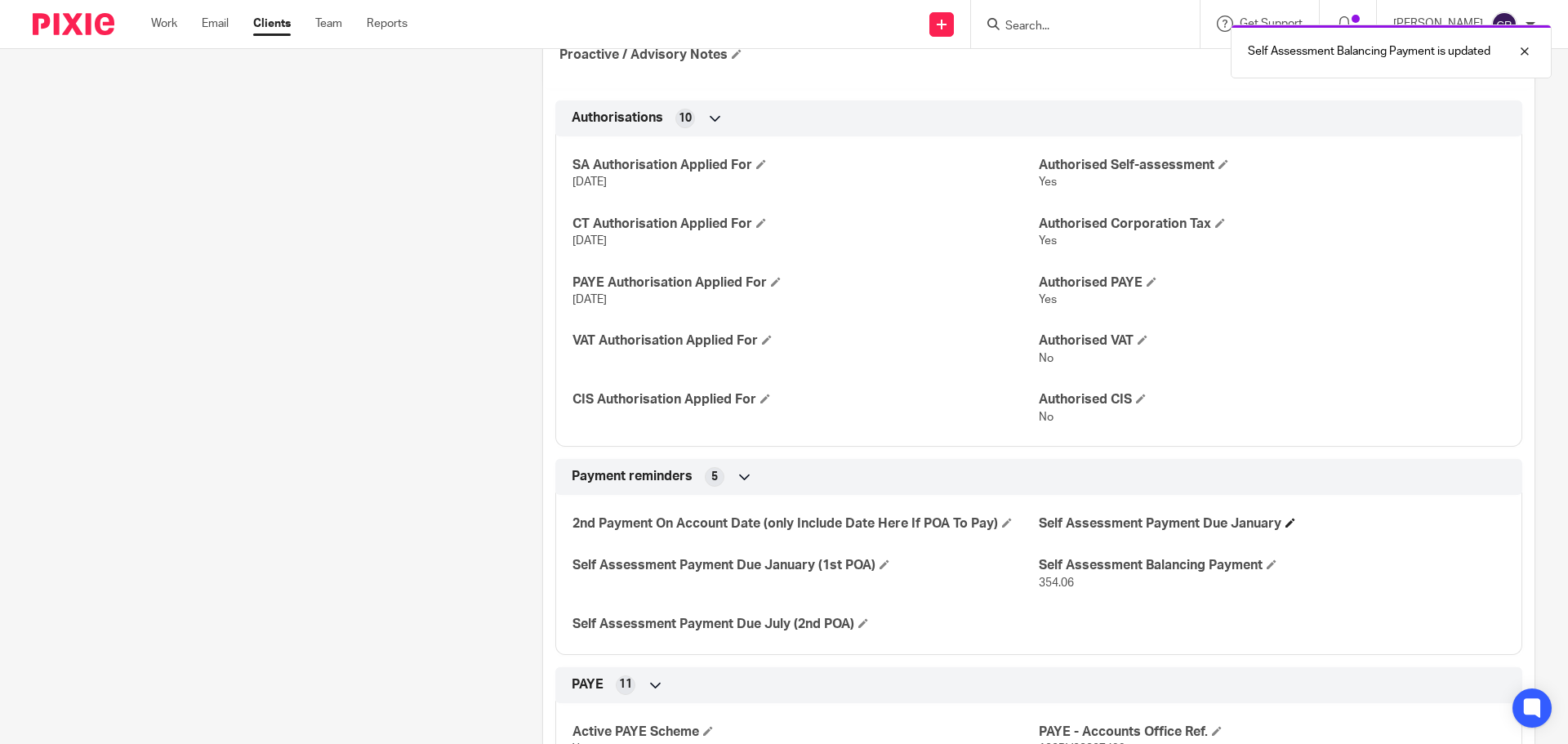
click at [1281, 525] on h4 "Self Assessment Payment Due January" at bounding box center [1272, 525] width 466 height 17
click at [1287, 534] on div "2nd Payment On Account Date (only Include Date Here If POA To Pay) Self Assessm…" at bounding box center [1039, 569] width 967 height 173
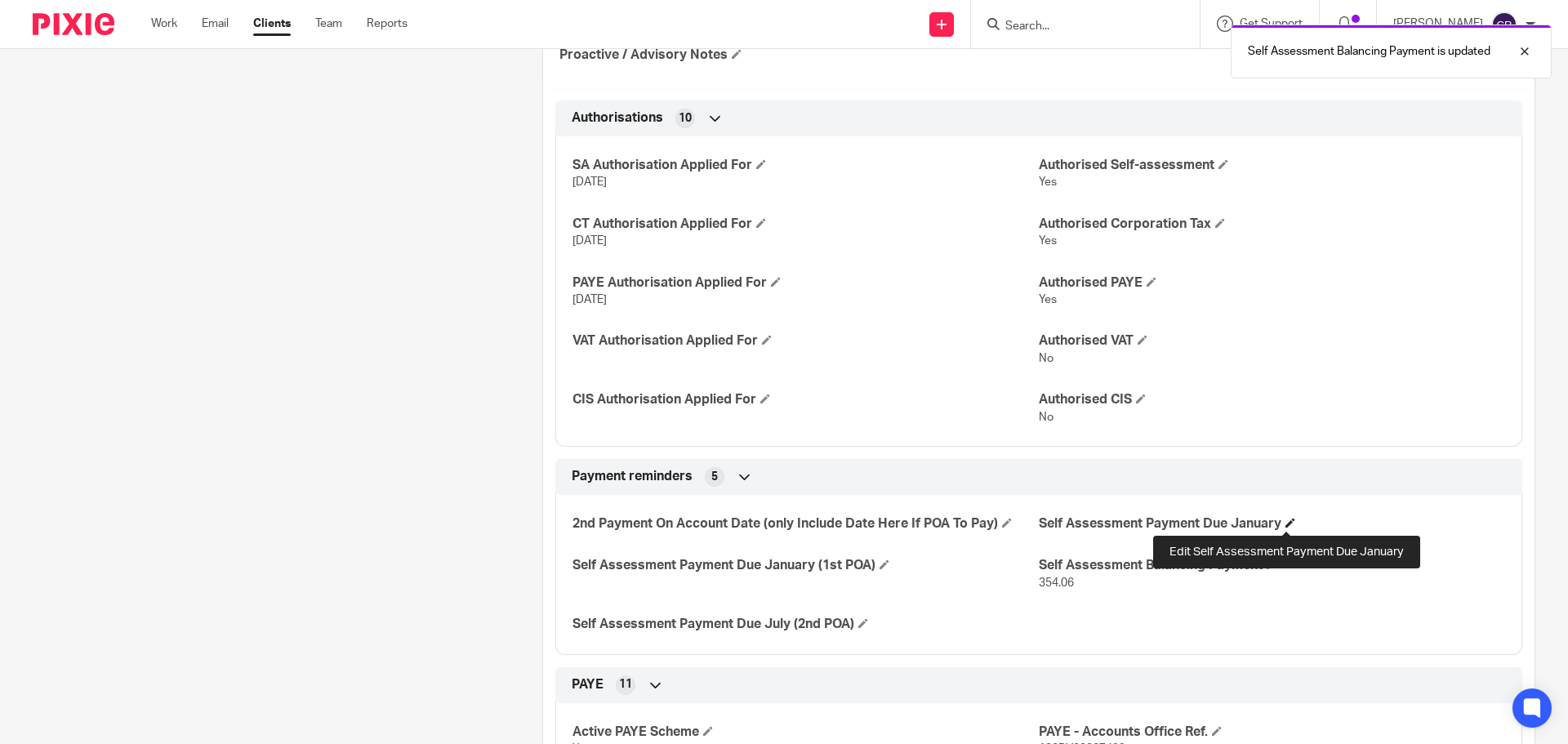
click at [1285, 529] on h4 "Self Assessment Payment Due January" at bounding box center [1272, 525] width 466 height 17
click at [1288, 525] on span at bounding box center [1290, 522] width 10 height 10
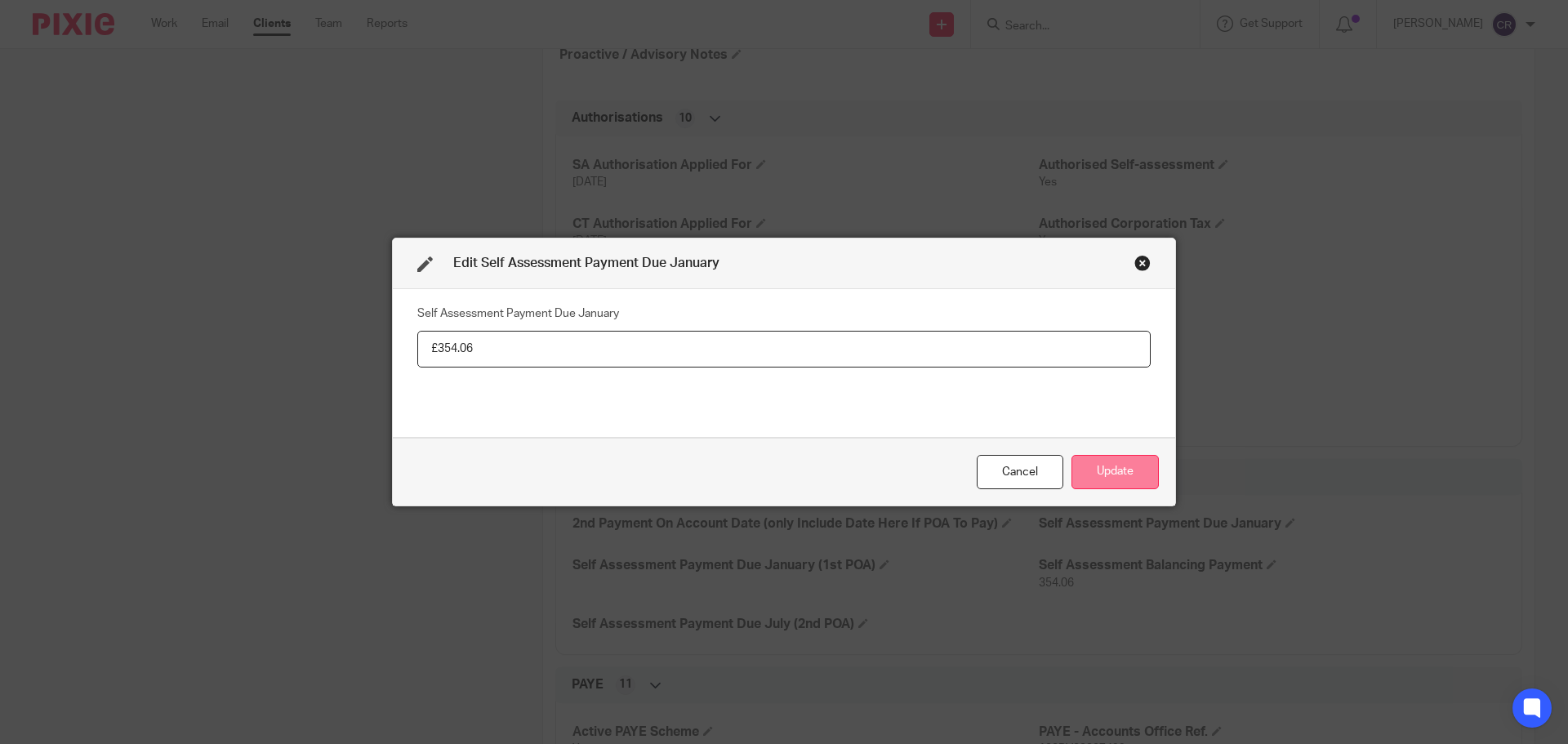
type input "£354.06"
click at [1132, 465] on button "Update" at bounding box center [1115, 473] width 88 height 36
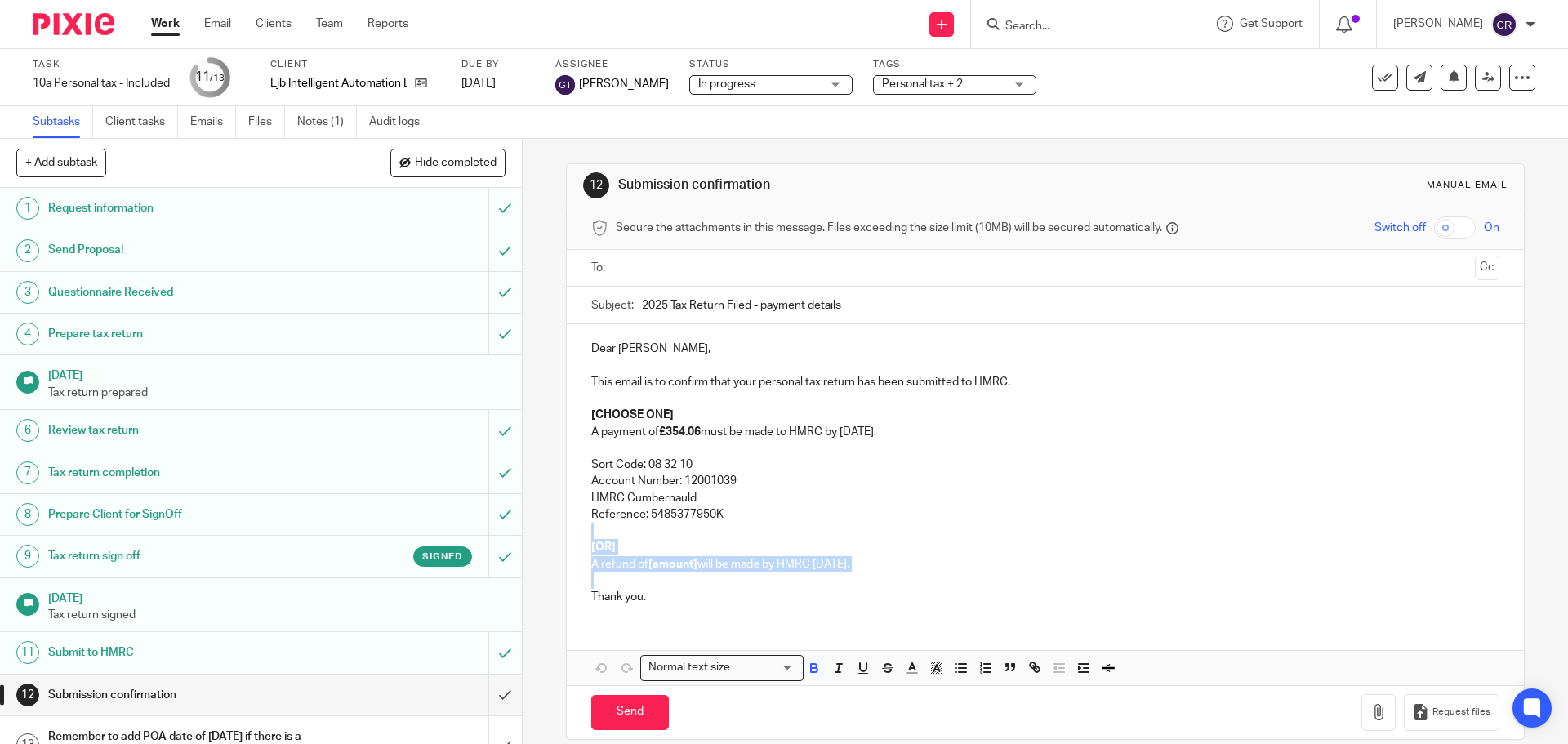
drag, startPoint x: 582, startPoint y: 573, endPoint x: 575, endPoint y: 537, distance: 36.7
click at [575, 537] on div "Dear [PERSON_NAME], This email is to confirm that your personal tax return has …" at bounding box center [1044, 471] width 956 height 293
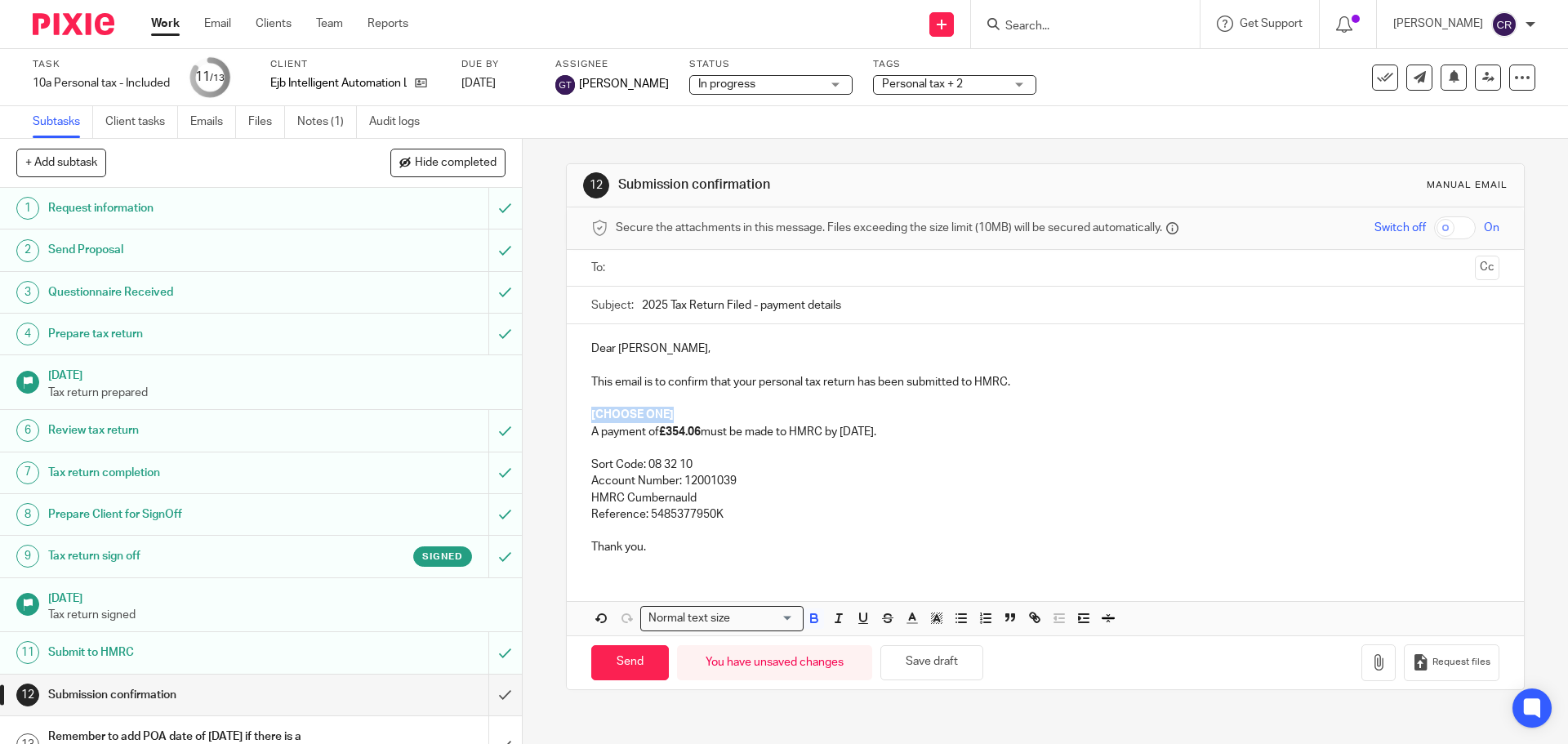
drag, startPoint x: 673, startPoint y: 414, endPoint x: 560, endPoint y: 421, distance: 113.2
click at [567, 420] on div "Dear [PERSON_NAME], This email is to confirm that your personal tax return has …" at bounding box center [1044, 446] width 956 height 244
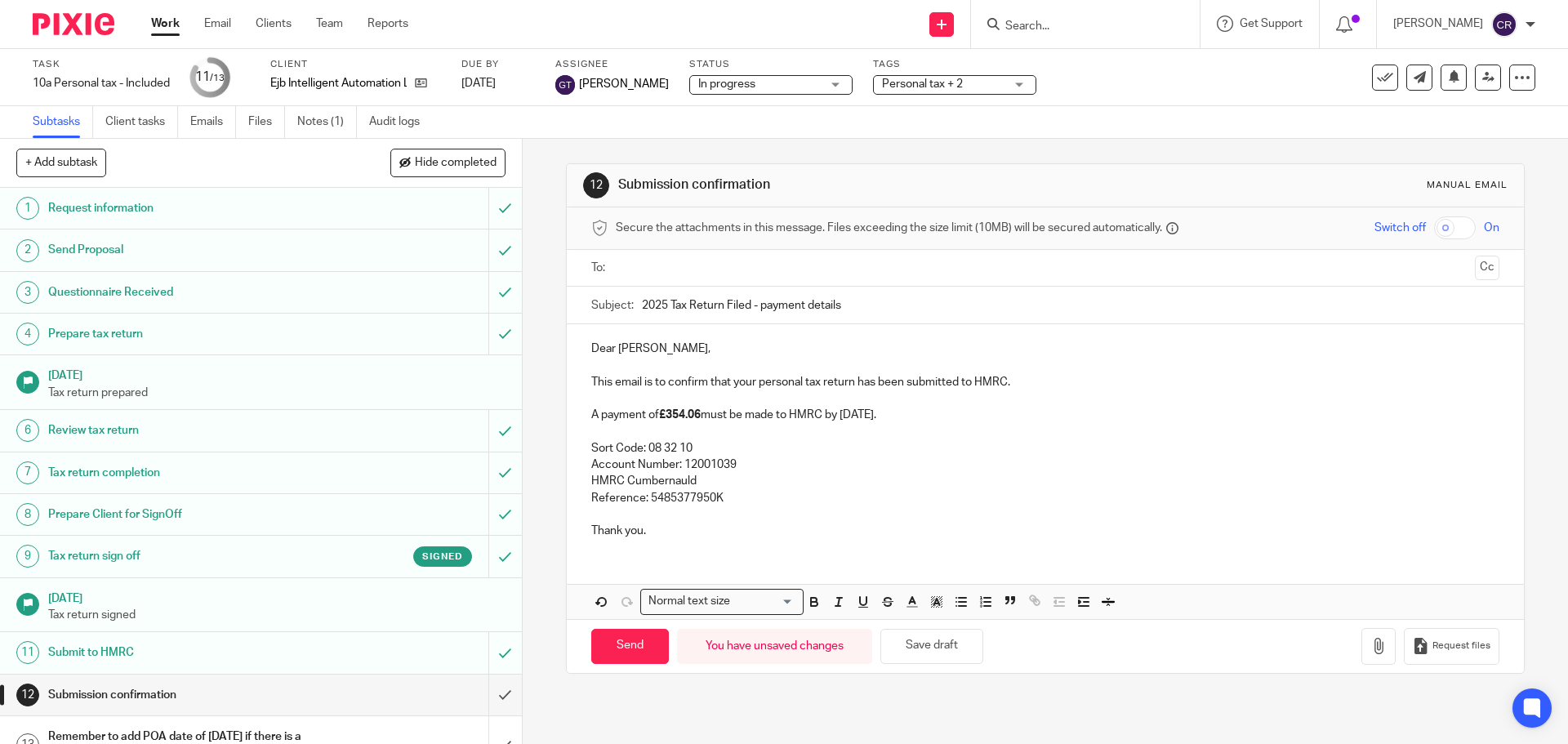
click at [643, 262] on input "text" at bounding box center [1044, 269] width 846 height 19
click at [639, 649] on input "Send" at bounding box center [630, 649] width 78 height 36
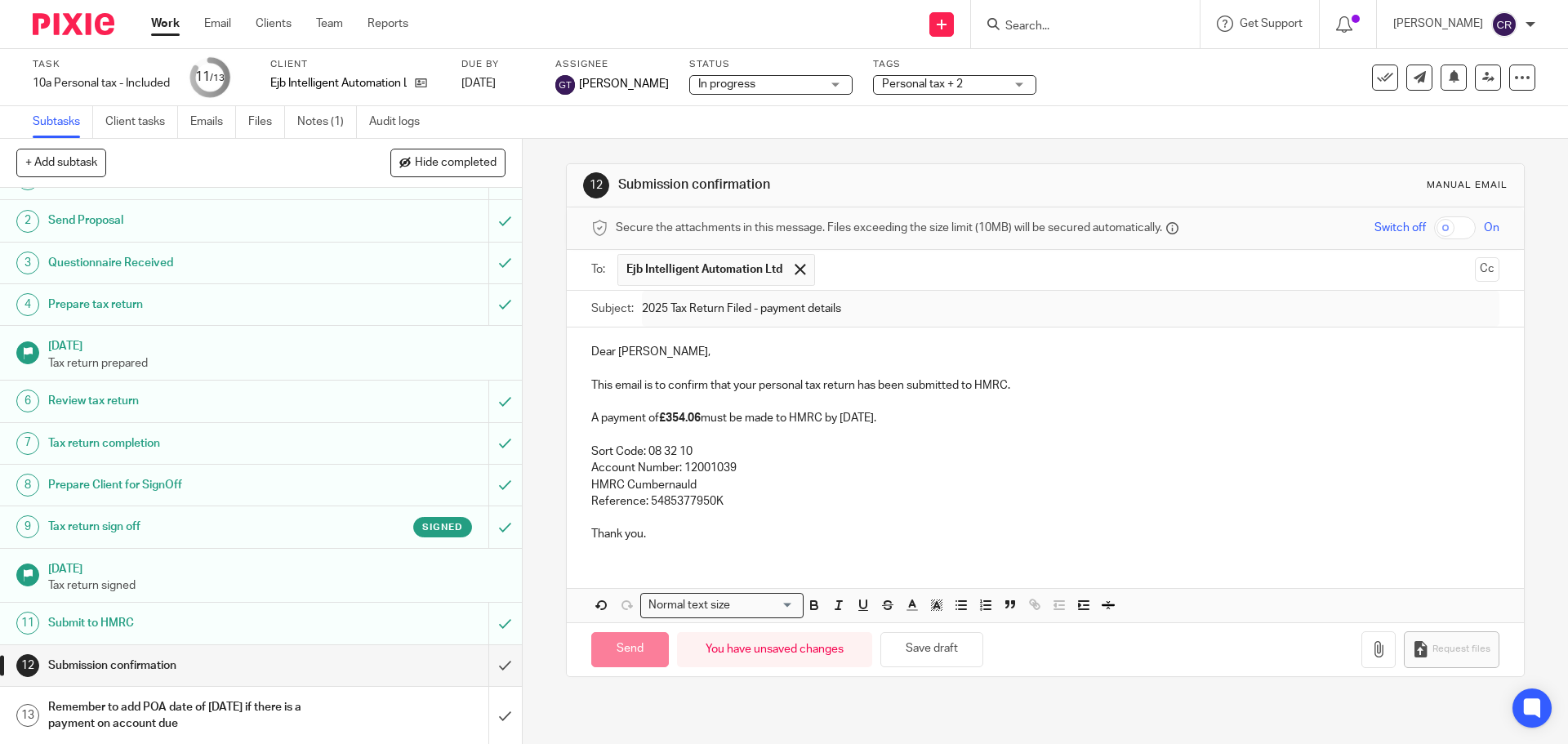
scroll to position [31, 0]
click at [491, 719] on input "submit" at bounding box center [261, 715] width 522 height 58
type input "Sent"
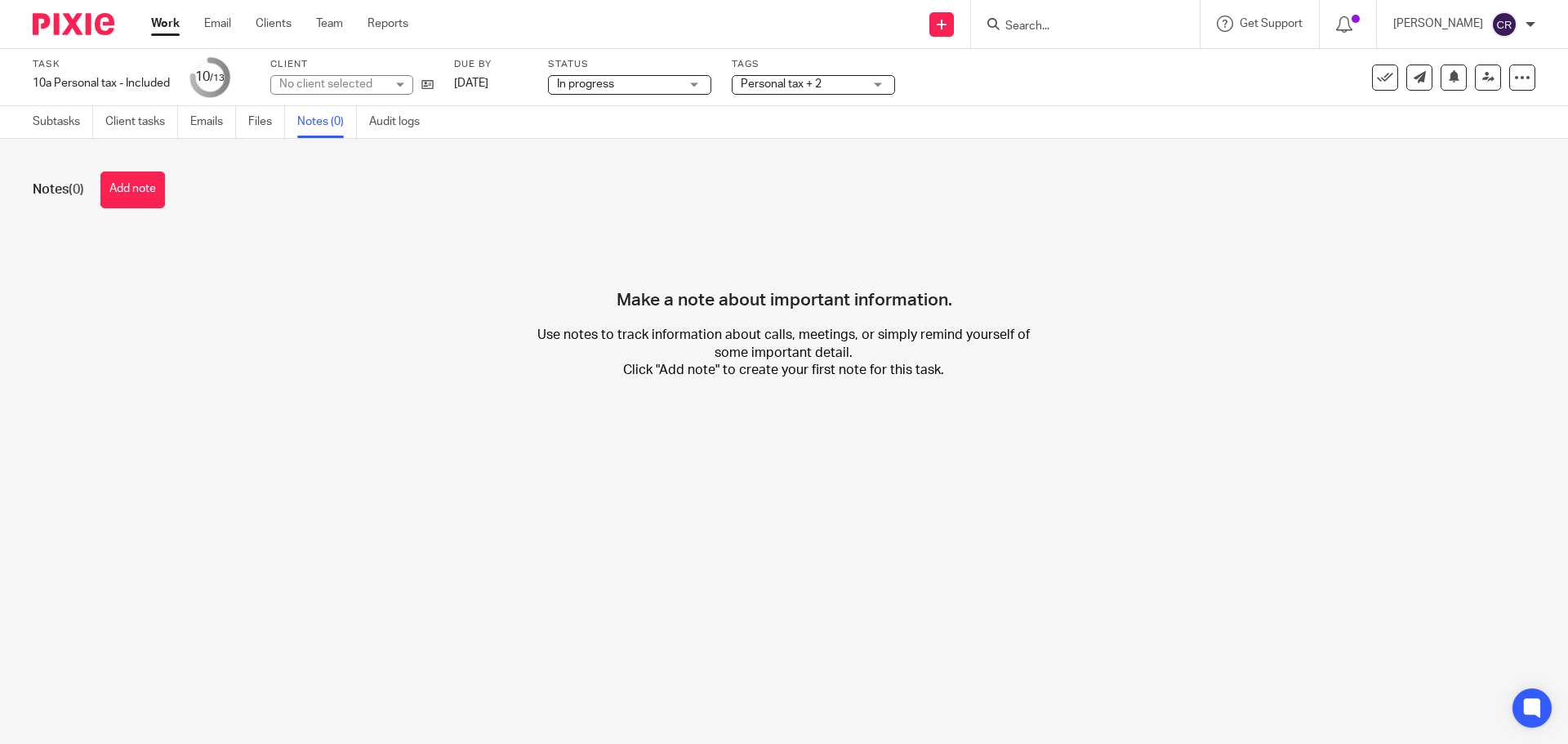
drag, startPoint x: 134, startPoint y: 190, endPoint x: 702, endPoint y: 327, distance: 584.3
click at [161, 192] on button "Add note" at bounding box center [133, 190] width 64 height 36
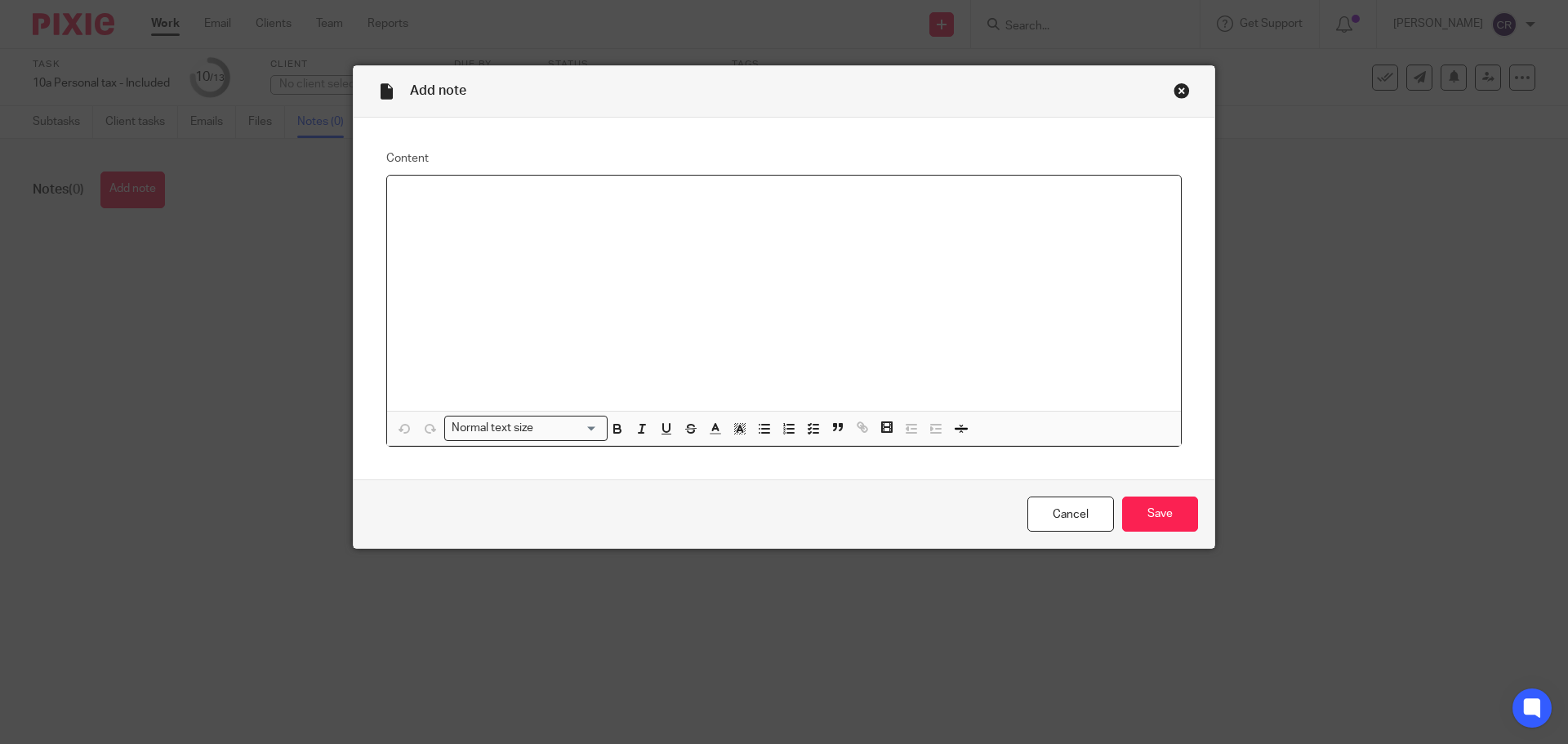
click at [814, 323] on div at bounding box center [784, 293] width 794 height 235
click at [1156, 502] on input "Save" at bounding box center [1161, 514] width 76 height 36
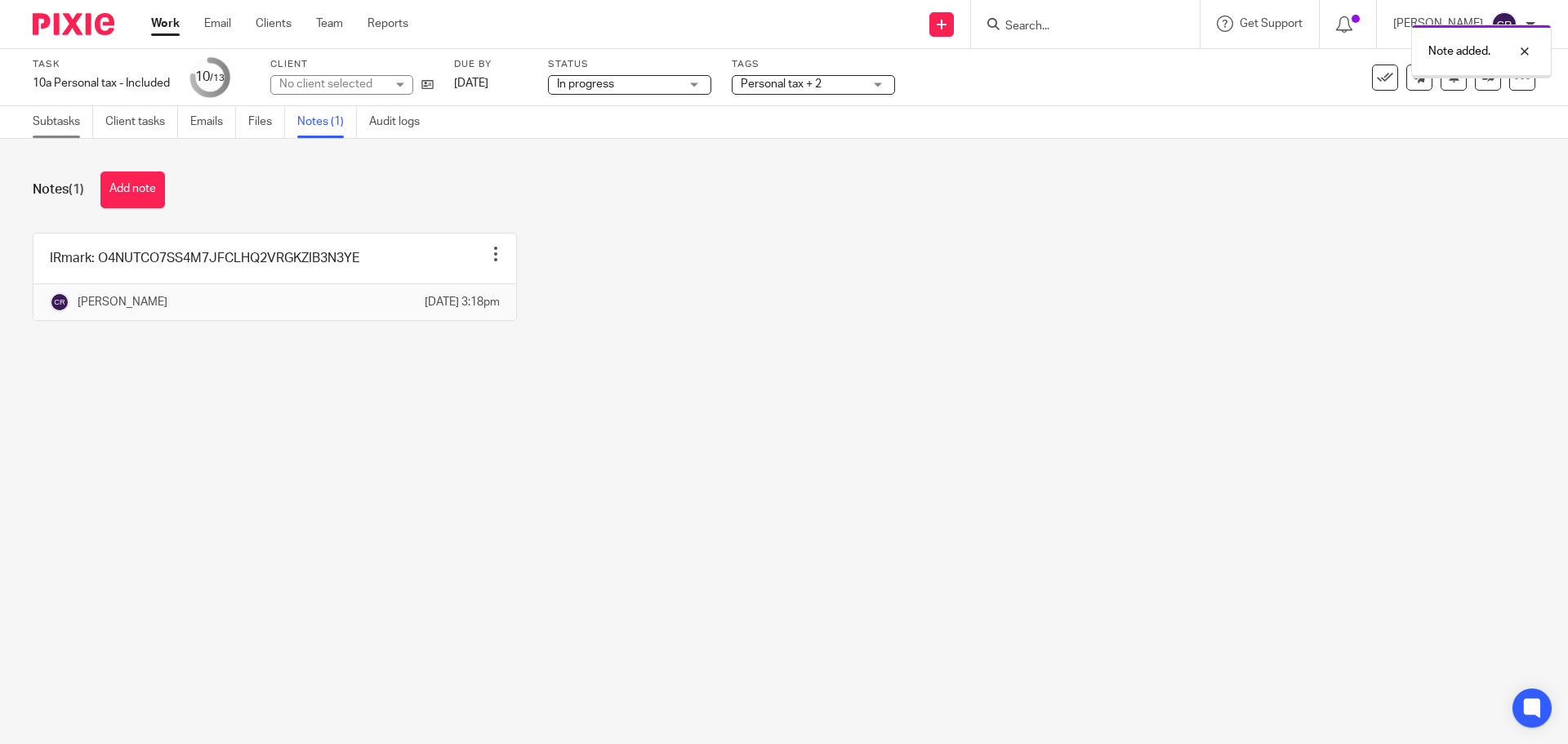
drag, startPoint x: 0, startPoint y: 0, endPoint x: 68, endPoint y: 124, distance: 141.4
click at [68, 124] on link "Subtasks" at bounding box center [63, 121] width 61 height 32
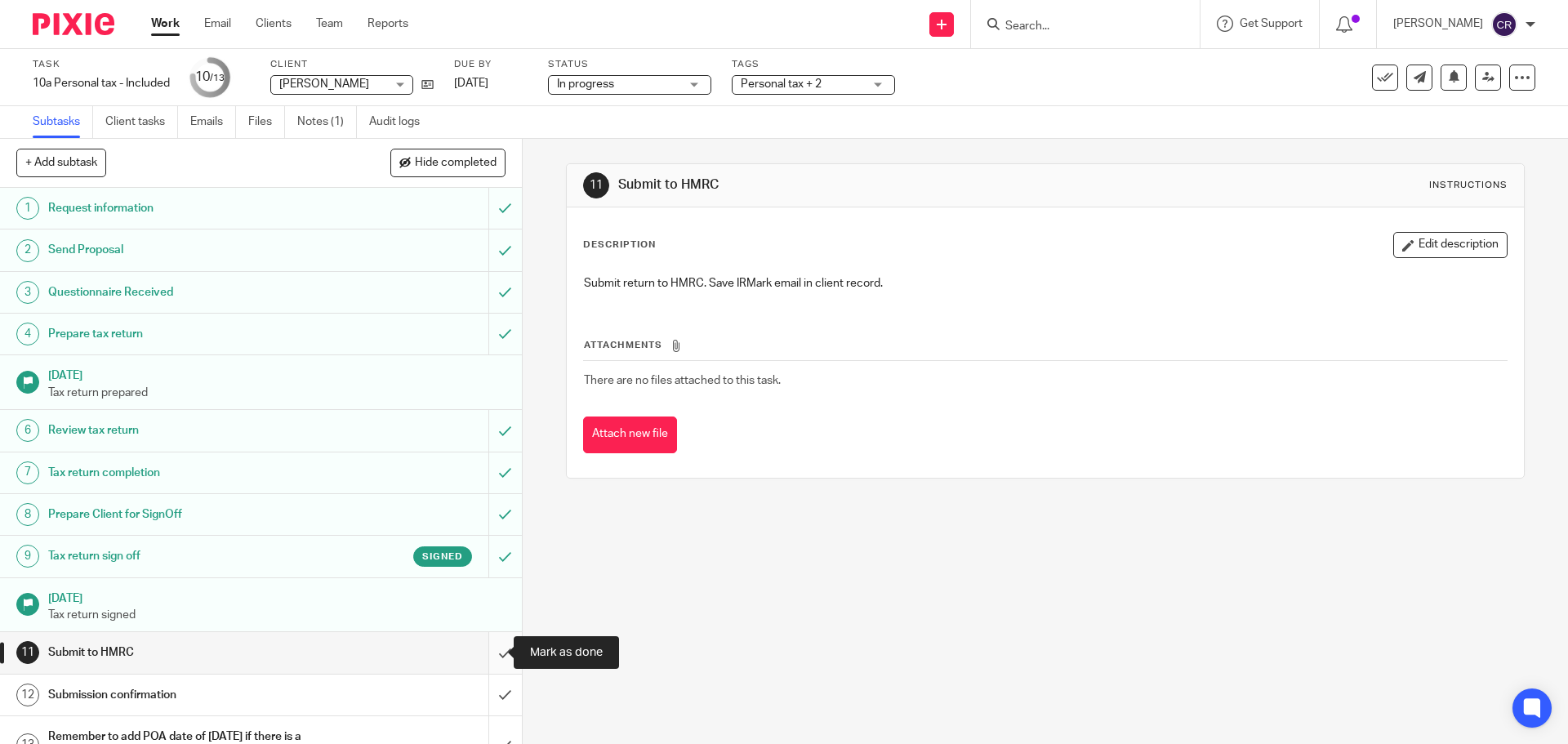
click at [498, 653] on input "submit" at bounding box center [261, 652] width 522 height 41
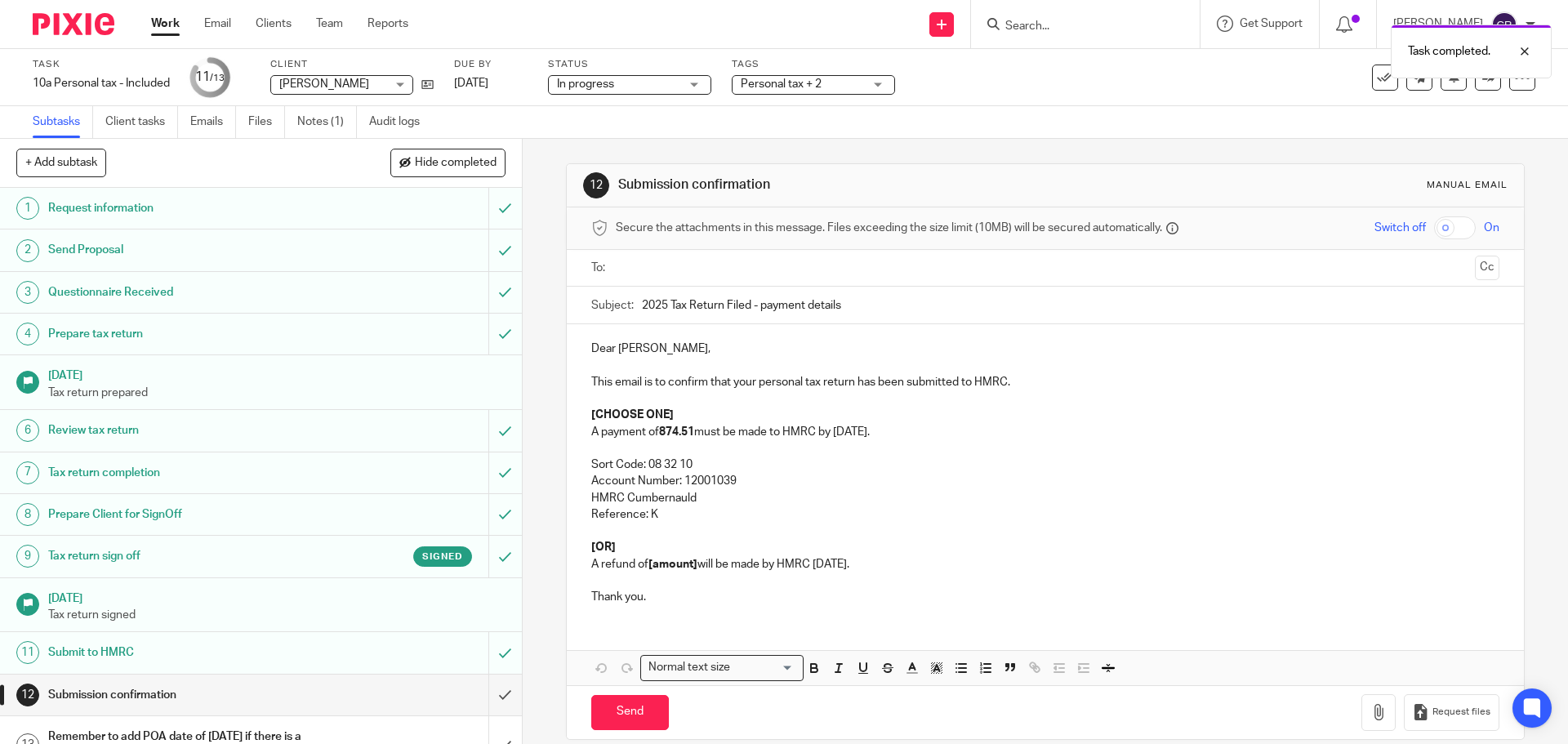
click at [657, 432] on p "A payment of 874.51 must be made to HMRC by [DATE]." at bounding box center [1044, 432] width 908 height 16
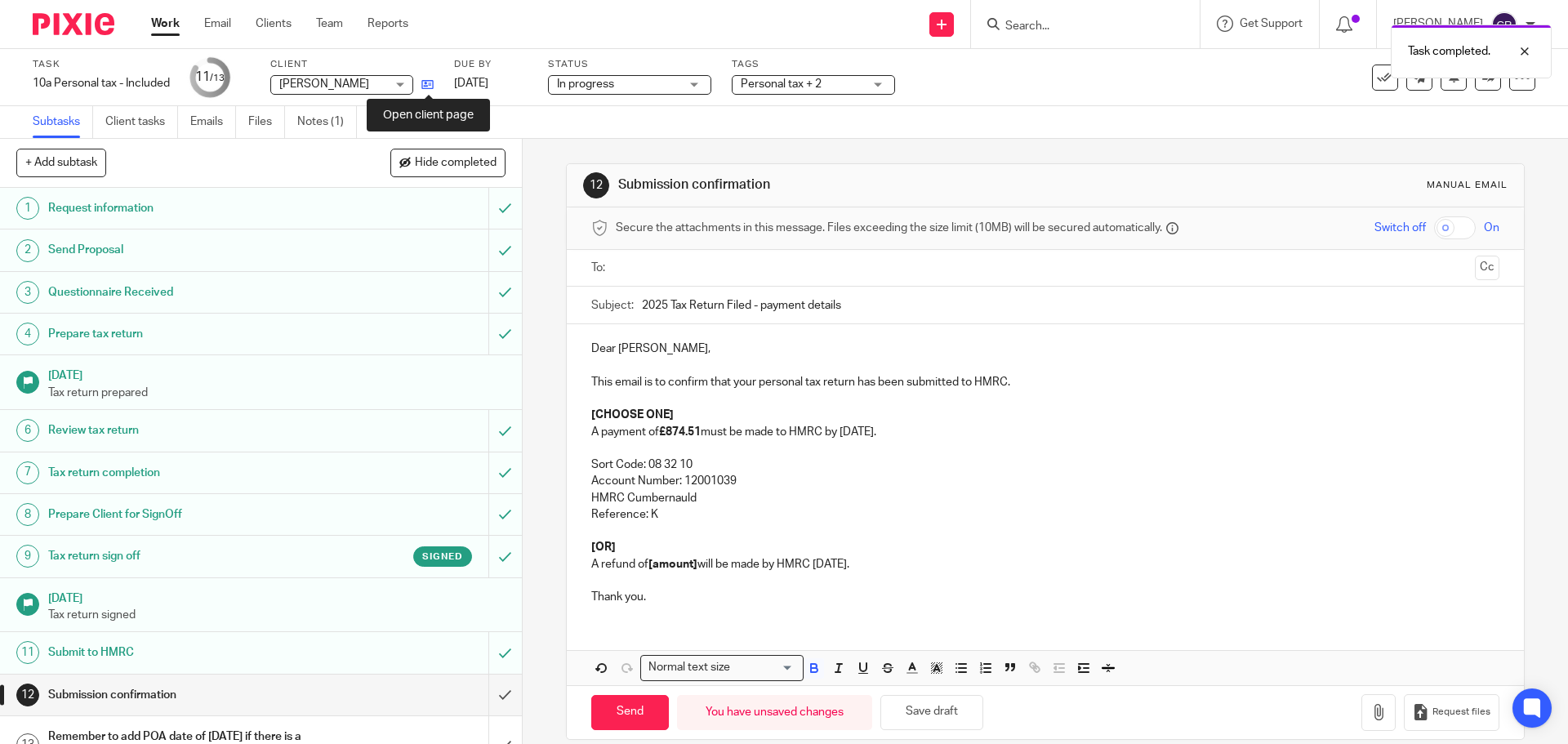
click at [426, 89] on icon at bounding box center [427, 84] width 12 height 12
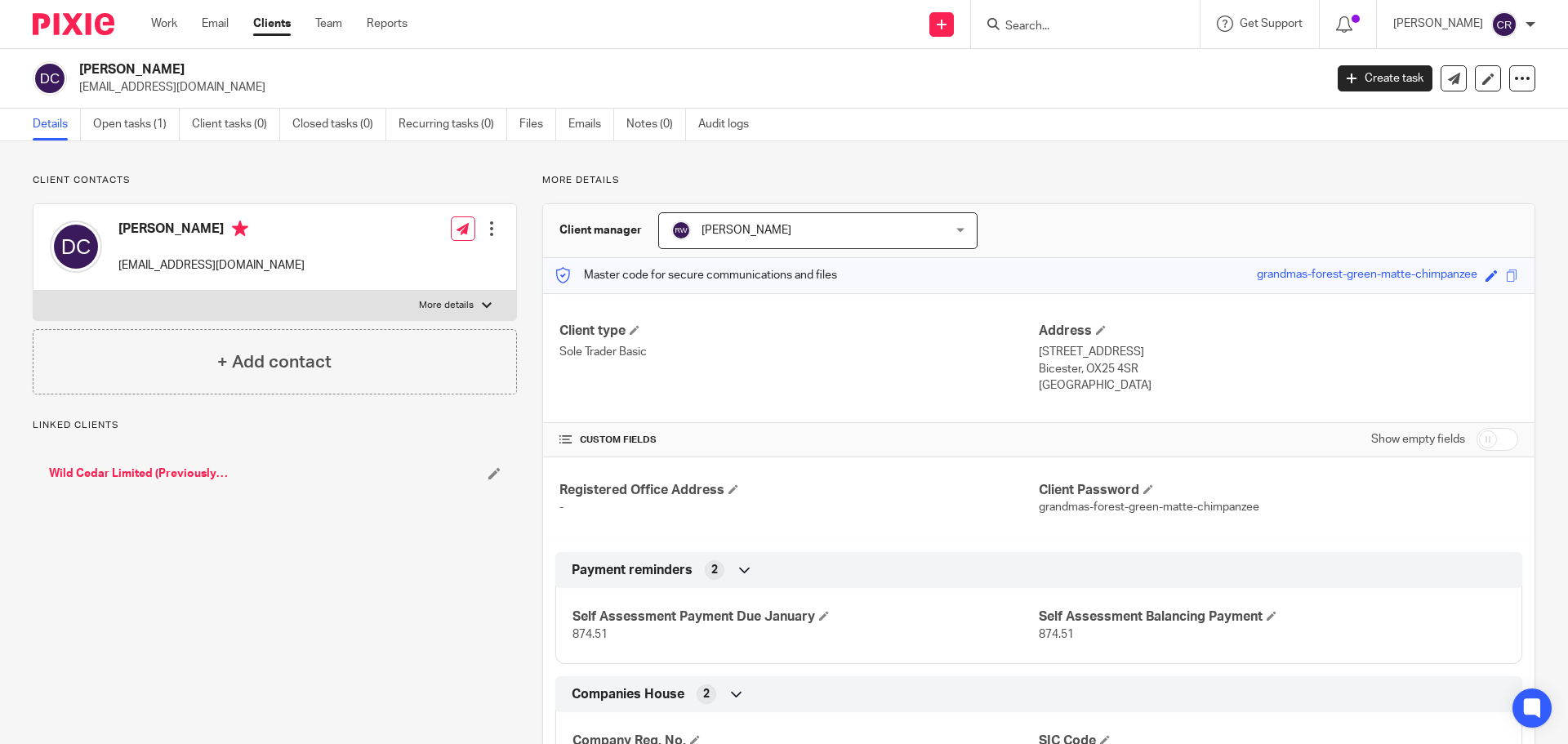
click at [150, 472] on link "Wild Cedar Limited (Previously Your Virtual CFO Ltd)" at bounding box center [140, 473] width 180 height 16
click at [1477, 436] on input "checkbox" at bounding box center [1498, 440] width 42 height 23
checkbox input "true"
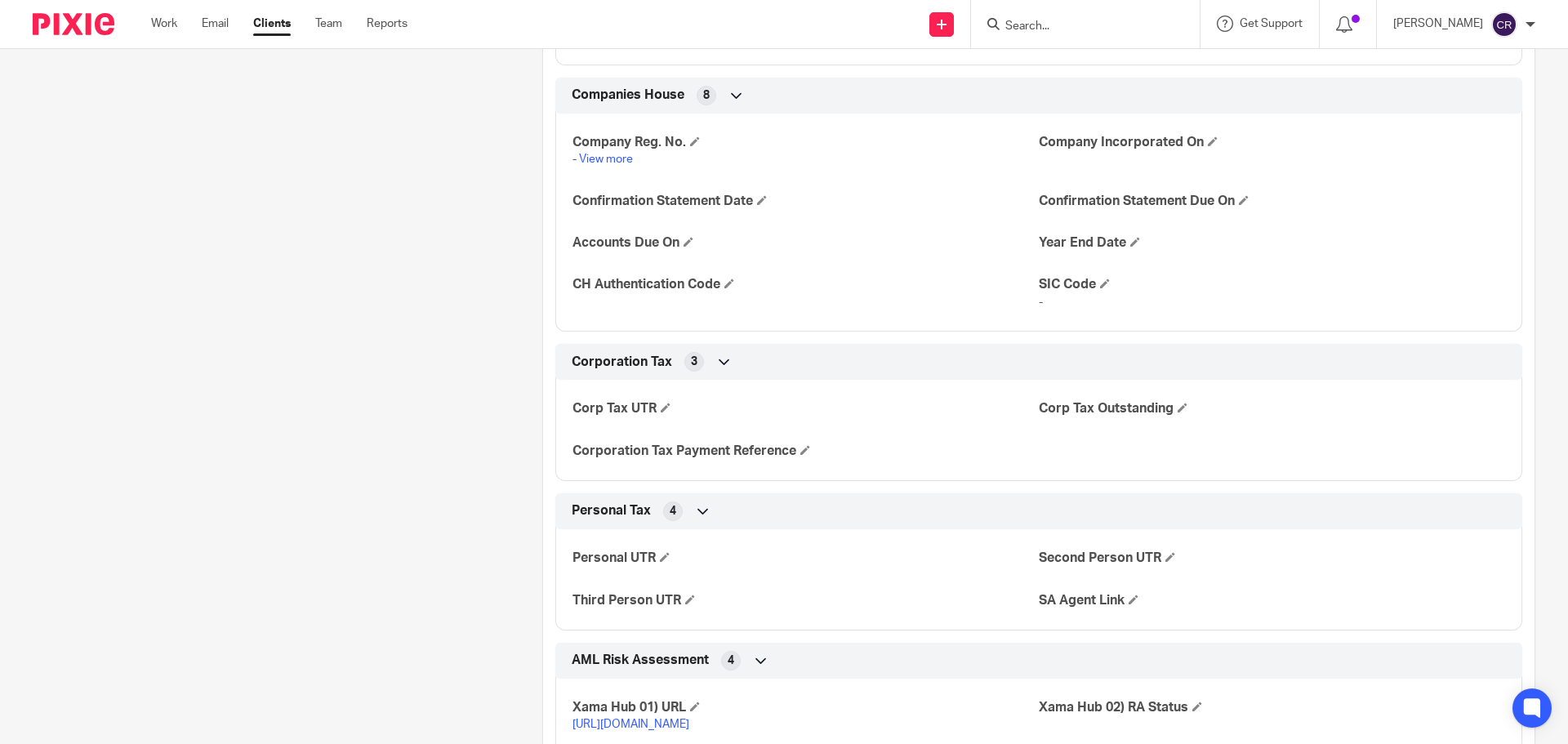
scroll to position [1879, 0]
click at [667, 550] on h4 "Personal UTR" at bounding box center [806, 557] width 466 height 17
click at [663, 558] on span at bounding box center [664, 555] width 10 height 10
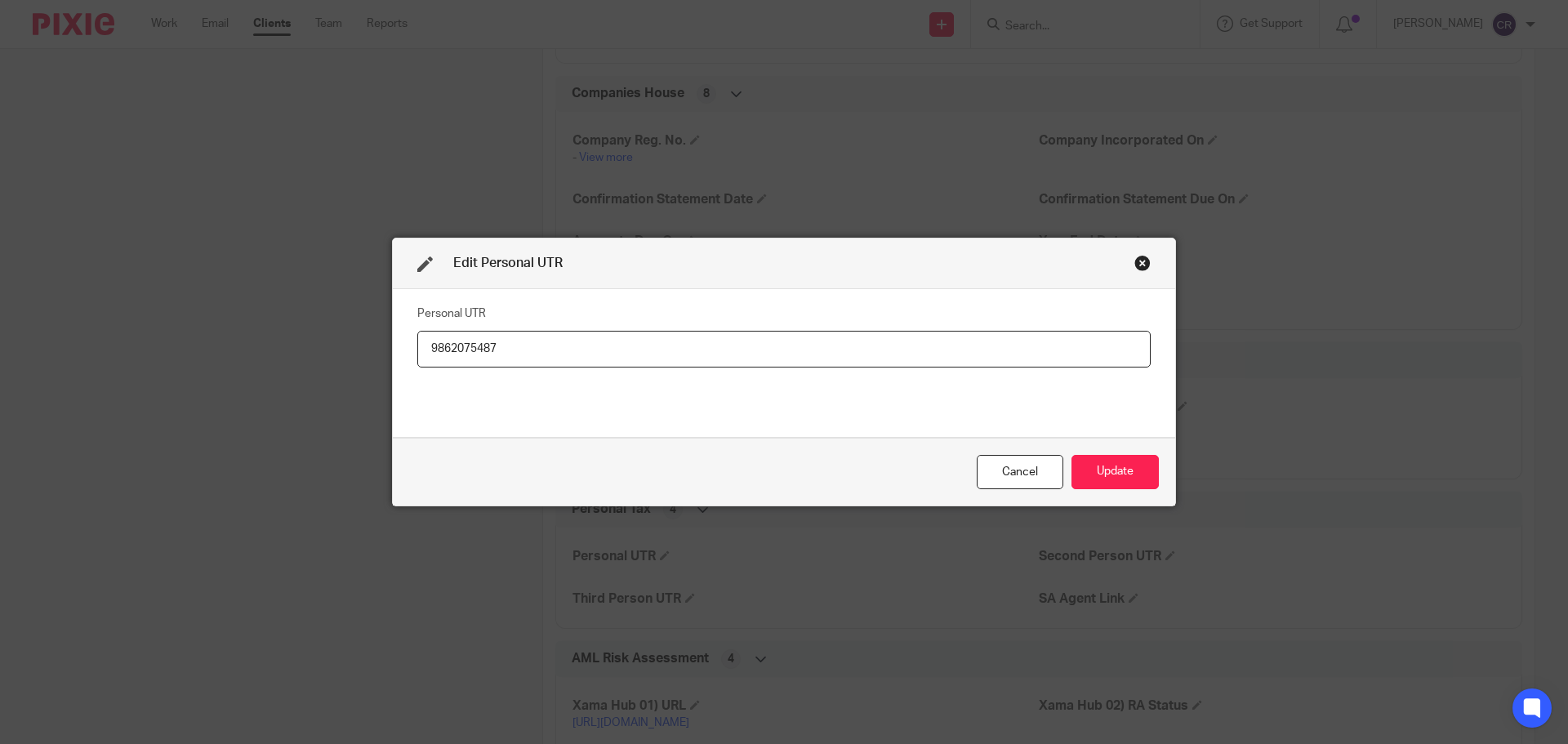
type input "9862075487"
click at [1129, 452] on div "Cancel Update" at bounding box center [784, 472] width 783 height 69
click at [1126, 474] on button "Update" at bounding box center [1115, 473] width 88 height 36
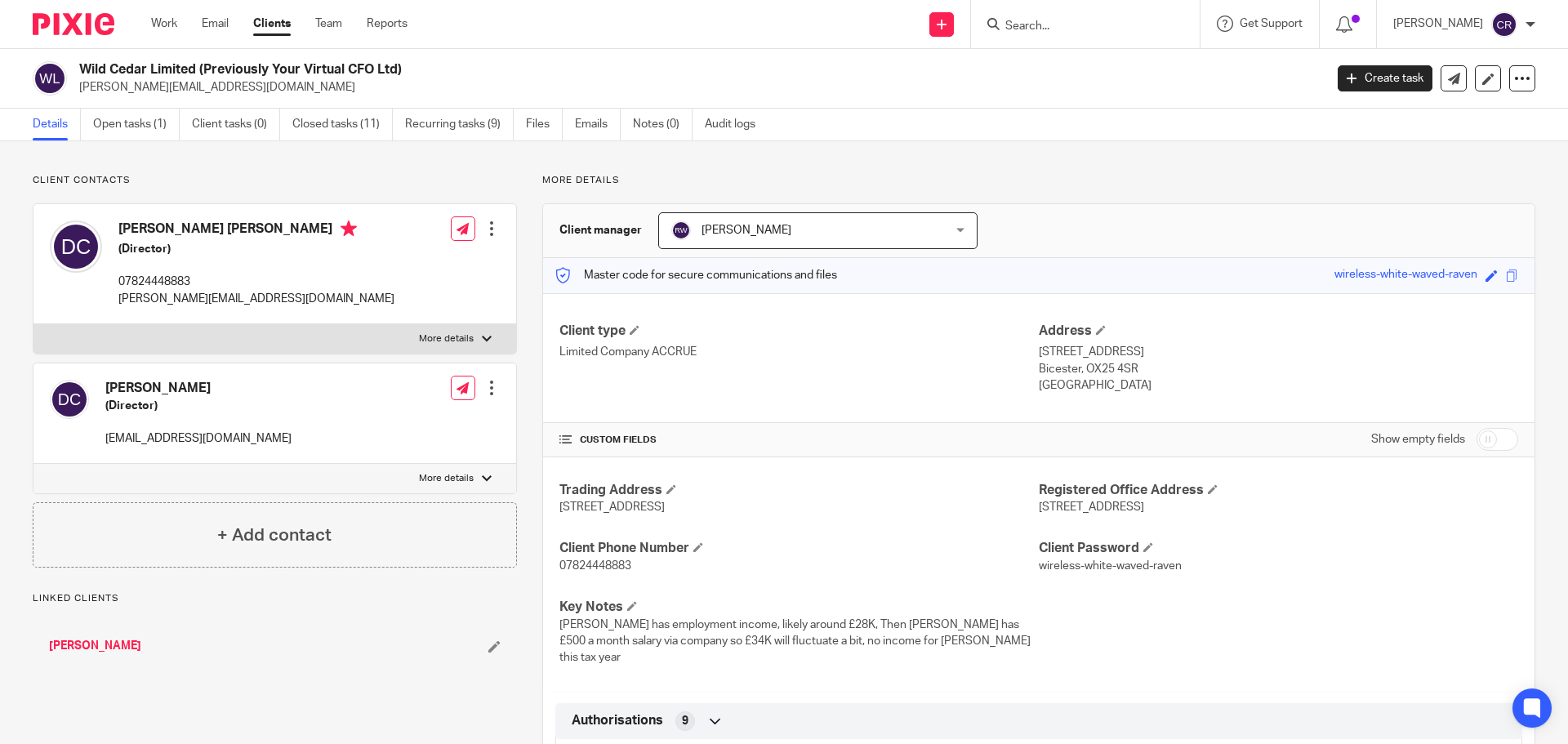
click at [332, 477] on label "More details" at bounding box center [275, 479] width 483 height 29
click at [34, 464] on input "More details" at bounding box center [33, 463] width 1 height 1
checkbox input "true"
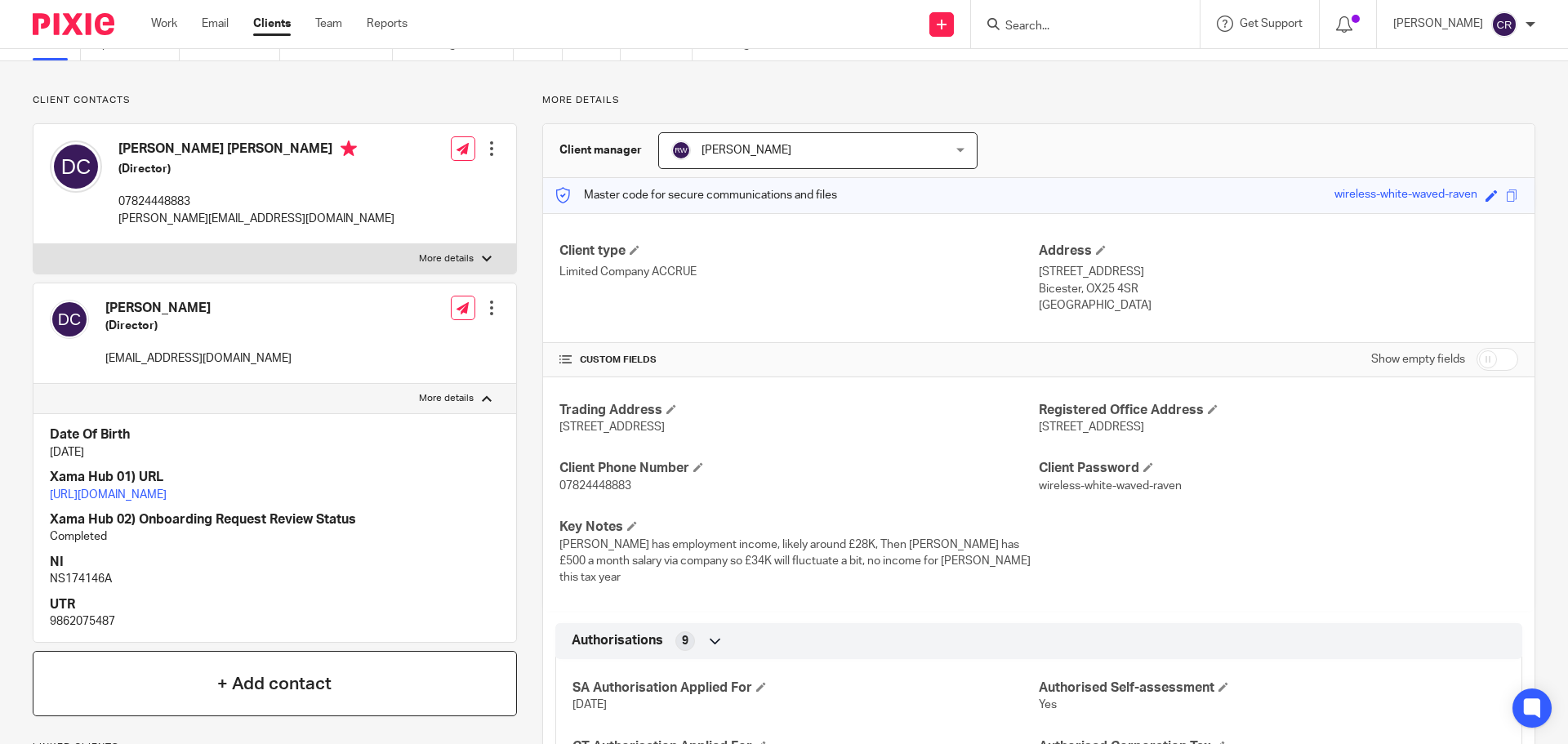
scroll to position [82, 0]
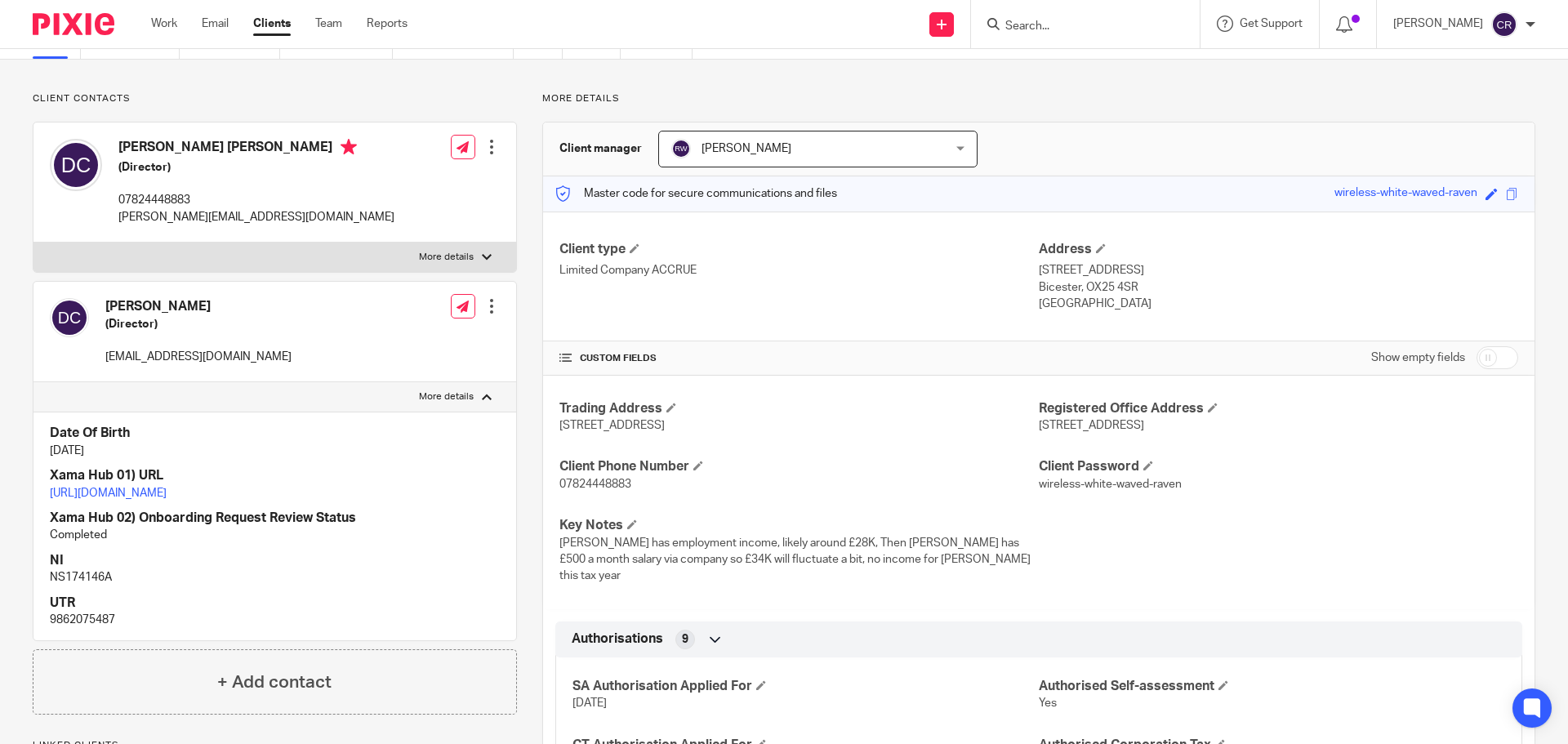
click at [97, 629] on p "9862075487" at bounding box center [274, 620] width 450 height 16
copy p "9862075487"
click at [1050, 20] on form at bounding box center [1090, 24] width 174 height 21
click at [1051, 22] on input "Search" at bounding box center [1077, 27] width 147 height 15
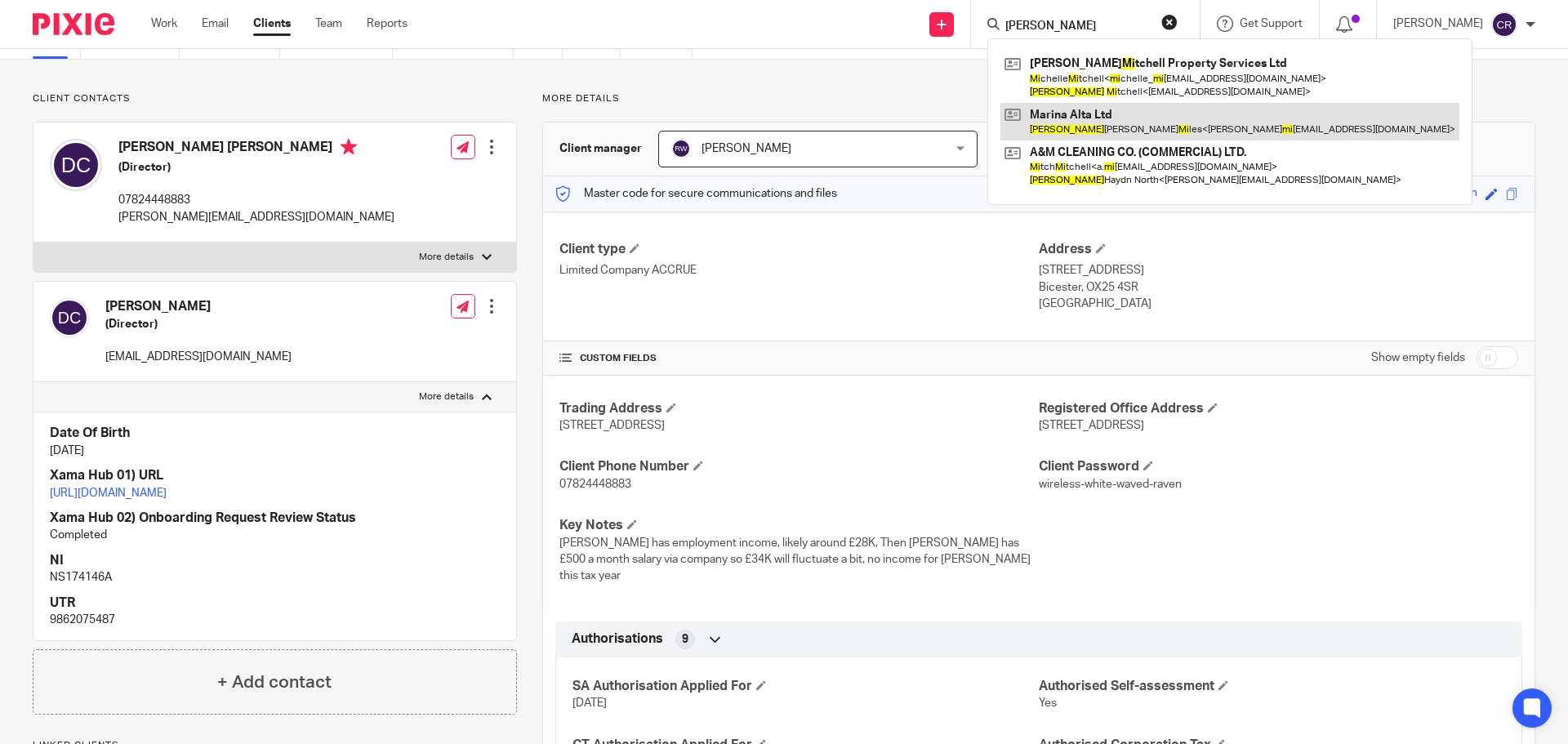
type input "jonathan mi"
click at [1109, 113] on link at bounding box center [1230, 121] width 459 height 37
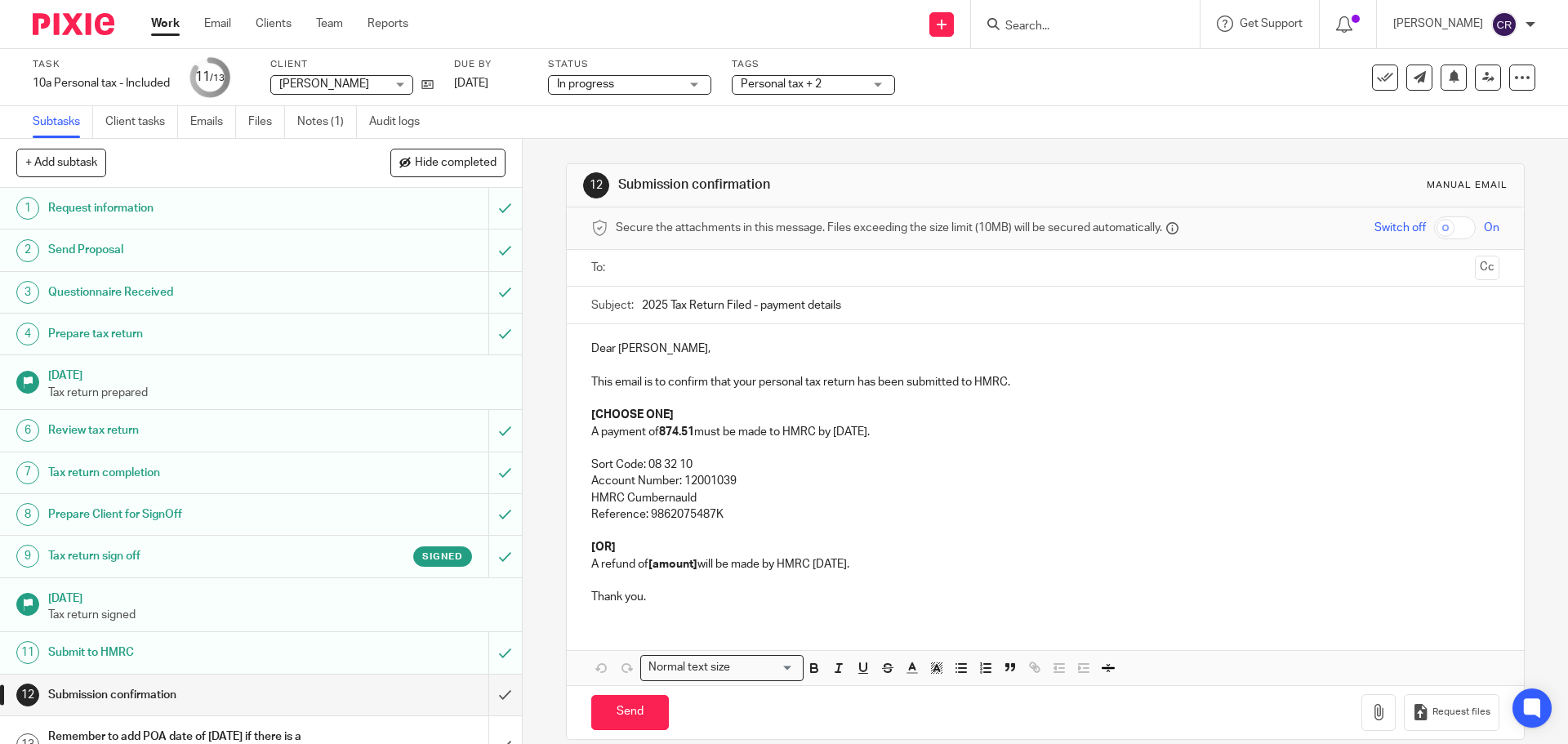
click at [657, 429] on p "A payment of 874.51 must be made to HMRC by [DATE]." at bounding box center [1044, 432] width 908 height 16
drag, startPoint x: 653, startPoint y: 418, endPoint x: 569, endPoint y: 423, distance: 84.1
click at [569, 423] on div "Dear [PERSON_NAME], This email is to confirm that your personal tax return has …" at bounding box center [1044, 471] width 956 height 293
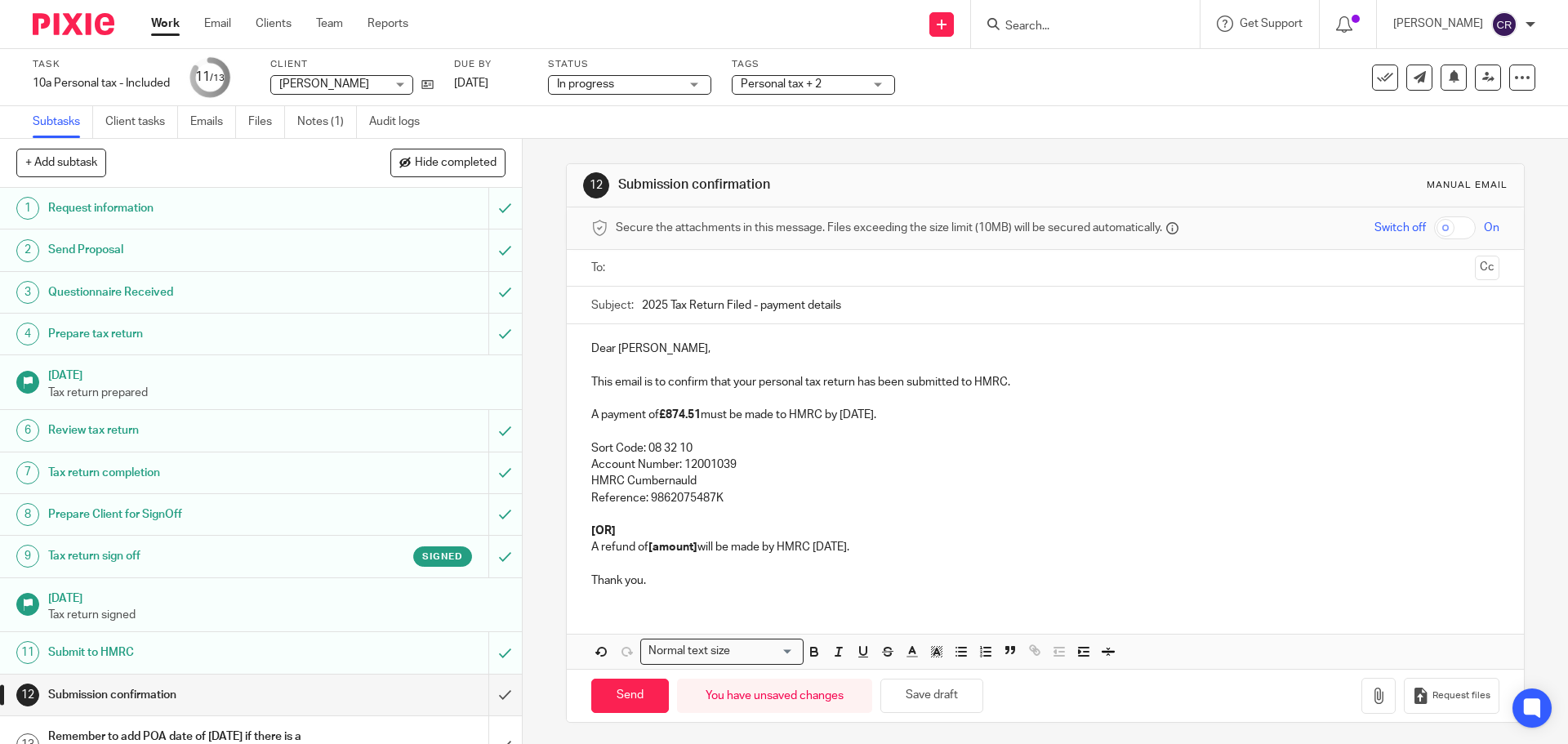
click at [902, 417] on p "A payment of £874.51 must be made to HMRC by 31 January." at bounding box center [1044, 414] width 908 height 16
drag, startPoint x: 533, startPoint y: 551, endPoint x: 546, endPoint y: 532, distance: 23.0
click at [546, 532] on div "12 Submission confirmation Manual email Secure the attachments in this message.…" at bounding box center [1045, 441] width 1045 height 605
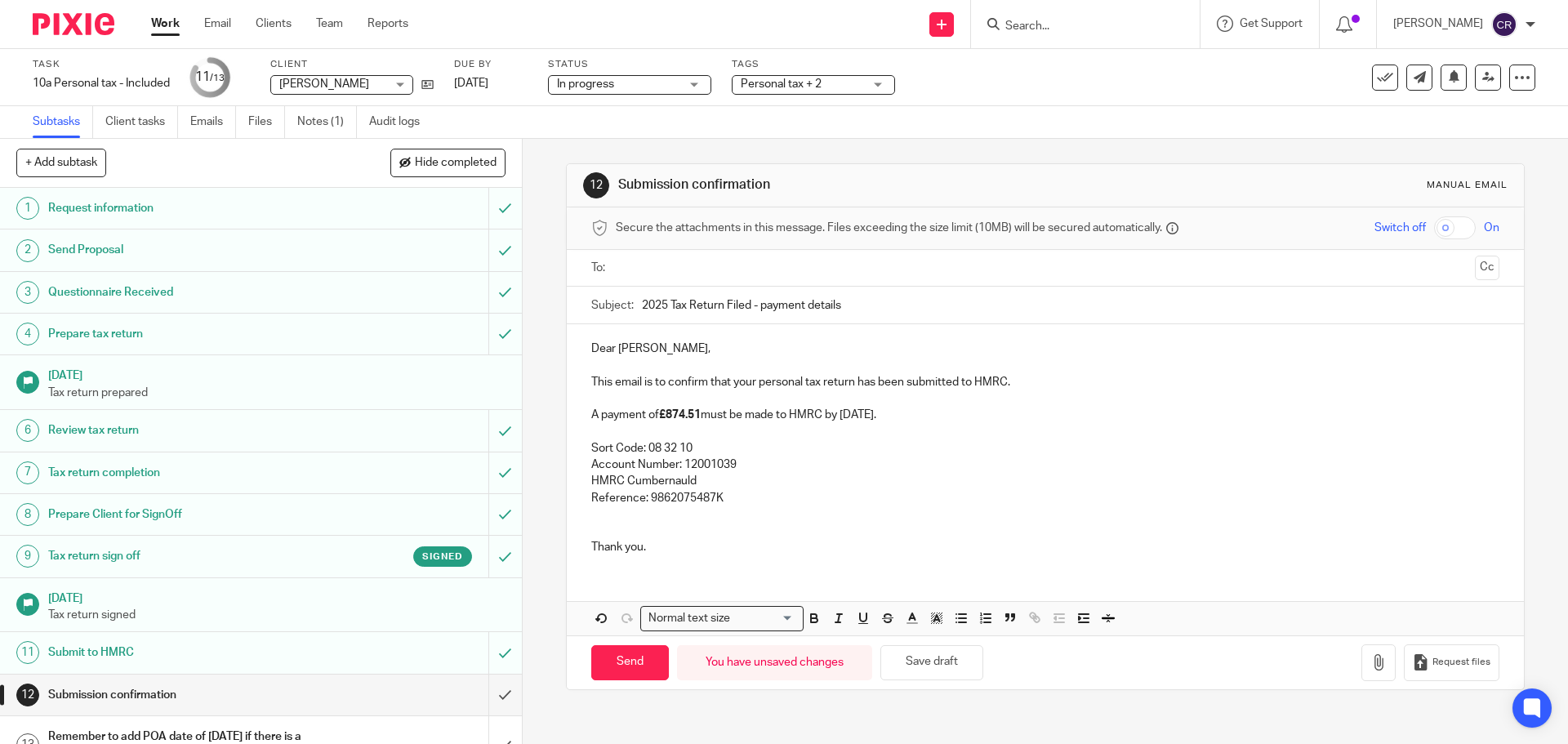
click at [668, 258] on ul at bounding box center [1045, 268] width 856 height 27
click at [679, 267] on input "text" at bounding box center [1044, 269] width 846 height 19
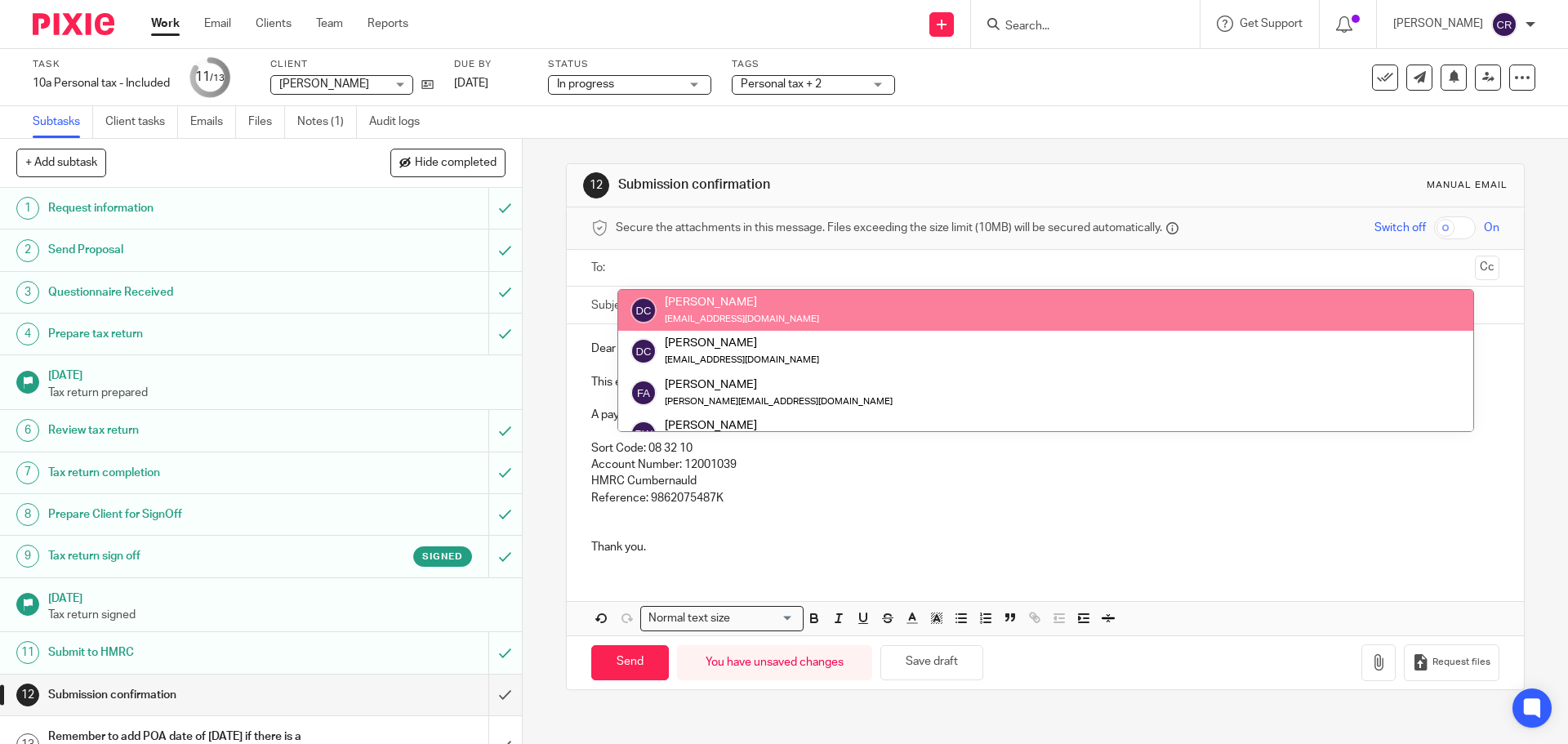
drag, startPoint x: 733, startPoint y: 304, endPoint x: 1122, endPoint y: 279, distance: 389.8
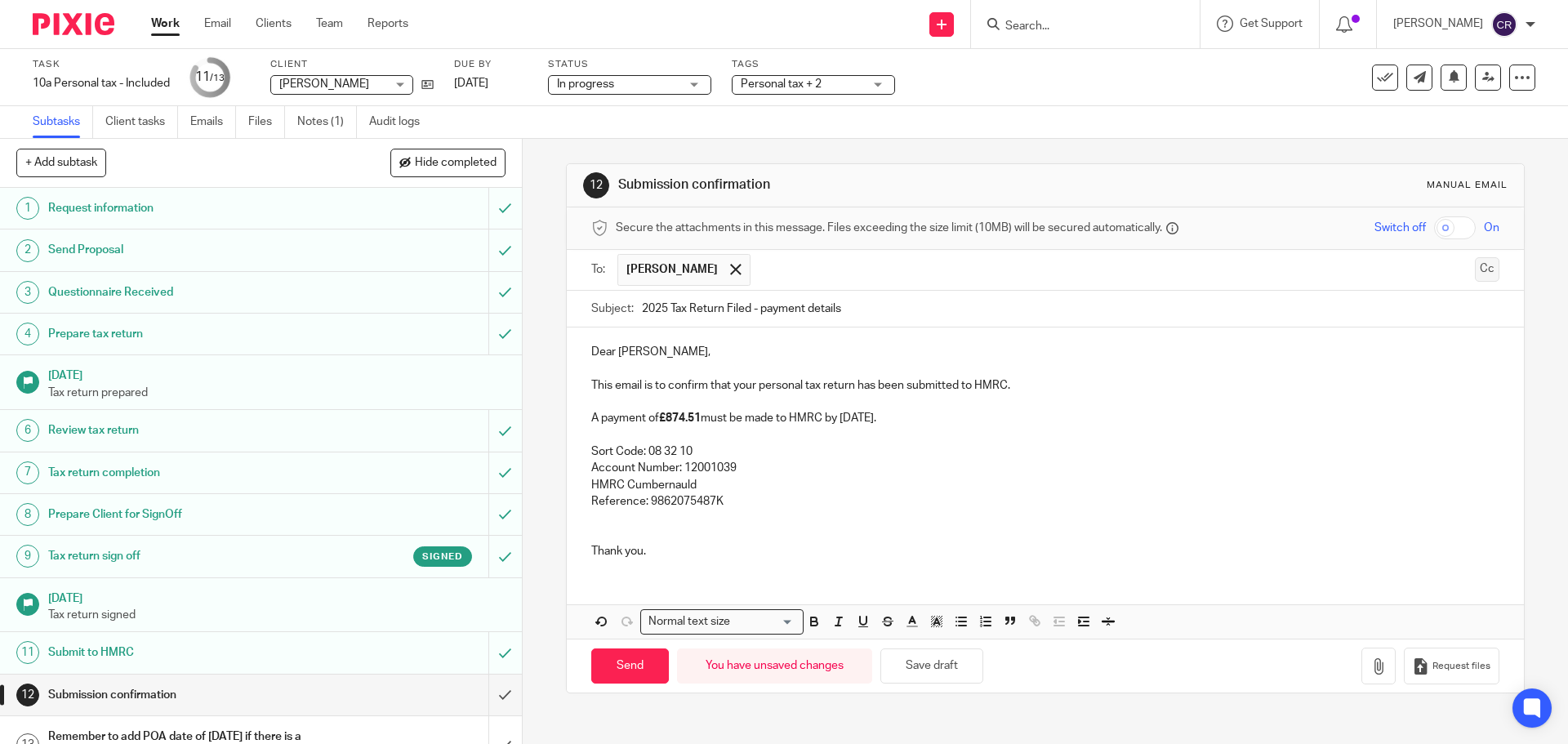
click at [1475, 268] on button "Cc" at bounding box center [1487, 270] width 24 height 24
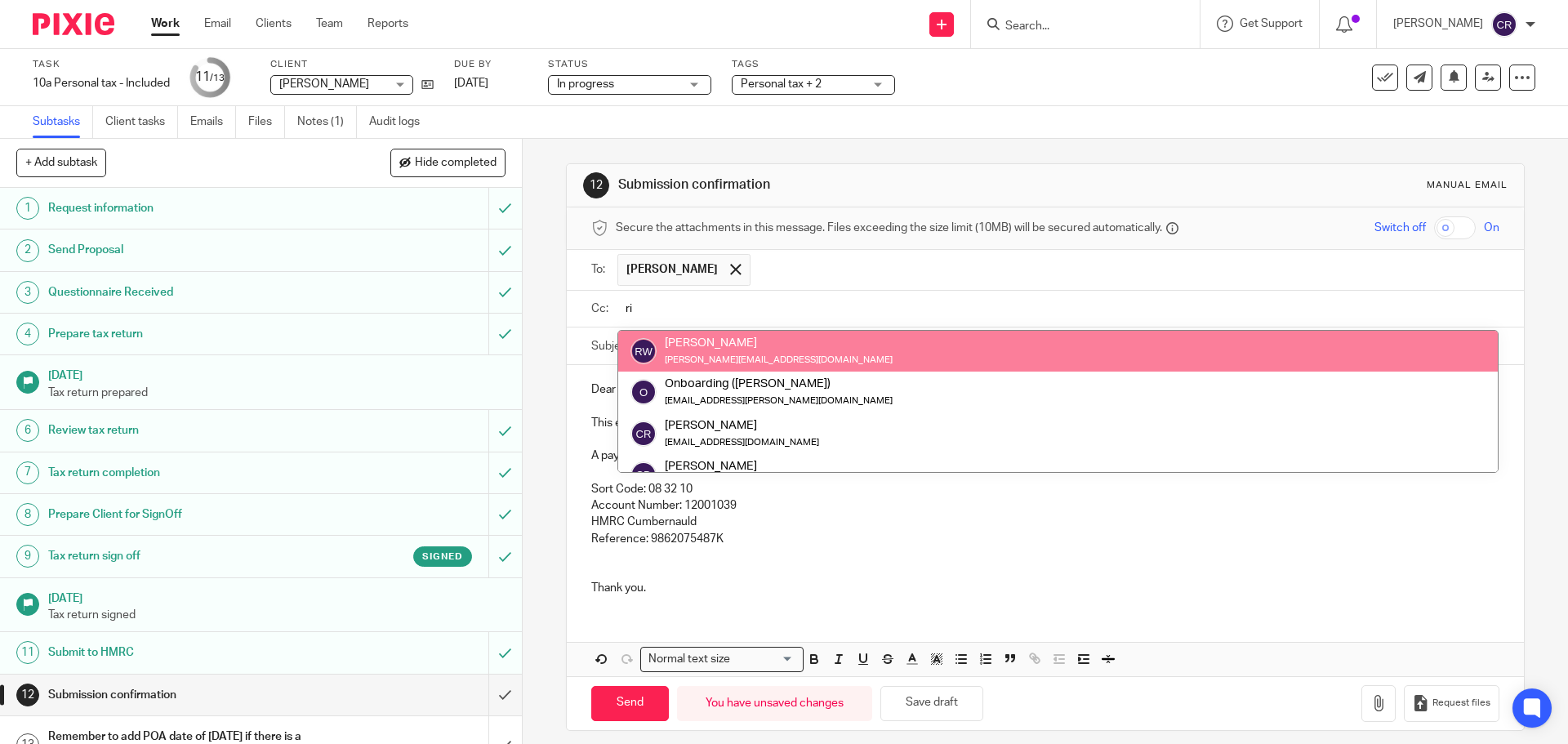
type input "ri"
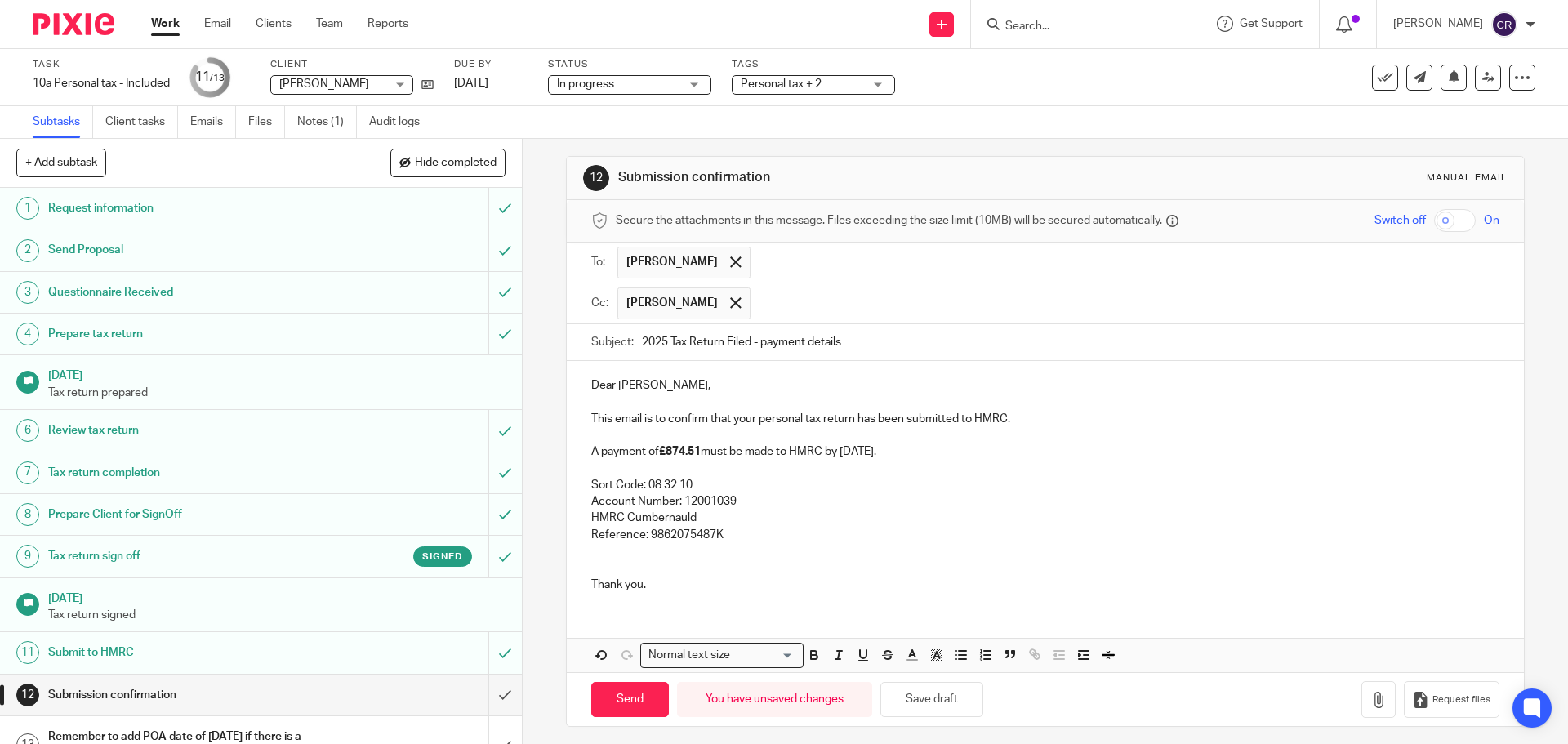
scroll to position [15, 0]
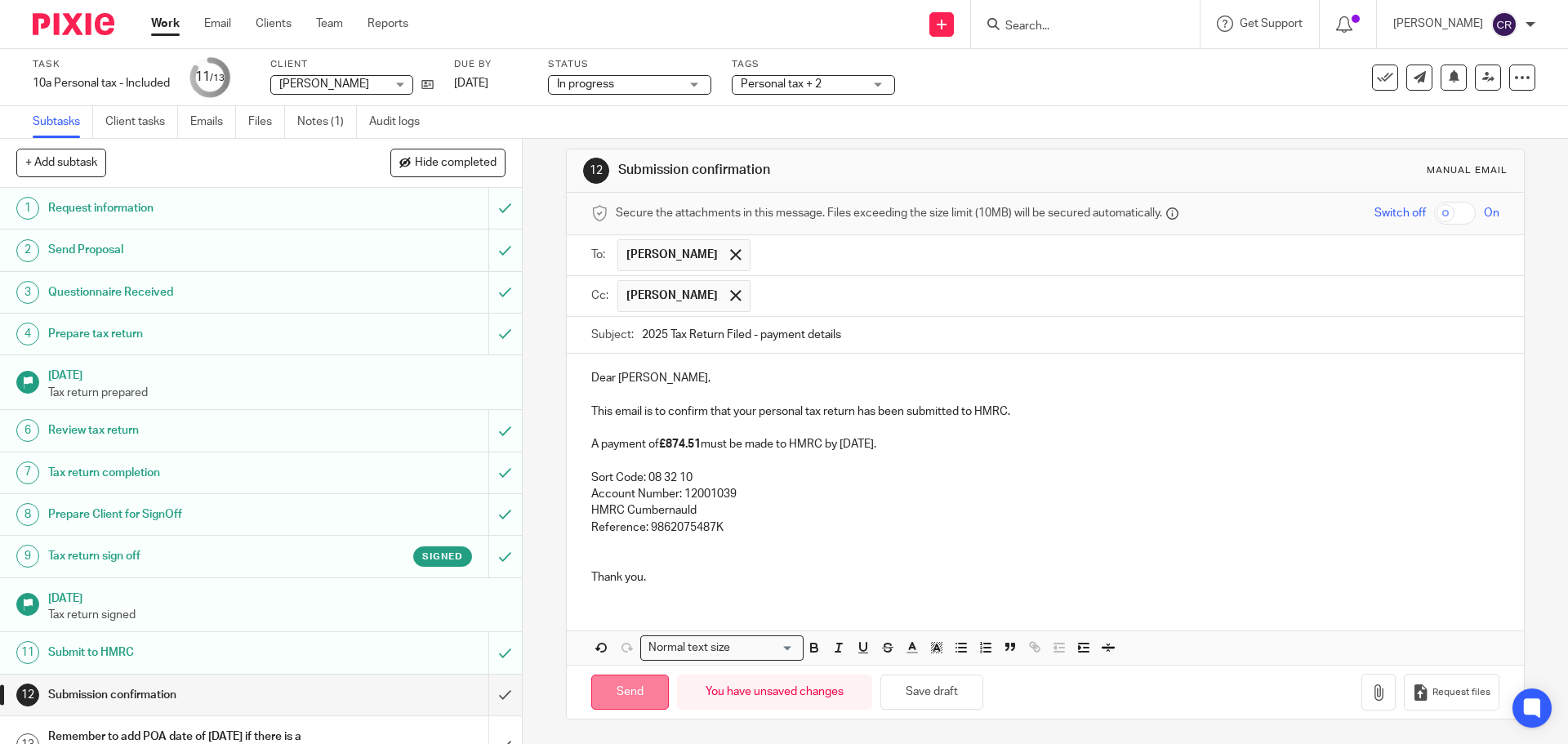
click at [616, 688] on input "Send" at bounding box center [630, 692] width 78 height 36
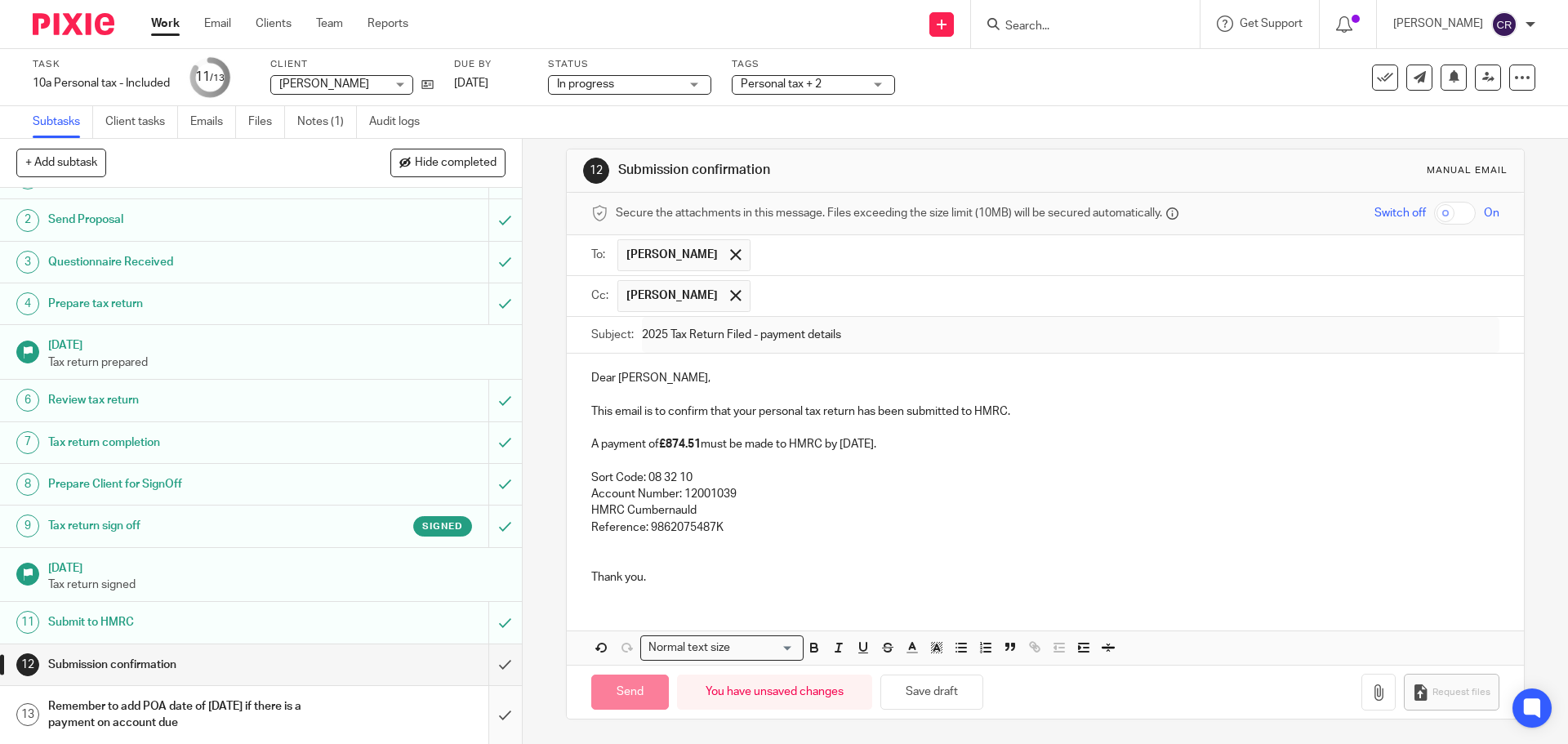
scroll to position [31, 0]
click at [479, 715] on input "submit" at bounding box center [261, 715] width 522 height 58
type input "Sent"
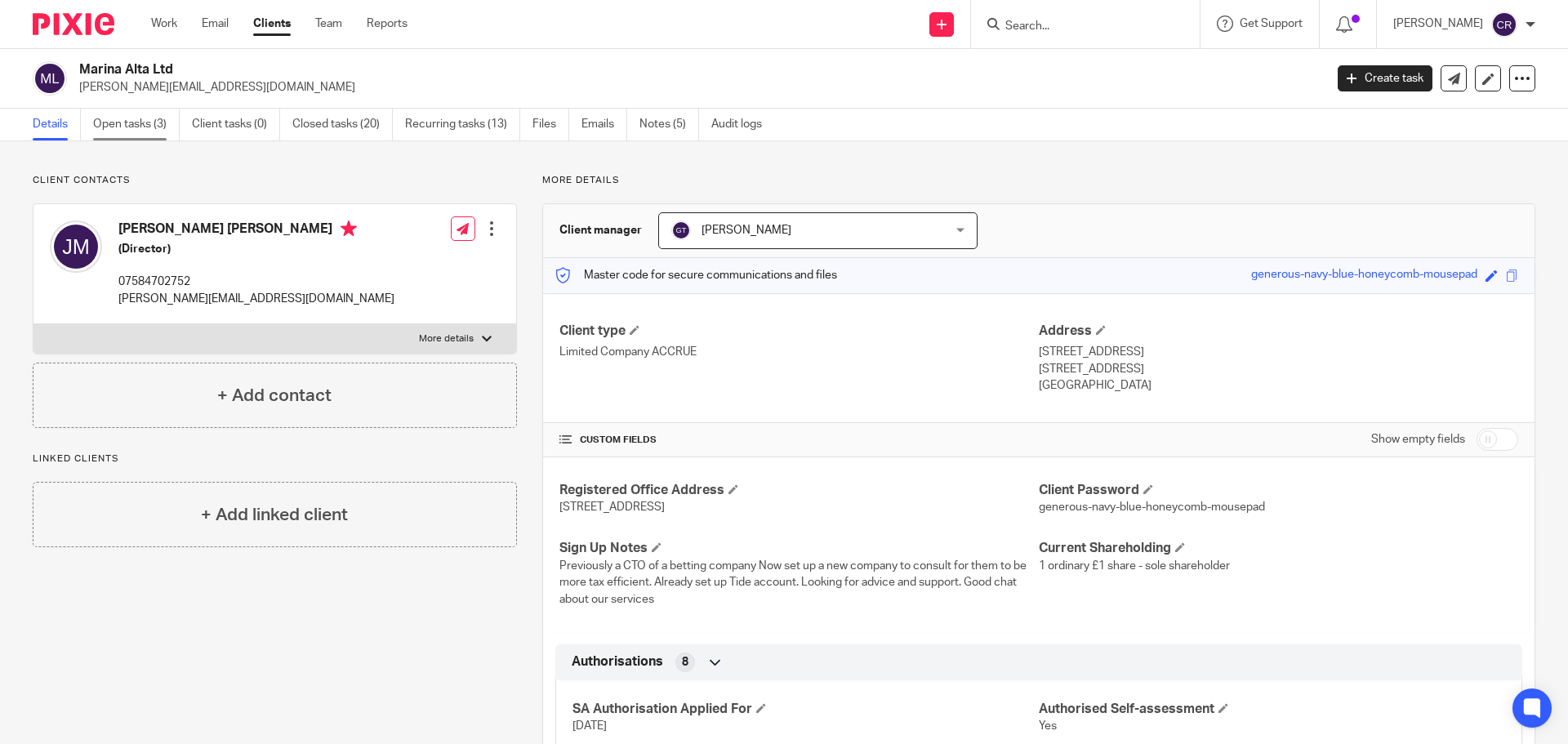
click at [139, 119] on link "Open tasks (3)" at bounding box center [136, 124] width 87 height 32
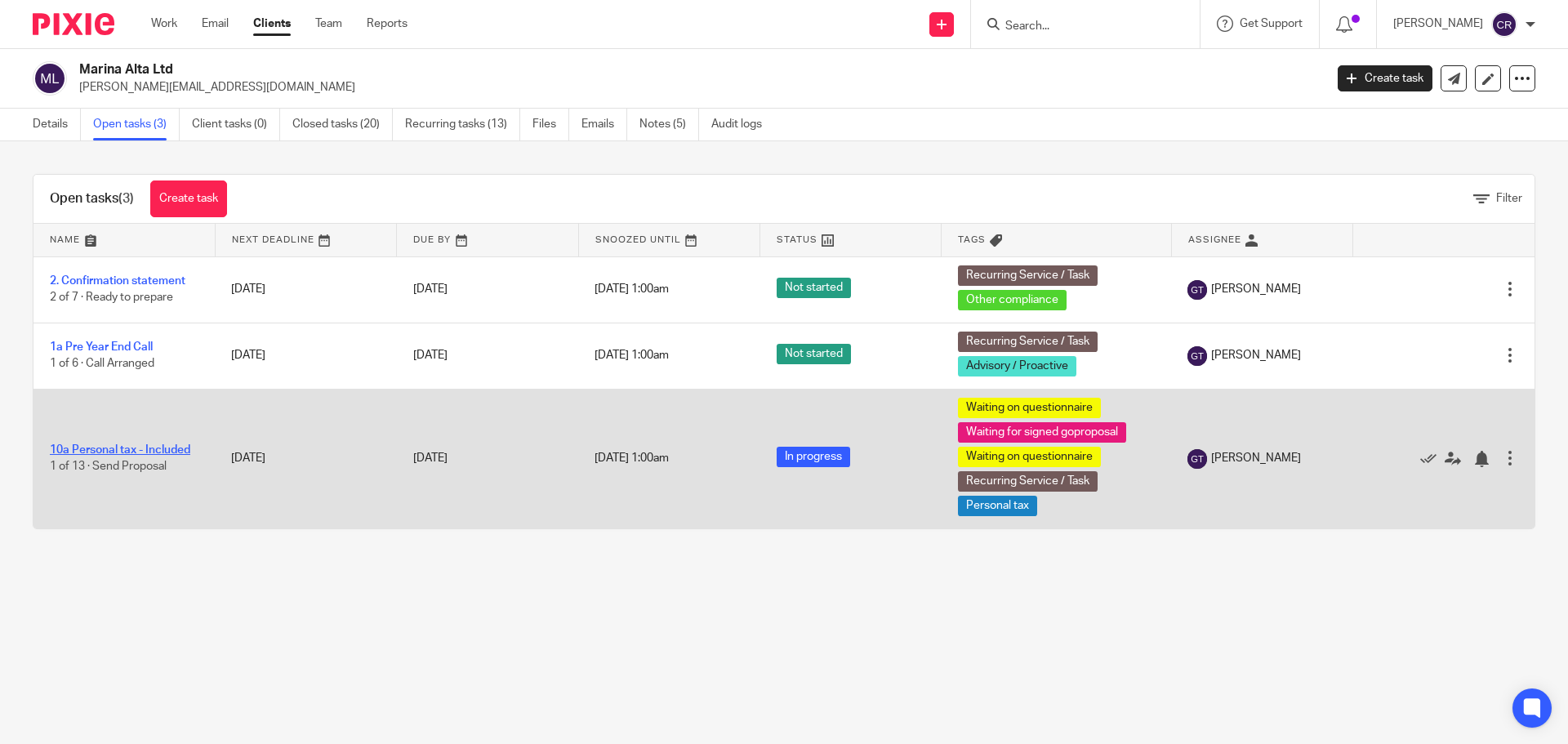
click at [125, 445] on link "10a Personal tax - Included" at bounding box center [120, 450] width 140 height 11
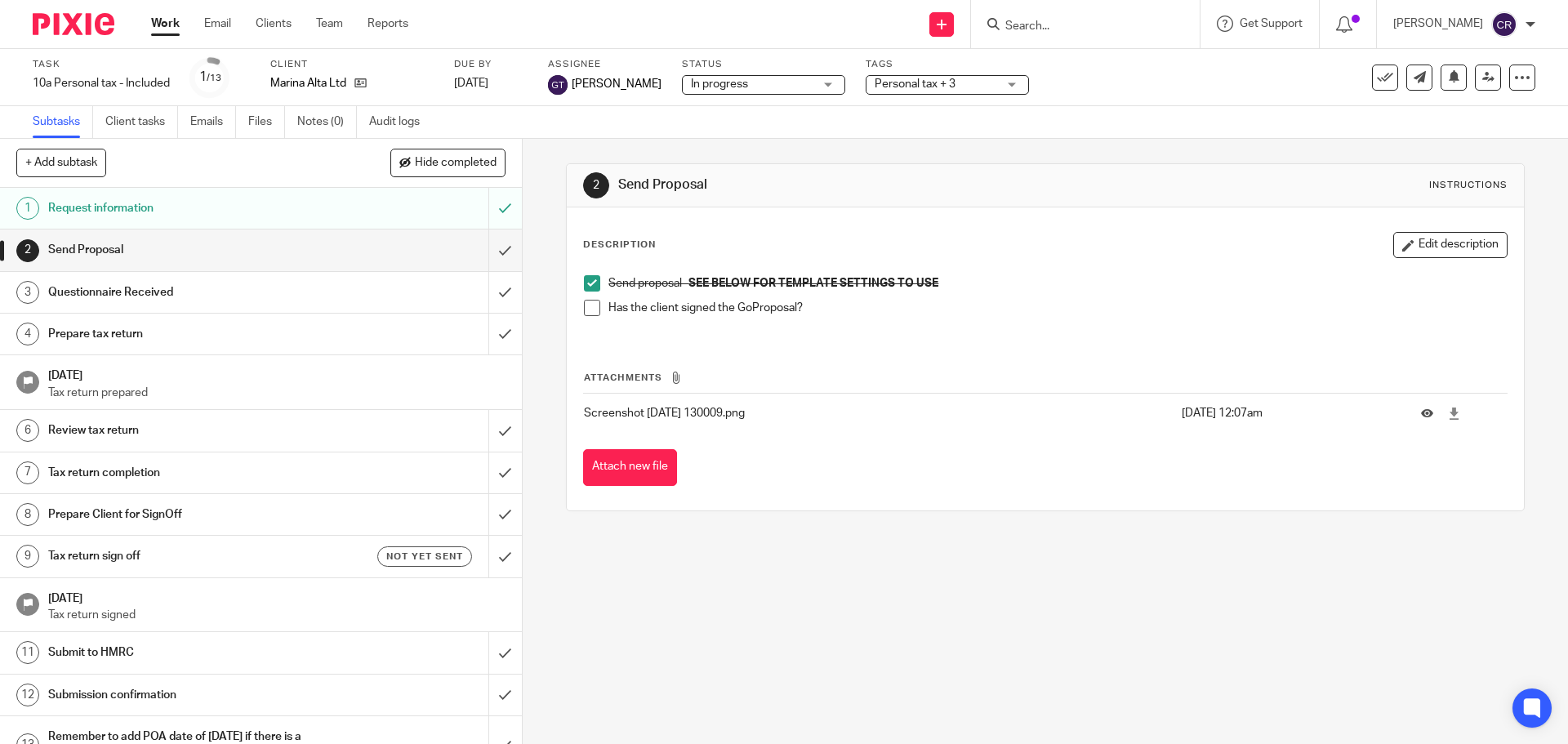
click at [584, 312] on span at bounding box center [592, 308] width 16 height 16
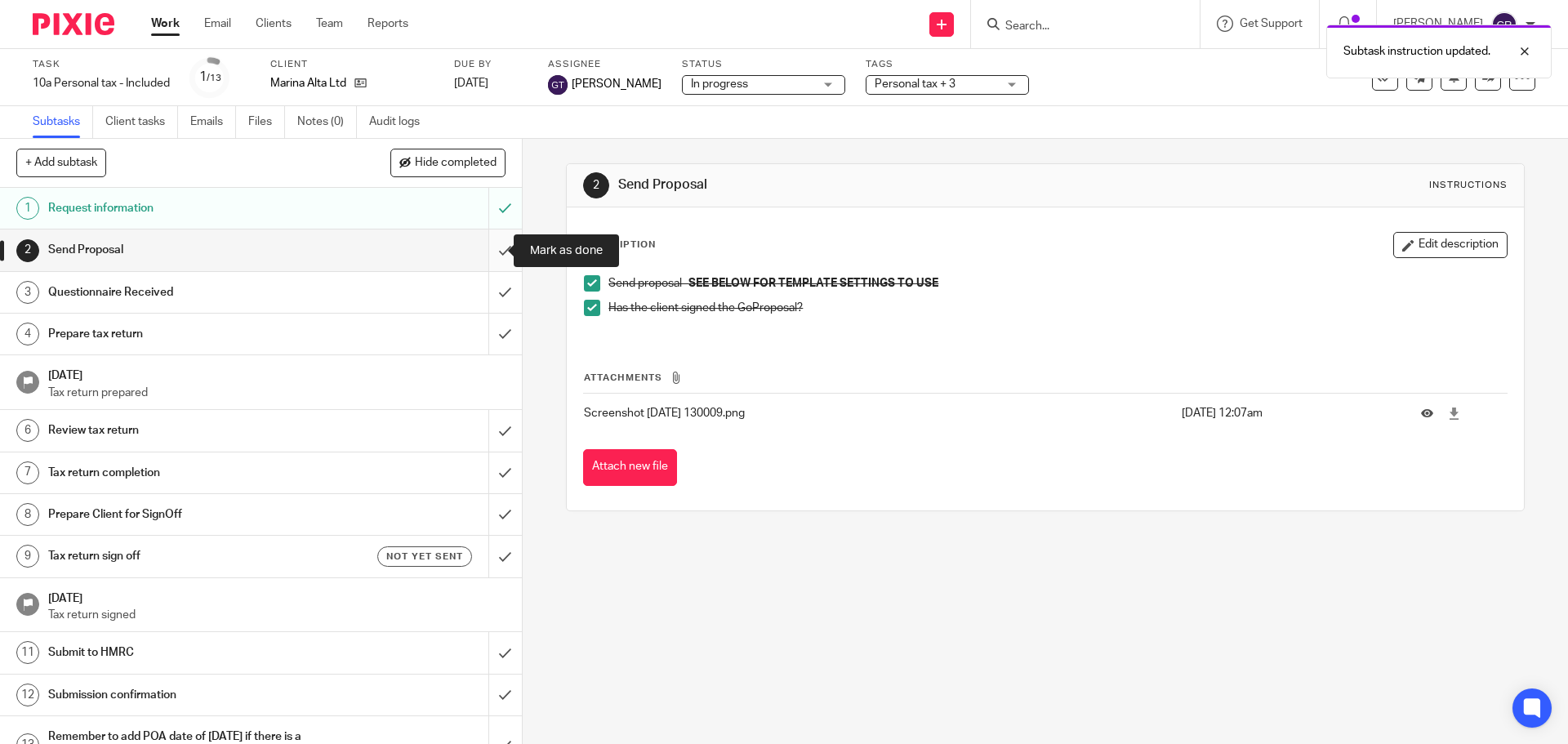
click at [477, 248] on input "submit" at bounding box center [261, 250] width 522 height 41
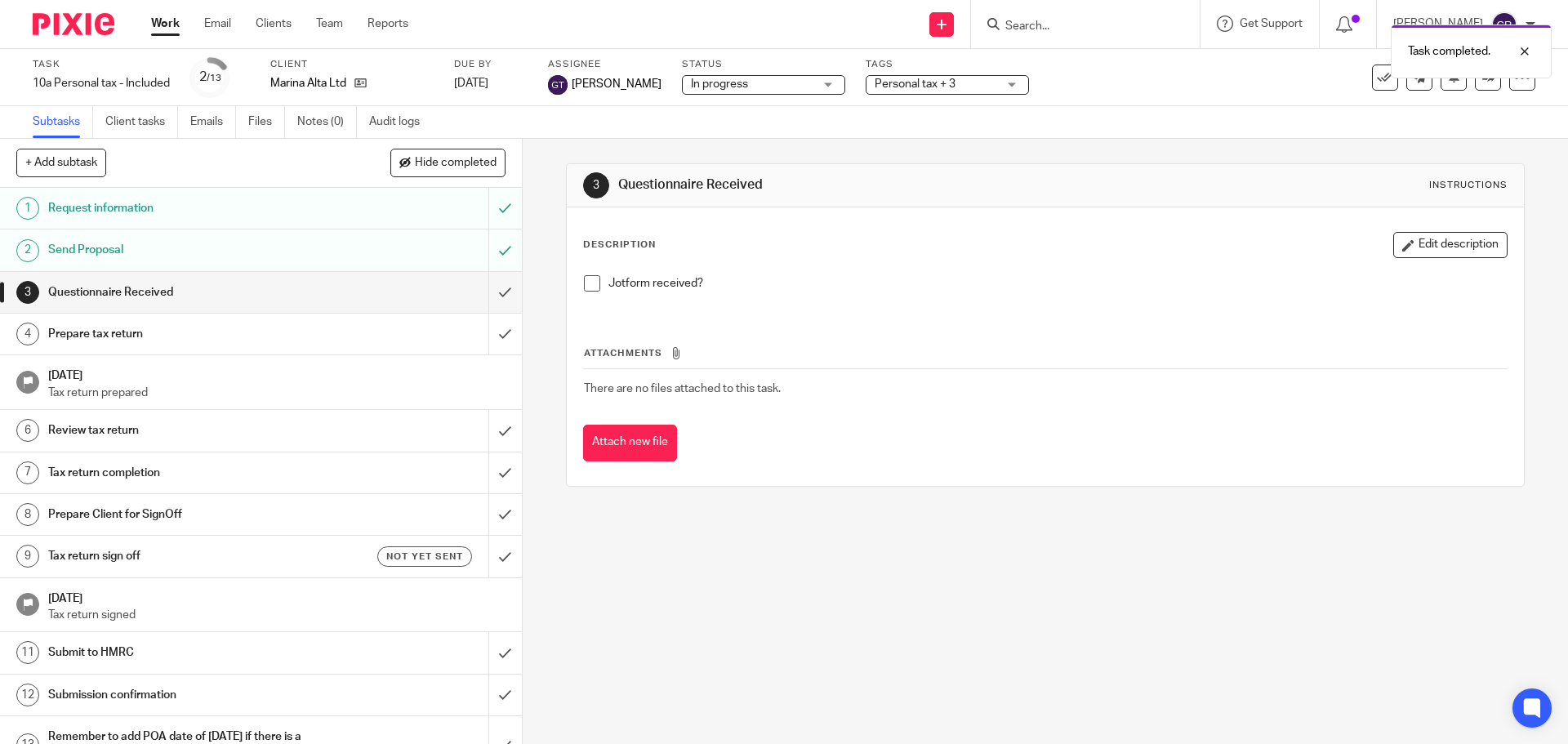
click at [911, 83] on span "Personal tax + 3" at bounding box center [914, 83] width 81 height 11
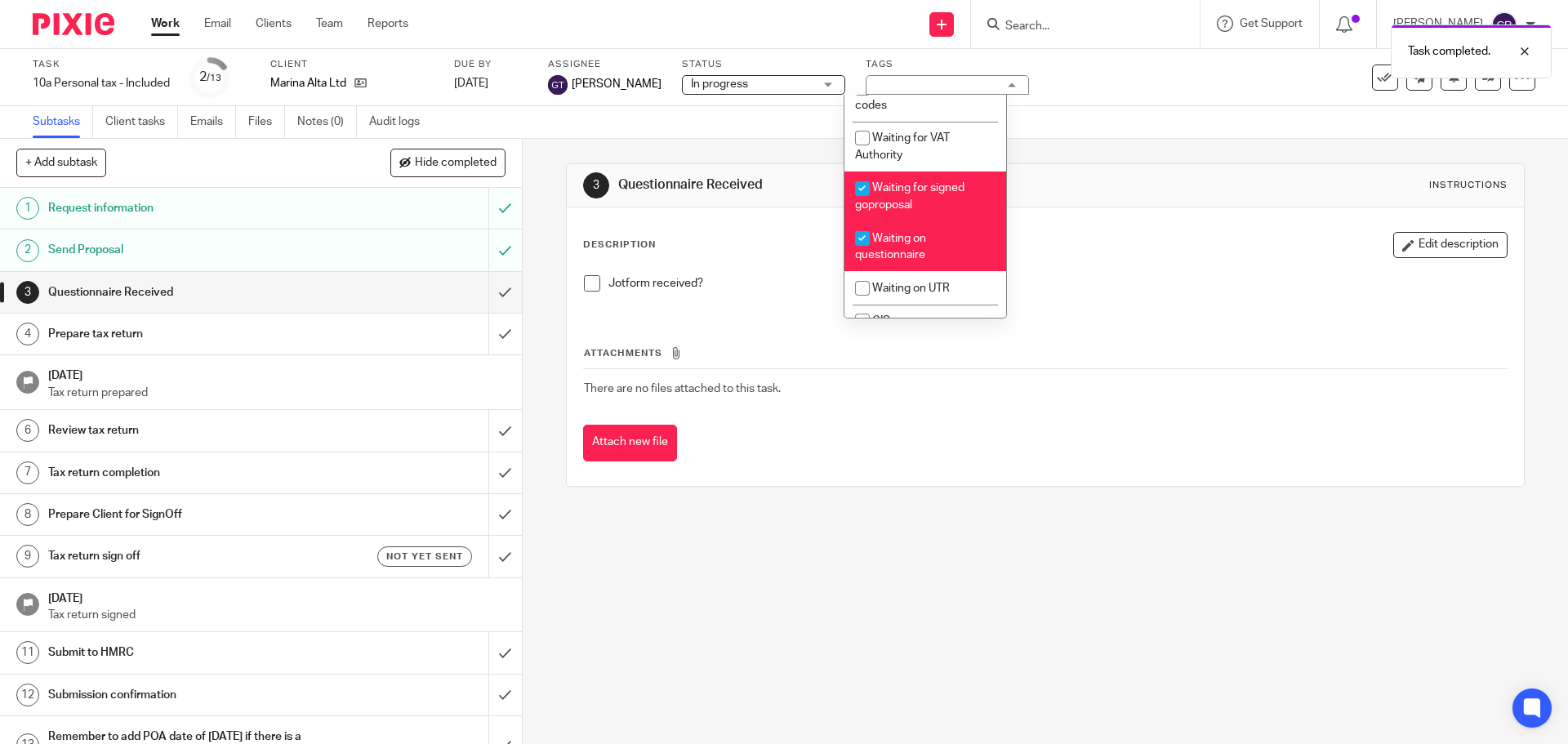
scroll to position [1308, 0]
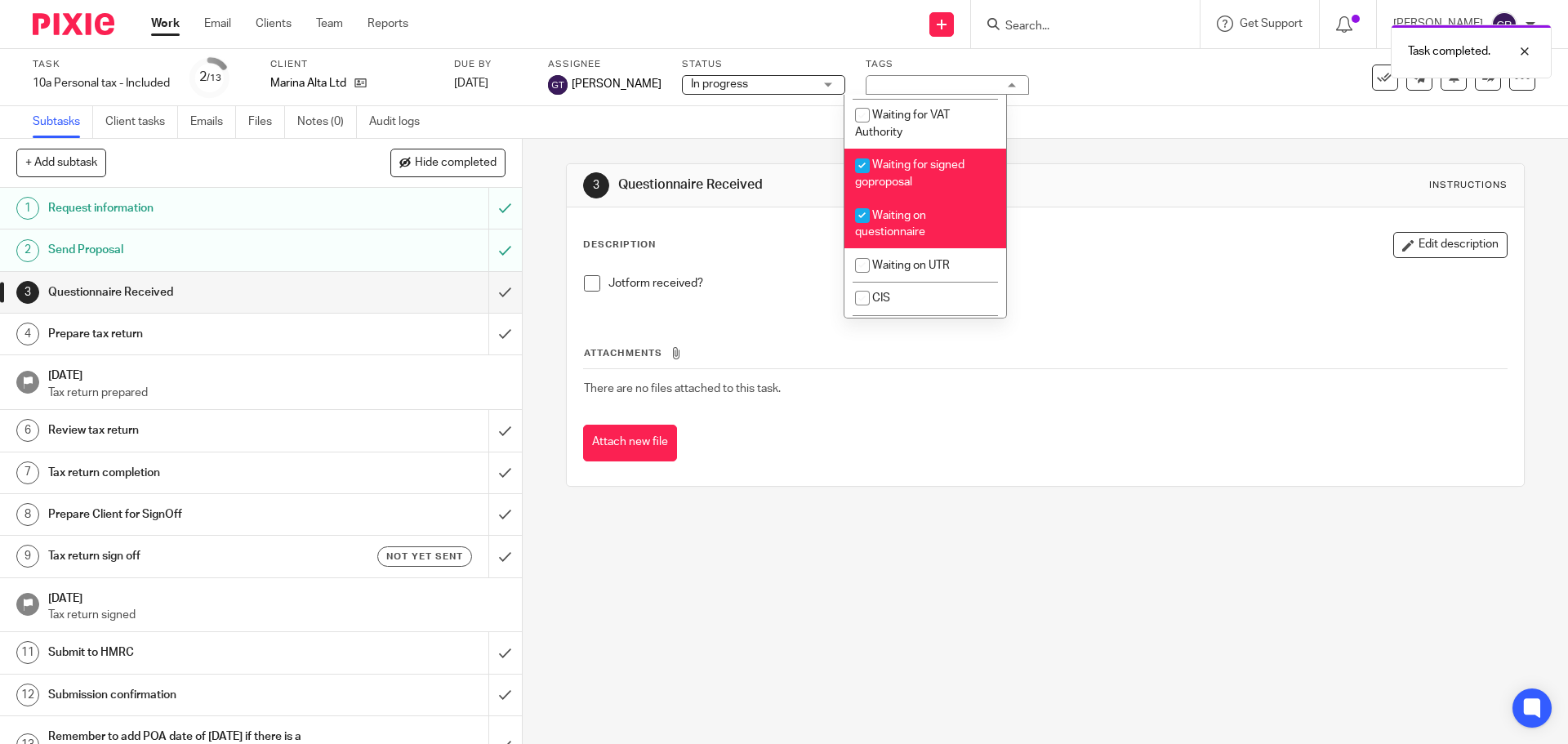
click at [927, 188] on span "Waiting for signed goproposal" at bounding box center [910, 173] width 109 height 29
checkbox input "false"
click at [1033, 246] on div "Description Edit description" at bounding box center [1045, 245] width 924 height 26
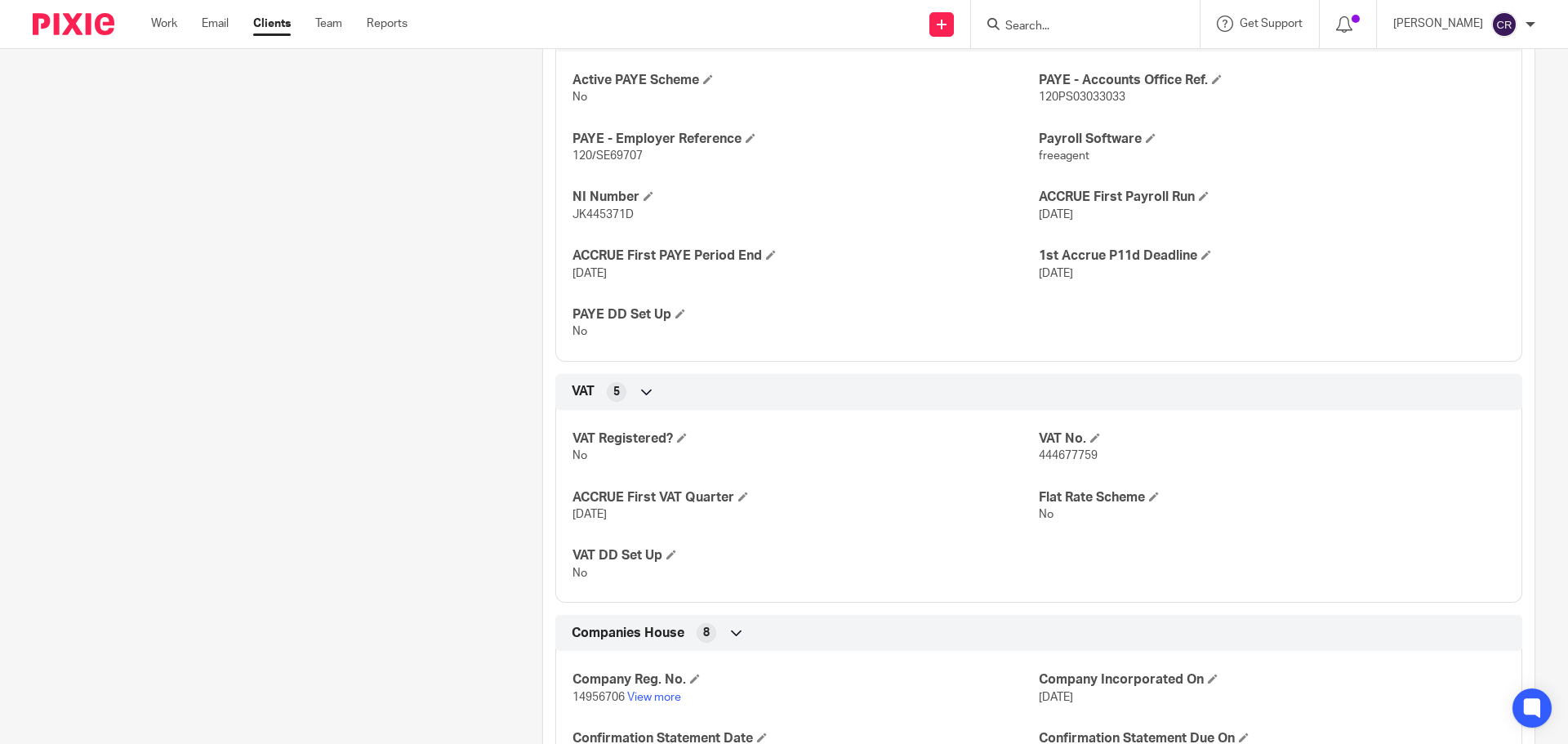
scroll to position [1144, 0]
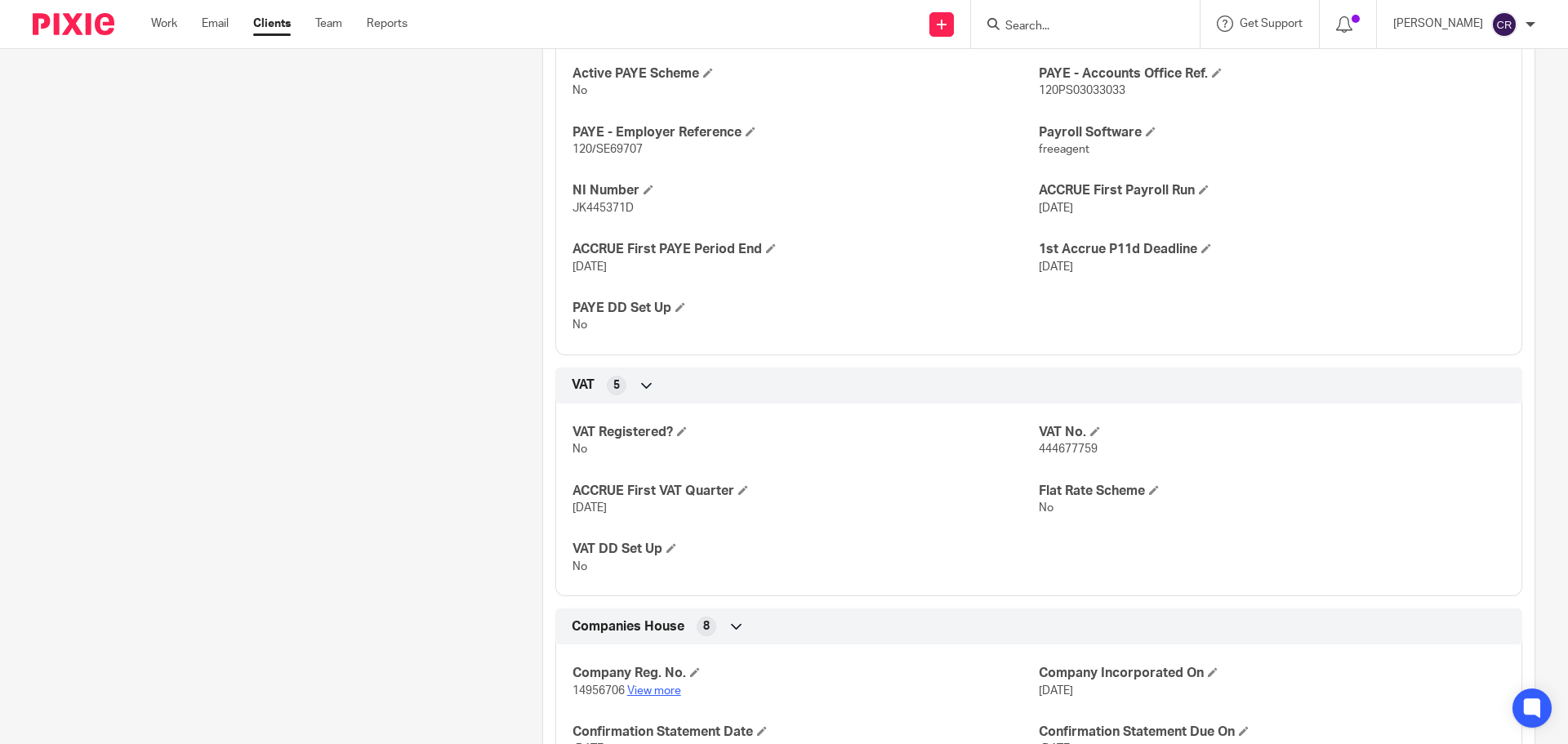
click at [658, 686] on link "View more" at bounding box center [654, 691] width 54 height 11
click at [1038, 24] on input "Search" at bounding box center [1077, 27] width 147 height 15
type input "lf"
click at [1044, 78] on link at bounding box center [1102, 69] width 203 height 37
click at [1174, 21] on button "reset" at bounding box center [1169, 22] width 16 height 16
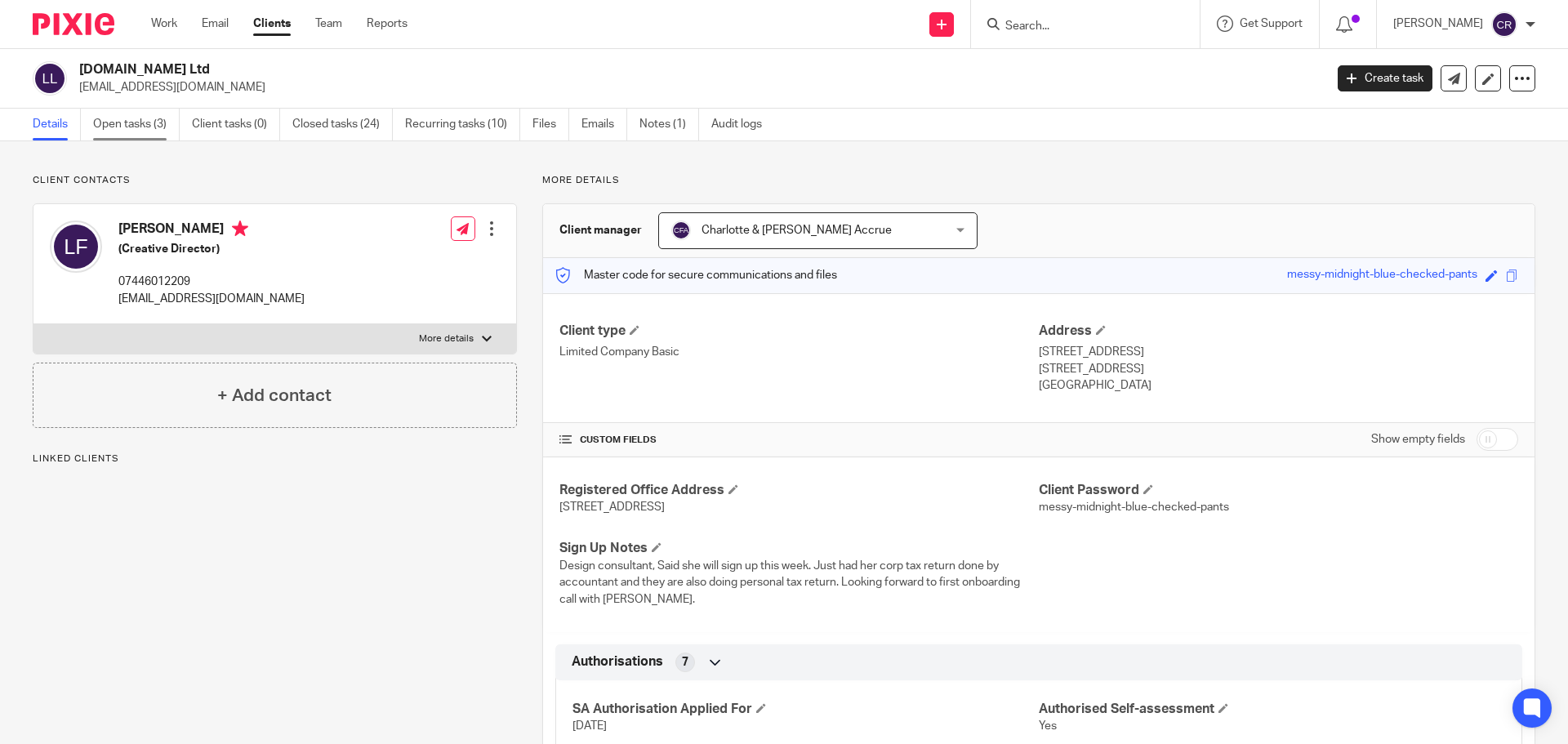
click at [132, 123] on link "Open tasks (3)" at bounding box center [136, 124] width 87 height 32
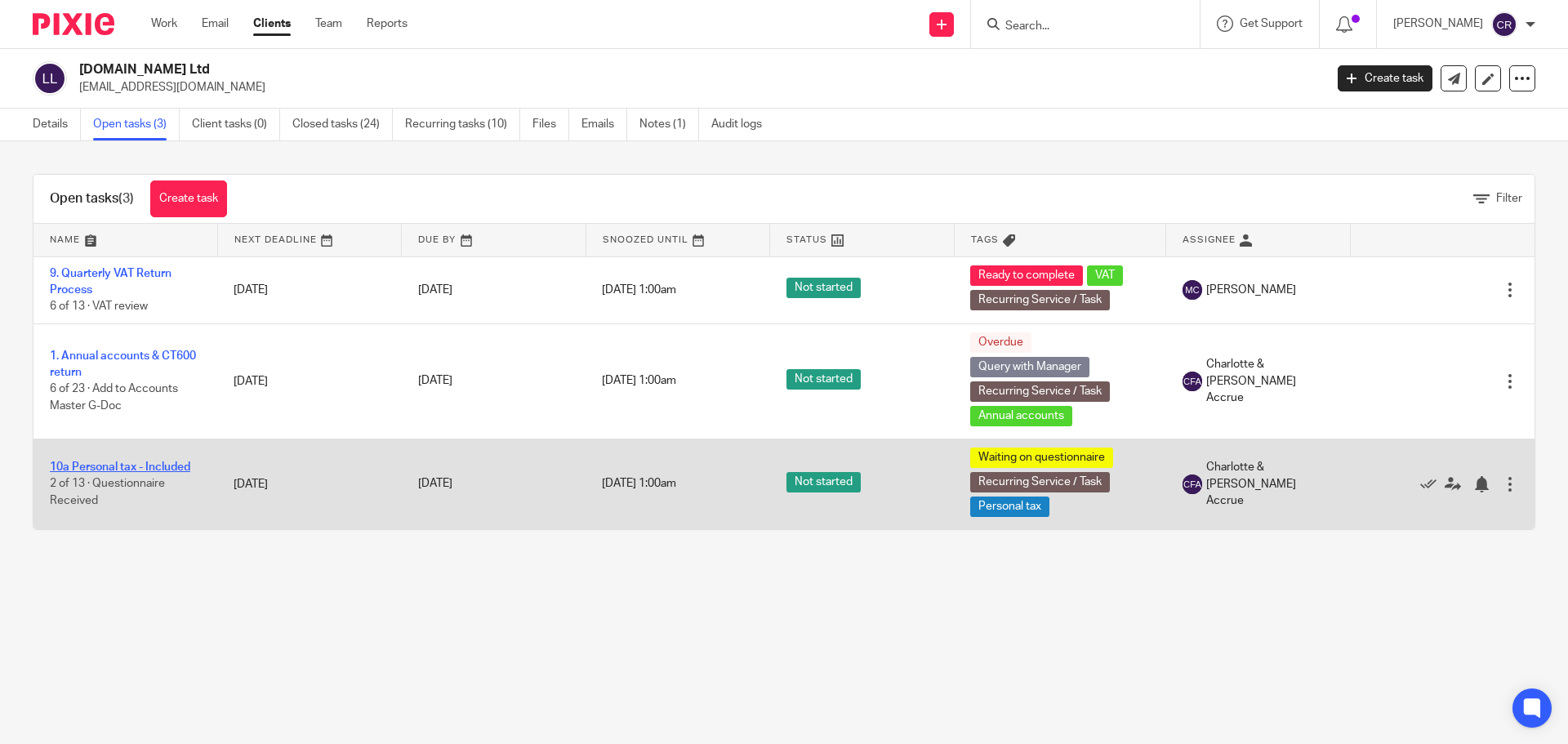
click at [115, 465] on link "10a Personal tax - Included" at bounding box center [120, 467] width 140 height 11
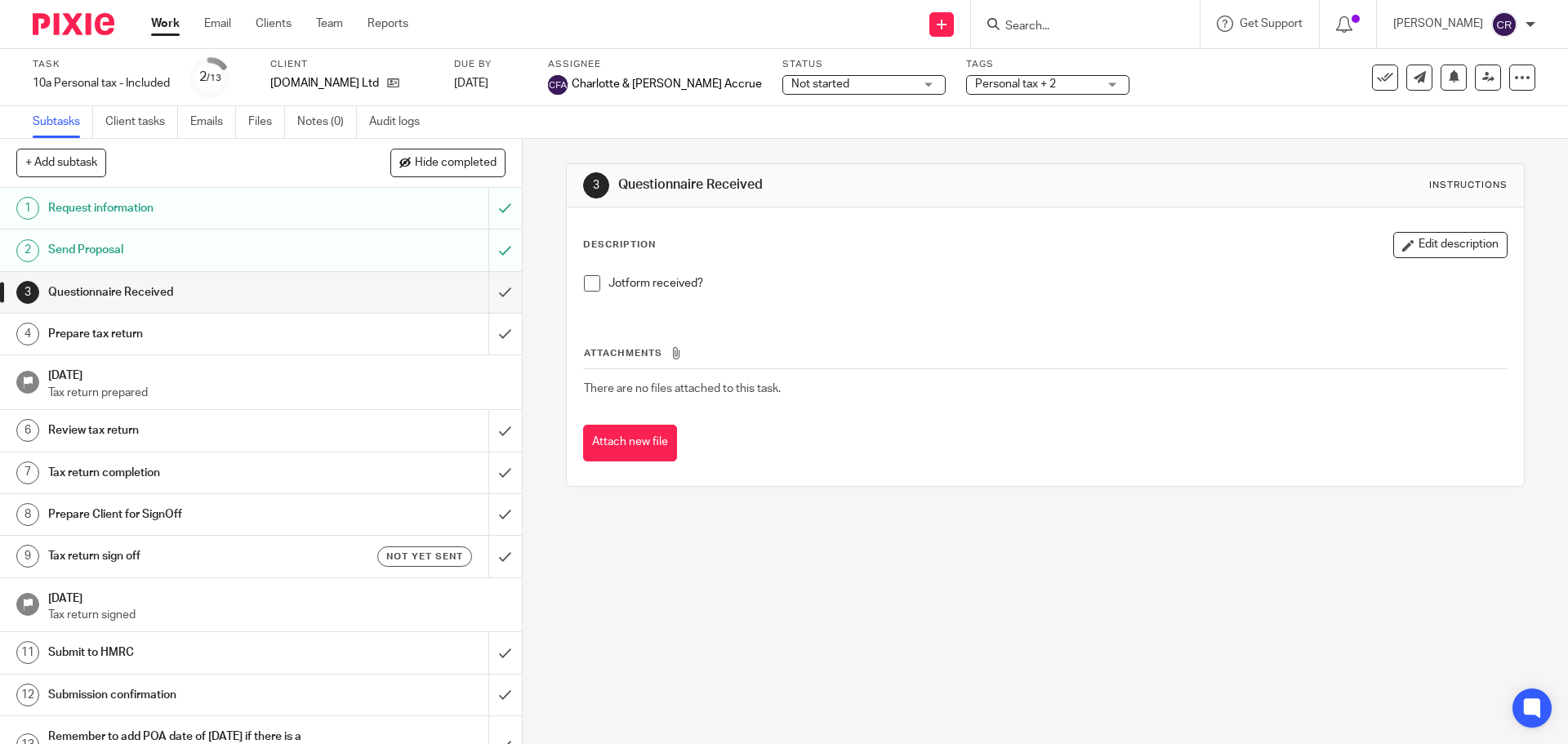
click at [379, 108] on link "Audit logs" at bounding box center [400, 121] width 63 height 32
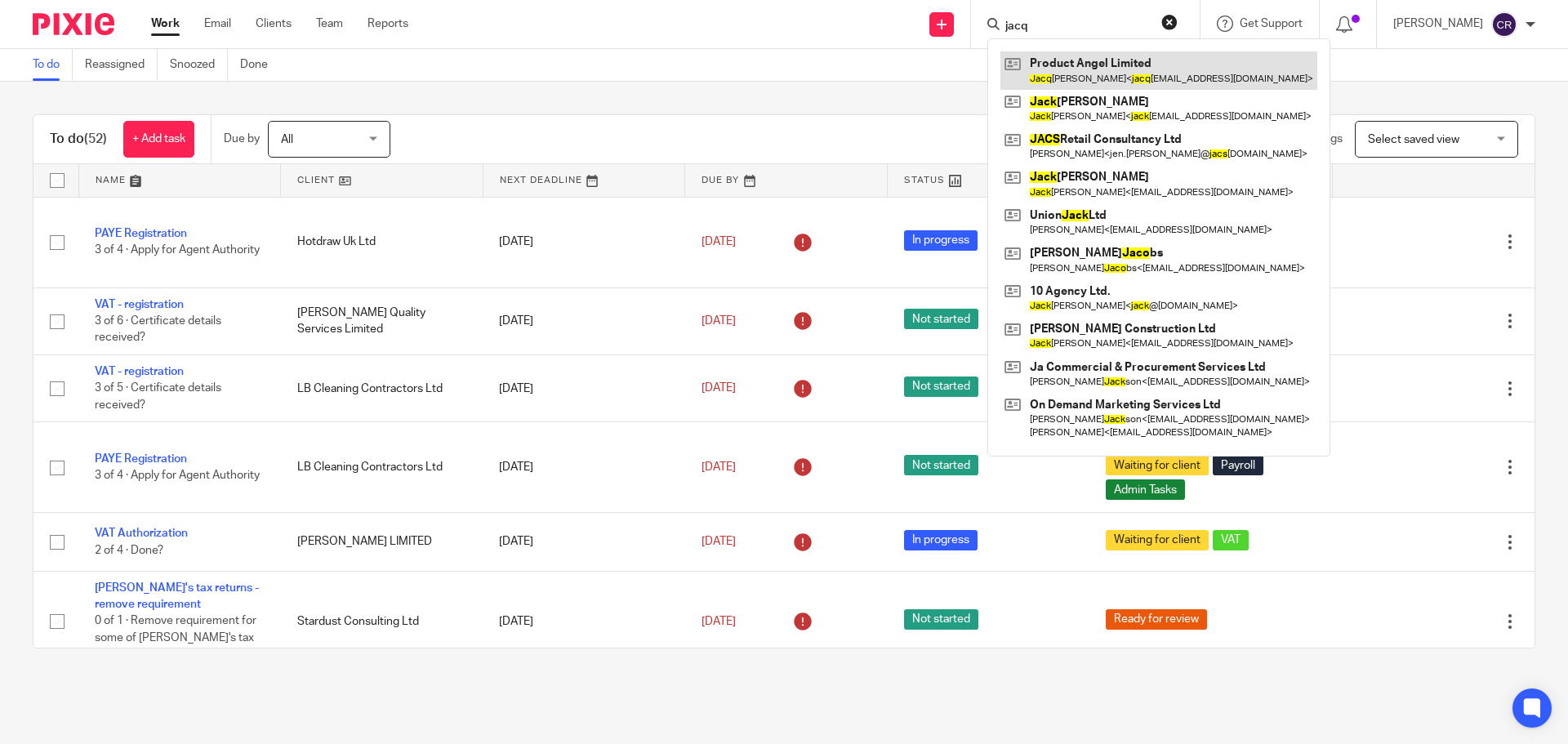
type input "jacq"
click at [1160, 62] on link at bounding box center [1159, 69] width 317 height 37
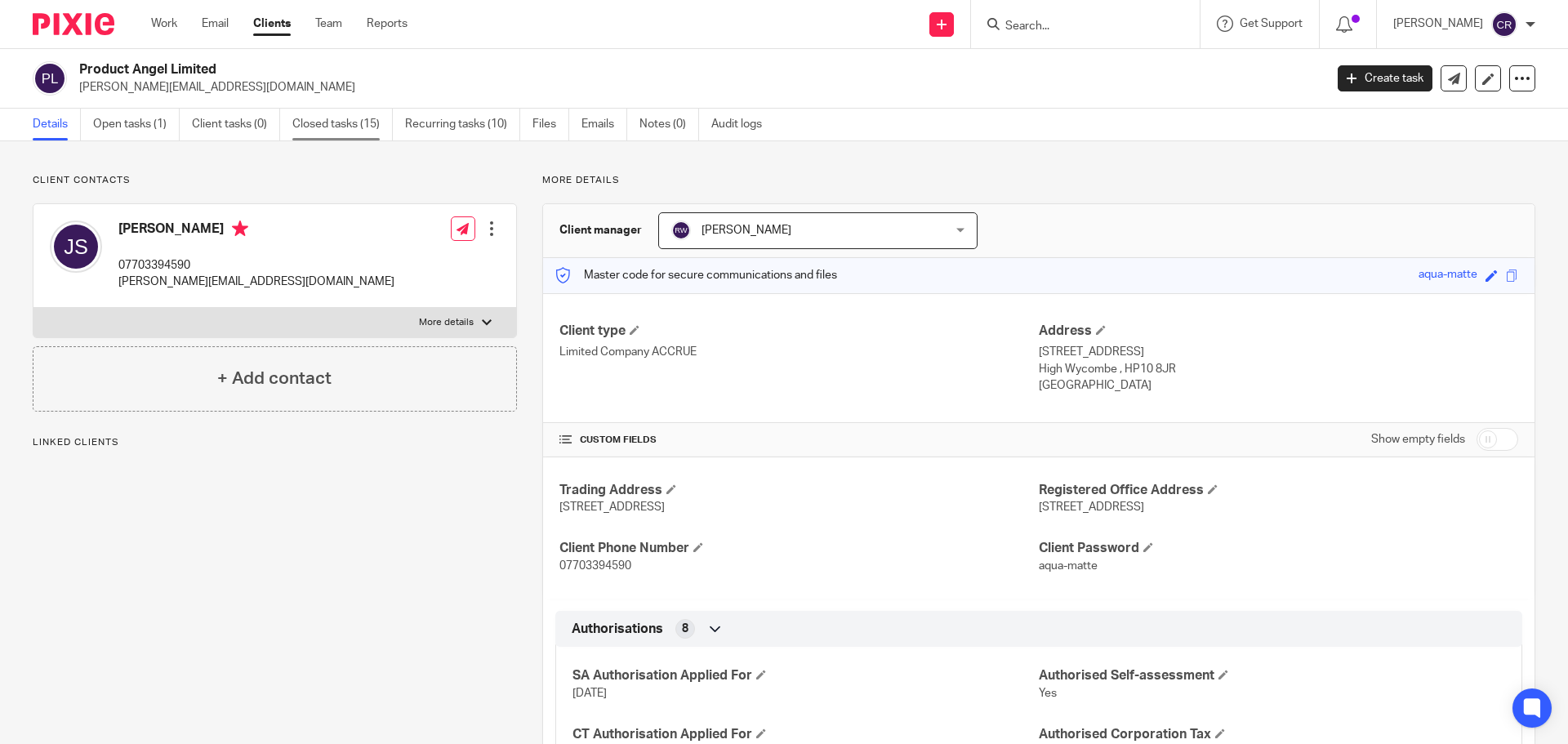
click at [367, 133] on link "Closed tasks (15)" at bounding box center [342, 124] width 101 height 32
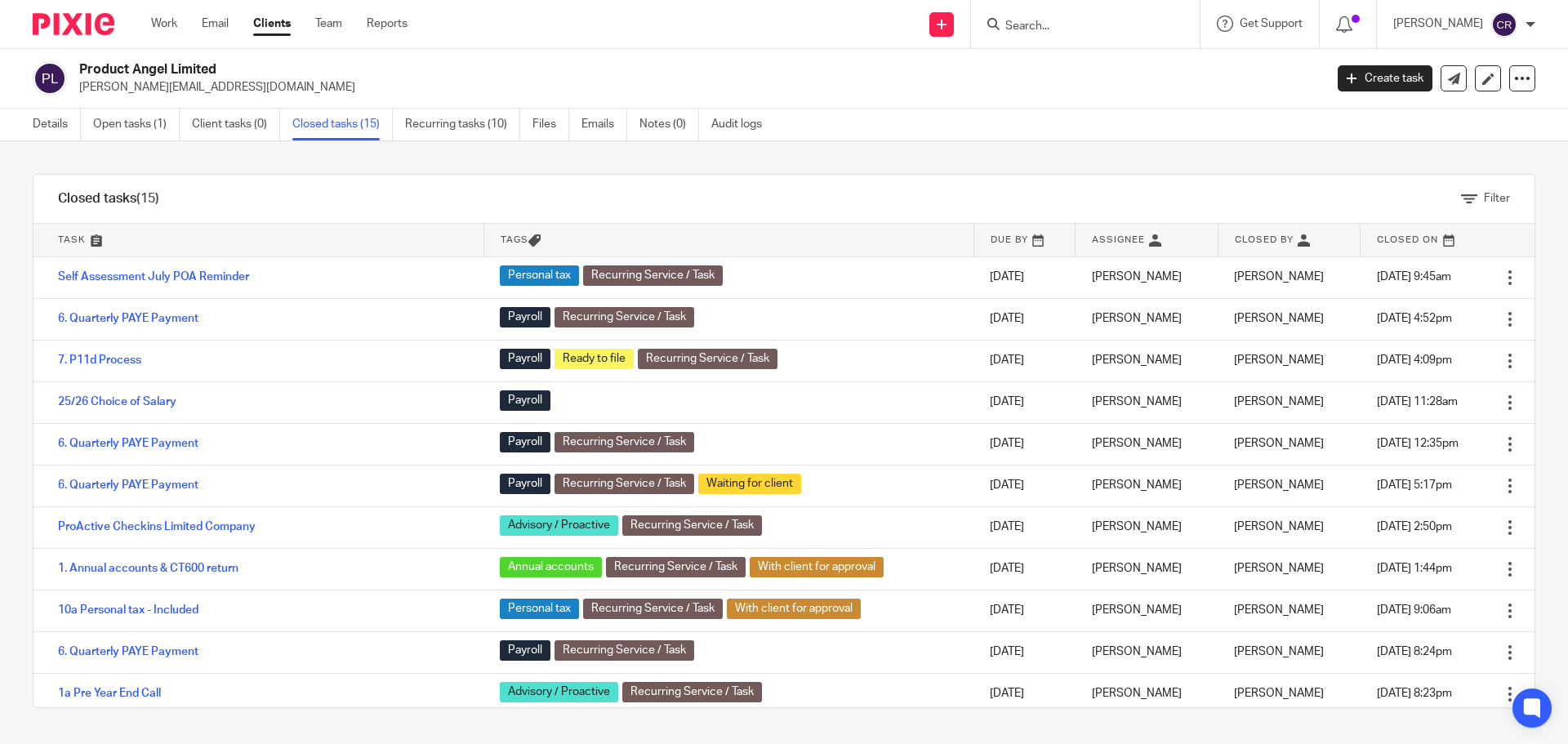
click at [1096, 36] on div at bounding box center [1085, 24] width 229 height 49
click at [1093, 26] on input "Search" at bounding box center [1077, 27] width 147 height 15
click at [1109, 28] on input "Search" at bounding box center [1077, 27] width 147 height 15
type input "verwan"
click at [1092, 76] on link at bounding box center [1138, 69] width 276 height 37
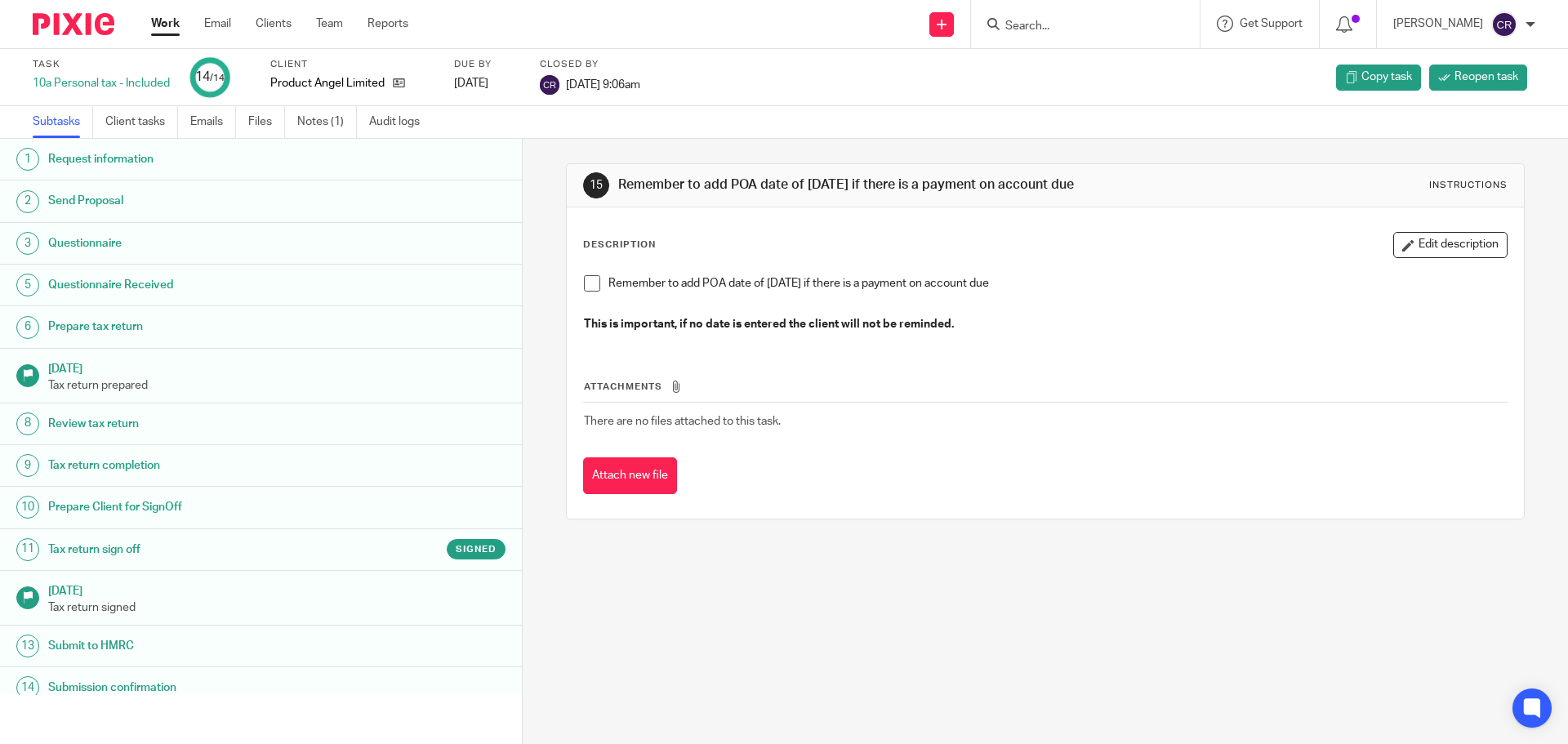
click at [237, 554] on h1 "Tax return sign off" at bounding box center [201, 550] width 305 height 24
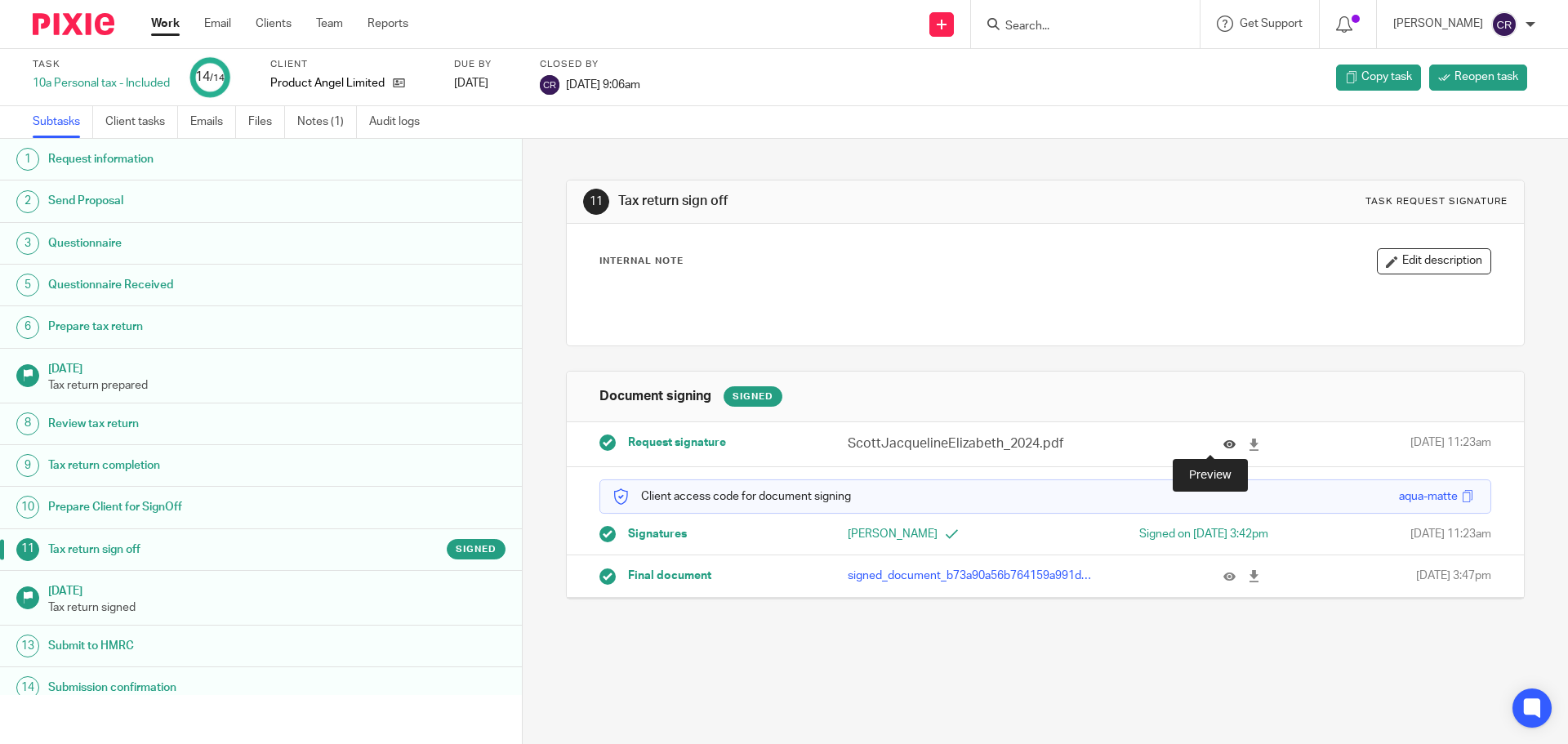
click at [1224, 446] on icon at bounding box center [1230, 445] width 12 height 12
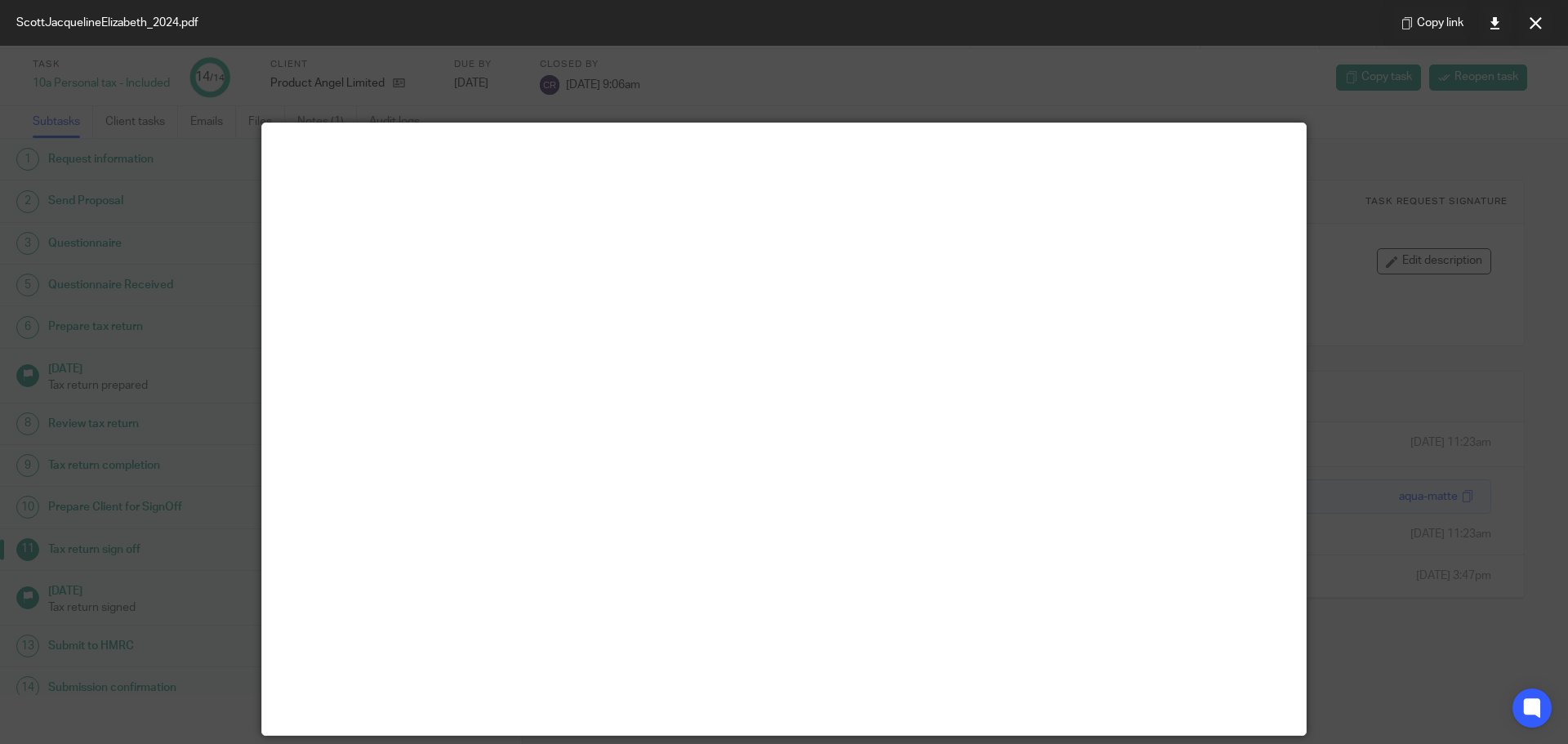
click at [1536, 23] on icon at bounding box center [1536, 23] width 12 height 12
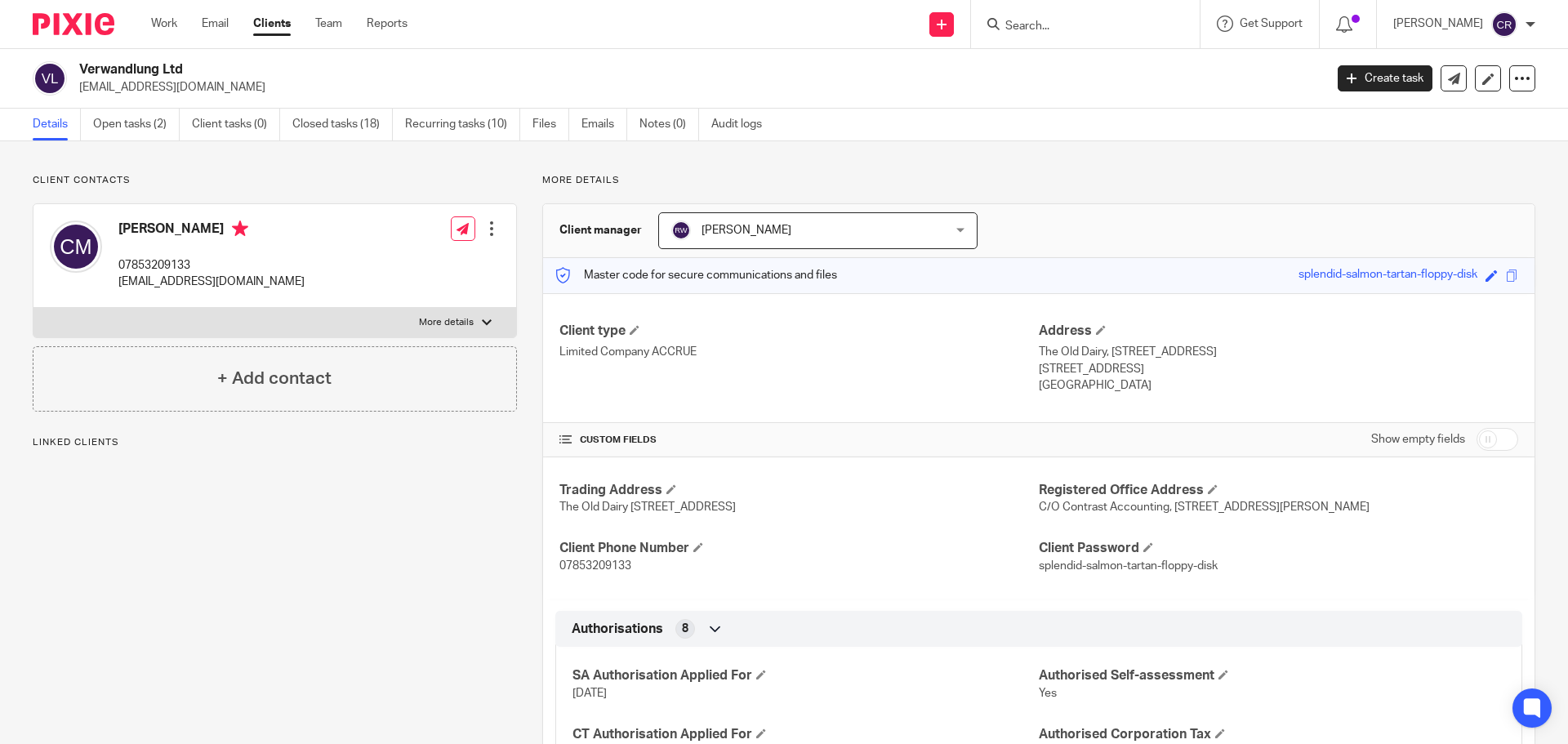
click at [1483, 447] on input "checkbox" at bounding box center [1498, 440] width 42 height 23
checkbox input "true"
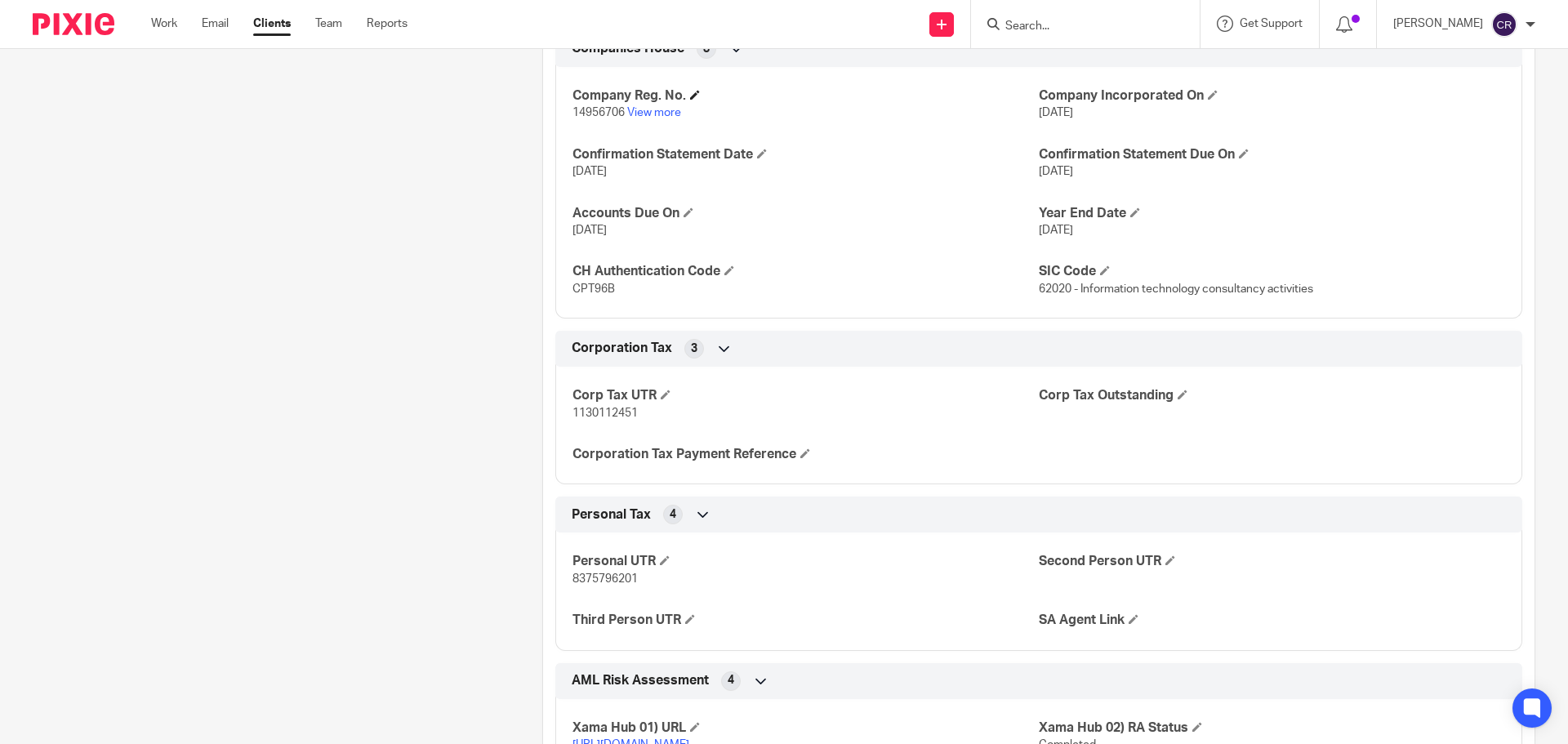
scroll to position [2043, 0]
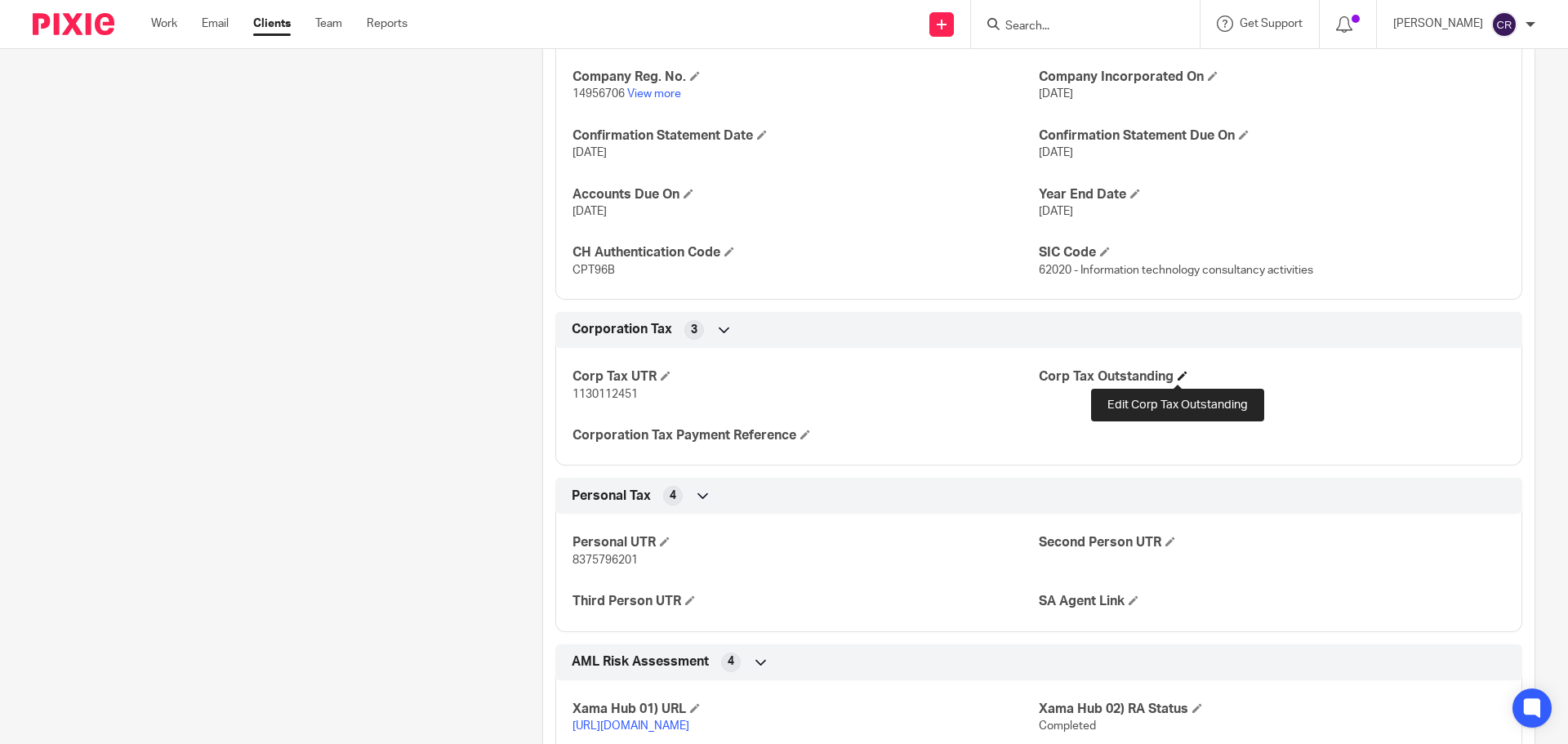
click at [1178, 375] on span at bounding box center [1182, 375] width 10 height 10
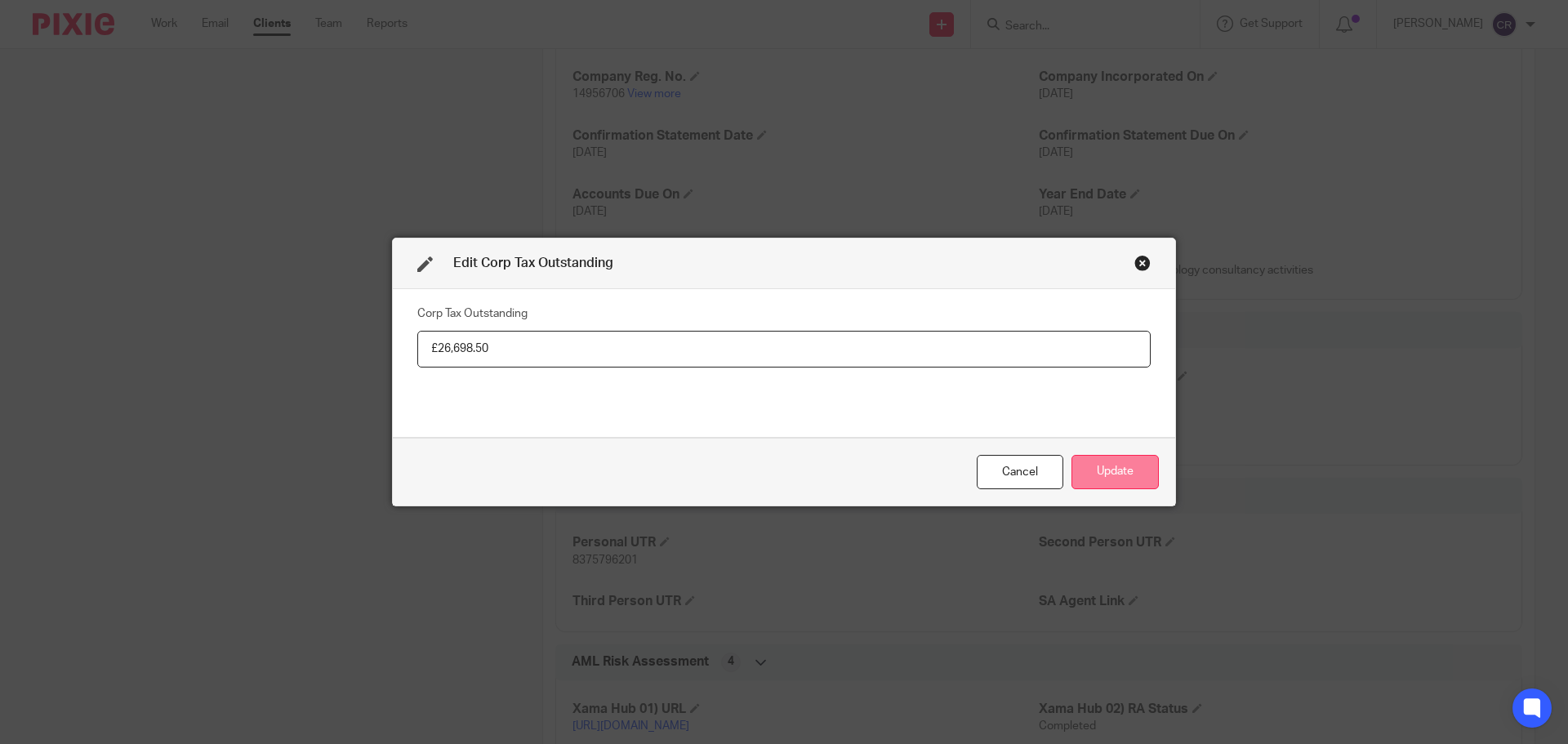
type input "£26,698.50"
click at [1118, 460] on button "Update" at bounding box center [1115, 473] width 88 height 36
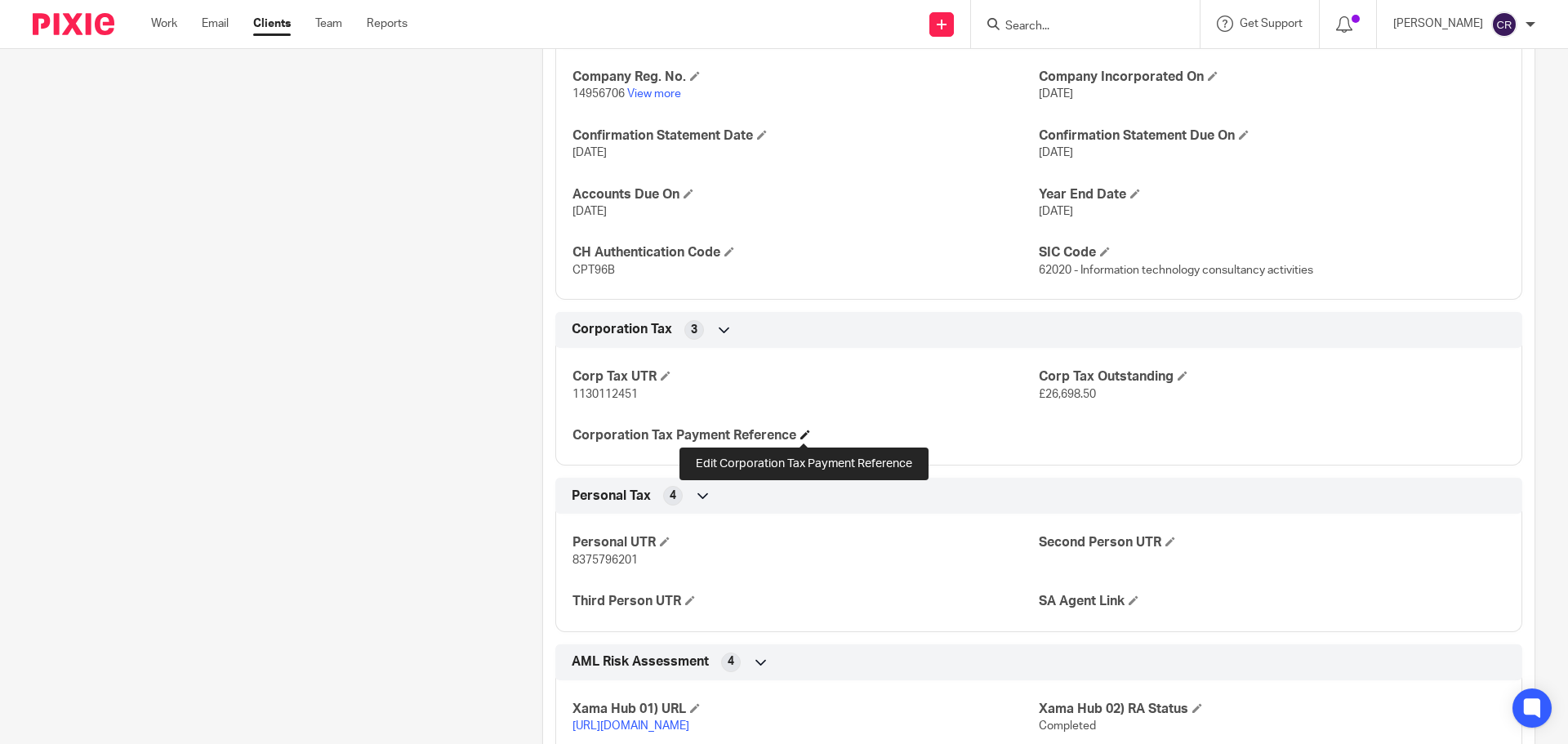
click at [805, 435] on span at bounding box center [804, 434] width 10 height 10
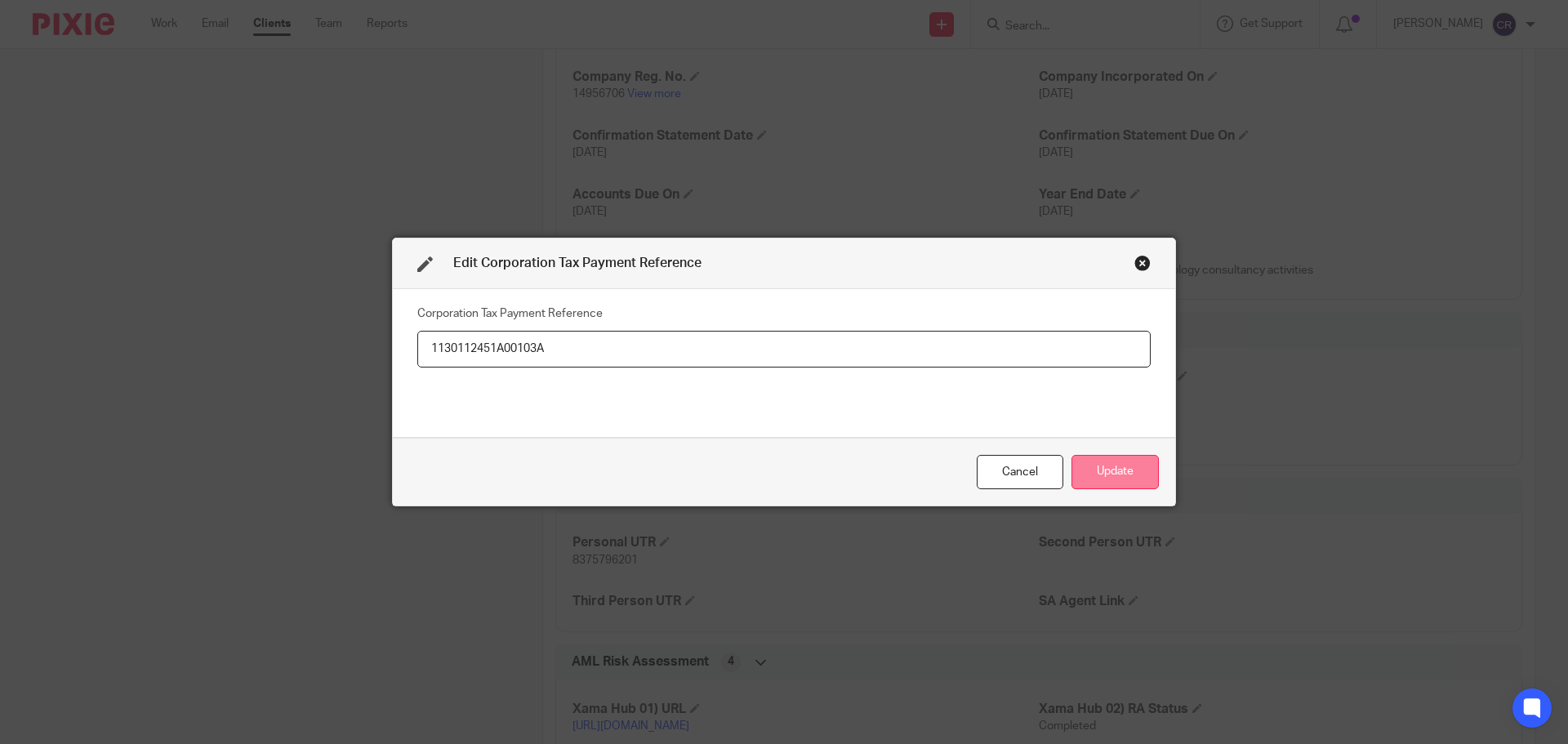
type input "1130112451A00103A"
click at [1098, 460] on button "Update" at bounding box center [1115, 473] width 88 height 36
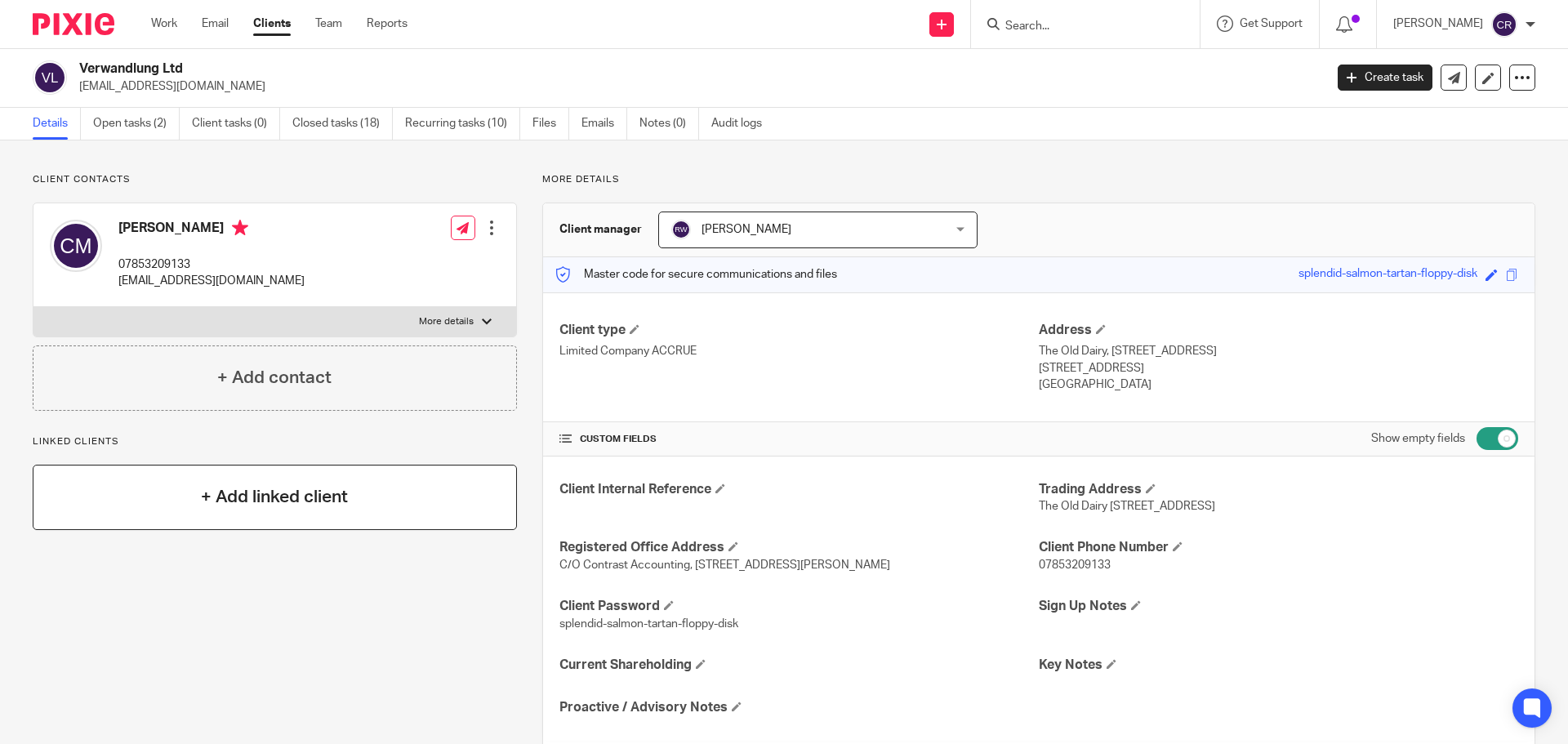
scroll to position [0, 0]
click at [164, 134] on link "Open tasks (2)" at bounding box center [136, 124] width 87 height 32
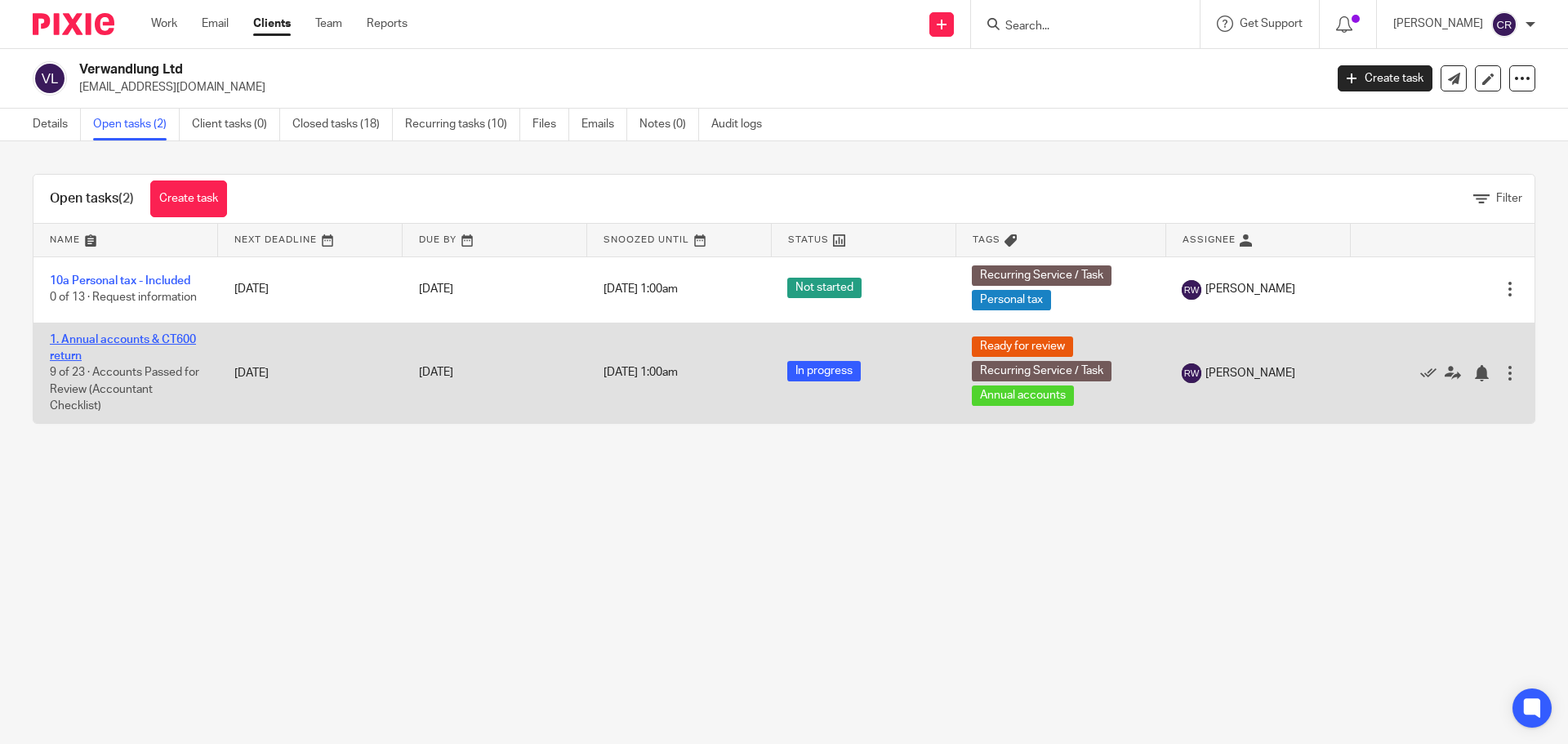
click at [144, 334] on link "1. Annual accounts & CT600 return" at bounding box center [122, 348] width 146 height 28
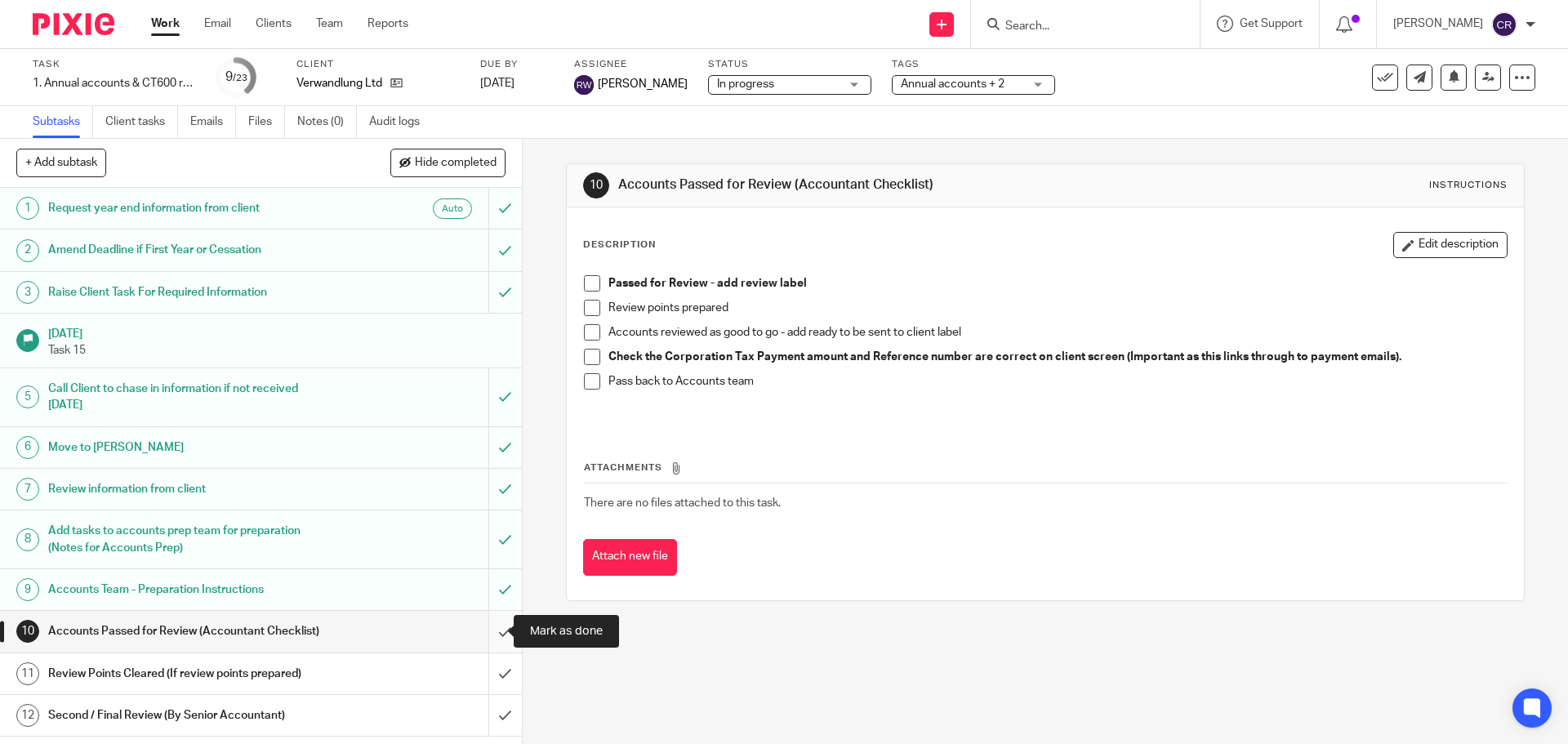
click at [494, 638] on input "submit" at bounding box center [261, 631] width 522 height 41
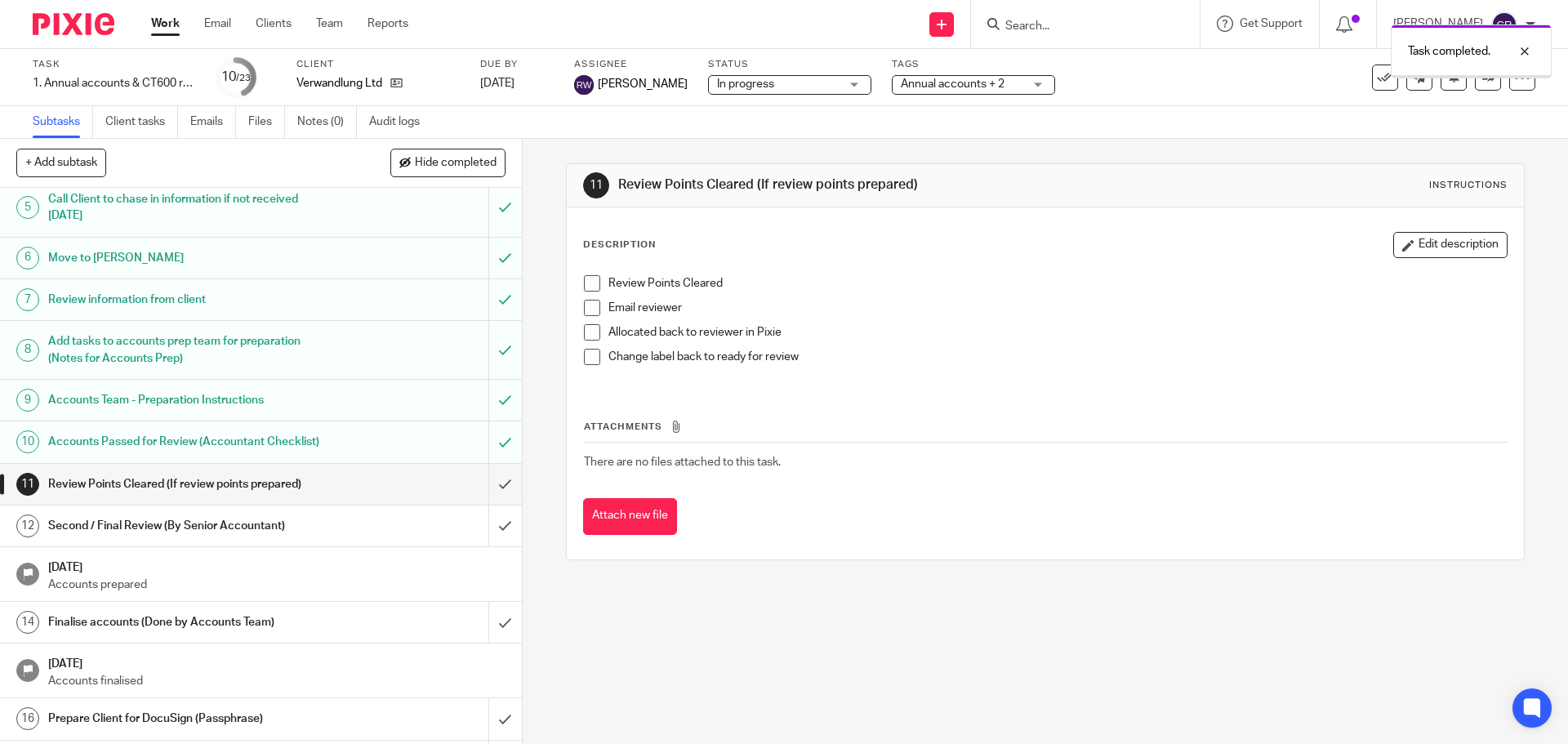
scroll to position [327, 0]
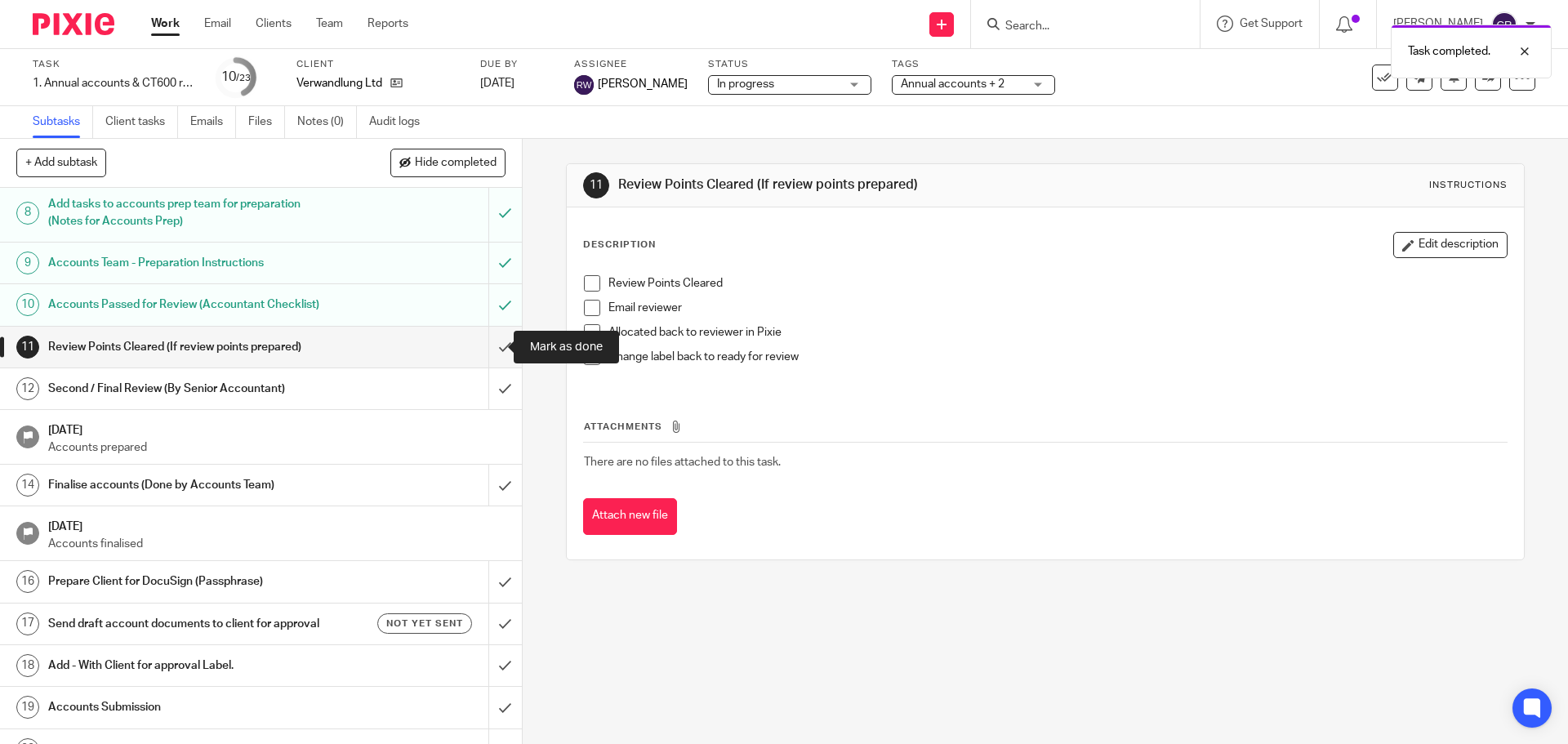
drag, startPoint x: 498, startPoint y: 345, endPoint x: 510, endPoint y: 368, distance: 25.9
click at [498, 345] on input "submit" at bounding box center [261, 347] width 522 height 41
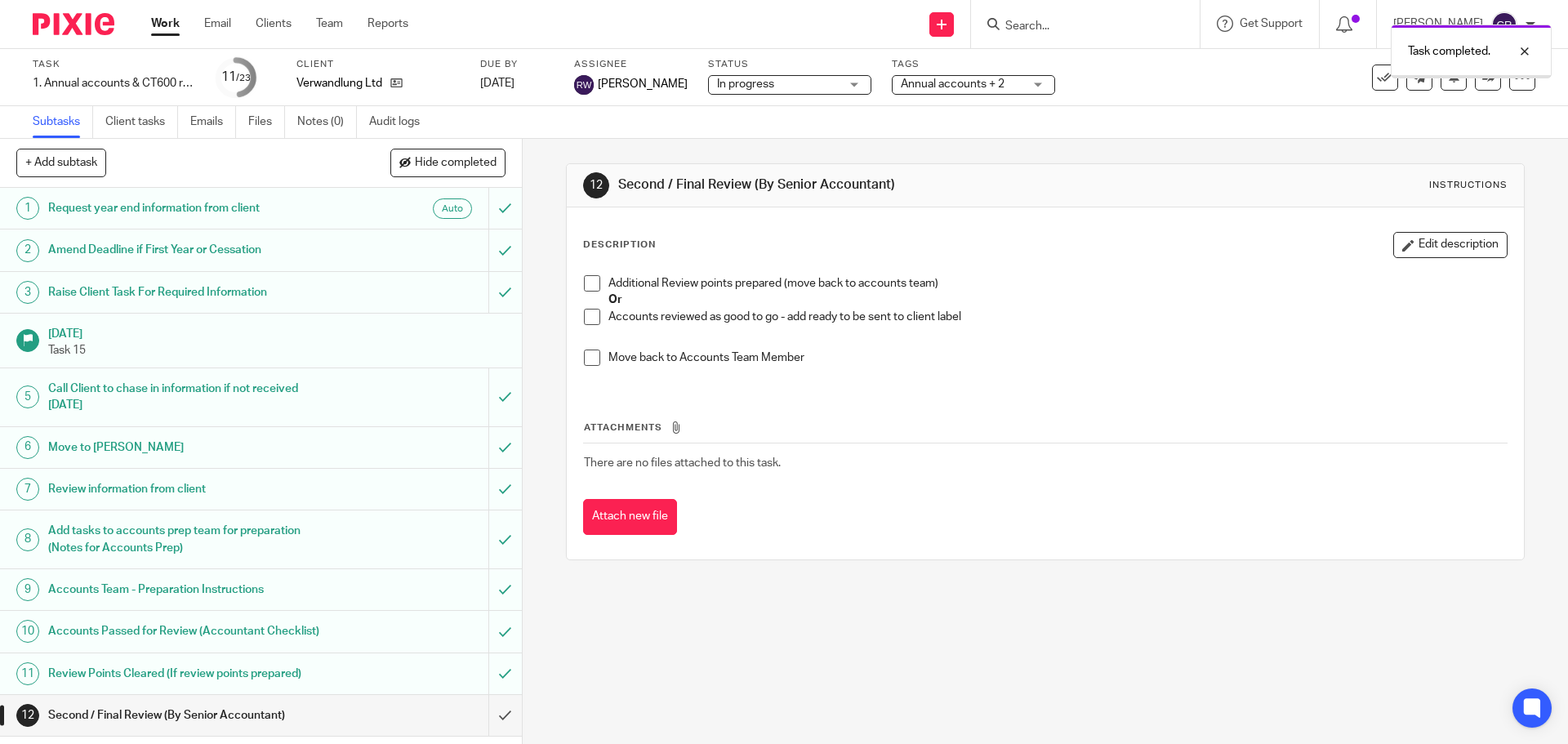
scroll to position [408, 0]
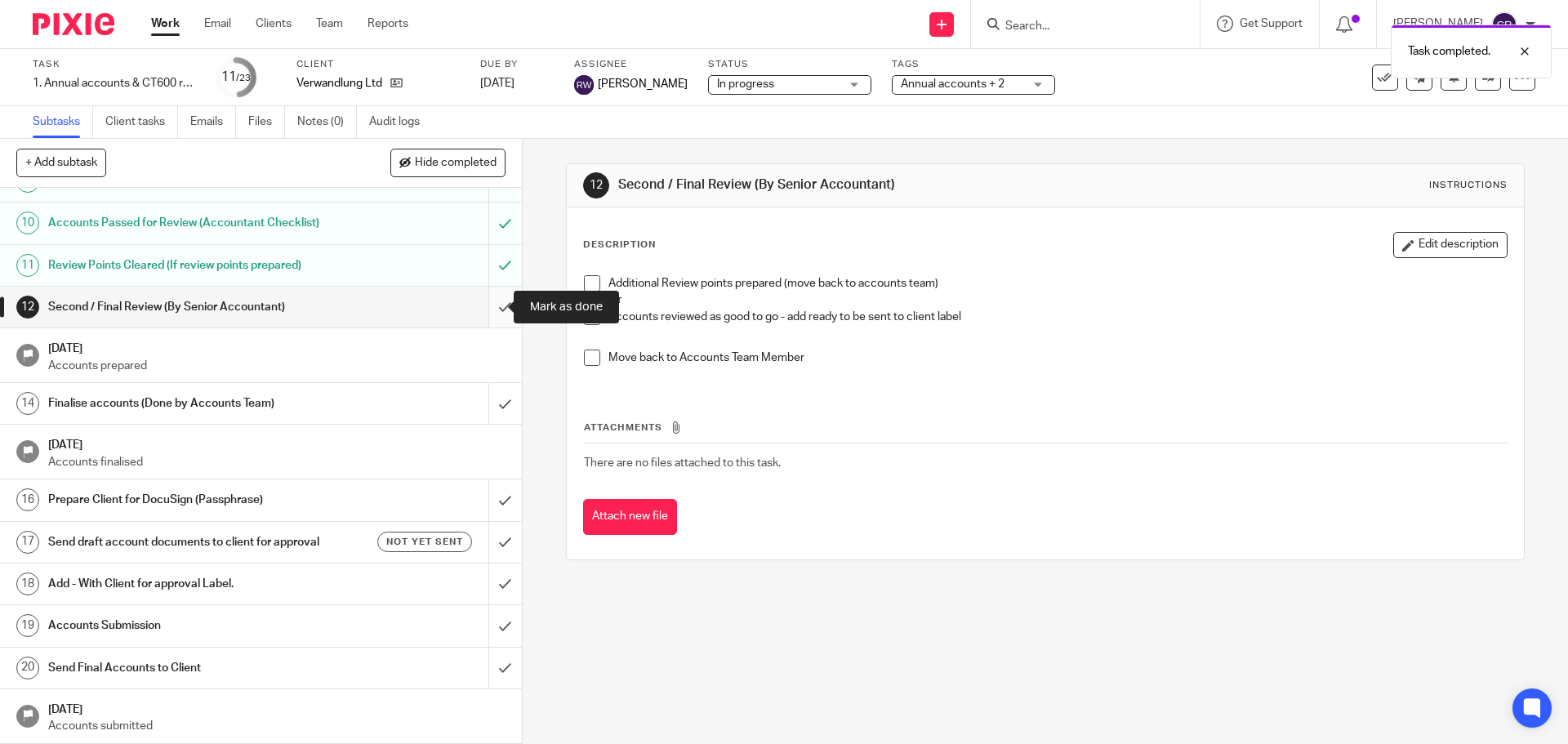
click at [491, 310] on input "submit" at bounding box center [261, 307] width 522 height 41
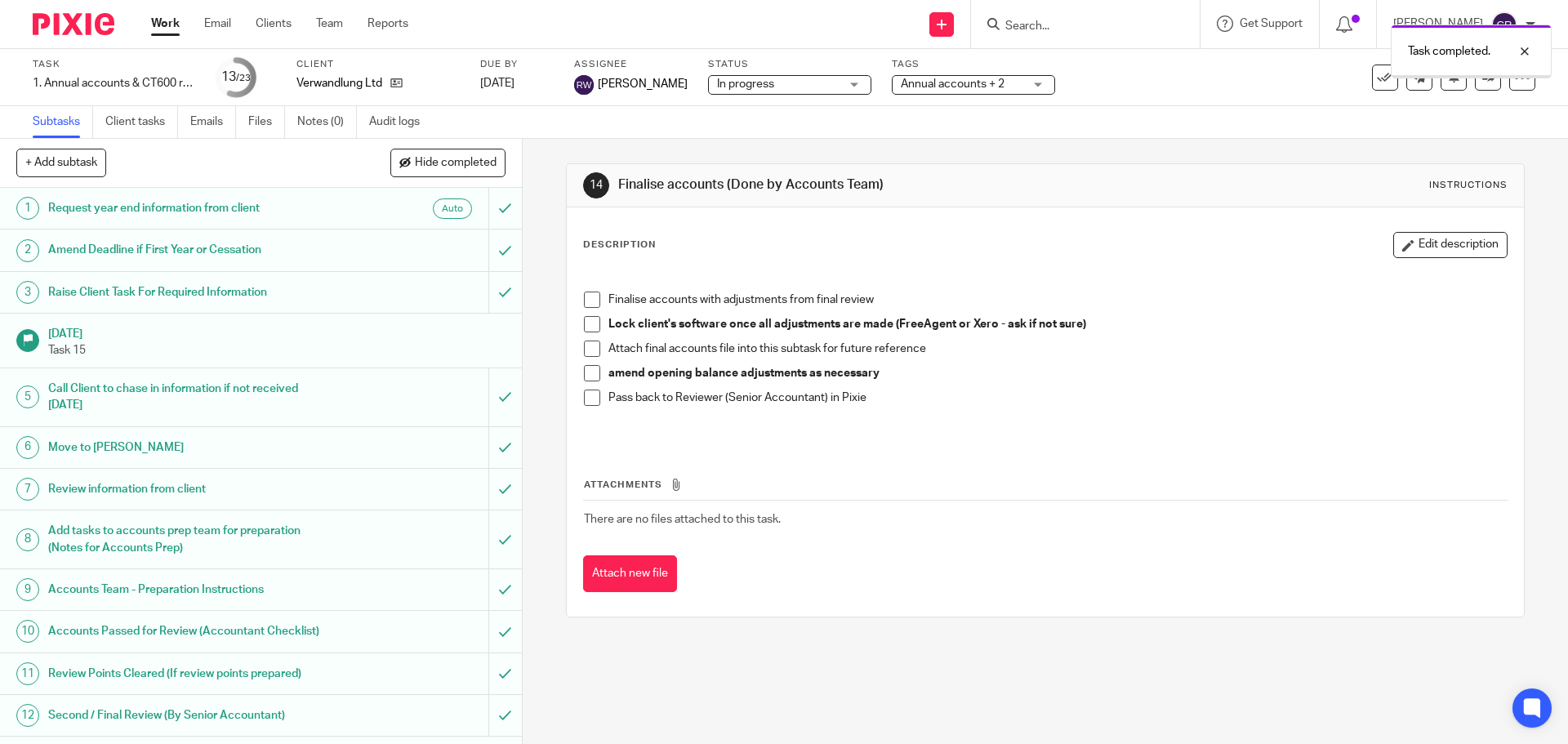
scroll to position [408, 0]
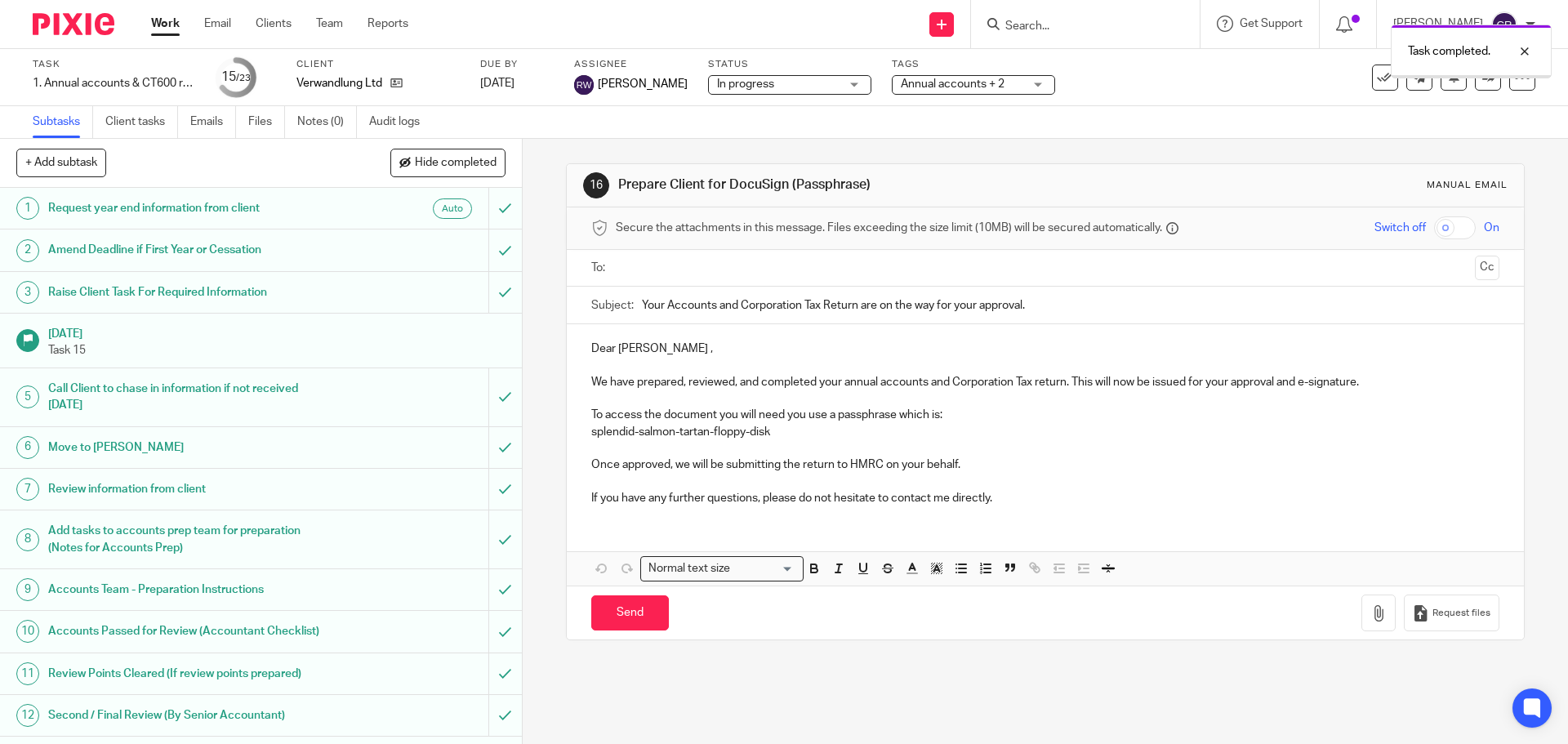
click at [659, 261] on input "text" at bounding box center [1044, 269] width 846 height 19
click at [638, 617] on input "Send" at bounding box center [630, 617] width 78 height 36
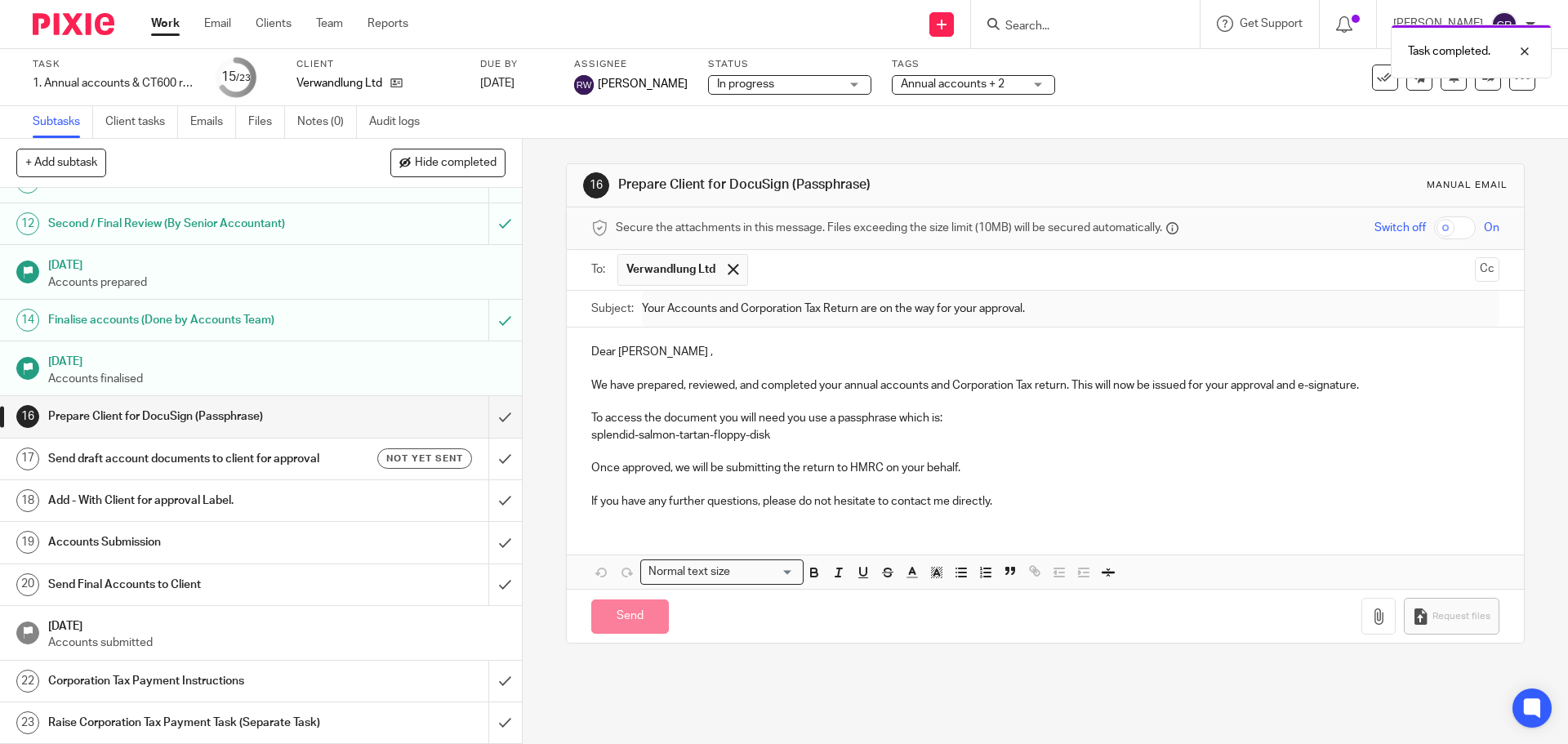
click at [282, 447] on h1 "Send draft account documents to client for approval" at bounding box center [190, 459] width 283 height 24
type input "Sent"
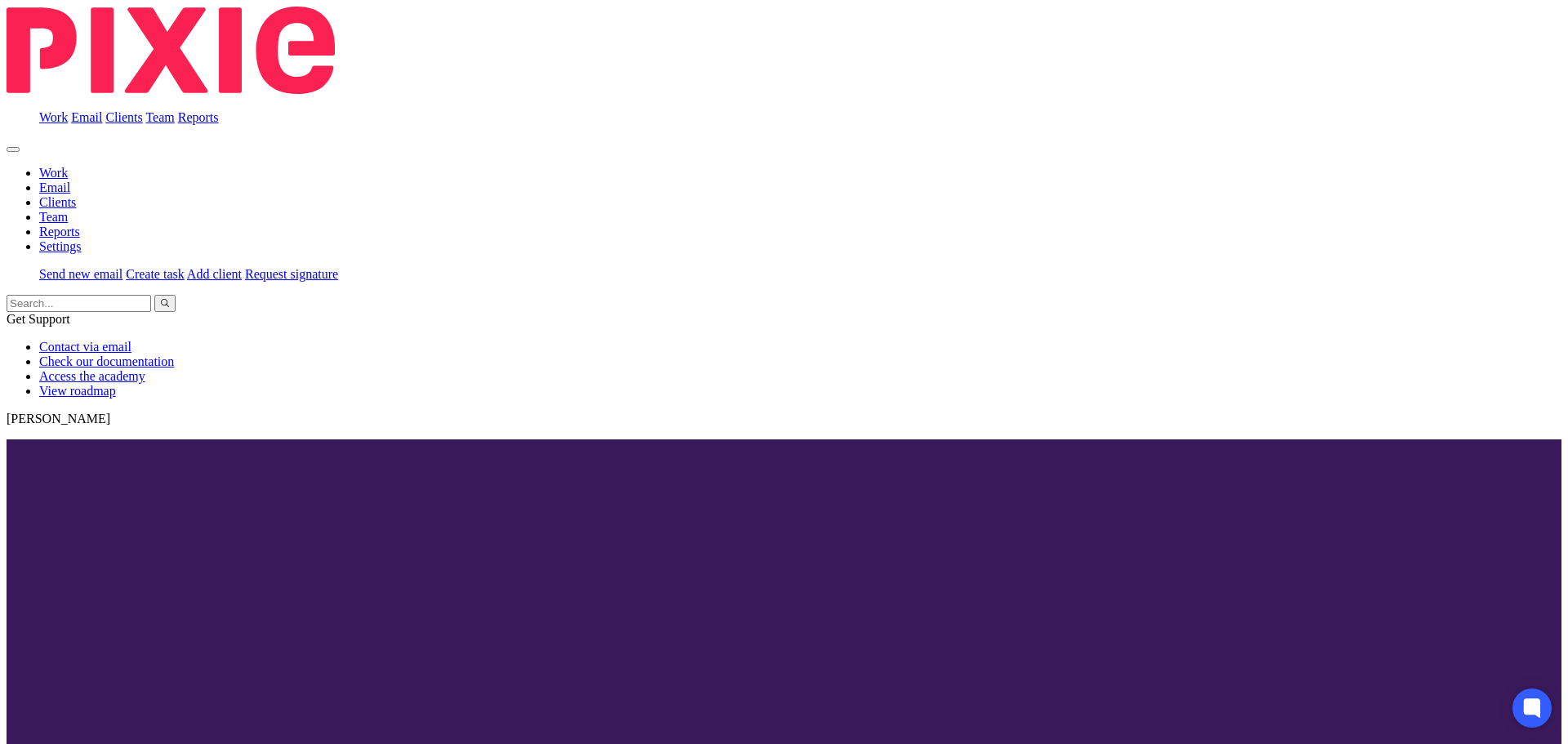
click at [753, 470] on button "Select and send documents" at bounding box center [739, 477] width 194 height 36
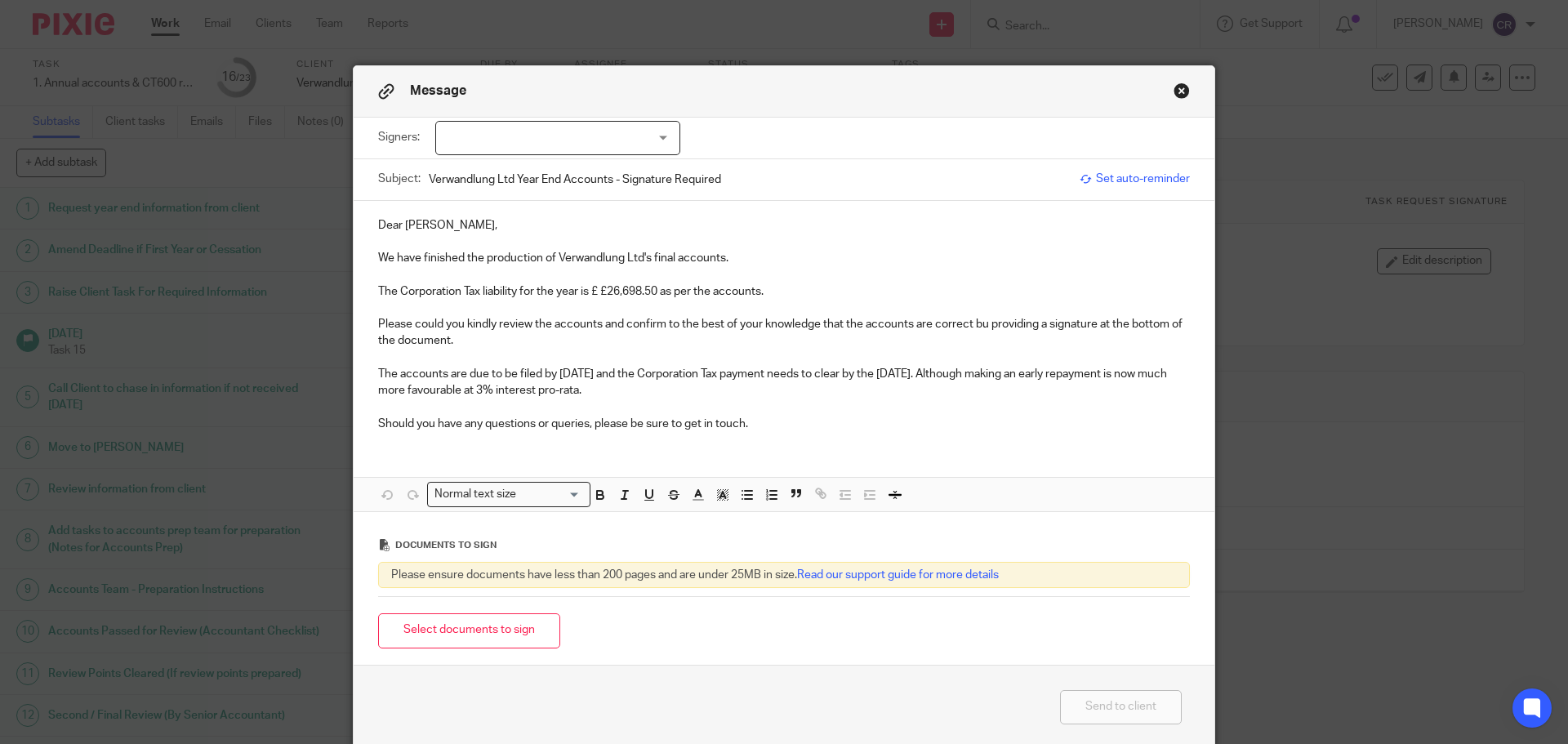
click at [538, 142] on div at bounding box center [557, 138] width 245 height 35
click at [552, 170] on li "[PERSON_NAME]" at bounding box center [552, 172] width 244 height 34
checkbox input "true"
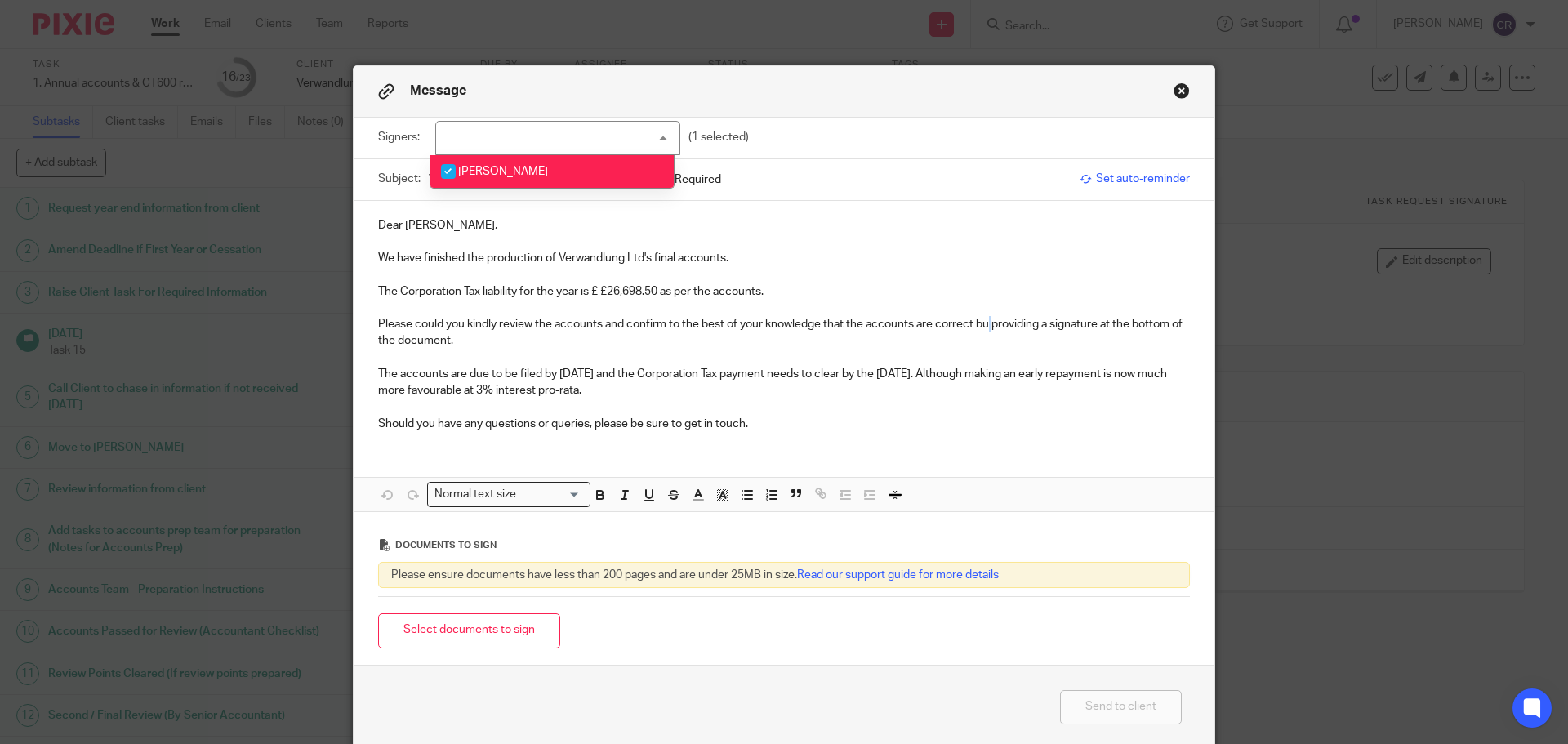
drag, startPoint x: 983, startPoint y: 323, endPoint x: 1046, endPoint y: 447, distance: 139.1
click at [994, 329] on p "Please could you kindly review the accounts and confirm to the best of your kno…" at bounding box center [784, 333] width 812 height 34
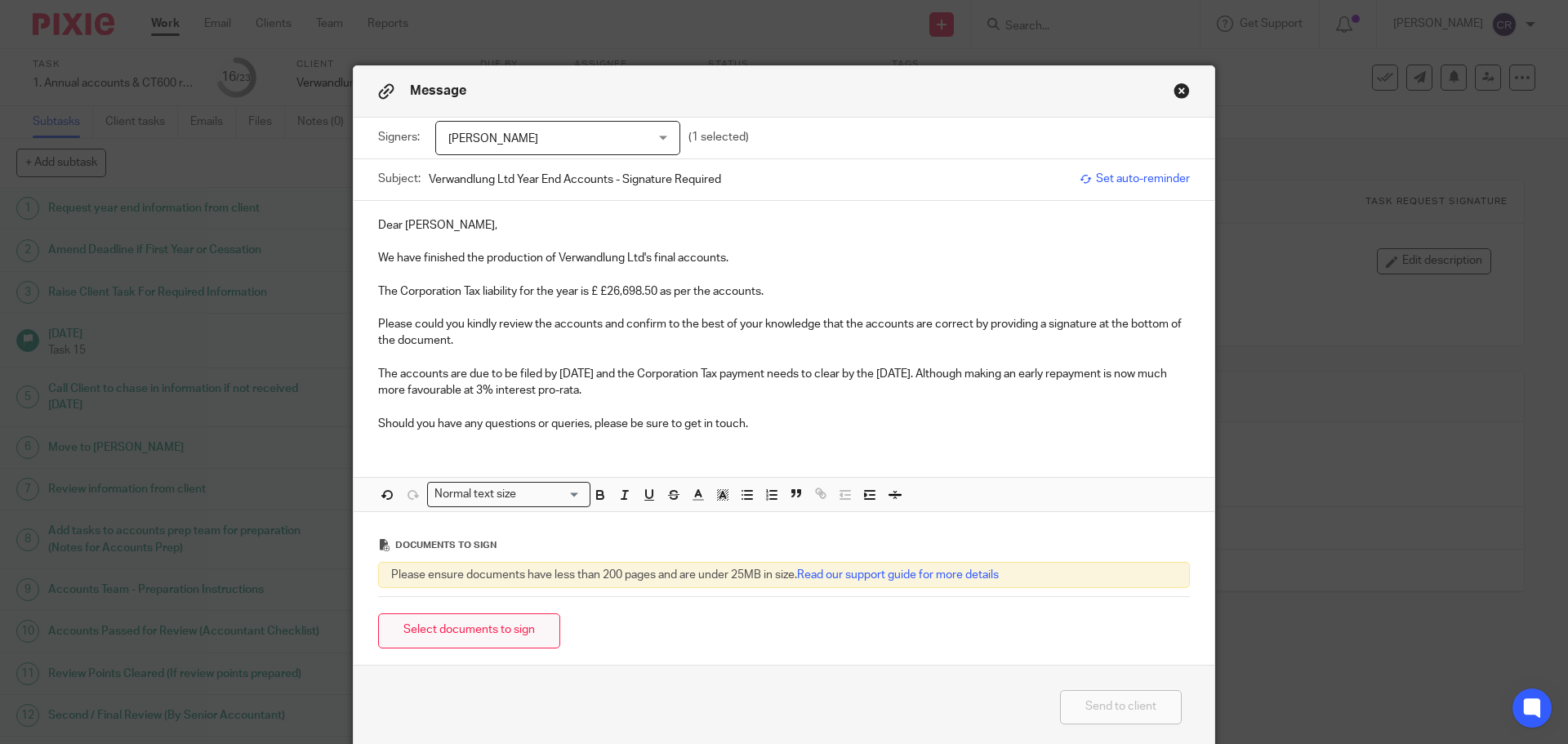
click at [484, 636] on button "Select documents to sign" at bounding box center [469, 631] width 182 height 36
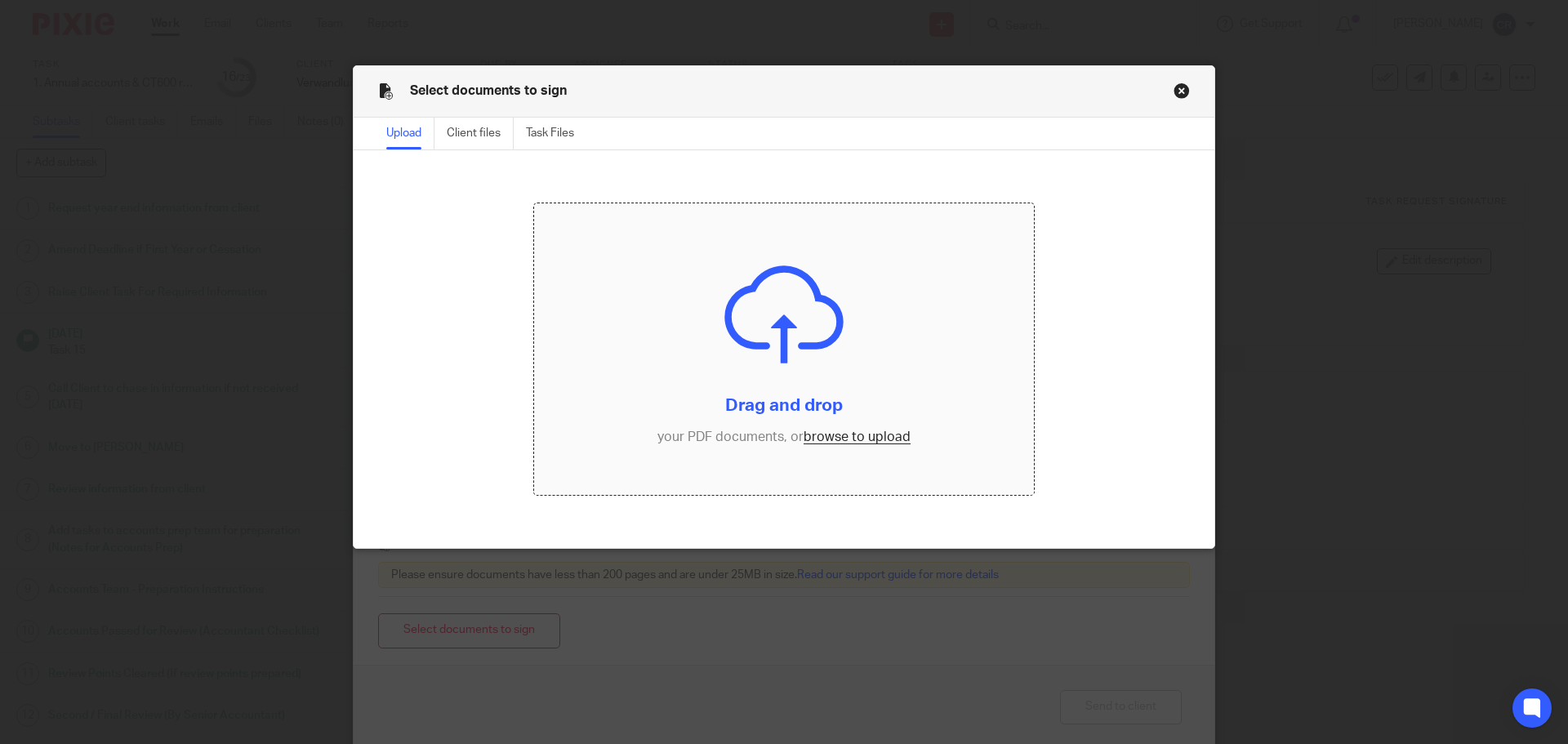
click at [869, 437] on input "file" at bounding box center [784, 349] width 501 height 292
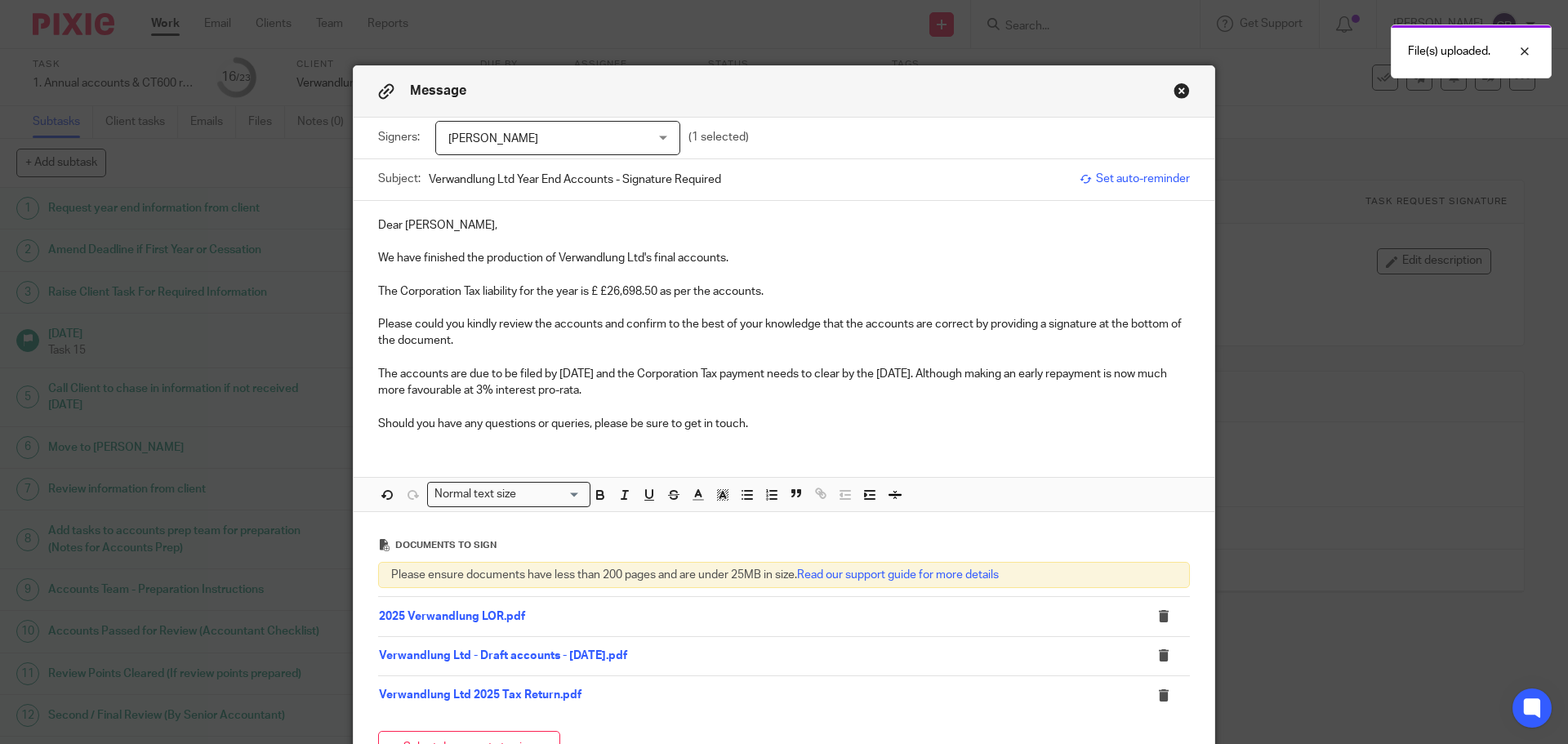
scroll to position [189, 0]
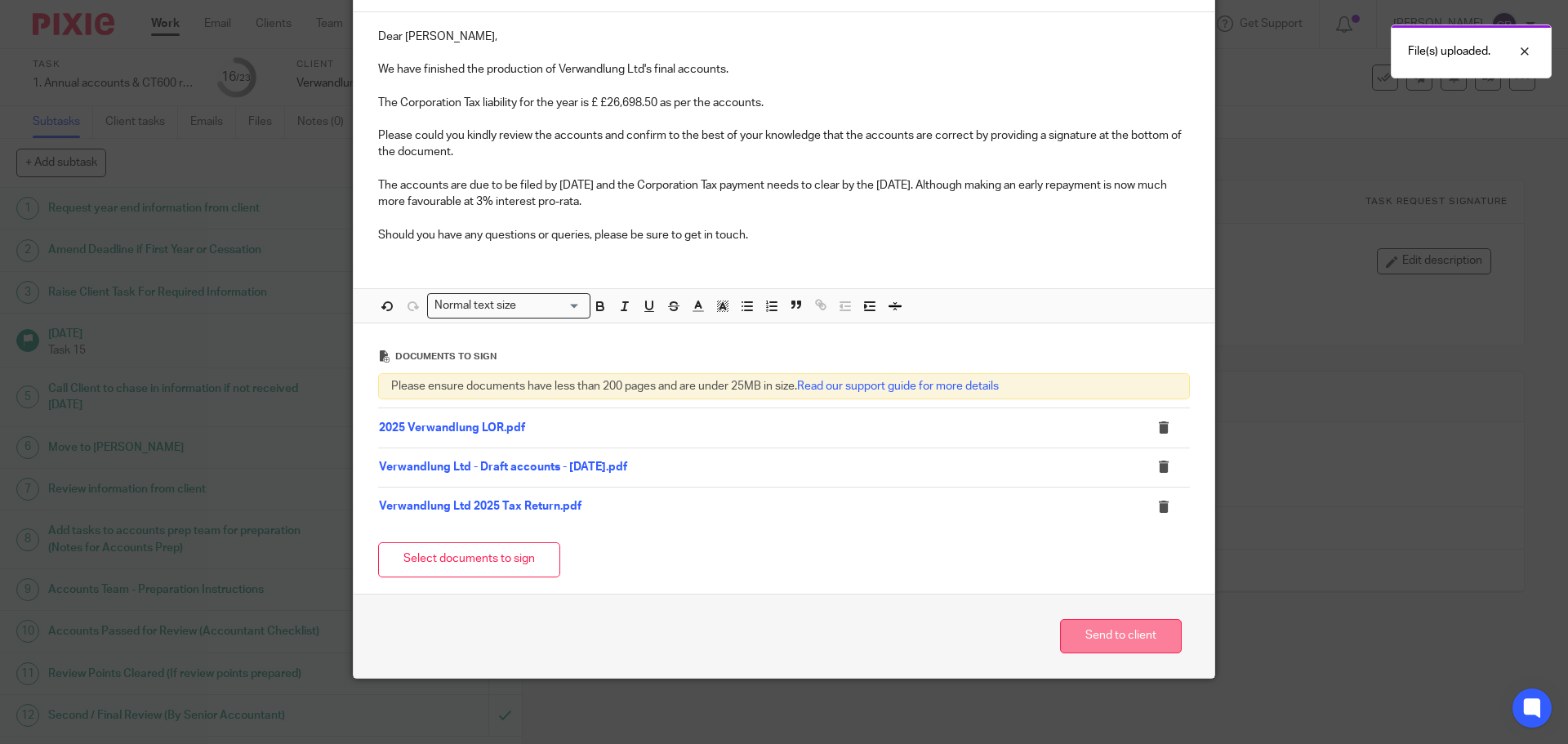
click at [1129, 640] on button "Send to client" at bounding box center [1121, 636] width 121 height 36
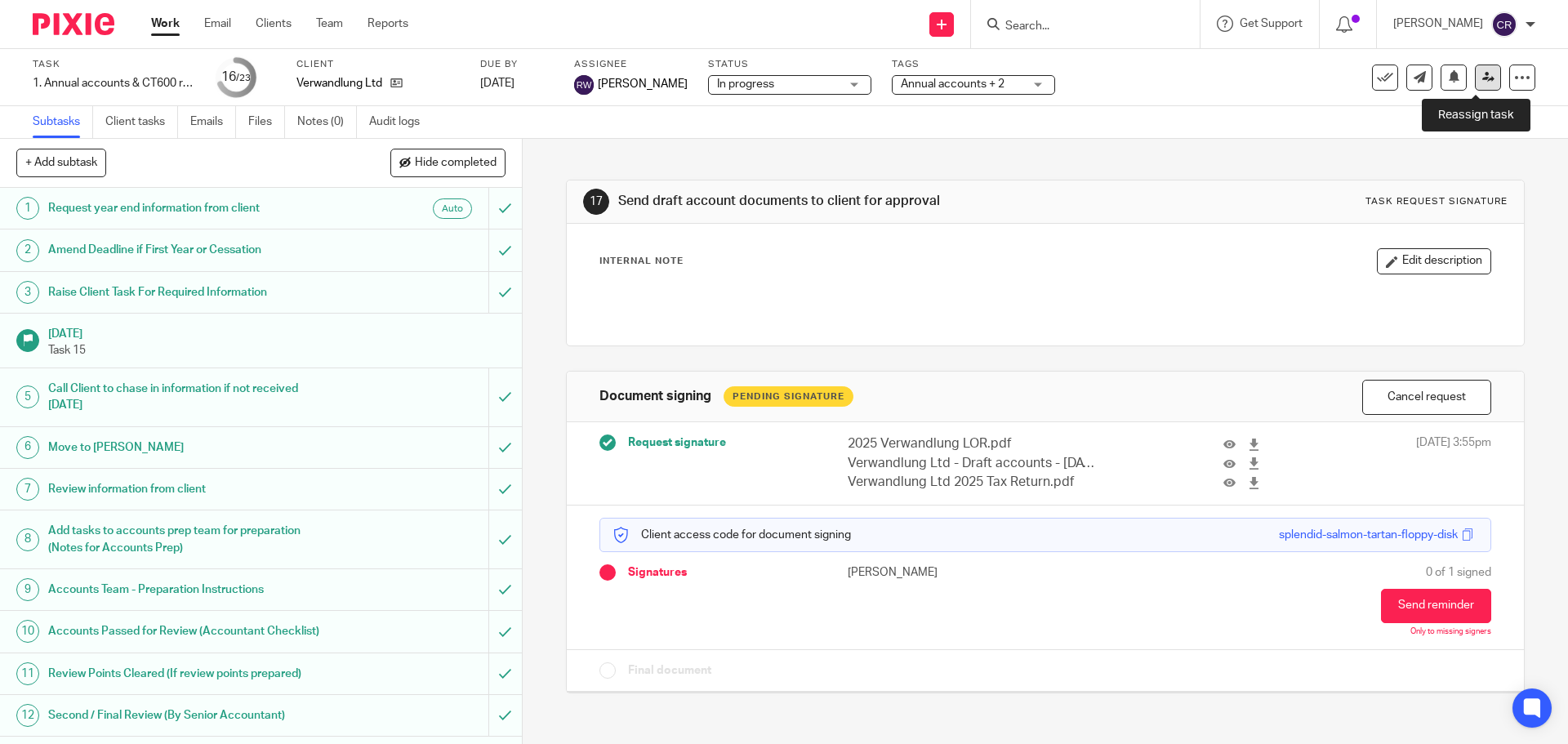
click at [1476, 84] on link at bounding box center [1488, 77] width 26 height 26
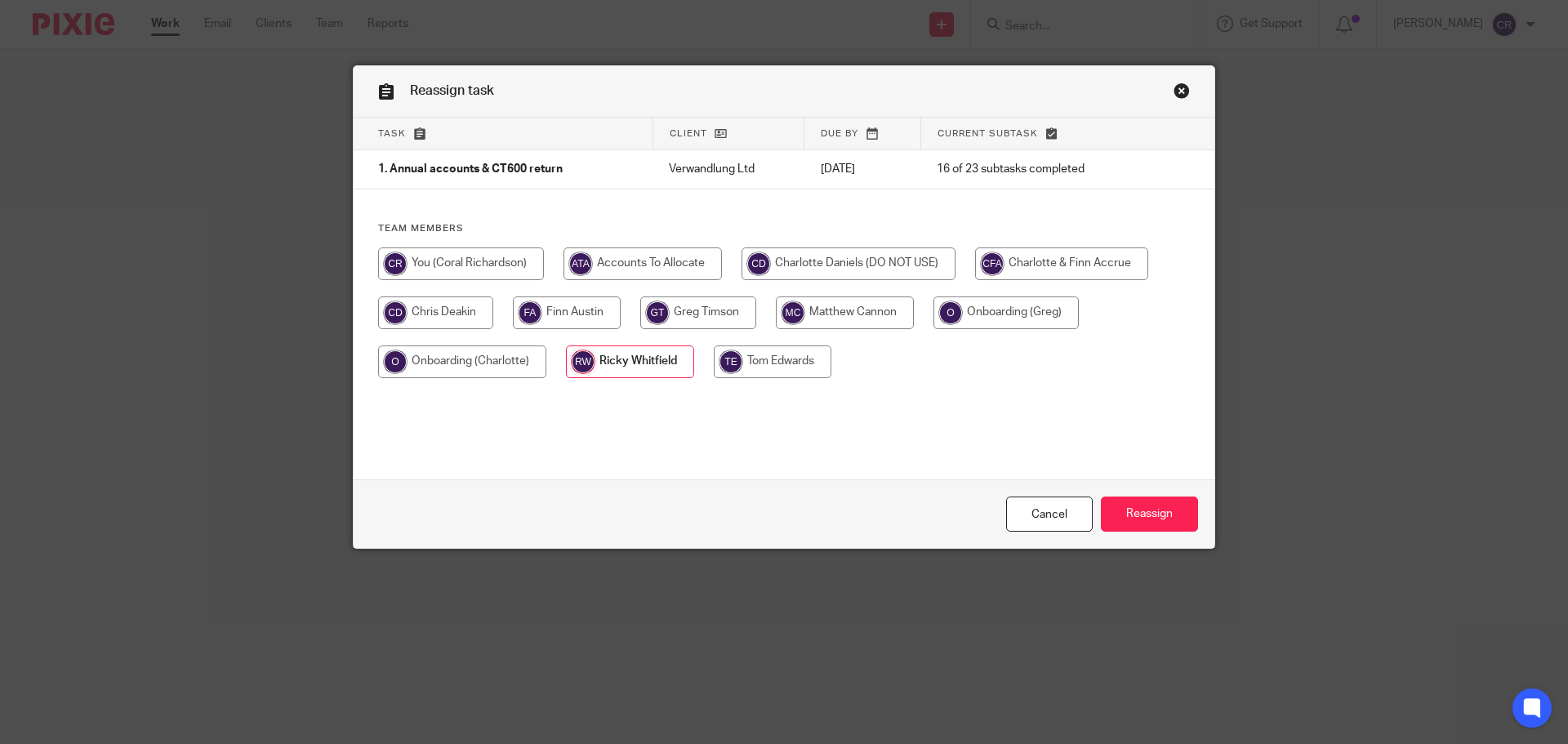
click at [498, 270] on input "radio" at bounding box center [460, 264] width 166 height 33
radio input "true"
click at [1158, 502] on input "Reassign" at bounding box center [1149, 514] width 97 height 36
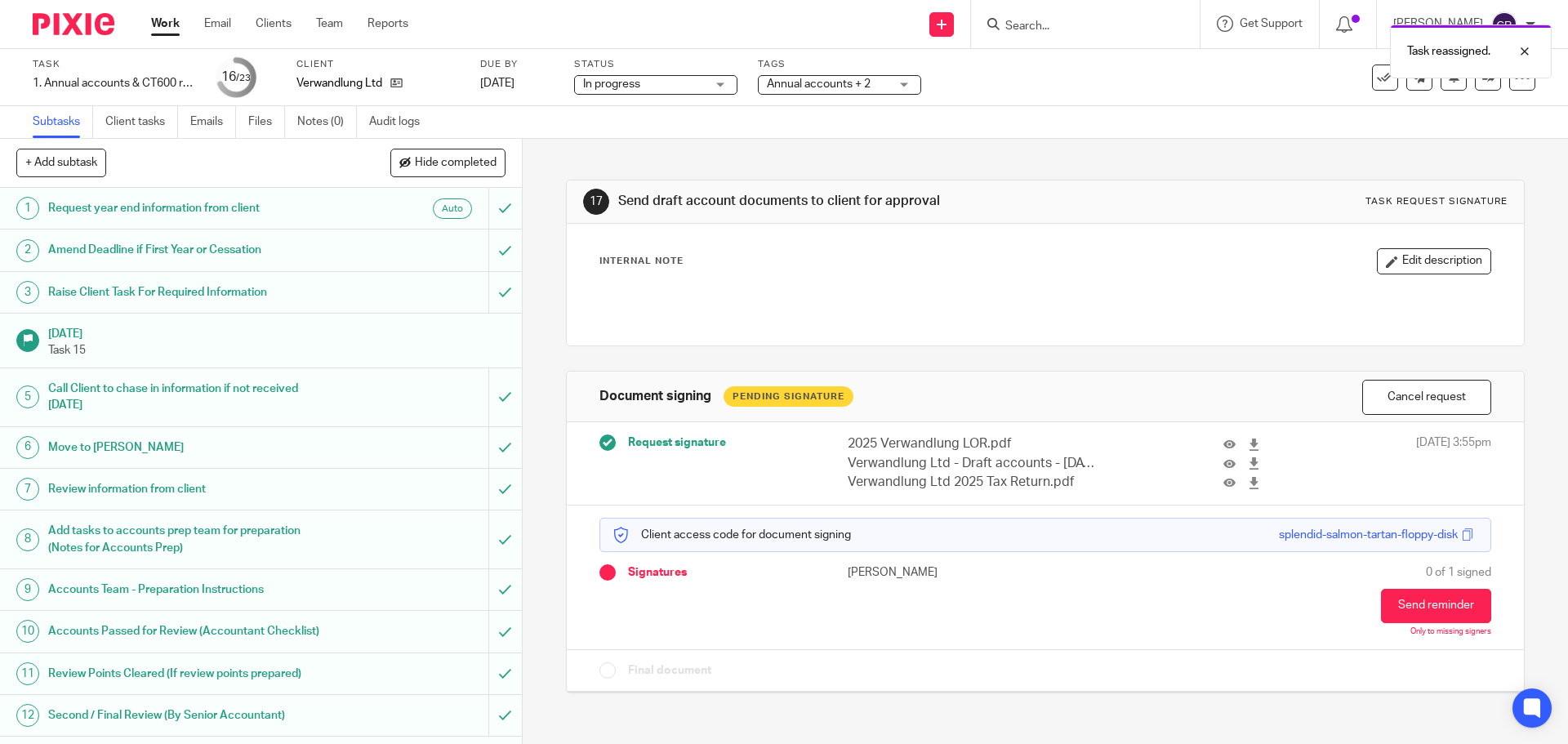
click at [820, 95] on div "Tags Annual accounts + 2 Admin Tasks Advisory / Proactive Annual accounts Bookk…" at bounding box center [839, 77] width 163 height 39
click at [828, 81] on span "Annual accounts + 2" at bounding box center [819, 83] width 104 height 11
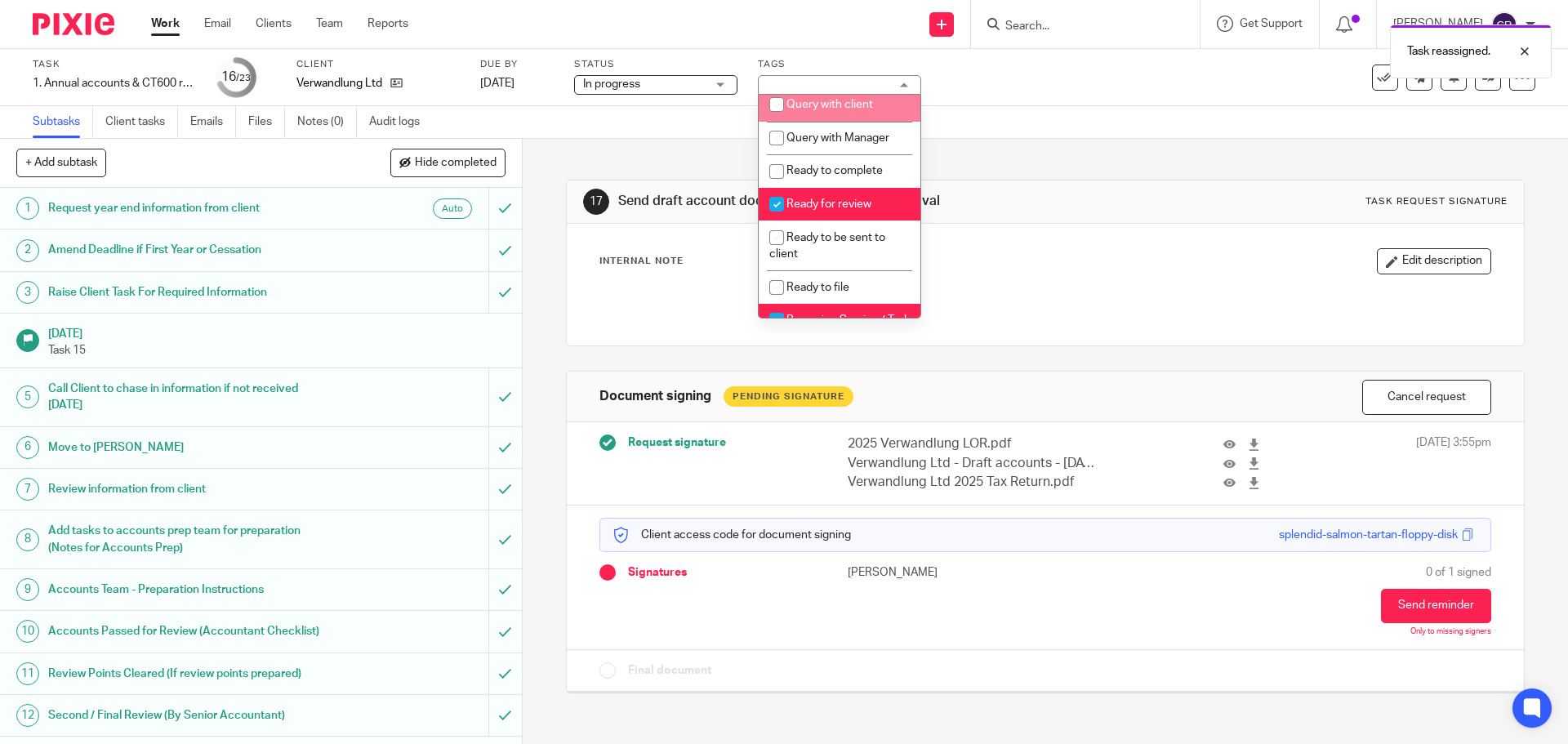
scroll to position [572, 0]
click at [834, 212] on li "Ready for review" at bounding box center [839, 203] width 162 height 34
checkbox input "false"
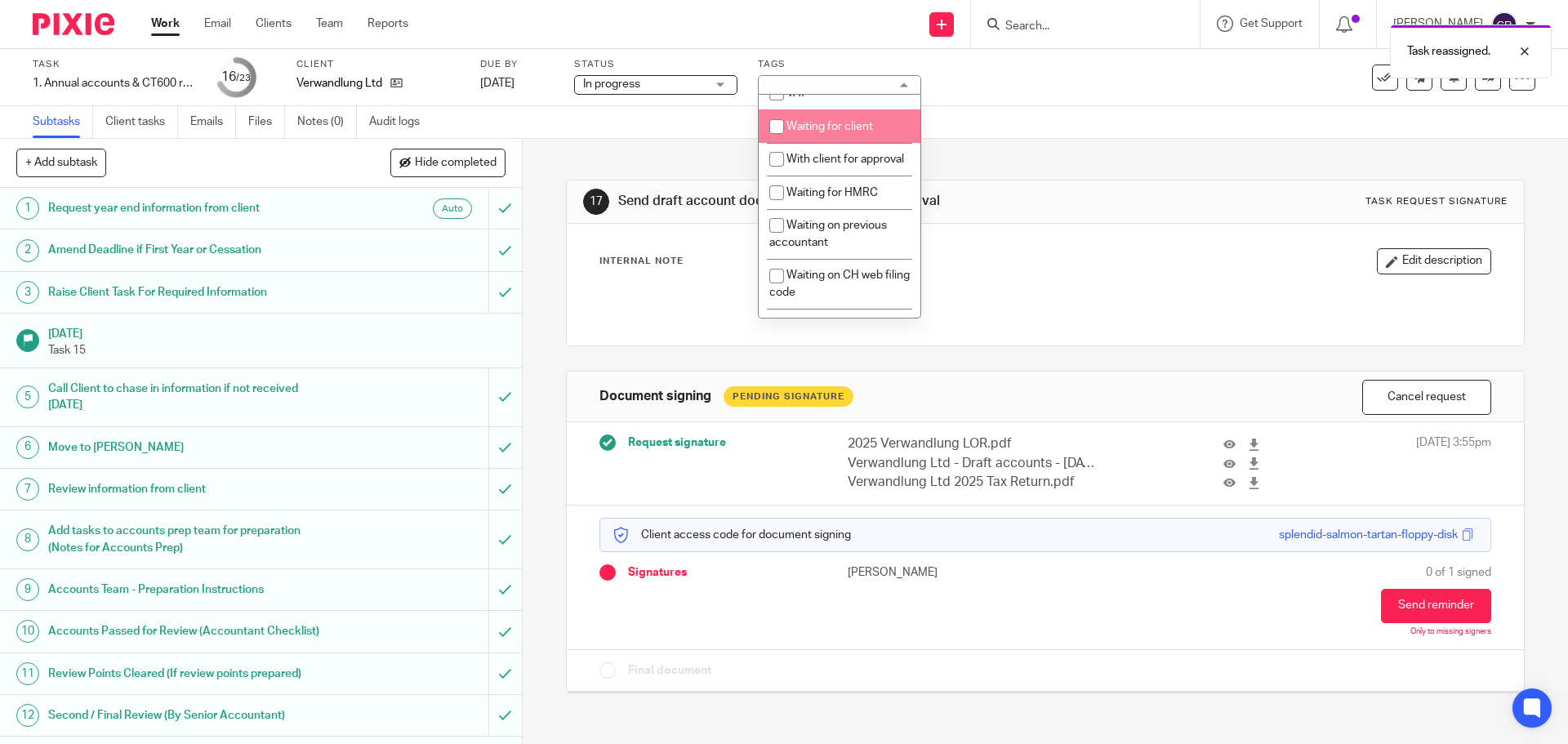
scroll to position [898, 0]
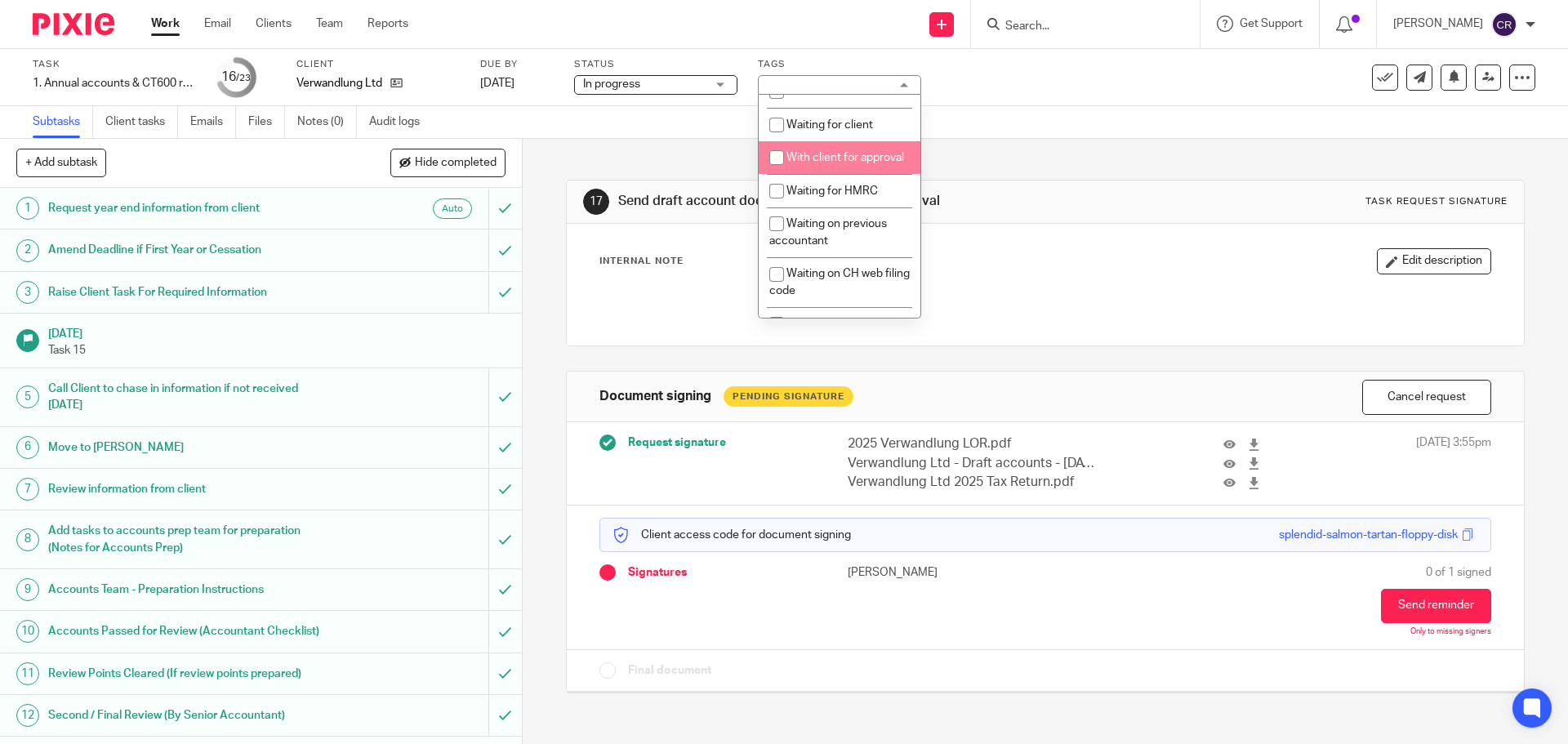
click at [836, 163] on span "With client for approval" at bounding box center [845, 157] width 118 height 11
checkbox input "true"
click at [966, 214] on div "17 Send draft account documents to client for approval Task request signature" at bounding box center [1045, 202] width 924 height 26
